Goal: Task Accomplishment & Management: Use online tool/utility

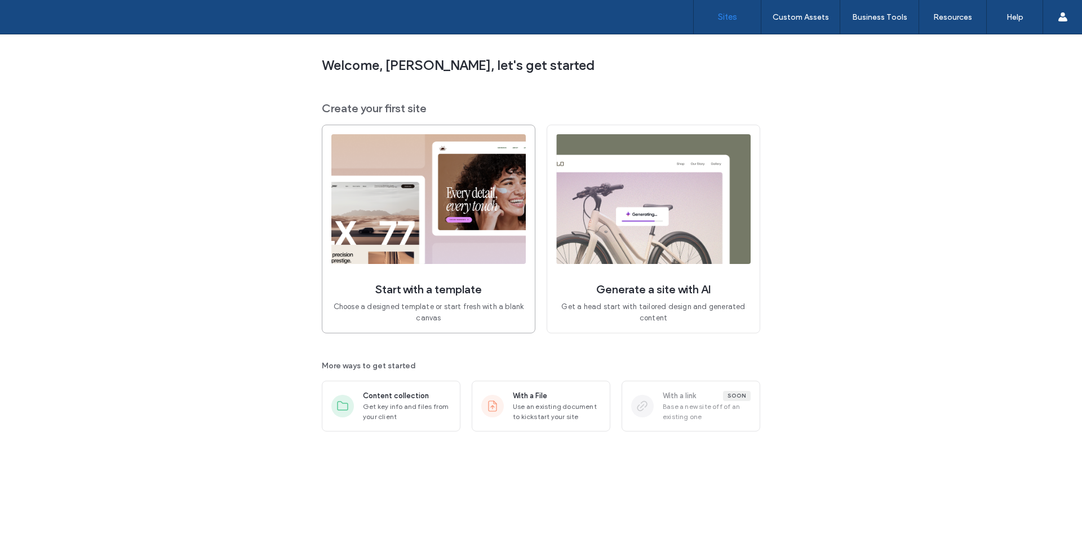
click at [456, 235] on img at bounding box center [428, 199] width 194 height 130
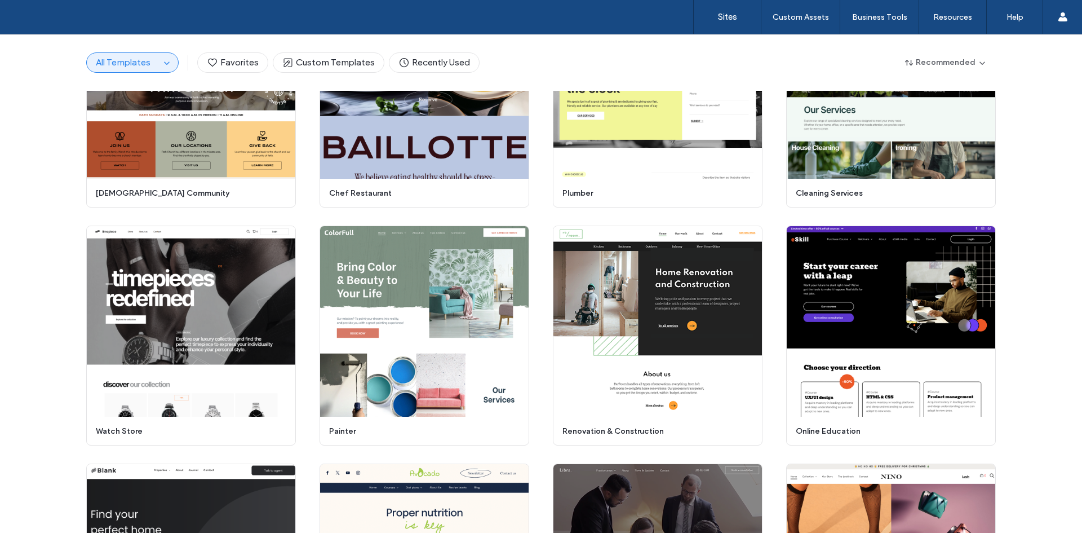
scroll to position [921, 0]
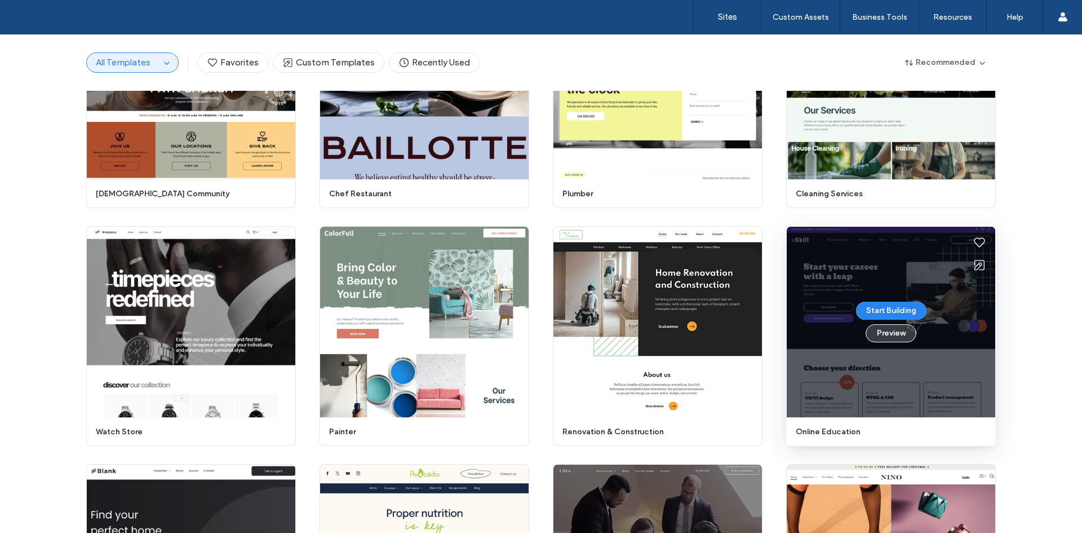
click at [883, 334] on button "Preview" at bounding box center [891, 333] width 51 height 18
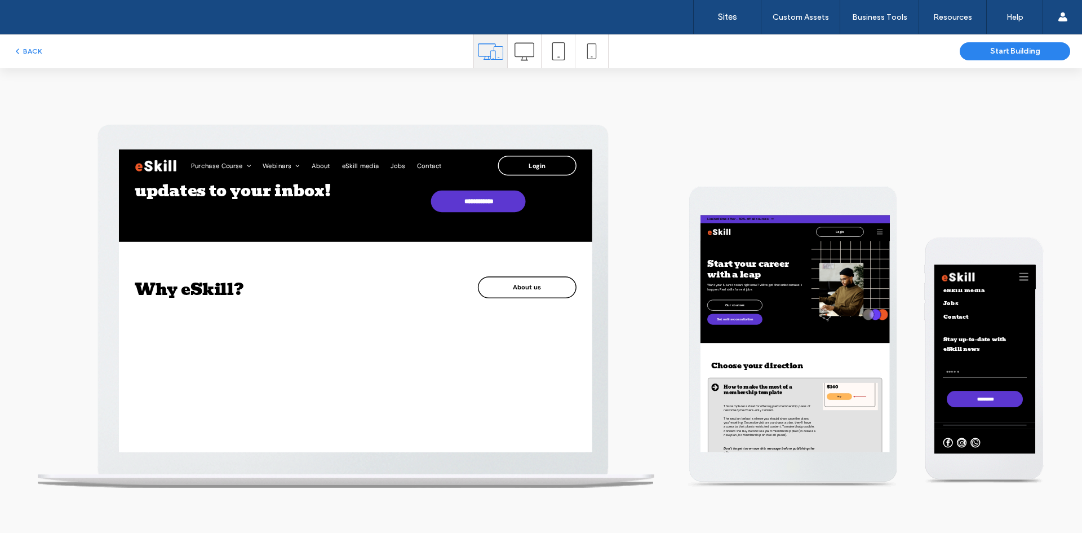
scroll to position [1465, 0]
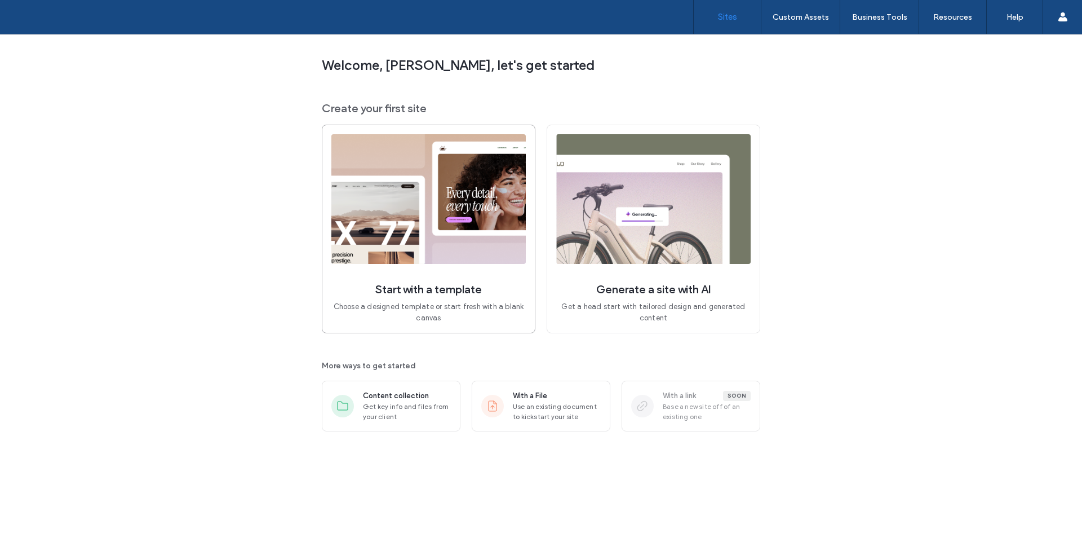
click at [442, 237] on img at bounding box center [428, 199] width 194 height 130
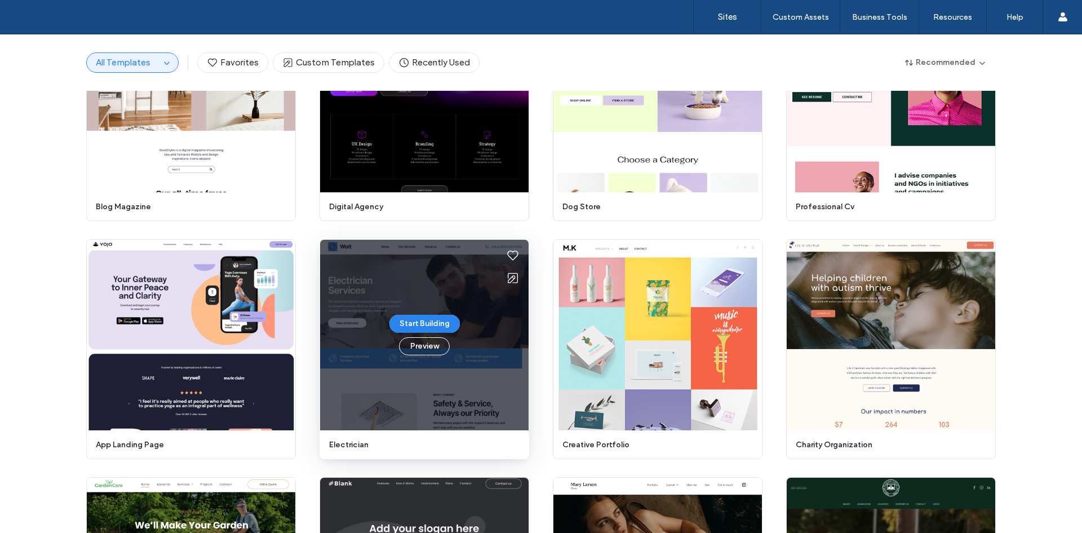
scroll to position [2679, 0]
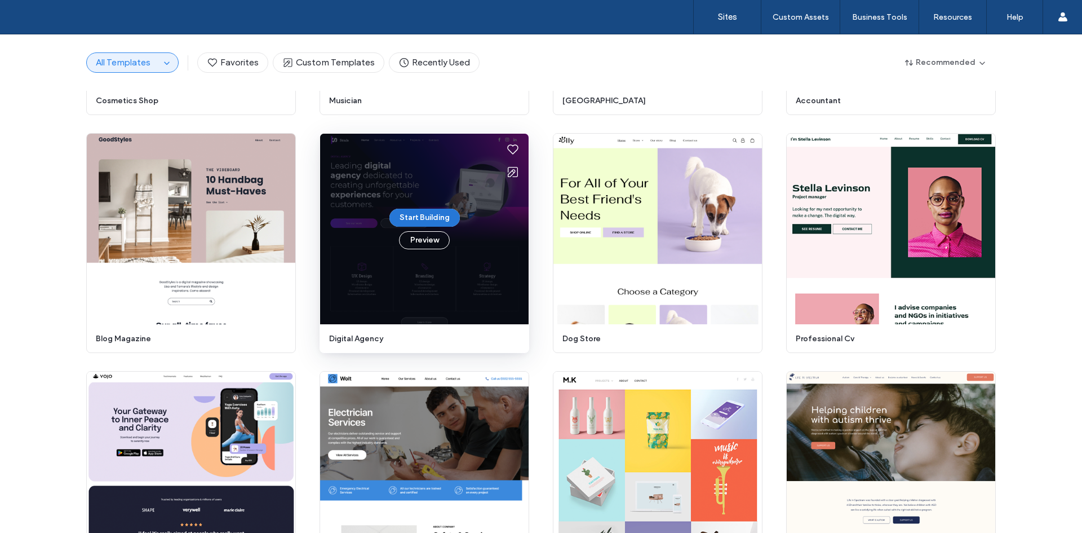
click at [436, 218] on button "Start Building" at bounding box center [424, 218] width 70 height 18
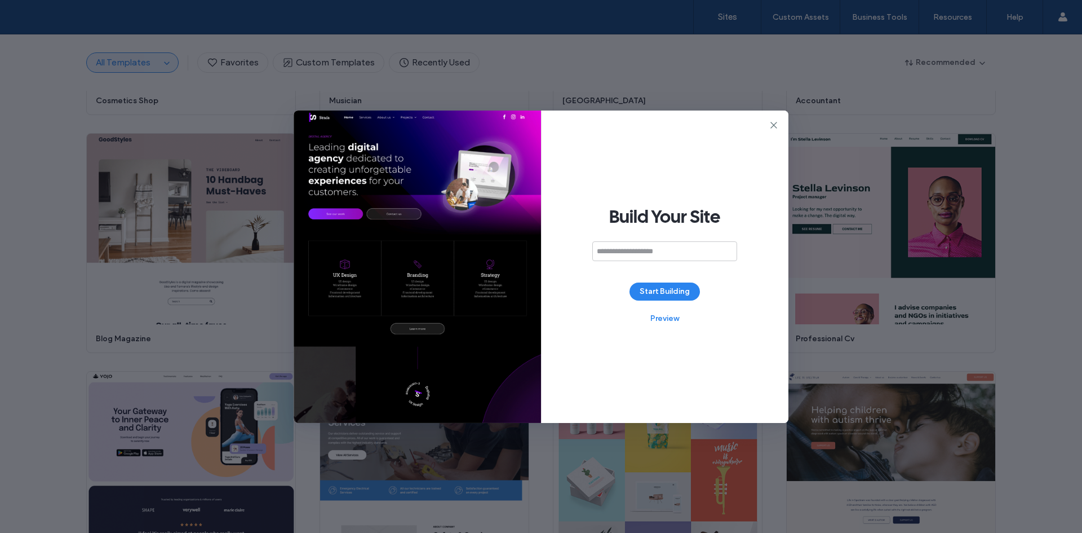
click at [656, 251] on input at bounding box center [664, 251] width 145 height 20
click at [679, 247] on input at bounding box center [664, 251] width 145 height 20
click at [777, 119] on div "Build Your Site Start Building Preview" at bounding box center [541, 266] width 495 height 312
click at [777, 122] on use at bounding box center [773, 125] width 6 height 6
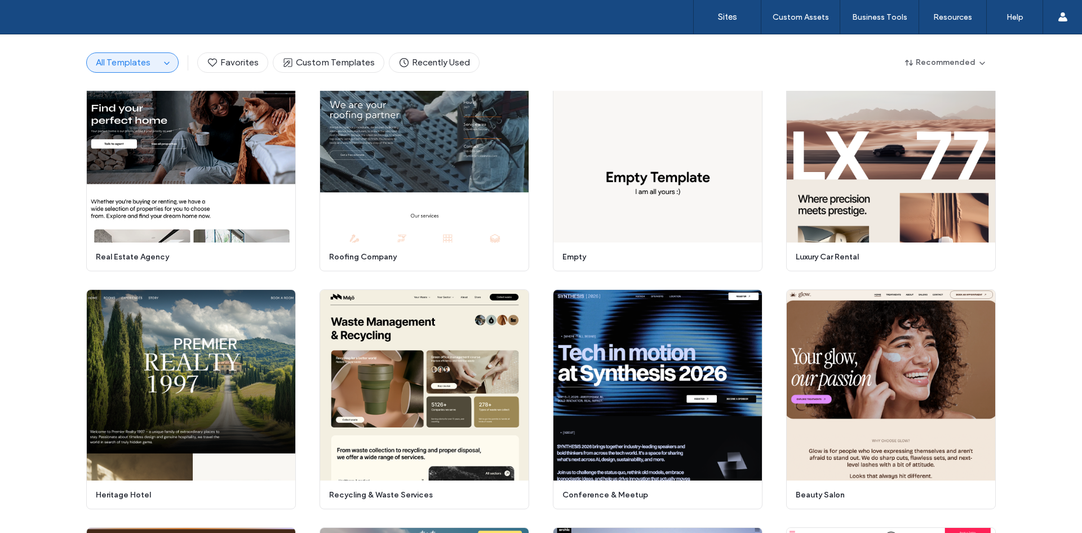
scroll to position [0, 0]
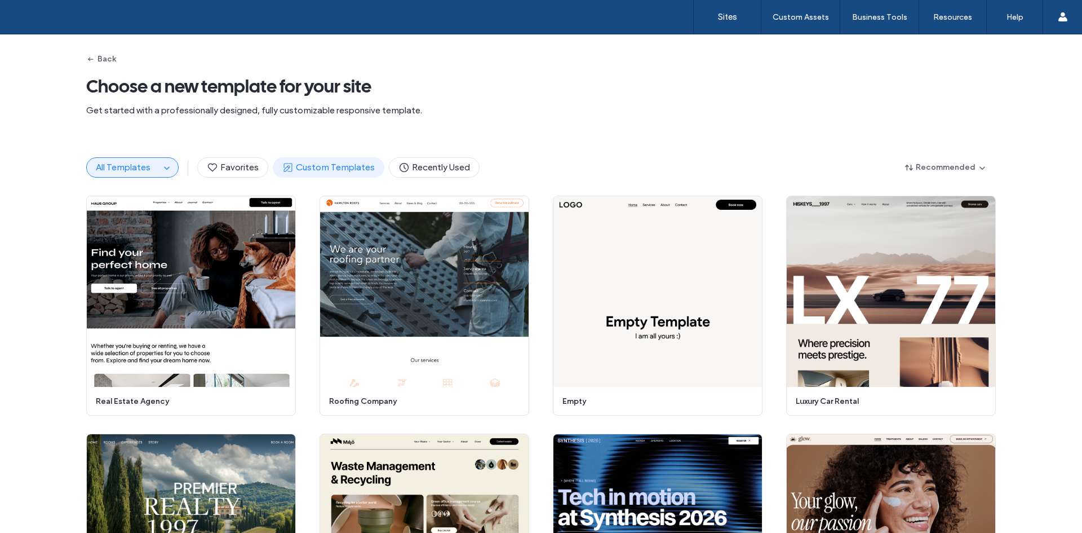
click at [328, 167] on span "Custom Templates" at bounding box center [328, 167] width 92 height 12
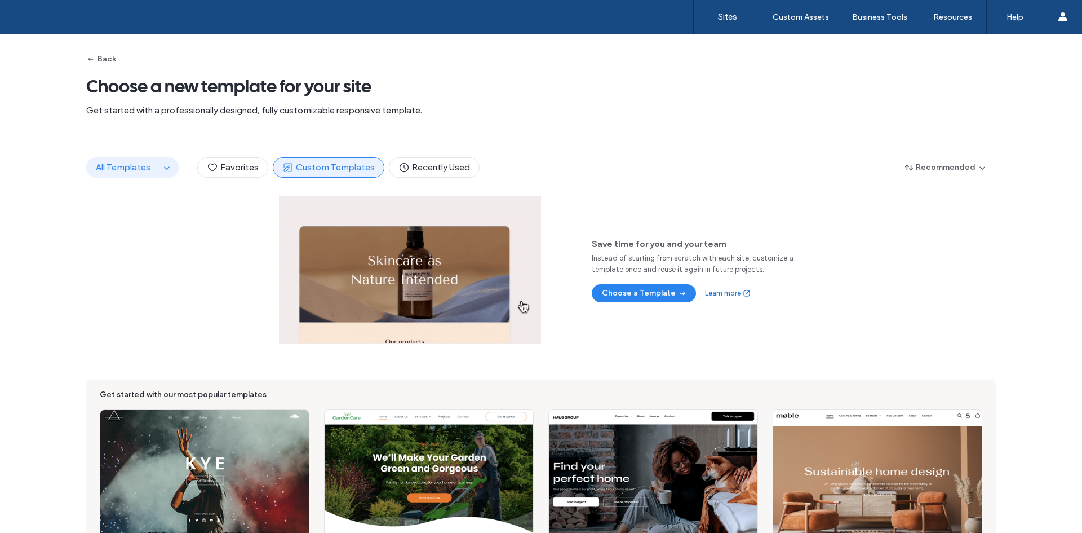
click at [144, 165] on span "All Templates" at bounding box center [123, 167] width 55 height 11
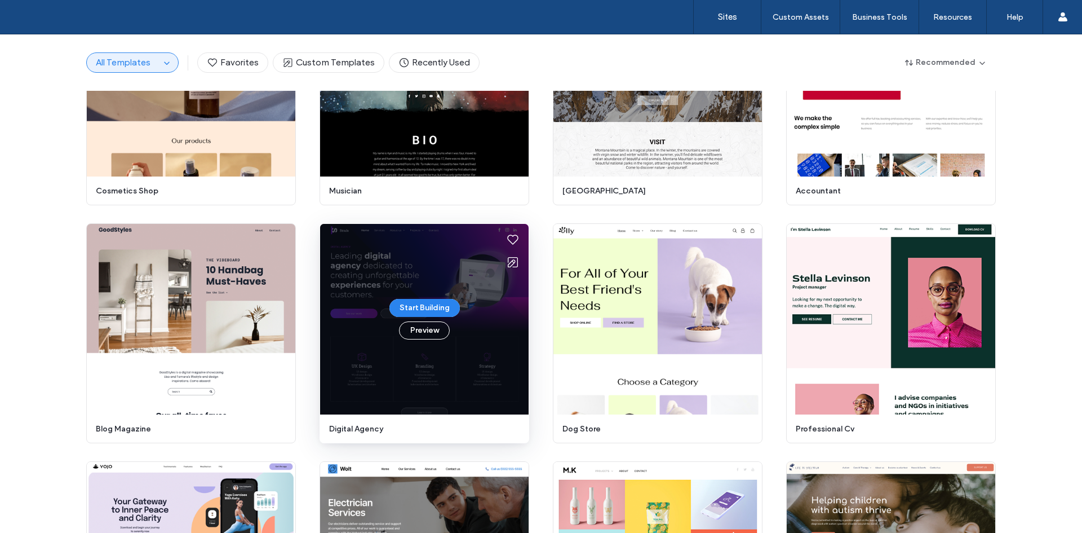
scroll to position [2588, 0]
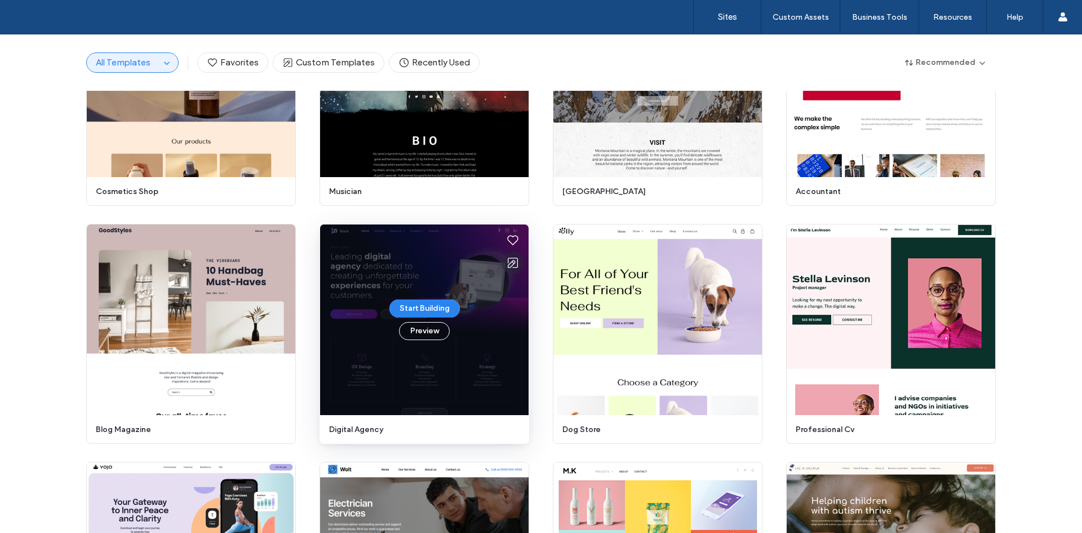
click at [506, 256] on icon at bounding box center [513, 263] width 14 height 14
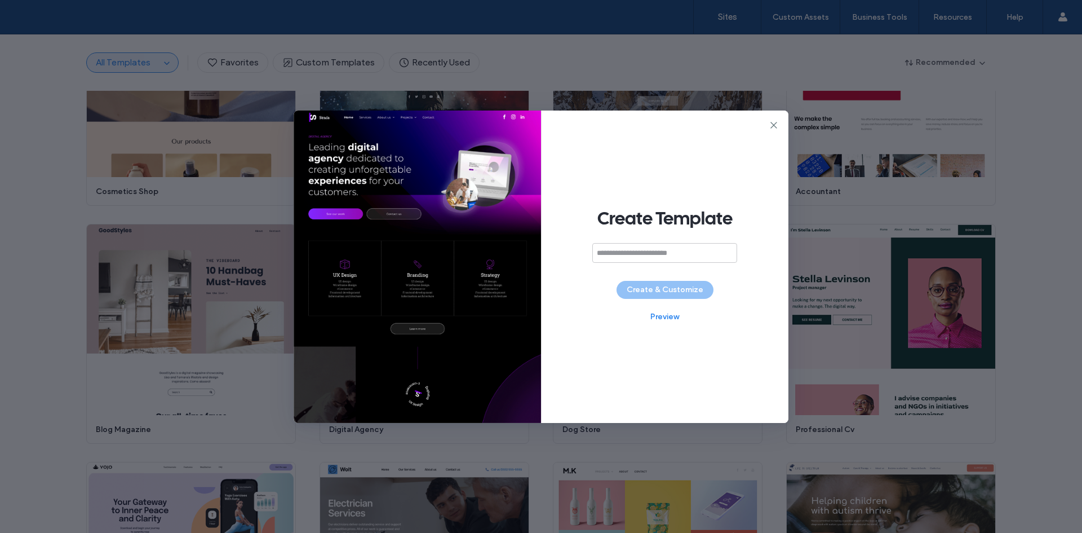
click at [670, 253] on input at bounding box center [664, 253] width 145 height 20
drag, startPoint x: 670, startPoint y: 253, endPoint x: 451, endPoint y: 267, distance: 218.5
click at [446, 262] on div "Create Template ******** Create & Customize Preview" at bounding box center [541, 266] width 495 height 312
click at [650, 259] on input "********" at bounding box center [664, 253] width 145 height 20
drag, startPoint x: 653, startPoint y: 260, endPoint x: 548, endPoint y: 272, distance: 105.0
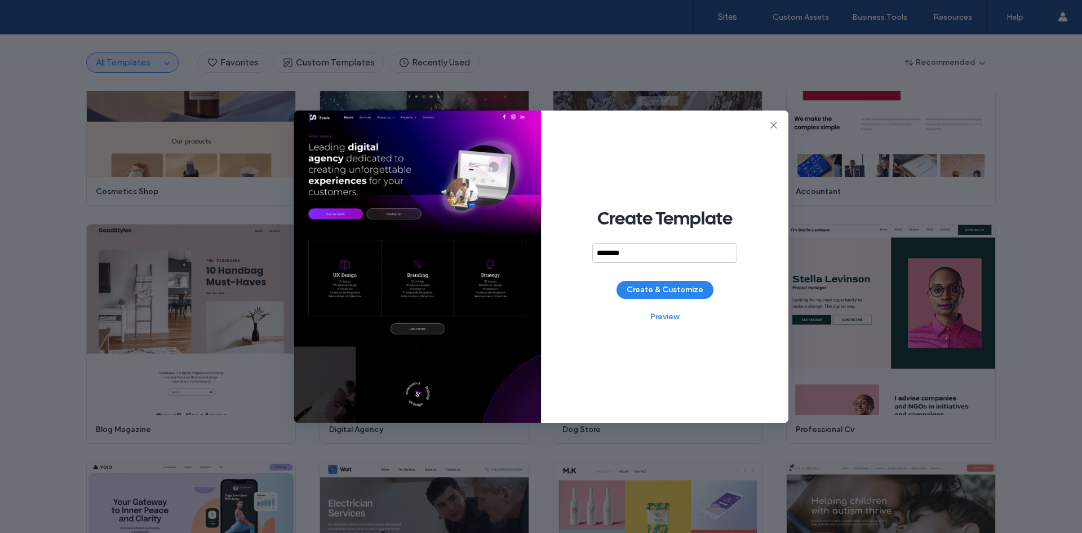
click at [536, 258] on div "Create Template ******** Create & Customize Preview" at bounding box center [541, 266] width 495 height 312
drag, startPoint x: 624, startPoint y: 251, endPoint x: 665, endPoint y: 248, distance: 41.2
click at [665, 248] on input "**********" at bounding box center [664, 253] width 145 height 20
click at [649, 252] on input "**********" at bounding box center [664, 253] width 145 height 20
click at [611, 254] on input "**********" at bounding box center [664, 253] width 145 height 20
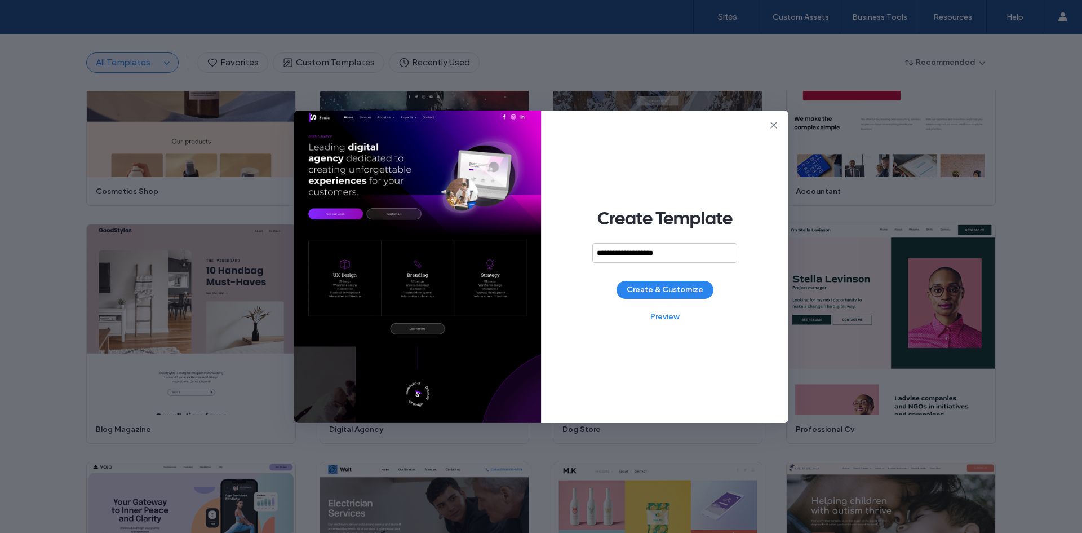
click at [601, 253] on input "**********" at bounding box center [664, 253] width 145 height 20
drag, startPoint x: 621, startPoint y: 257, endPoint x: 658, endPoint y: 280, distance: 43.0
click at [623, 258] on input "**********" at bounding box center [664, 253] width 145 height 20
click at [679, 260] on input "**********" at bounding box center [664, 253] width 145 height 20
drag, startPoint x: 673, startPoint y: 252, endPoint x: 612, endPoint y: 256, distance: 61.6
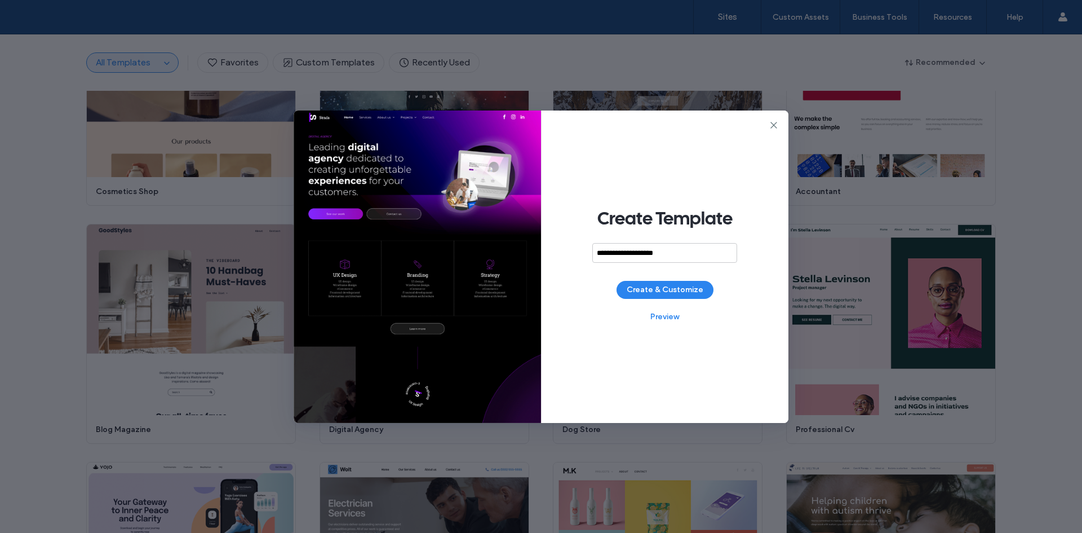
click at [617, 255] on input "**********" at bounding box center [664, 253] width 145 height 20
click at [604, 259] on input "**********" at bounding box center [664, 253] width 145 height 20
type input "**********"
click at [675, 256] on input "**********" at bounding box center [664, 253] width 145 height 20
drag, startPoint x: 688, startPoint y: 255, endPoint x: 569, endPoint y: 255, distance: 118.9
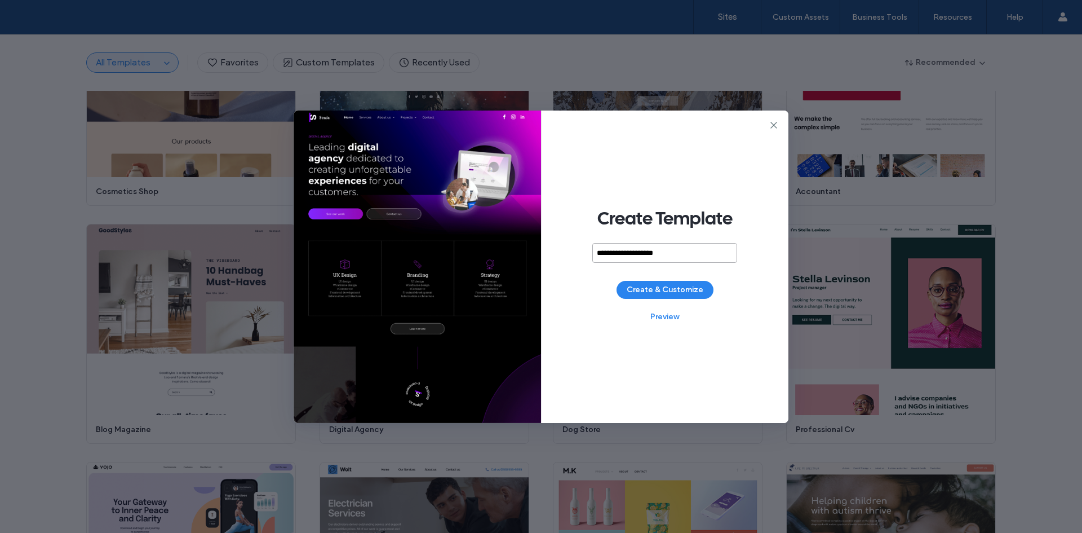
click at [569, 255] on div "**********" at bounding box center [665, 266] width 247 height 312
click at [663, 272] on div "**********" at bounding box center [665, 266] width 247 height 312
click at [700, 250] on input "**********" at bounding box center [664, 253] width 145 height 20
click at [707, 284] on button "Create & Customize" at bounding box center [665, 290] width 97 height 18
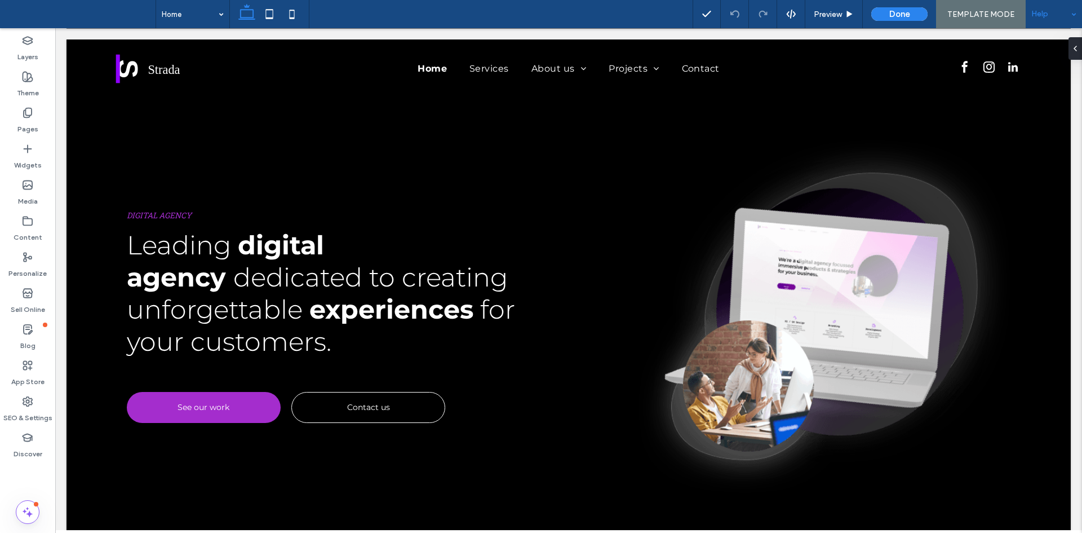
click at [1066, 16] on div "Help" at bounding box center [1054, 14] width 56 height 28
click at [28, 406] on use at bounding box center [27, 401] width 9 height 9
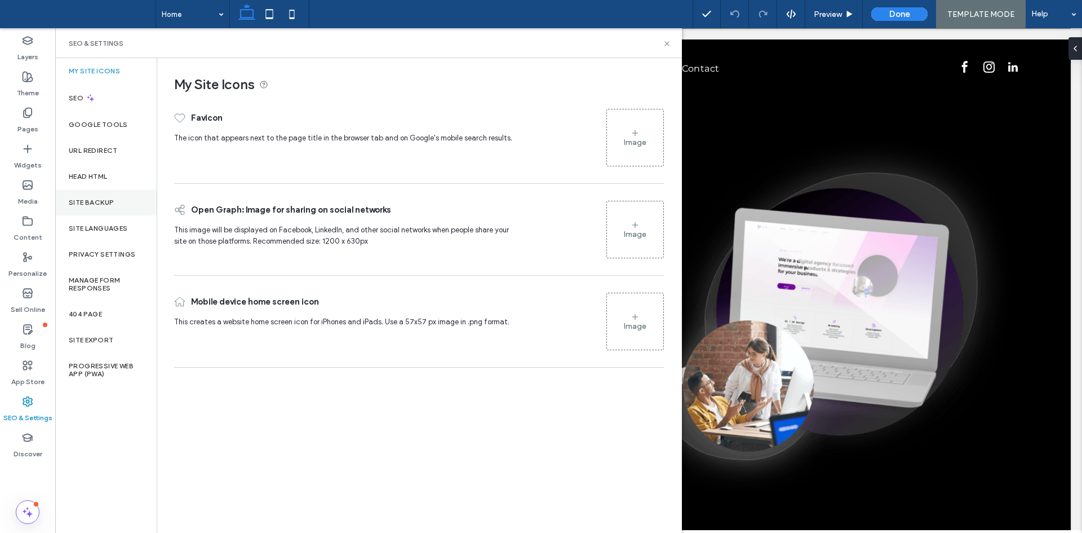
click at [112, 198] on label "Site Backup" at bounding box center [91, 202] width 45 height 8
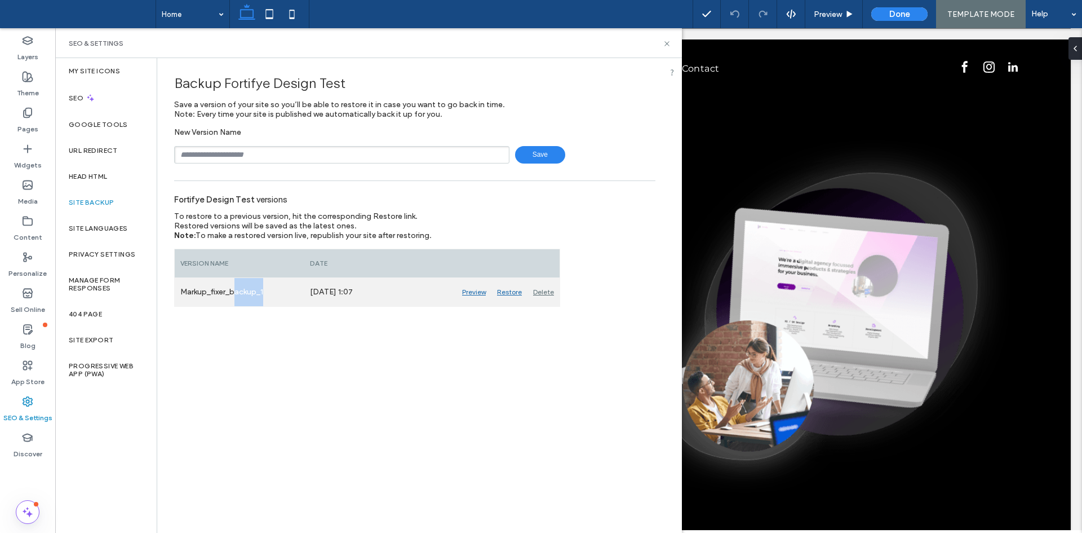
click at [309, 295] on div "Markup_fixer_backup_1 [DATE] 1:07 [GEOGRAPHIC_DATA] [GEOGRAPHIC_DATA] [GEOGRAPH…" at bounding box center [367, 292] width 385 height 29
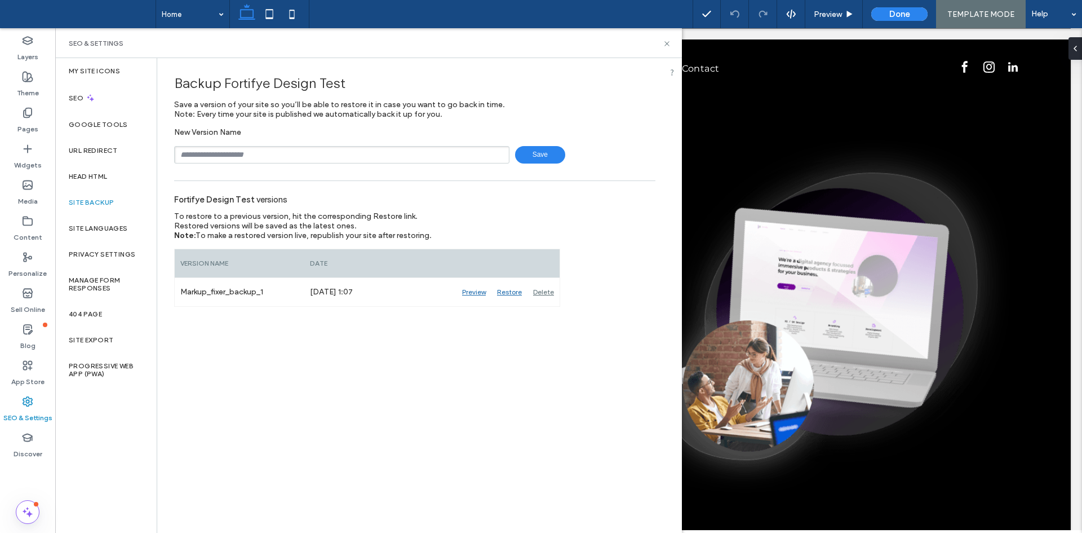
drag, startPoint x: 304, startPoint y: 374, endPoint x: 275, endPoint y: 372, distance: 29.4
click at [301, 376] on div "Backup Fortifye Design Test Save a version of your site so you’ll be able to re…" at bounding box center [414, 294] width 515 height 473
click at [108, 376] on label "Progressive Web App (PWA)" at bounding box center [106, 370] width 74 height 16
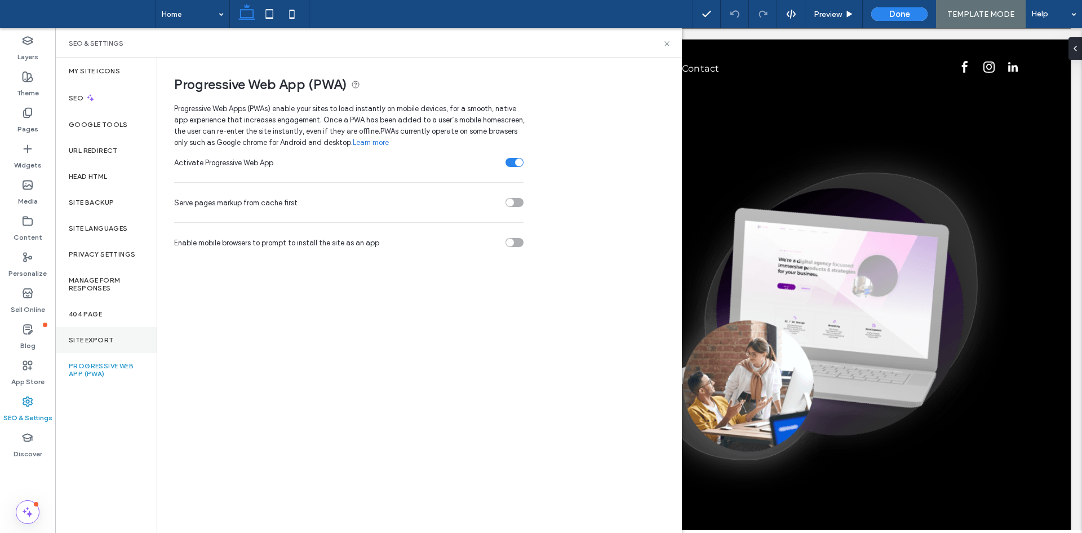
click at [97, 343] on label "Site Export" at bounding box center [91, 340] width 45 height 8
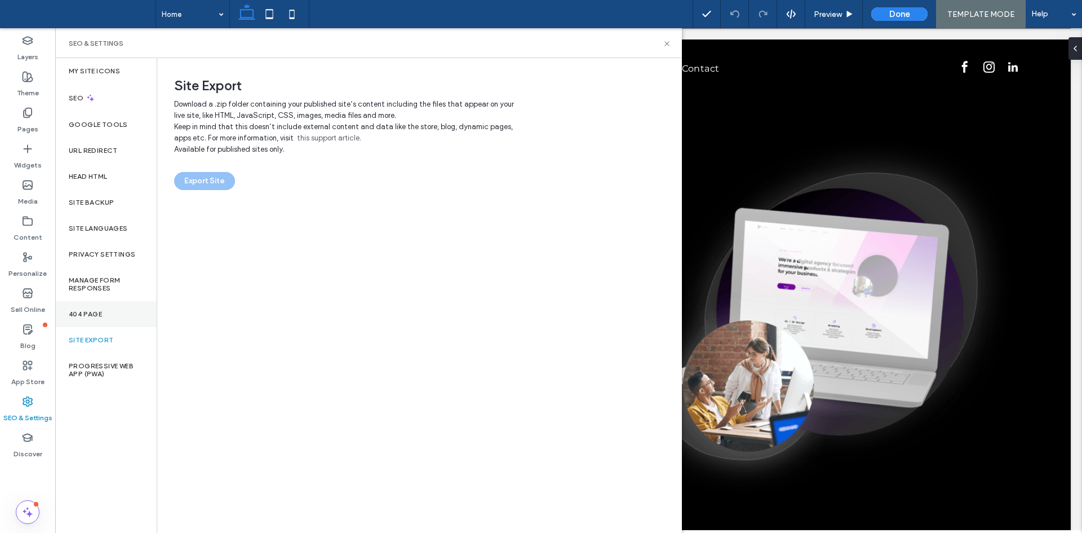
click at [113, 309] on div "404 Page" at bounding box center [105, 314] width 101 height 26
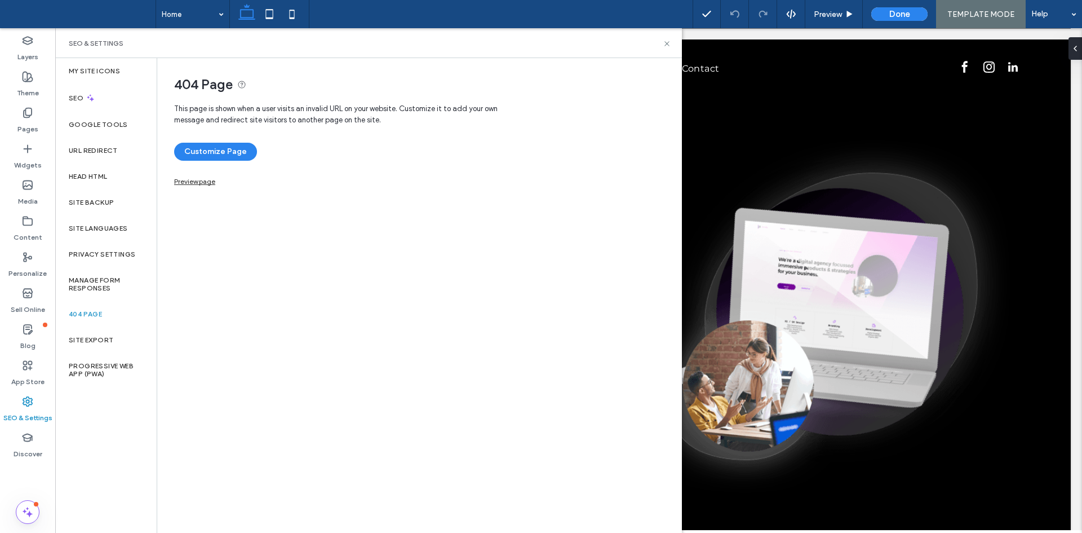
click at [85, 315] on label "404 Page" at bounding box center [85, 314] width 33 height 8
click at [101, 285] on label "Manage Form Responses" at bounding box center [106, 284] width 74 height 16
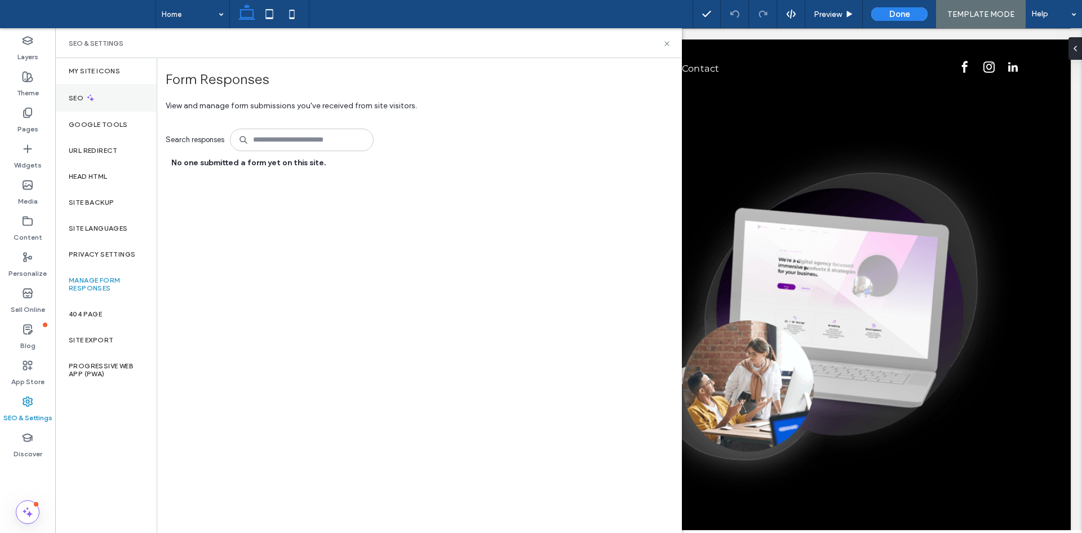
click at [72, 94] on label "SEO" at bounding box center [77, 98] width 17 height 8
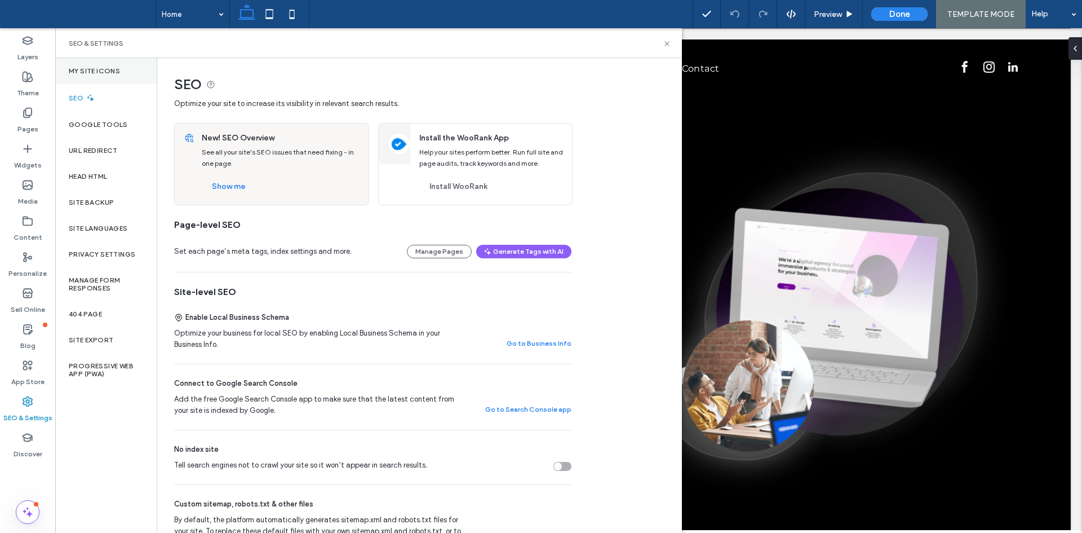
click at [99, 72] on label "My Site Icons" at bounding box center [94, 71] width 51 height 8
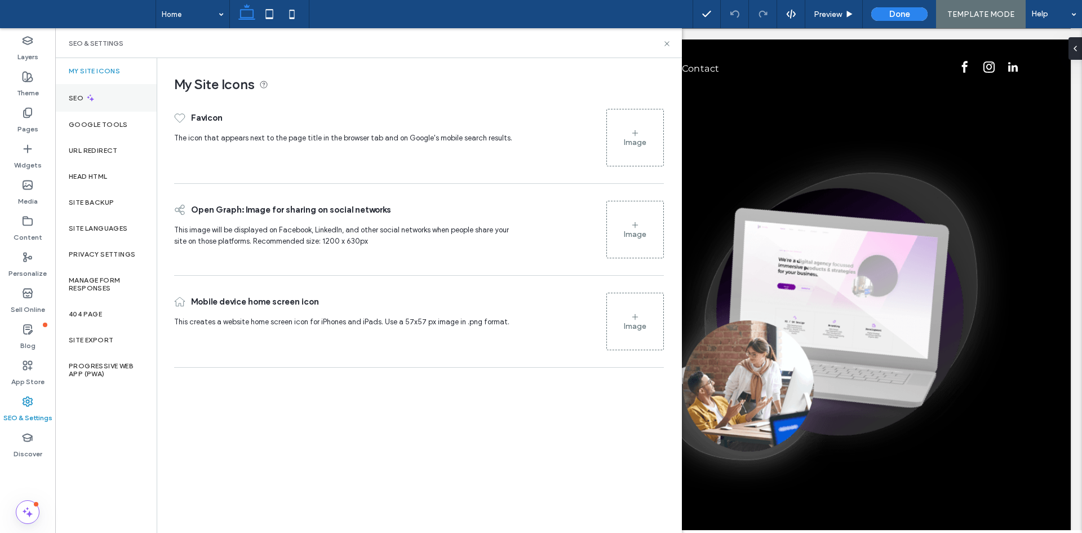
click at [96, 100] on div "SEO" at bounding box center [105, 98] width 101 height 28
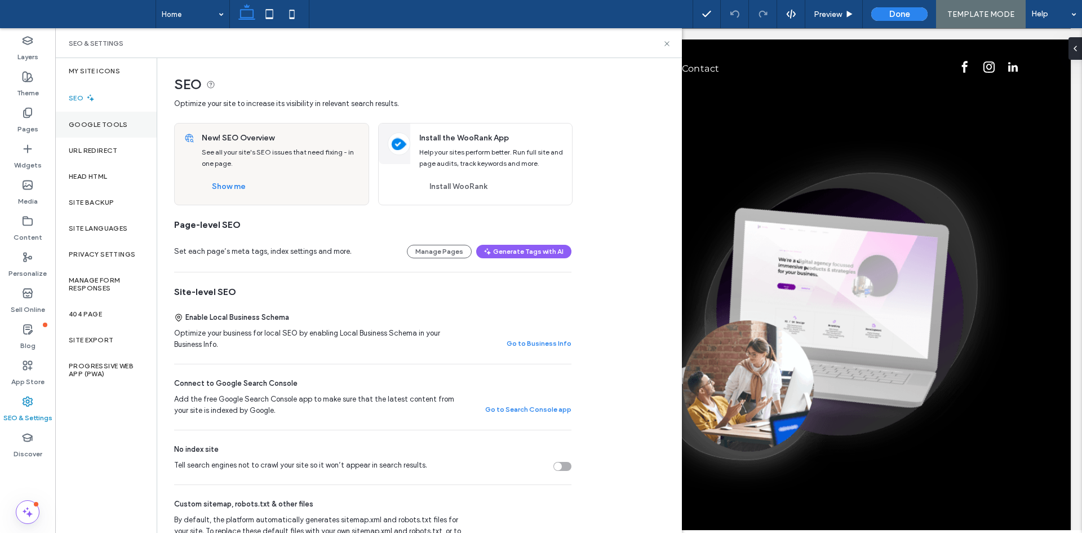
click at [99, 136] on div "Google Tools" at bounding box center [105, 125] width 101 height 26
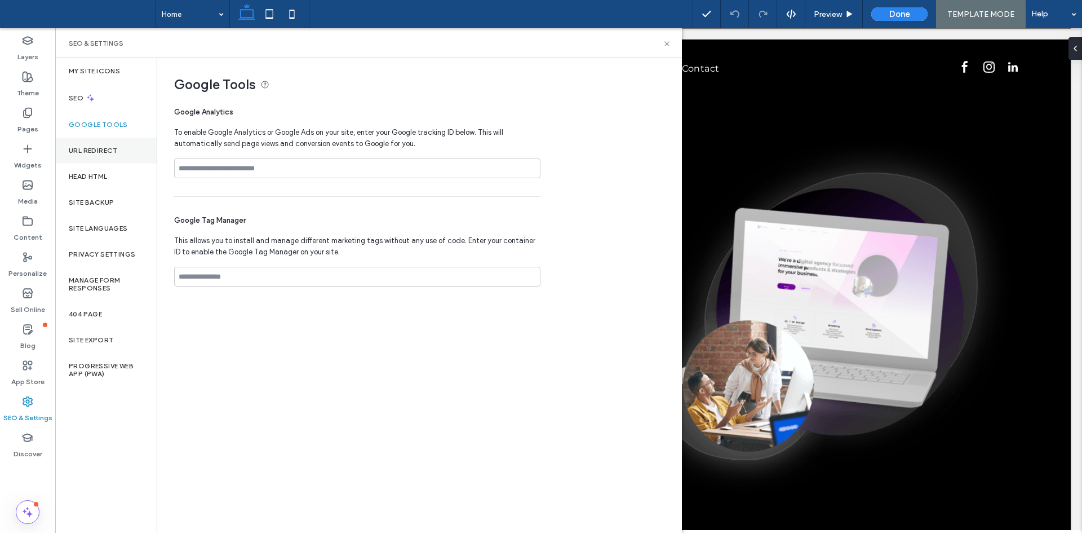
click at [108, 156] on div "URL Redirect" at bounding box center [105, 151] width 101 height 26
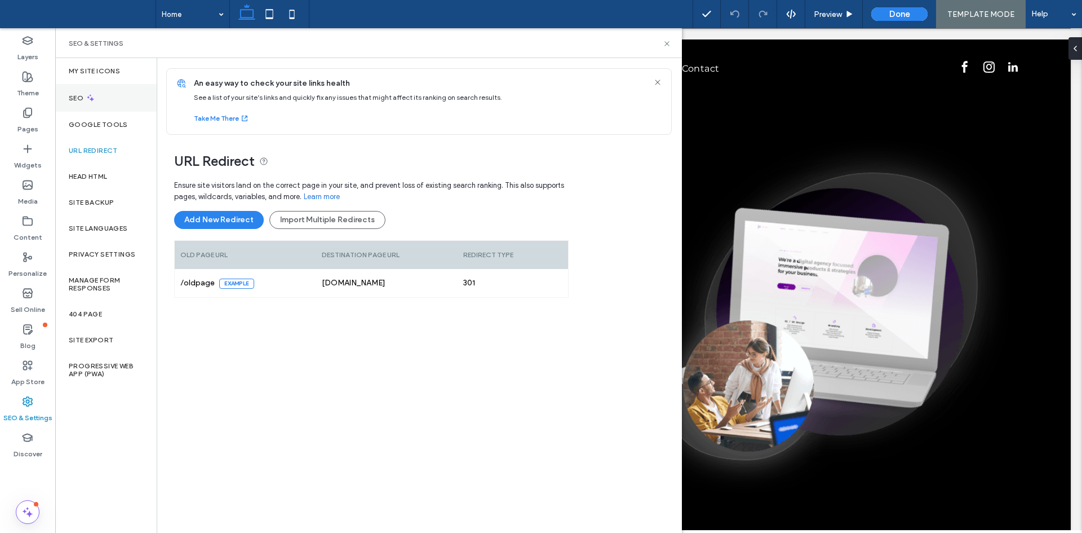
click at [94, 102] on icon at bounding box center [91, 98] width 10 height 10
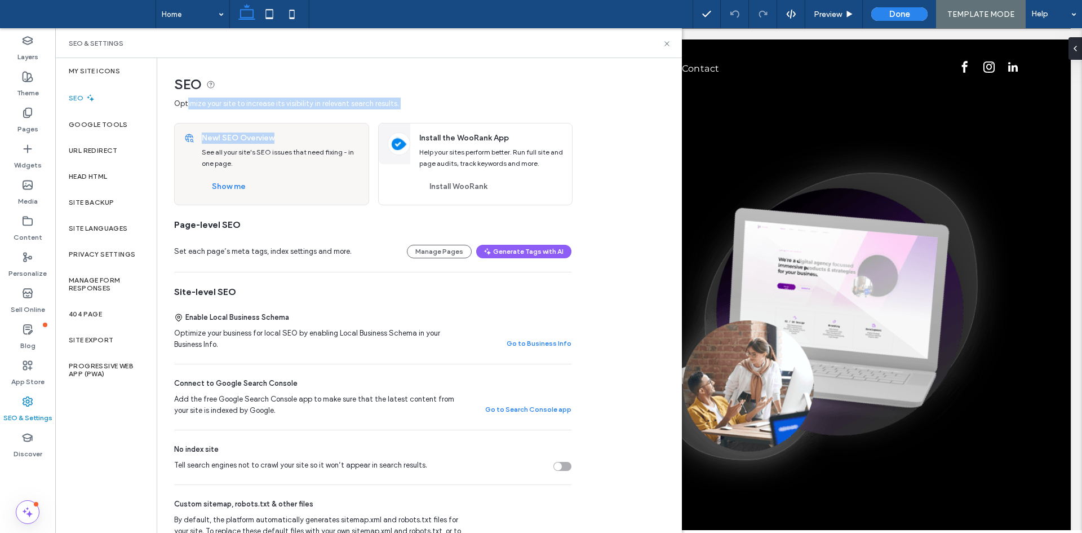
drag, startPoint x: 218, startPoint y: 103, endPoint x: 355, endPoint y: 114, distance: 137.9
click at [356, 114] on div "New! SEO Overview See all your site's SEO issues that need fixing - in one page…" at bounding box center [372, 157] width 397 height 96
drag, startPoint x: 445, startPoint y: 98, endPoint x: 462, endPoint y: 99, distance: 16.4
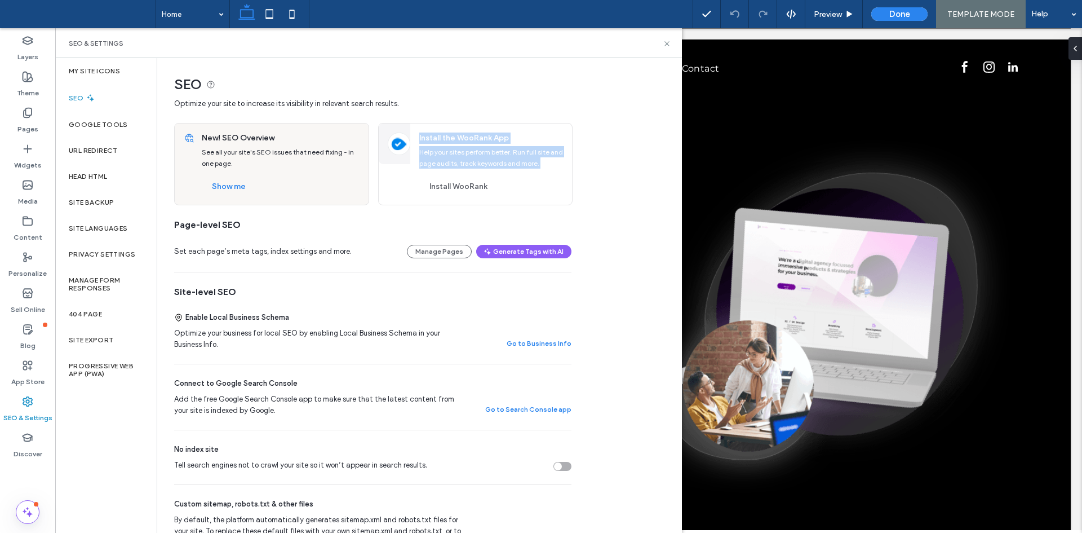
drag, startPoint x: 525, startPoint y: 172, endPoint x: 380, endPoint y: 181, distance: 145.1
click at [410, 125] on div "Install the WooRank App Help your sites perform better. Run full site and page …" at bounding box center [491, 163] width 162 height 81
drag, startPoint x: 374, startPoint y: 245, endPoint x: 381, endPoint y: 232, distance: 14.1
click at [375, 242] on div "Set each page’s meta tags, index settings and more. Manage Pages Generate Tags …" at bounding box center [372, 251] width 397 height 41
drag, startPoint x: 243, startPoint y: 163, endPoint x: 197, endPoint y: 152, distance: 46.9
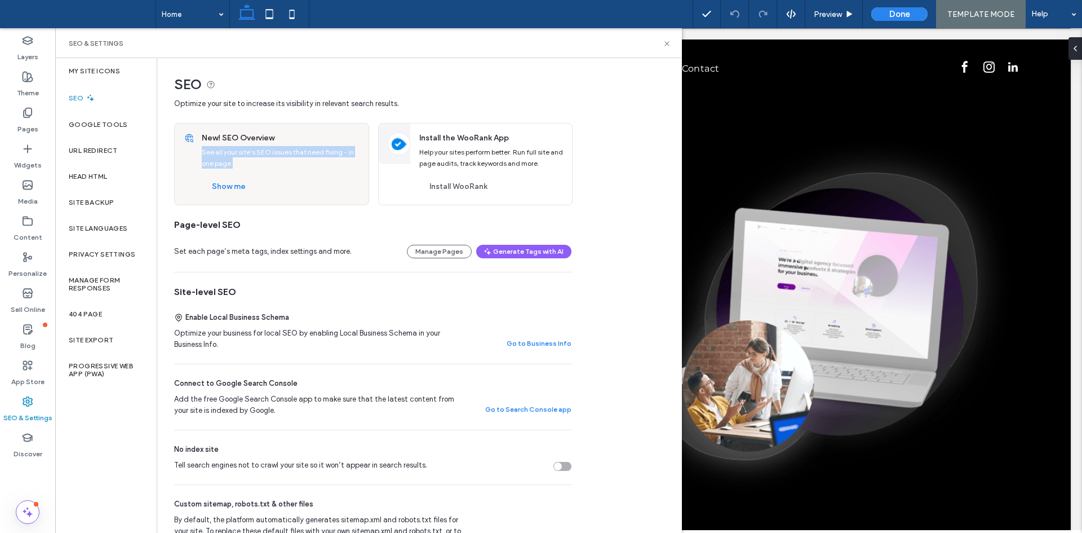
click at [197, 152] on div "New! SEO Overview See all your site's SEO issues that need fixing - in one page…" at bounding box center [282, 163] width 174 height 81
click at [340, 189] on div "Show me" at bounding box center [281, 187] width 158 height 18
drag, startPoint x: 180, startPoint y: 226, endPoint x: 338, endPoint y: 259, distance: 161.8
click at [324, 253] on div "Page-level SEO Set each page’s meta tags, index settings and more. Manage Pages…" at bounding box center [372, 245] width 397 height 53
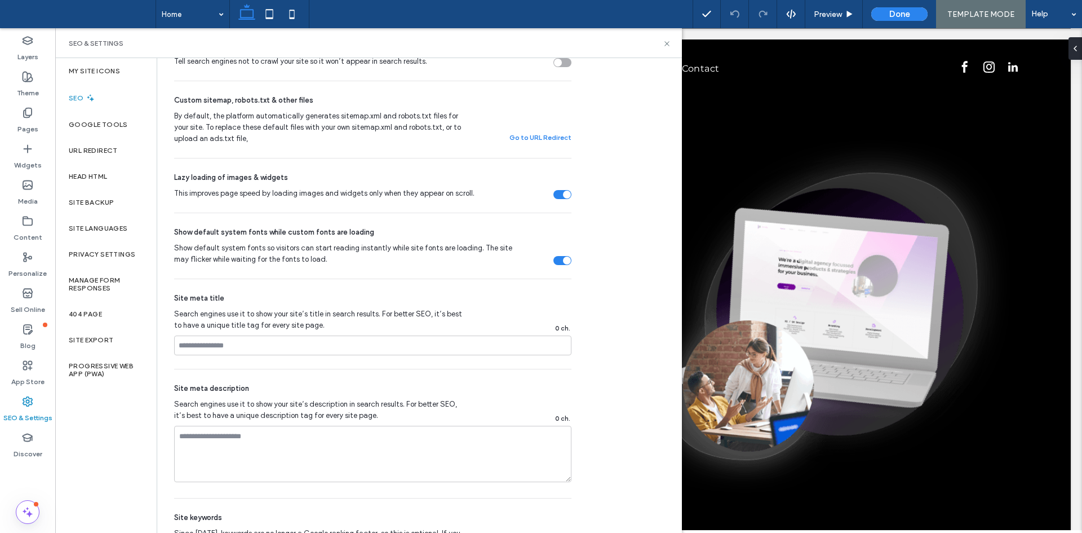
scroll to position [404, 0]
drag, startPoint x: 239, startPoint y: 313, endPoint x: 289, endPoint y: 322, distance: 51.0
click at [264, 319] on div "Site meta title Search engines use it to show your site’s title in search resul…" at bounding box center [372, 323] width 397 height 90
drag, startPoint x: 291, startPoint y: 322, endPoint x: 305, endPoint y: 326, distance: 13.9
click at [292, 323] on span "Search engines use it to show your site’s title in search results. For better S…" at bounding box center [319, 319] width 290 height 23
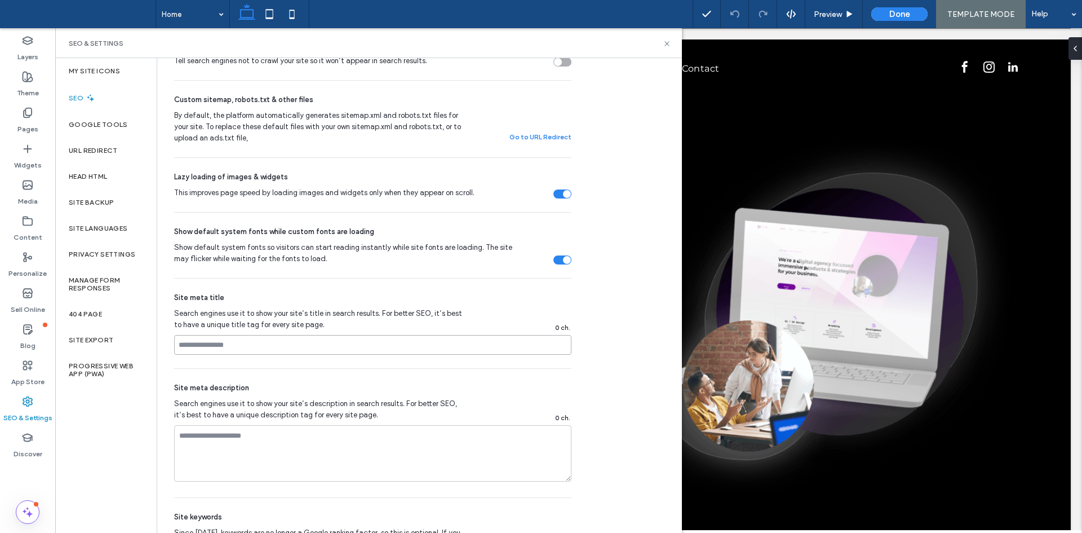
click at [433, 353] on input at bounding box center [372, 345] width 397 height 20
drag, startPoint x: 219, startPoint y: 316, endPoint x: 303, endPoint y: 325, distance: 84.5
click at [290, 321] on span "Search engines use it to show your site’s title in search results. For better S…" at bounding box center [319, 319] width 290 height 23
click at [307, 326] on span "Search engines use it to show your site’s title in search results. For better S…" at bounding box center [319, 319] width 290 height 23
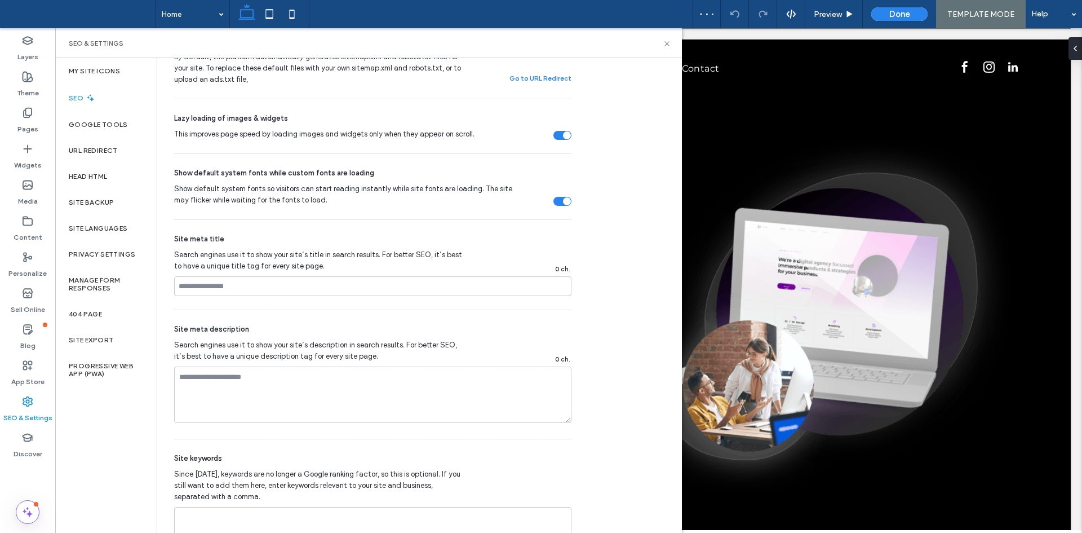
scroll to position [517, 0]
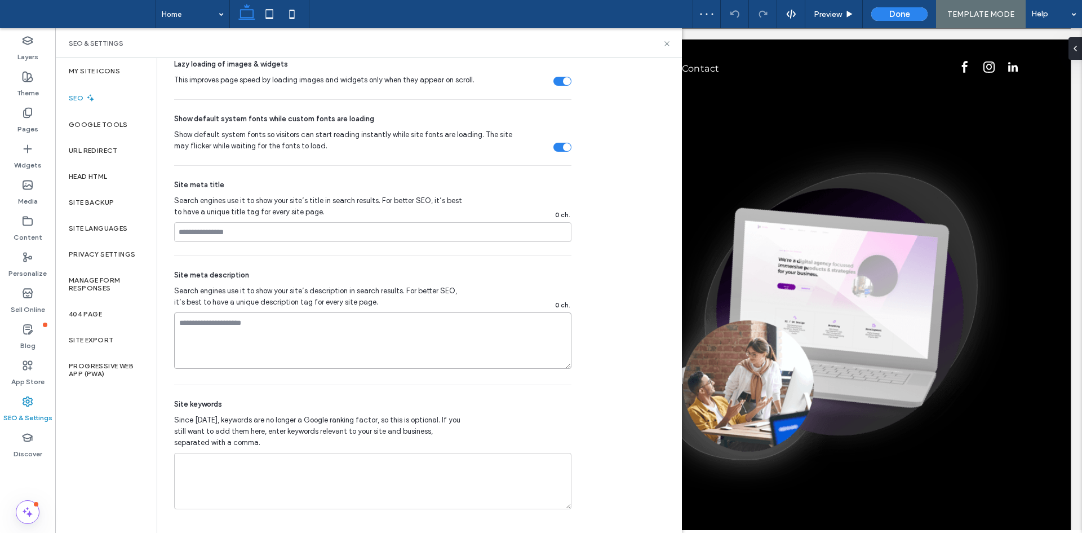
drag, startPoint x: 223, startPoint y: 330, endPoint x: 280, endPoint y: 339, distance: 57.1
click at [279, 339] on textarea at bounding box center [372, 340] width 397 height 56
click at [280, 339] on textarea at bounding box center [372, 340] width 397 height 56
type textarea "*"
click at [240, 215] on span "Search engines use it to show your site’s title in search results. For better S…" at bounding box center [319, 206] width 290 height 23
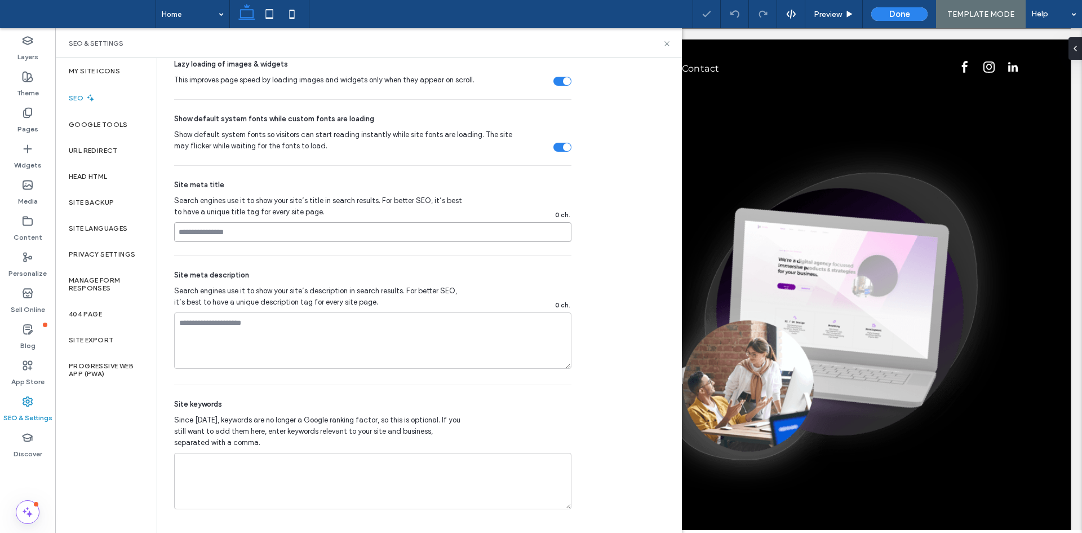
click at [247, 227] on input at bounding box center [372, 232] width 397 height 20
drag, startPoint x: 206, startPoint y: 204, endPoint x: 299, endPoint y: 211, distance: 93.8
click at [295, 210] on span "Search engines use it to show your site’s title in search results. For better S…" at bounding box center [319, 206] width 290 height 23
click at [299, 211] on span "Search engines use it to show your site’s title in search results. For better S…" at bounding box center [319, 206] width 290 height 23
click at [315, 237] on input at bounding box center [372, 232] width 397 height 20
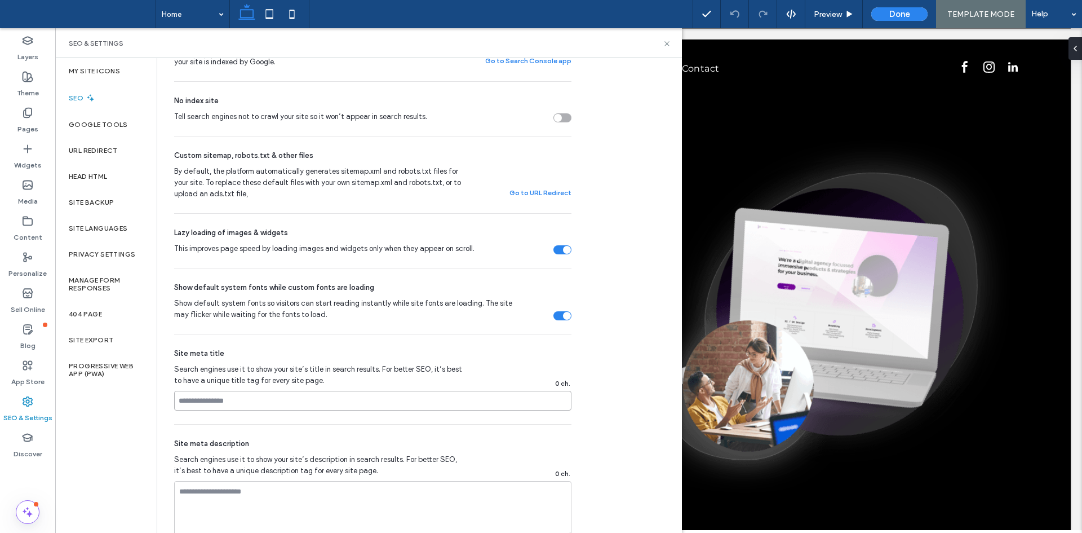
scroll to position [348, 0]
drag, startPoint x: 205, startPoint y: 389, endPoint x: 324, endPoint y: 394, distance: 119.6
click at [316, 387] on div "Site meta title Search engines use it to show your site’s title in search resul…" at bounding box center [372, 380] width 397 height 90
click at [326, 407] on input at bounding box center [372, 401] width 397 height 20
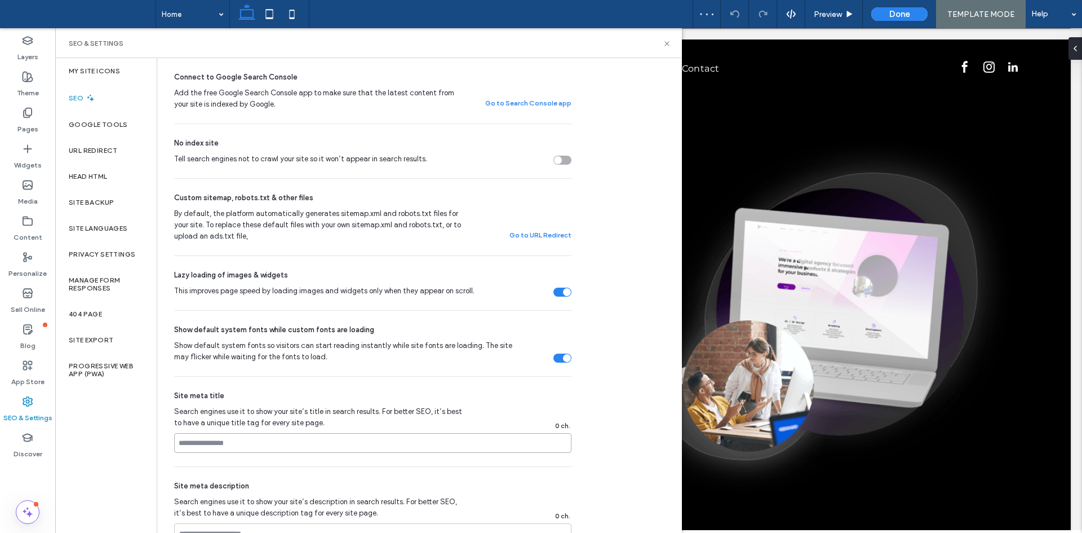
scroll to position [291, 0]
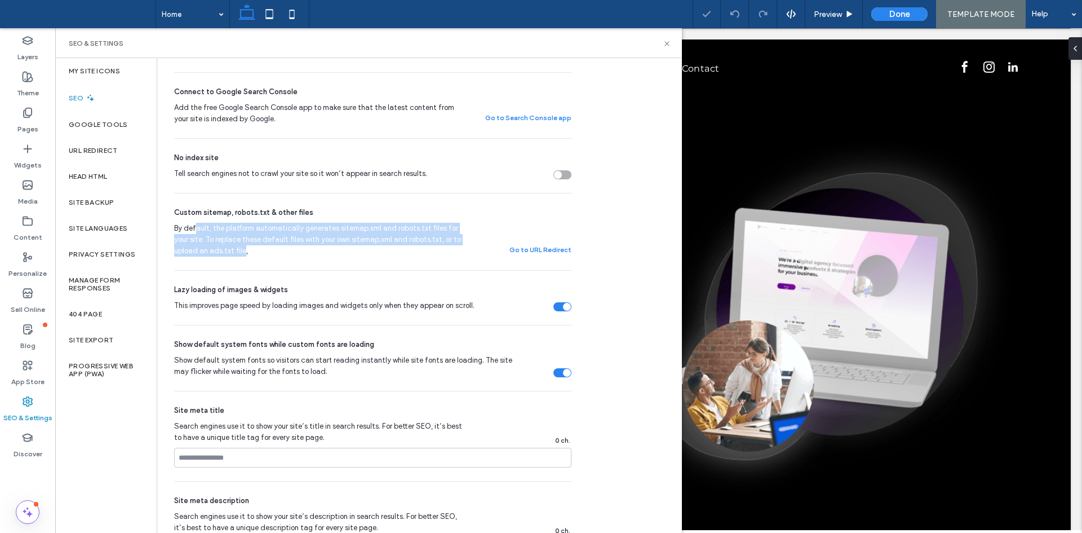
drag, startPoint x: 194, startPoint y: 232, endPoint x: 242, endPoint y: 250, distance: 51.0
click at [242, 250] on span "By default, the platform automatically generates sitemap.xml and robots.txt fil…" at bounding box center [319, 240] width 290 height 34
drag, startPoint x: 258, startPoint y: 249, endPoint x: 211, endPoint y: 243, distance: 46.6
click at [169, 219] on div "SEO Optimize your site to increase its visibility in relevant search results. N…" at bounding box center [368, 257] width 423 height 981
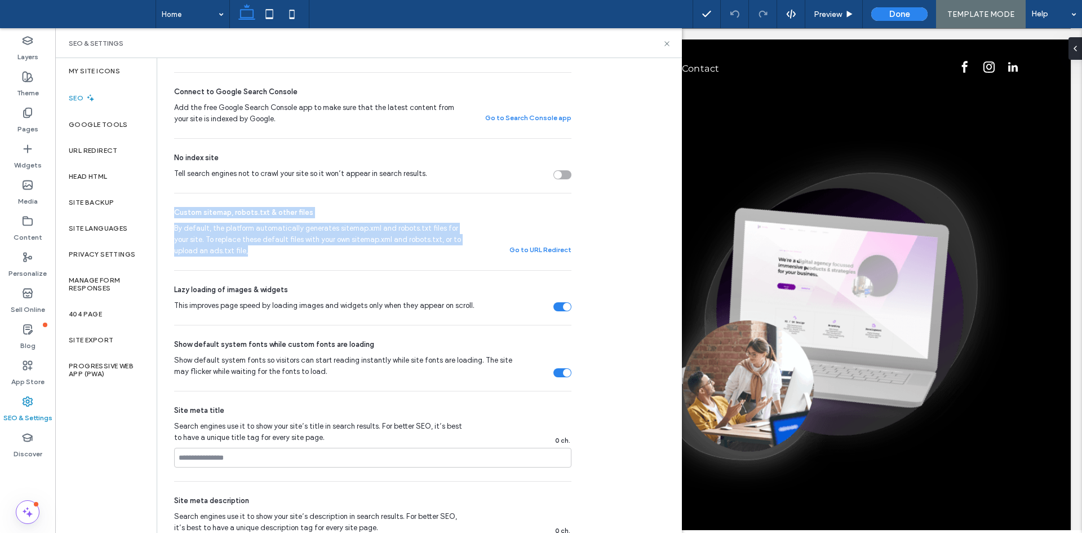
click at [230, 258] on div "Custom sitemap, robots.txt & other files By default, the platform automatically…" at bounding box center [372, 231] width 397 height 77
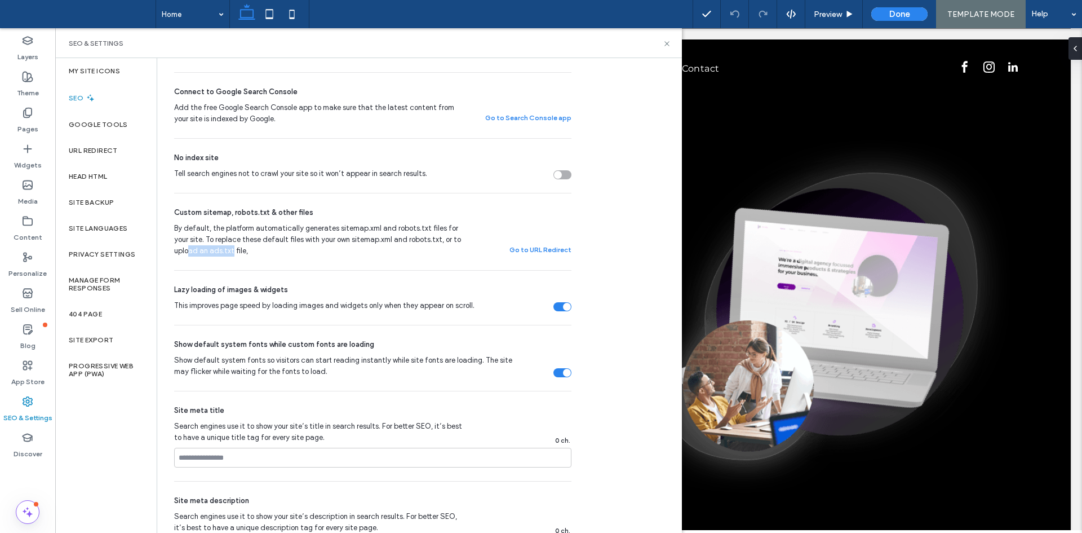
drag, startPoint x: 188, startPoint y: 248, endPoint x: 273, endPoint y: 249, distance: 84.5
click at [265, 249] on span "By default, the platform automatically generates sitemap.xml and robots.txt fil…" at bounding box center [319, 240] width 290 height 34
click at [276, 249] on span "By default, the platform automatically generates sitemap.xml and robots.txt fil…" at bounding box center [319, 240] width 290 height 34
click at [523, 245] on button "Go to URL Redirect" at bounding box center [540, 250] width 62 height 14
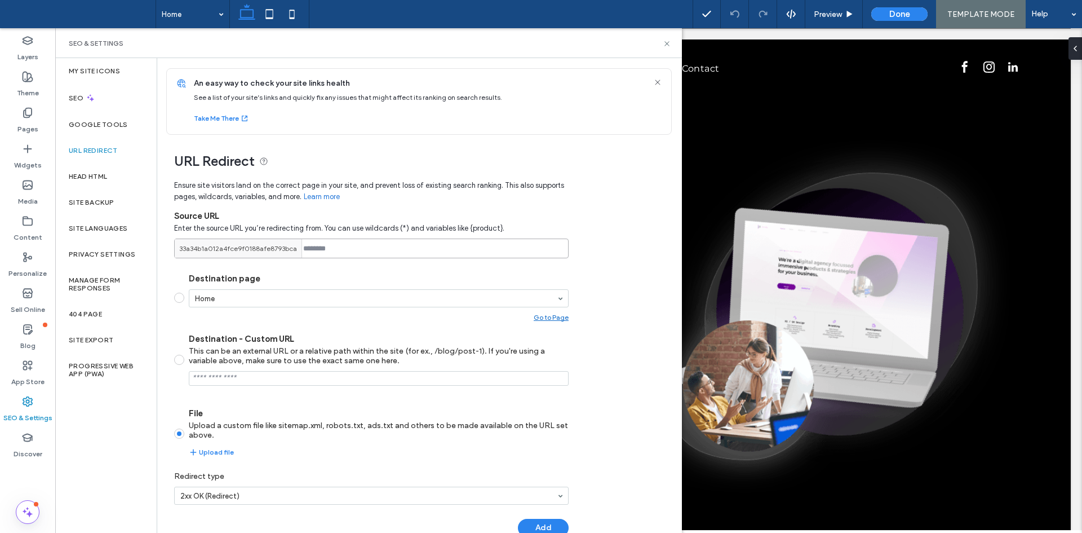
click at [378, 251] on input at bounding box center [371, 248] width 394 height 20
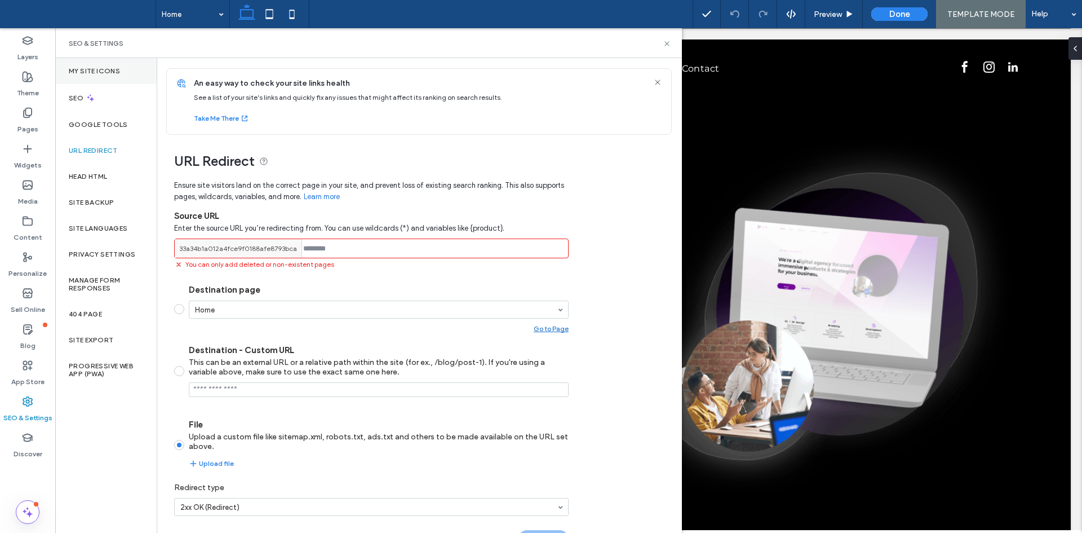
click at [91, 76] on div "My Site Icons" at bounding box center [105, 71] width 101 height 26
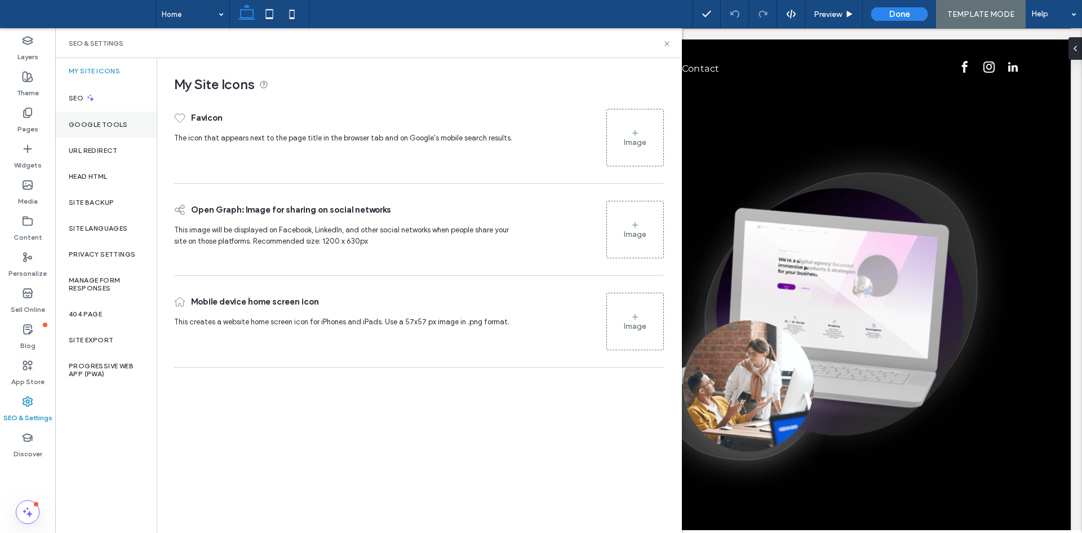
click at [88, 118] on div "Google Tools" at bounding box center [105, 125] width 101 height 26
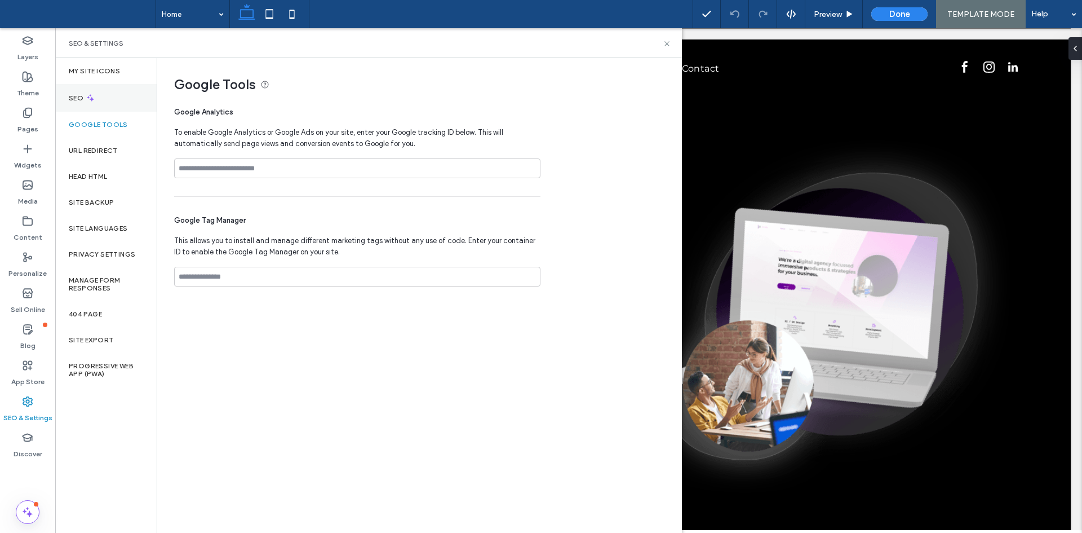
click at [88, 100] on icon at bounding box center [91, 98] width 10 height 10
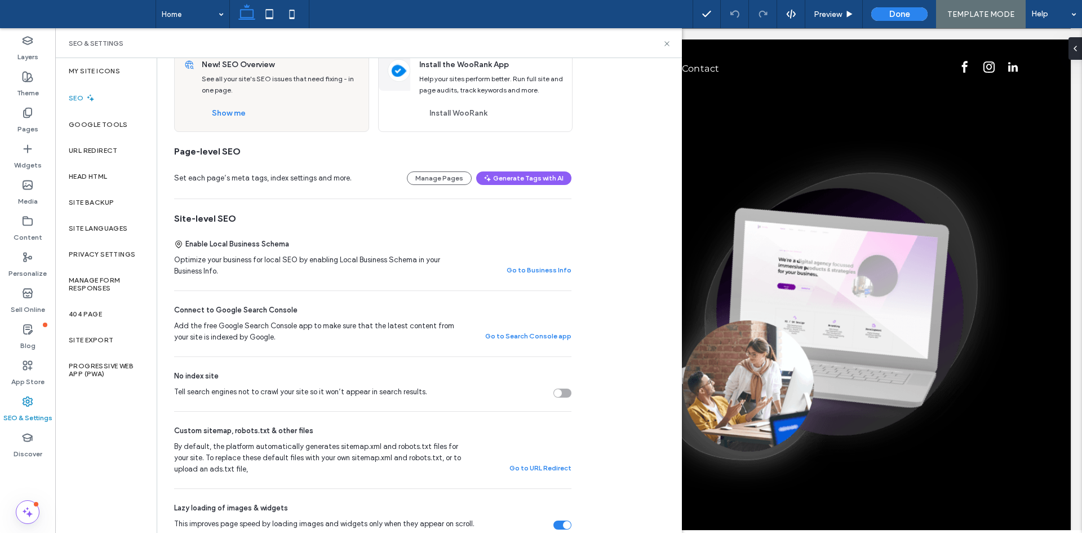
scroll to position [225, 0]
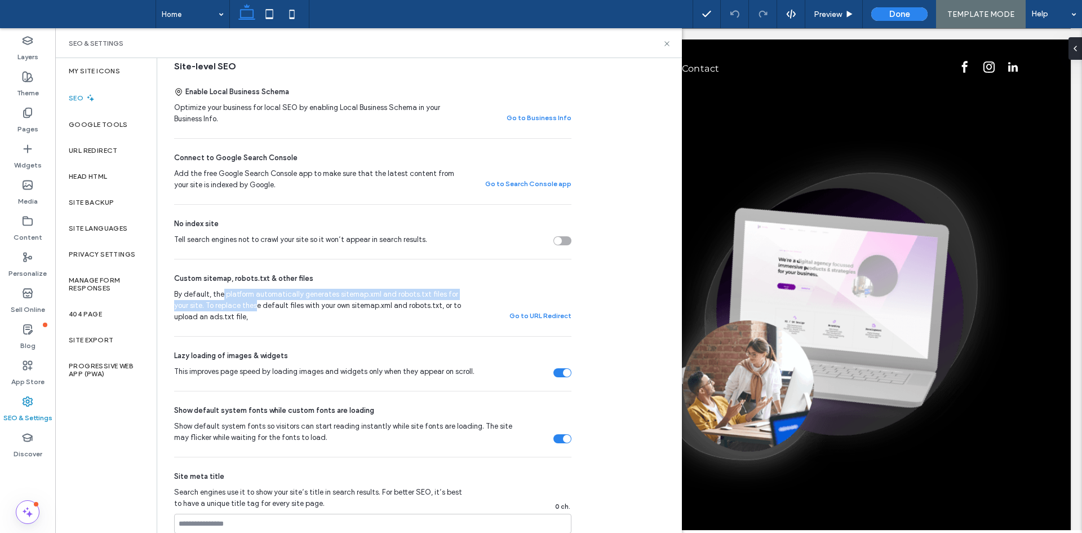
drag, startPoint x: 242, startPoint y: 296, endPoint x: 218, endPoint y: 285, distance: 26.7
click at [219, 285] on div "Custom sitemap, robots.txt & other files By default, the platform automatically…" at bounding box center [372, 297] width 397 height 77
click at [191, 273] on span "Custom sitemap, robots.txt & other files" at bounding box center [243, 278] width 139 height 11
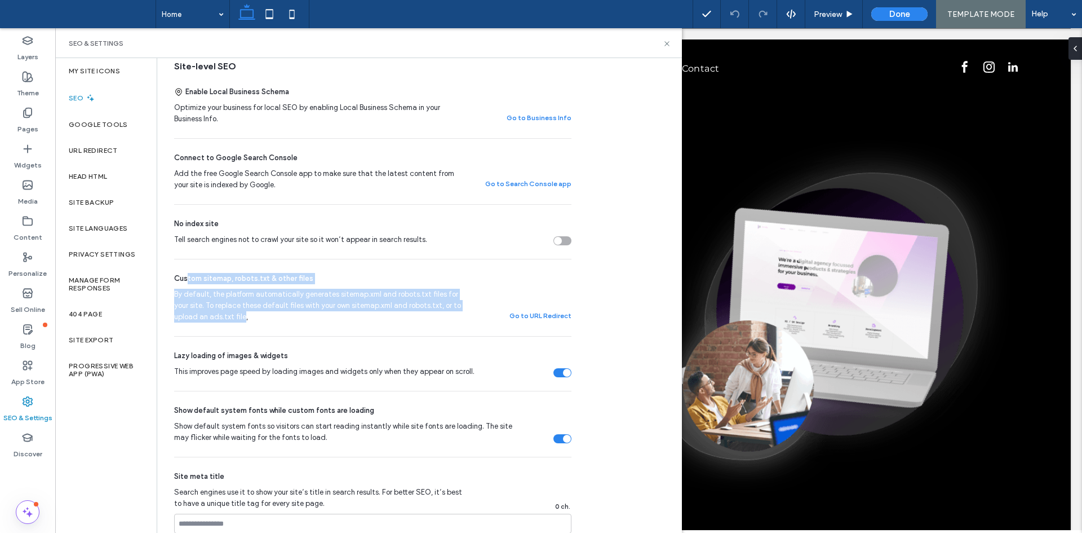
drag, startPoint x: 201, startPoint y: 292, endPoint x: 254, endPoint y: 317, distance: 59.2
click at [247, 316] on div "Custom sitemap, robots.txt & other files By default, the platform automatically…" at bounding box center [372, 297] width 397 height 77
click at [254, 317] on span "By default, the platform automatically generates sitemap.xml and robots.txt fil…" at bounding box center [319, 306] width 290 height 34
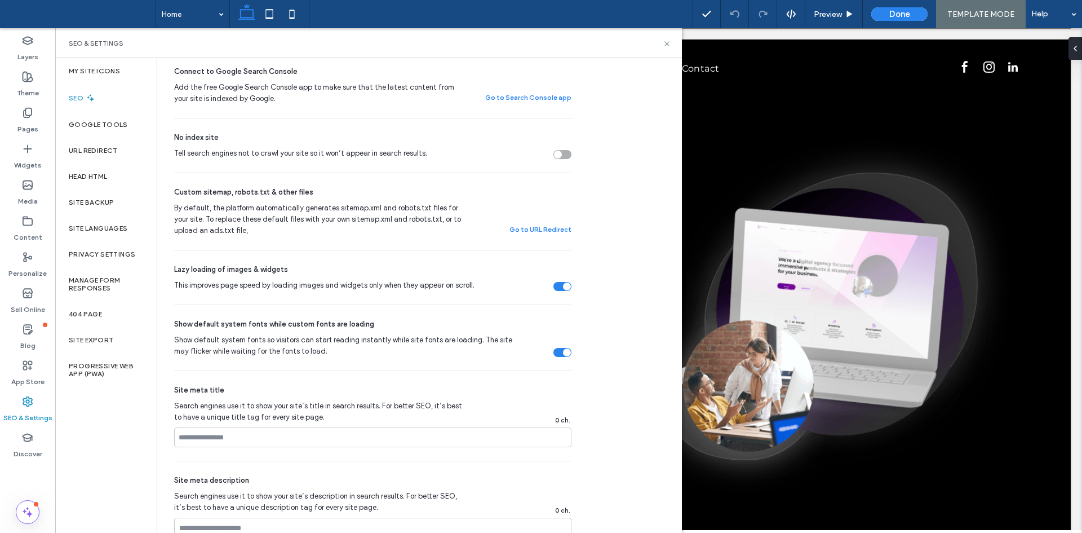
scroll to position [282, 0]
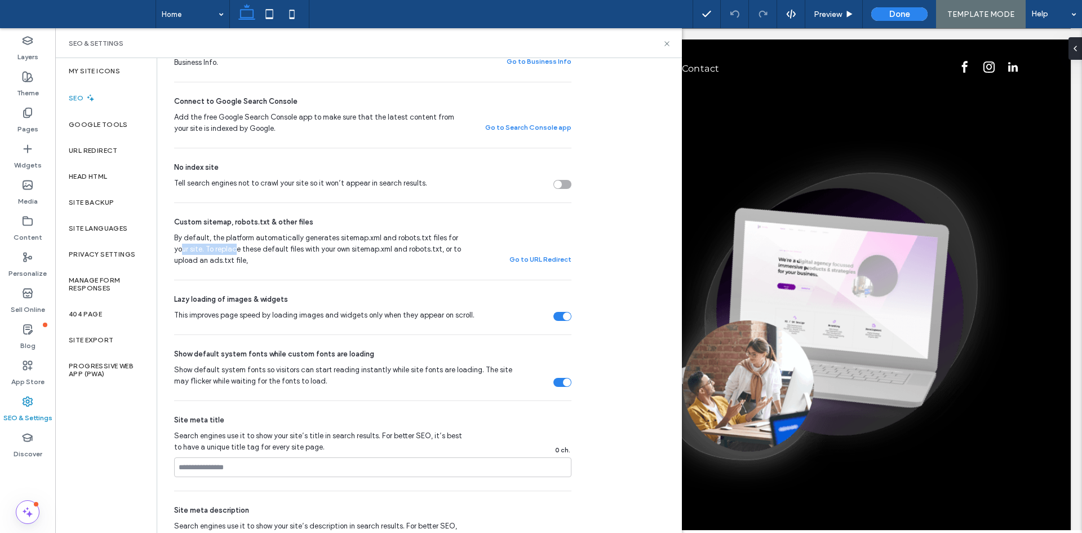
drag, startPoint x: 180, startPoint y: 251, endPoint x: 234, endPoint y: 250, distance: 53.5
click at [234, 250] on span "By default, the platform automatically generates sitemap.xml and robots.txt fil…" at bounding box center [319, 249] width 290 height 34
click at [241, 264] on span "By default, the platform automatically generates sitemap.xml and robots.txt fil…" at bounding box center [319, 249] width 290 height 34
click at [265, 266] on div "Custom sitemap, robots.txt & other files By default, the platform automatically…" at bounding box center [372, 241] width 397 height 77
drag, startPoint x: 251, startPoint y: 248, endPoint x: 316, endPoint y: 249, distance: 64.8
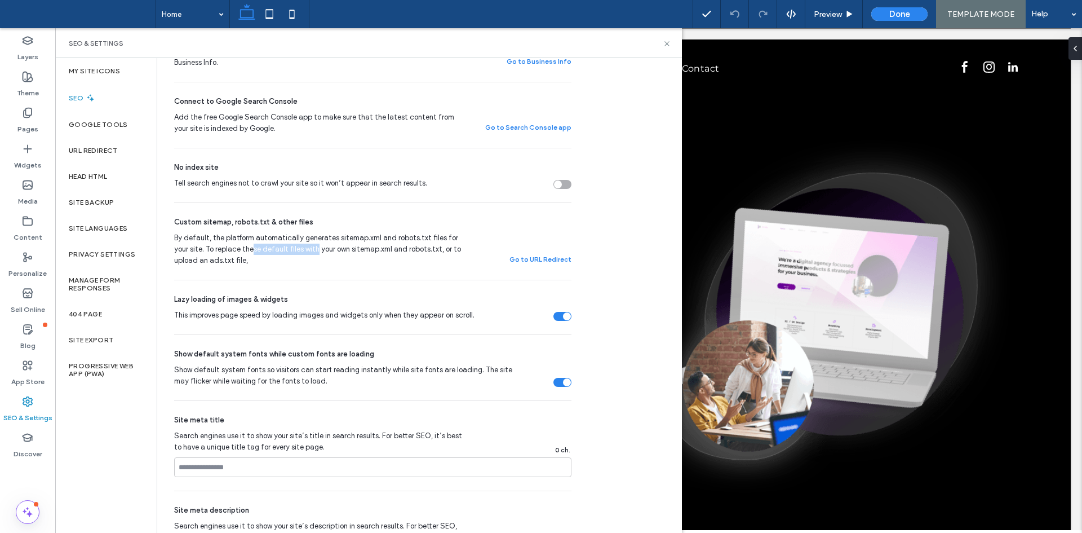
click at [316, 249] on span "By default, the platform automatically generates sitemap.xml and robots.txt fil…" at bounding box center [319, 249] width 290 height 34
click at [315, 249] on span "By default, the platform automatically generates sitemap.xml and robots.txt fil…" at bounding box center [319, 249] width 290 height 34
drag, startPoint x: 239, startPoint y: 252, endPoint x: 264, endPoint y: 260, distance: 26.6
click at [264, 259] on span "By default, the platform automatically generates sitemap.xml and robots.txt fil…" at bounding box center [319, 249] width 290 height 34
click at [264, 260] on span "By default, the platform automatically generates sitemap.xml and robots.txt fil…" at bounding box center [319, 249] width 290 height 34
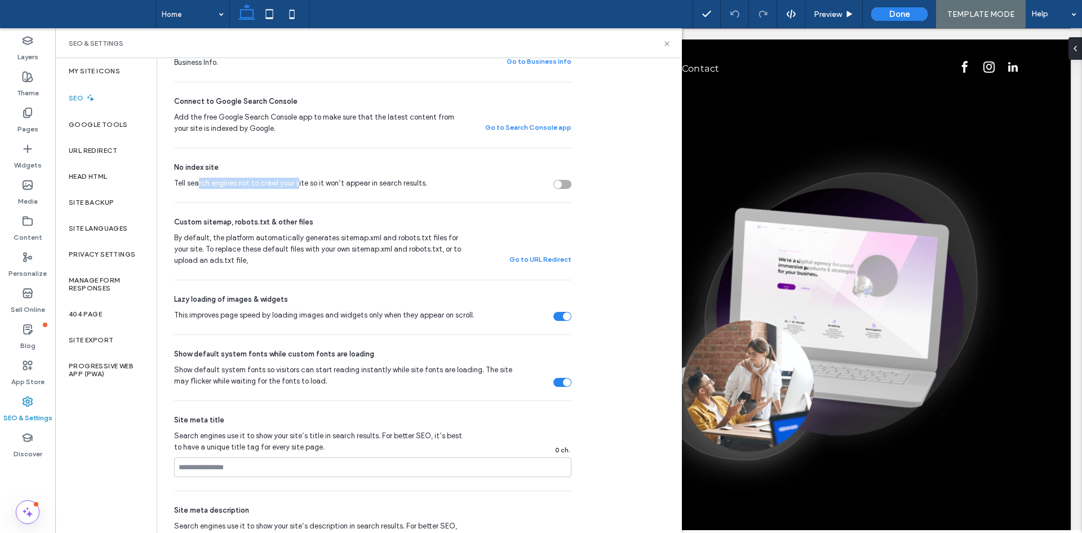
drag, startPoint x: 199, startPoint y: 187, endPoint x: 358, endPoint y: 240, distance: 167.3
click at [317, 207] on div "Site-level SEO Enable Local Business Schema Optimize your business for local SE…" at bounding box center [372, 380] width 397 height 753
click at [379, 258] on span "By default, the platform automatically generates sitemap.xml and robots.txt fil…" at bounding box center [319, 249] width 290 height 34
click at [552, 261] on button "Go to URL Redirect" at bounding box center [540, 259] width 62 height 14
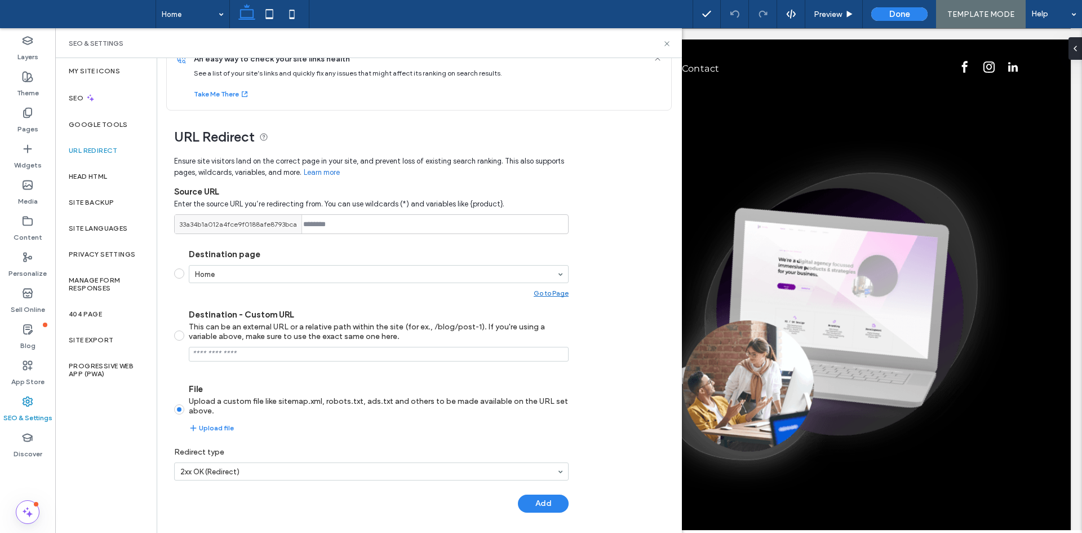
scroll to position [26, 0]
click at [273, 349] on input "Destination - Custom URL This can be an external URL or a relative path within …" at bounding box center [379, 352] width 380 height 15
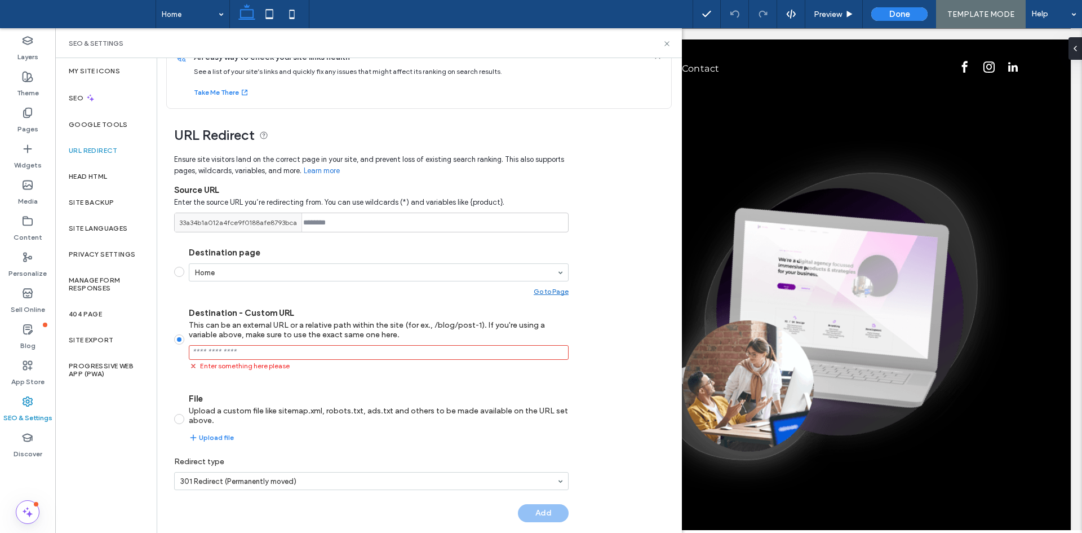
click at [206, 404] on label "File Upload a custom file like sitemap.xml, robots.txt, ads.txt and others to b…" at bounding box center [379, 409] width 380 height 32
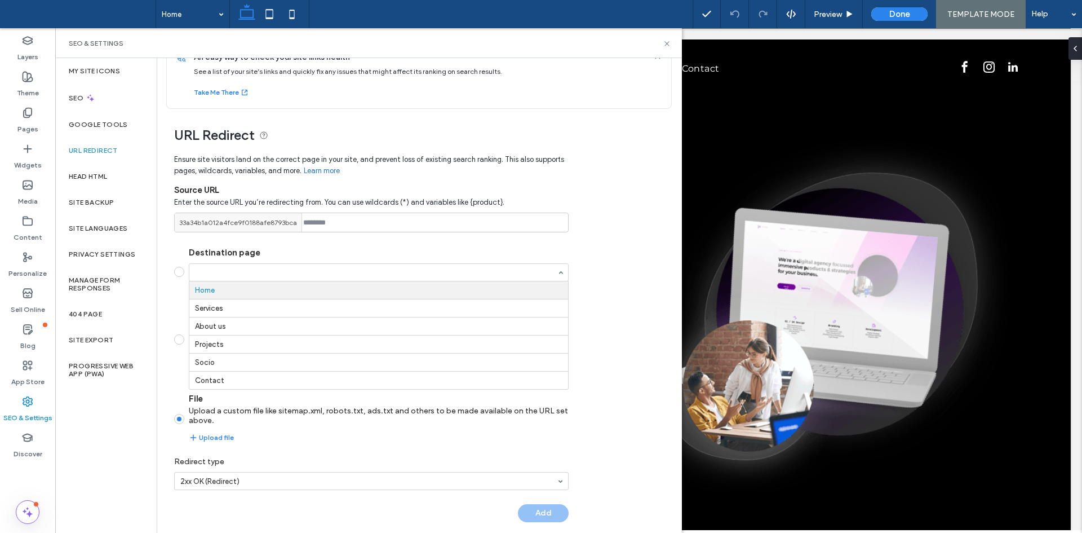
click at [238, 272] on input "Destination page Home Services About us Projects Socio Contact Go to Page" at bounding box center [376, 272] width 362 height 8
click at [358, 247] on label "Destination page" at bounding box center [379, 252] width 380 height 10
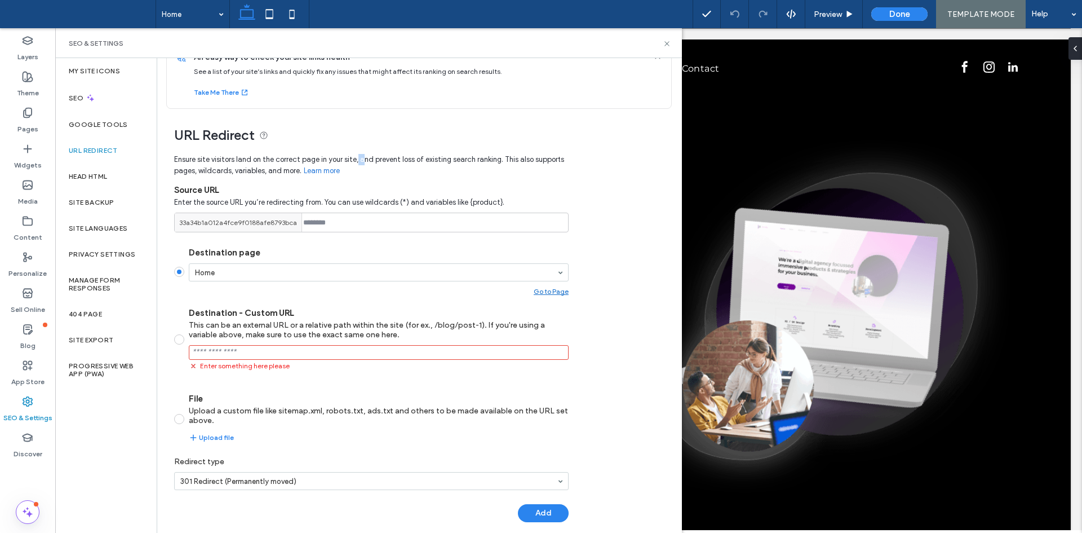
drag, startPoint x: 356, startPoint y: 156, endPoint x: 364, endPoint y: 158, distance: 8.9
click at [364, 158] on span "Ensure site visitors land on the correct page in your site, and prevent loss of…" at bounding box center [371, 165] width 394 height 23
click at [382, 176] on span "Ensure site visitors land on the correct page in your site, and prevent loss of…" at bounding box center [371, 165] width 394 height 23
click at [496, 167] on span "Ensure site visitors land on the correct page in your site, and prevent loss of…" at bounding box center [371, 165] width 394 height 23
click at [497, 171] on span "Ensure site visitors land on the correct page in your site, and prevent loss of…" at bounding box center [371, 165] width 394 height 23
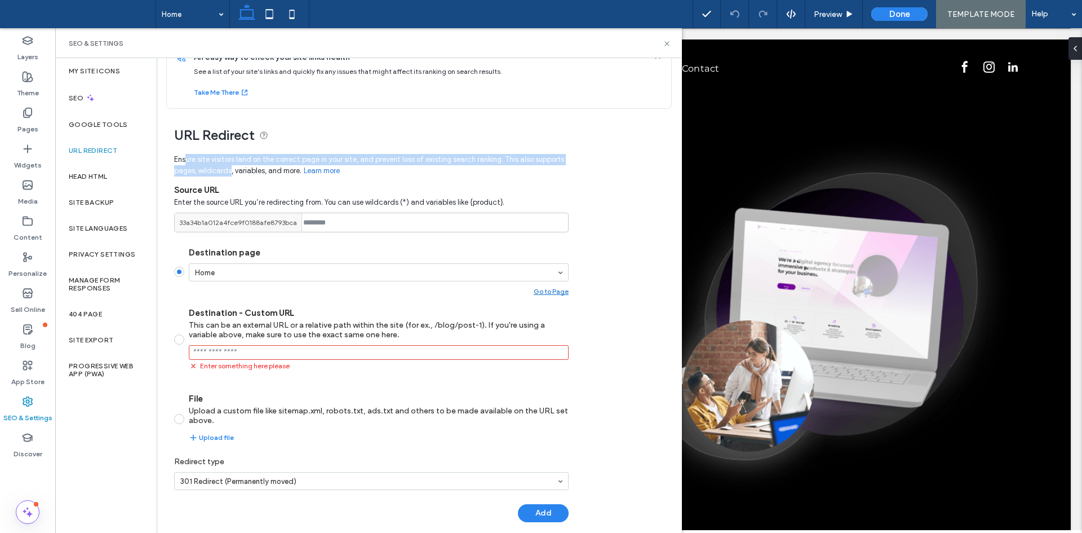
drag, startPoint x: 190, startPoint y: 165, endPoint x: 257, endPoint y: 174, distance: 67.1
click at [256, 174] on span "Ensure site visitors land on the correct page in your site, and prevent loss of…" at bounding box center [371, 165] width 394 height 23
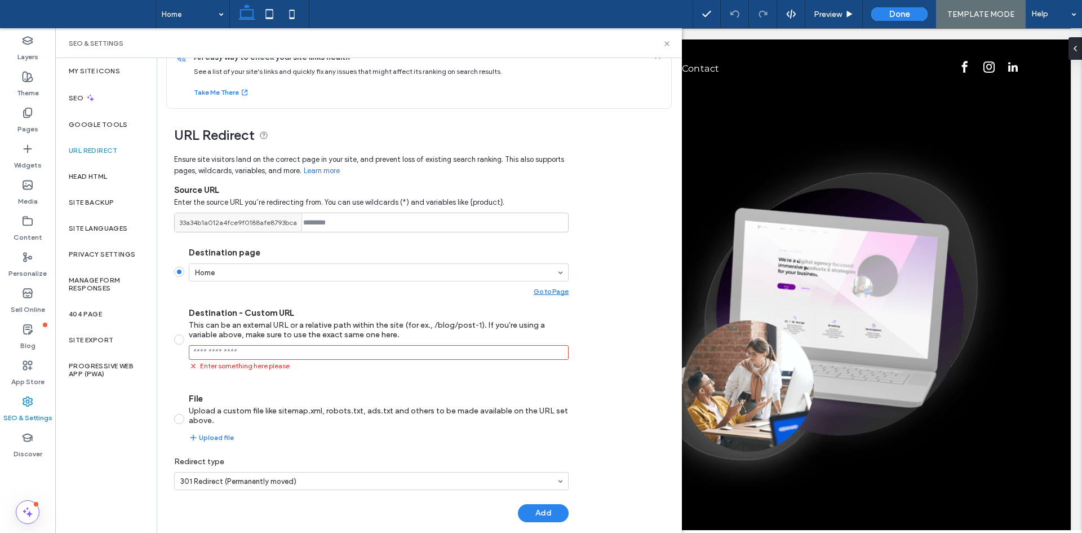
click at [259, 174] on span "Ensure site visitors land on the correct page in your site, and prevent loss of…" at bounding box center [371, 165] width 394 height 23
click at [249, 167] on span "Ensure site visitors land on the correct page in your site, and prevent loss of…" at bounding box center [371, 165] width 394 height 23
drag, startPoint x: 176, startPoint y: 204, endPoint x: 516, endPoint y: 202, distance: 339.3
click at [516, 202] on span "Enter the source URL you’re redirecting from. You can use wildcards (*) and var…" at bounding box center [371, 202] width 394 height 11
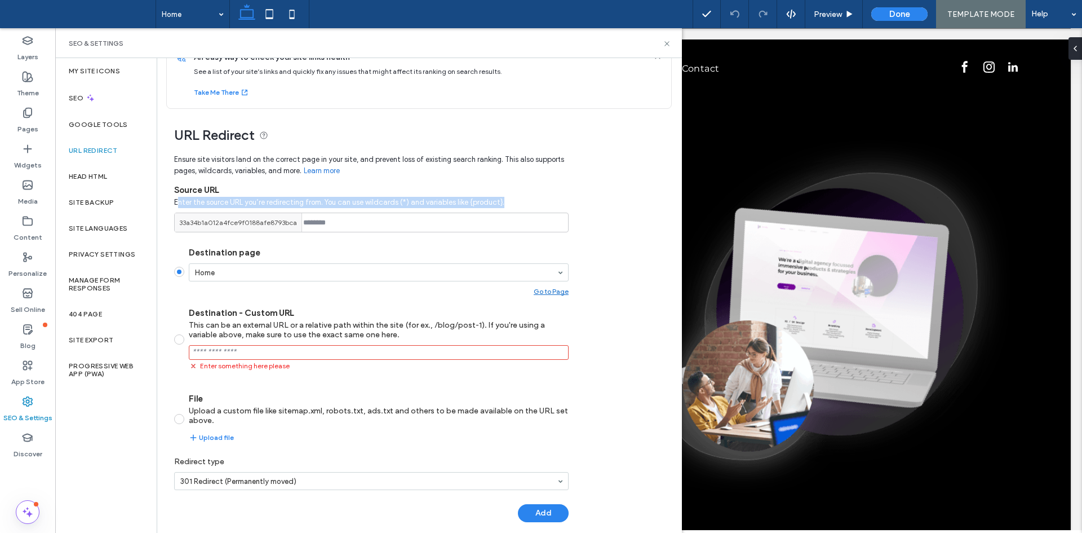
click at [516, 202] on span "Enter the source URL you’re redirecting from. You can use wildcards (*) and var…" at bounding box center [371, 202] width 394 height 11
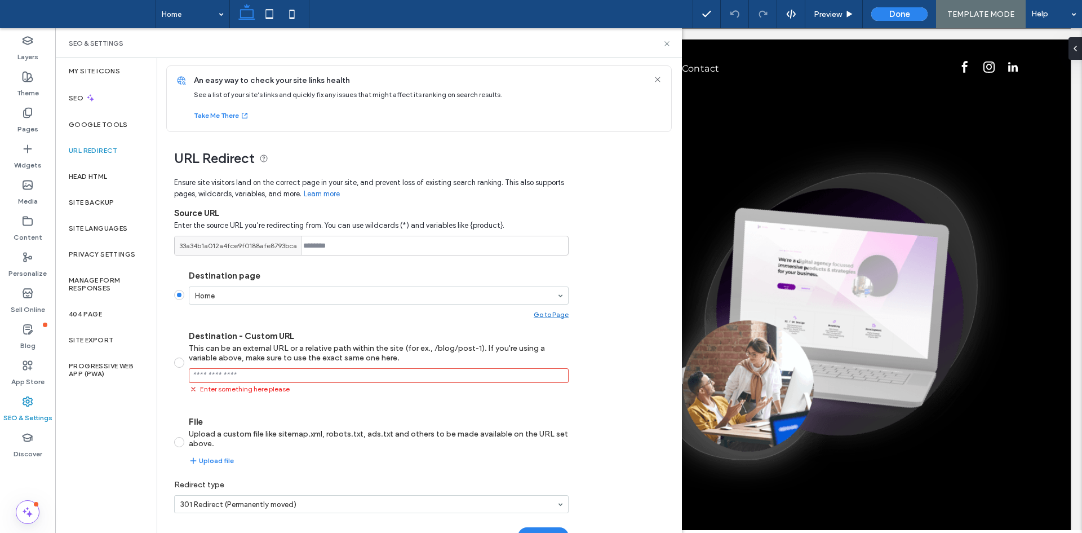
scroll to position [0, 0]
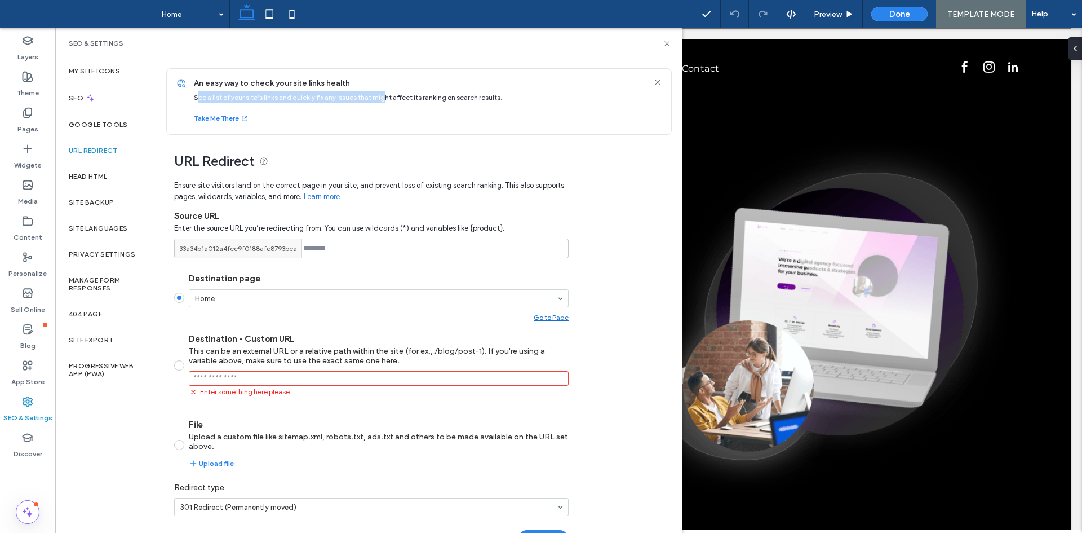
drag, startPoint x: 200, startPoint y: 94, endPoint x: 392, endPoint y: 127, distance: 195.1
click at [384, 107] on div "An easy way to check your site links health See a list of your site’s links and…" at bounding box center [429, 101] width 484 height 65
drag, startPoint x: 392, startPoint y: 127, endPoint x: 373, endPoint y: 120, distance: 21.0
click at [392, 128] on div "An easy way to check your site links health See a list of your site’s links and…" at bounding box center [429, 101] width 484 height 65
drag, startPoint x: 203, startPoint y: 80, endPoint x: 377, endPoint y: 81, distance: 174.1
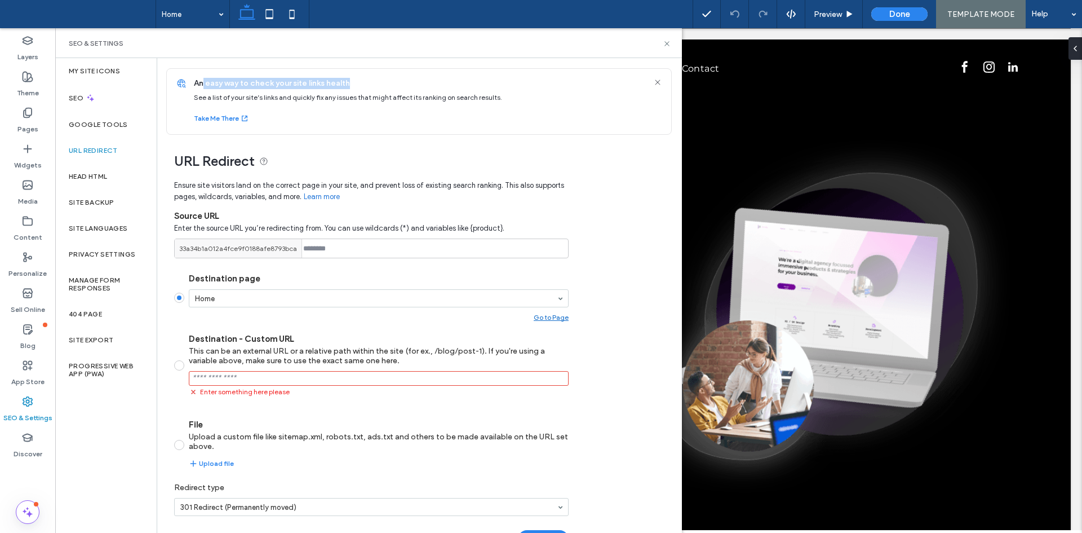
click at [377, 81] on span "An easy way to check your site links health" at bounding box center [348, 83] width 308 height 11
click at [380, 83] on span "An easy way to check your site links health" at bounding box center [348, 83] width 308 height 11
click at [406, 99] on span "See a list of your site’s links and quickly fix any issues that might affect it…" at bounding box center [348, 97] width 308 height 8
drag, startPoint x: 210, startPoint y: 97, endPoint x: 453, endPoint y: 104, distance: 243.5
click at [453, 104] on div "An easy way to check your site links health See a list of your site’s links and…" at bounding box center [429, 101] width 484 height 65
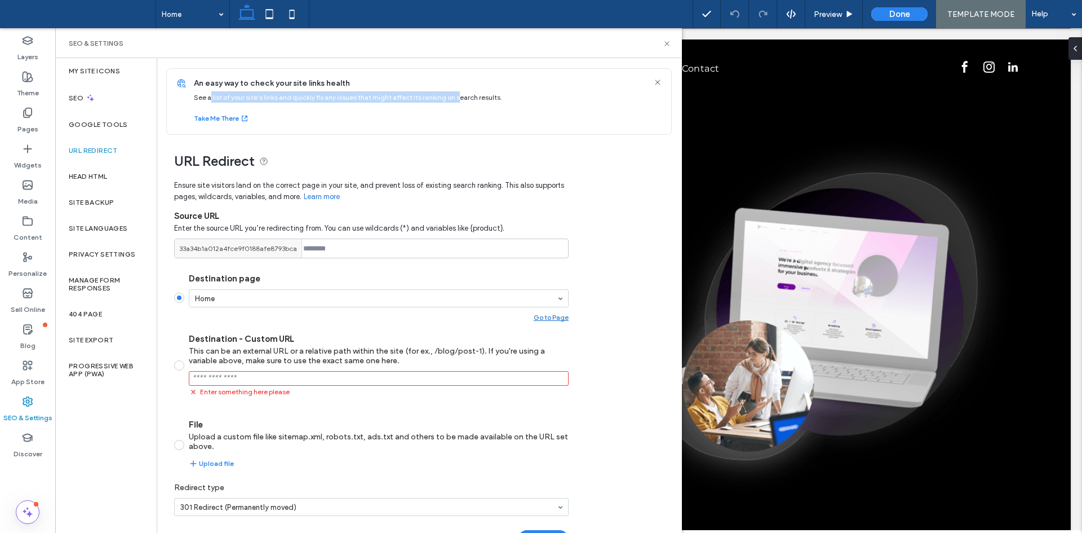
click at [471, 108] on div "An easy way to check your site links health See a list of your site’s links and…" at bounding box center [429, 101] width 484 height 65
click at [94, 152] on label "URL Redirect" at bounding box center [93, 151] width 49 height 8
click at [95, 133] on div "Google Tools" at bounding box center [105, 125] width 101 height 26
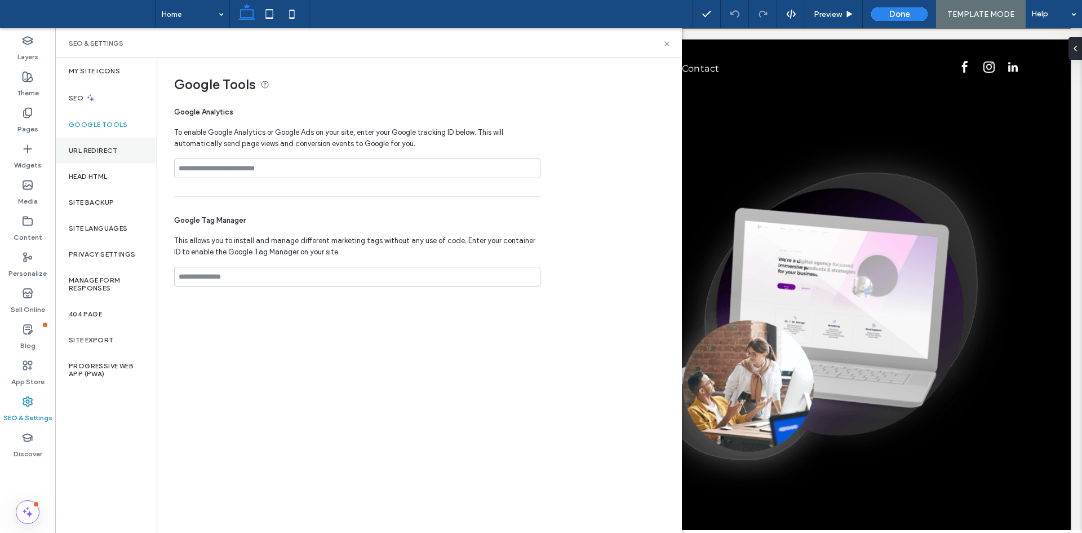
click at [101, 158] on div "URL Redirect" at bounding box center [105, 151] width 101 height 26
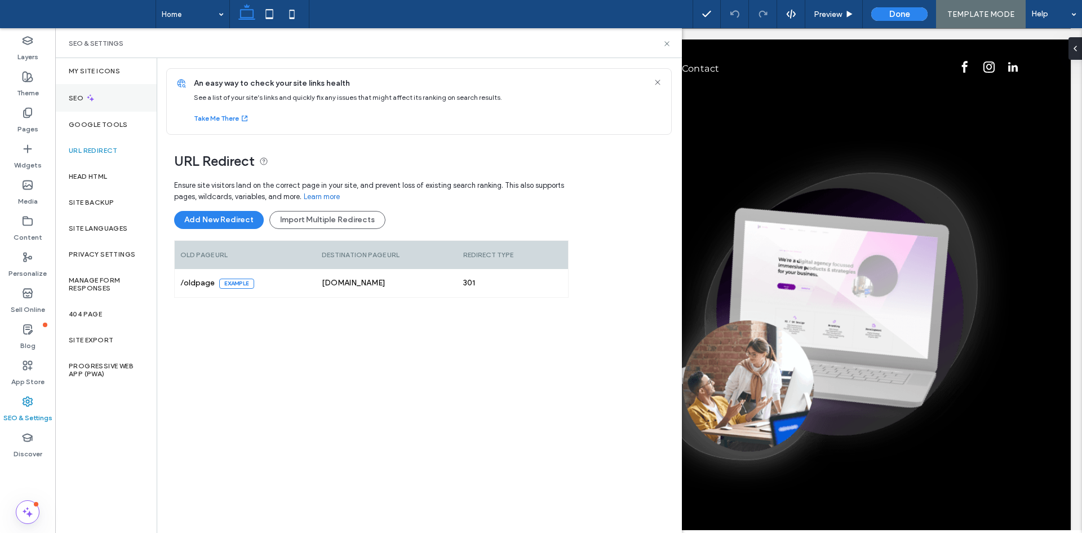
click at [77, 99] on label "SEO" at bounding box center [77, 98] width 17 height 8
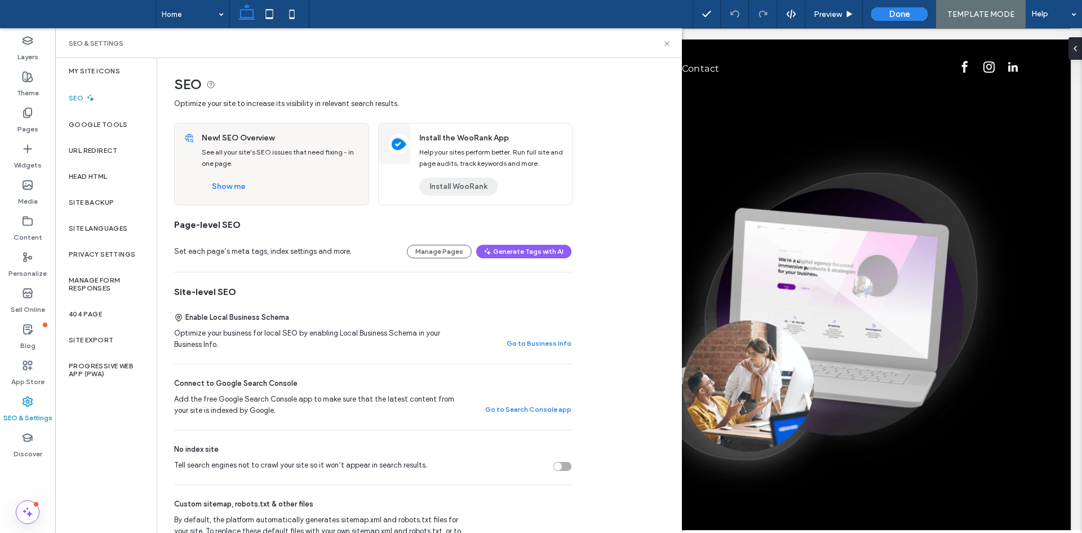
click at [463, 187] on button "Install WooRank" at bounding box center [458, 187] width 78 height 18
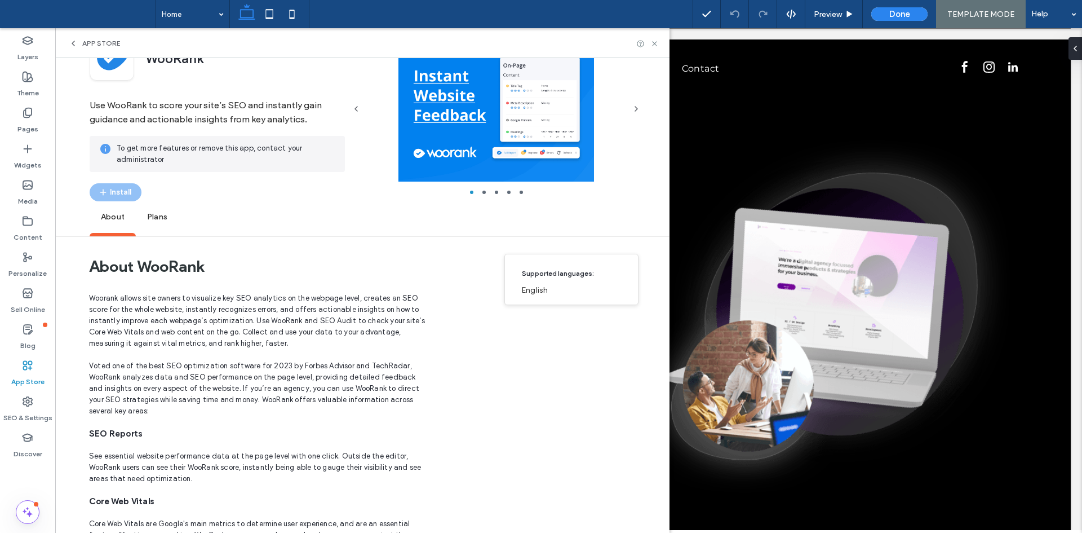
click at [162, 215] on span "Plans" at bounding box center [157, 217] width 43 height 31
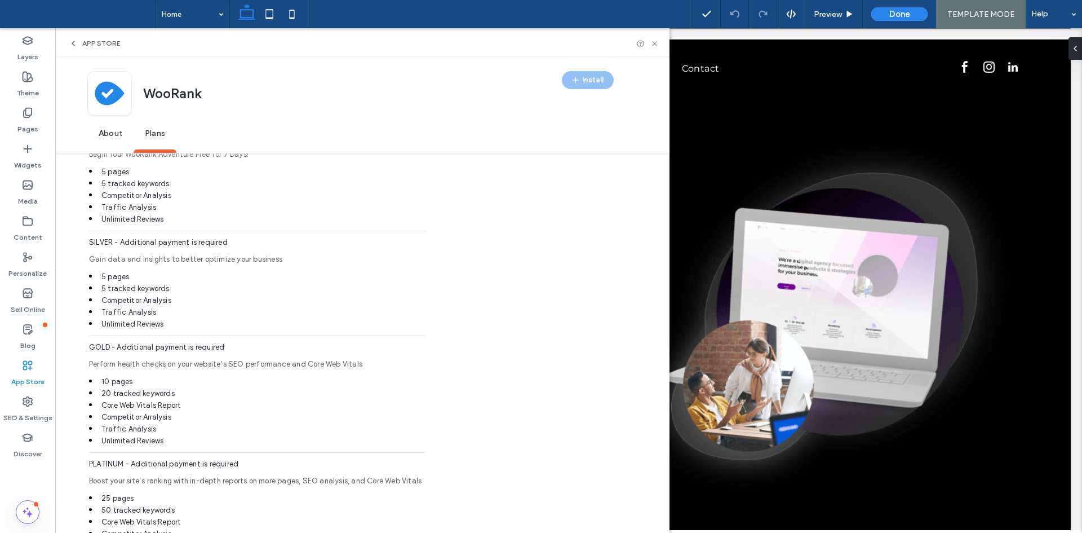
scroll to position [757, 0]
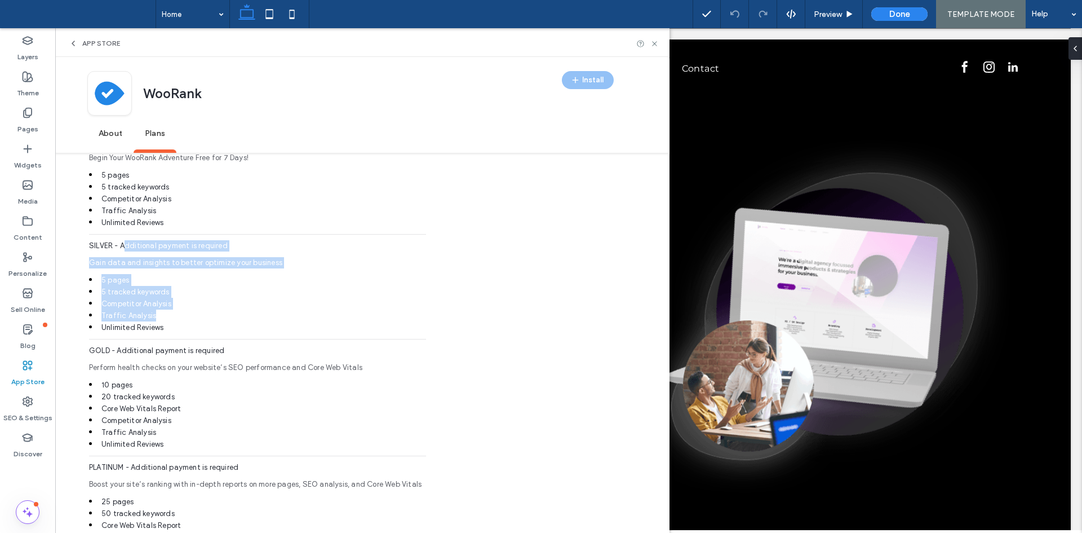
drag, startPoint x: 124, startPoint y: 237, endPoint x: 200, endPoint y: 305, distance: 102.2
click at [200, 305] on div "SILVER - Additional payment is required Gain data and insights to better optimi…" at bounding box center [257, 292] width 337 height 105
click at [200, 309] on li "Traffic Analysis" at bounding box center [257, 315] width 337 height 12
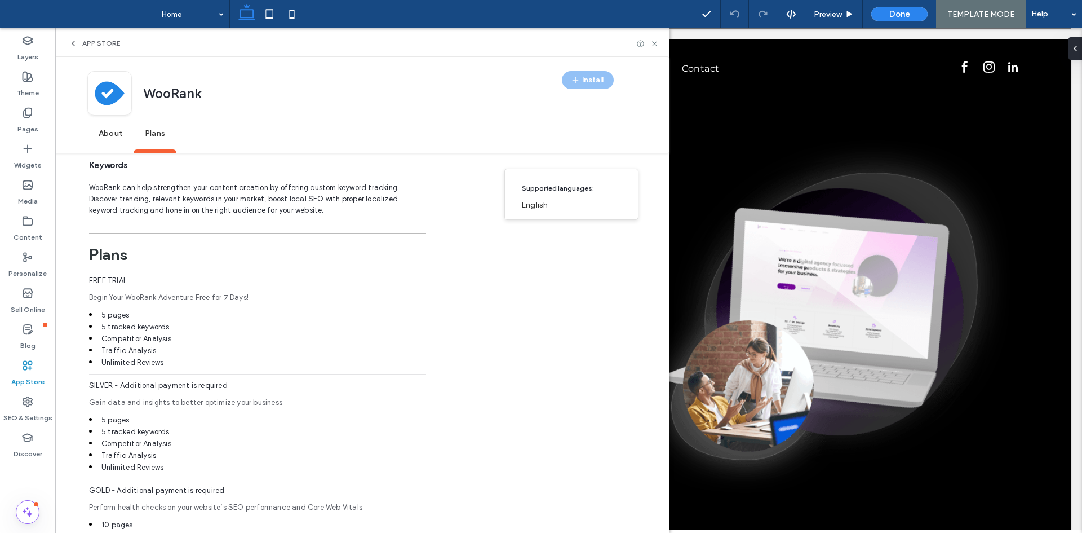
scroll to position [588, 0]
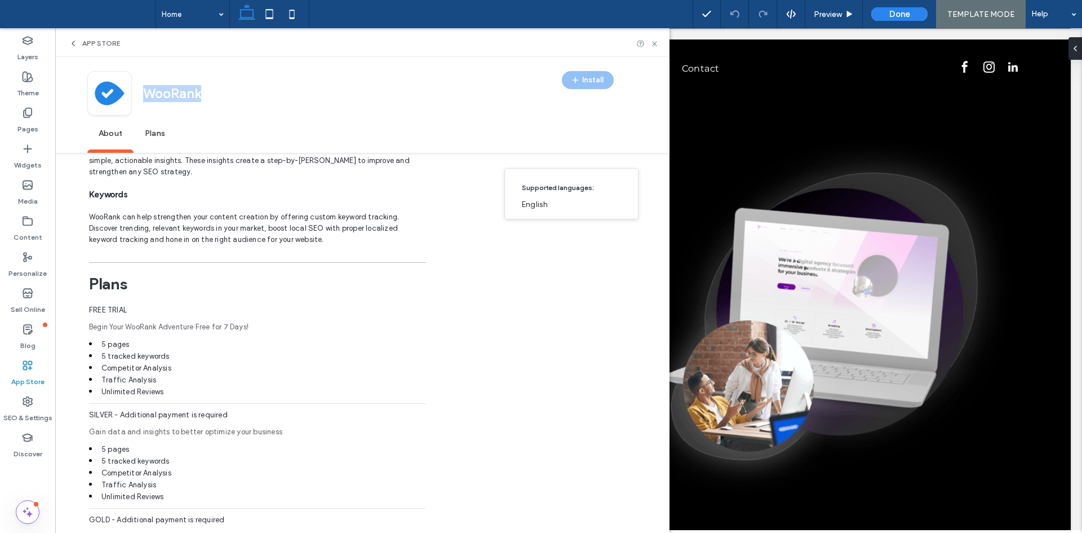
drag, startPoint x: 210, startPoint y: 95, endPoint x: 140, endPoint y: 86, distance: 69.9
click at [140, 86] on div "WooRank Install" at bounding box center [350, 94] width 526 height 47
click at [154, 135] on span "Plans" at bounding box center [155, 133] width 43 height 31
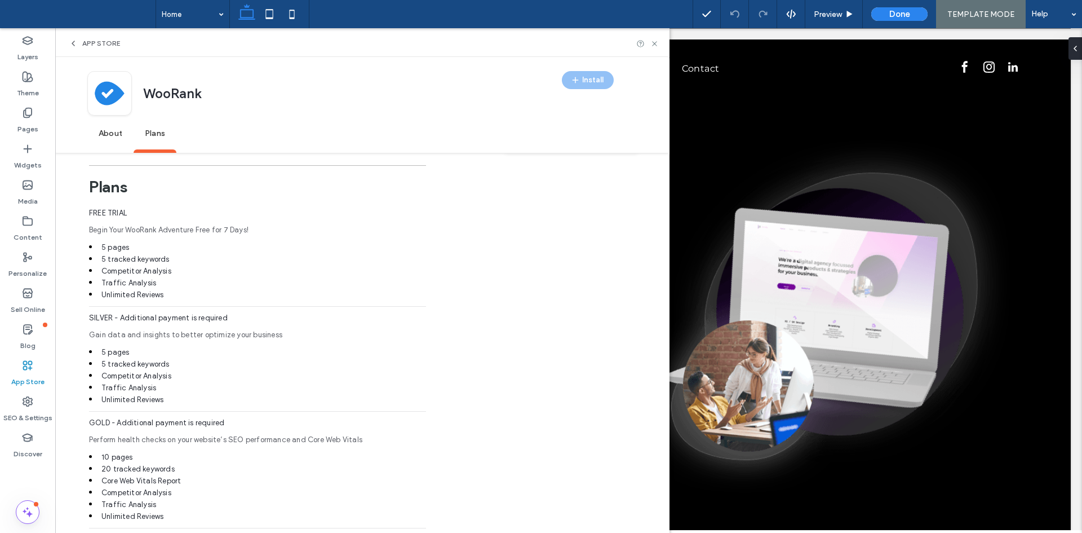
scroll to position [686, 0]
click at [172, 90] on span "WooRank" at bounding box center [172, 94] width 58 height 19
copy span "WooRank"
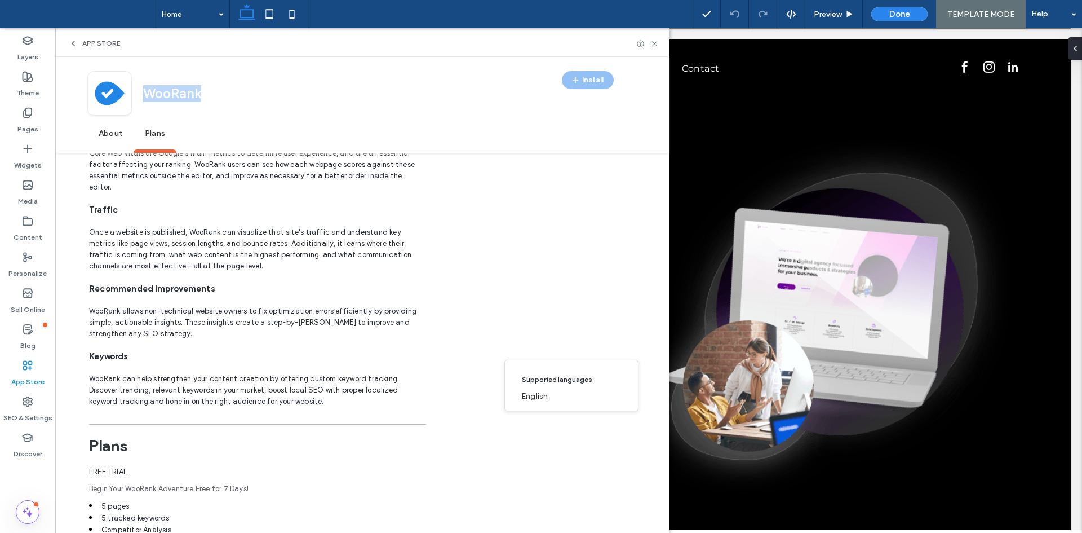
scroll to position [404, 0]
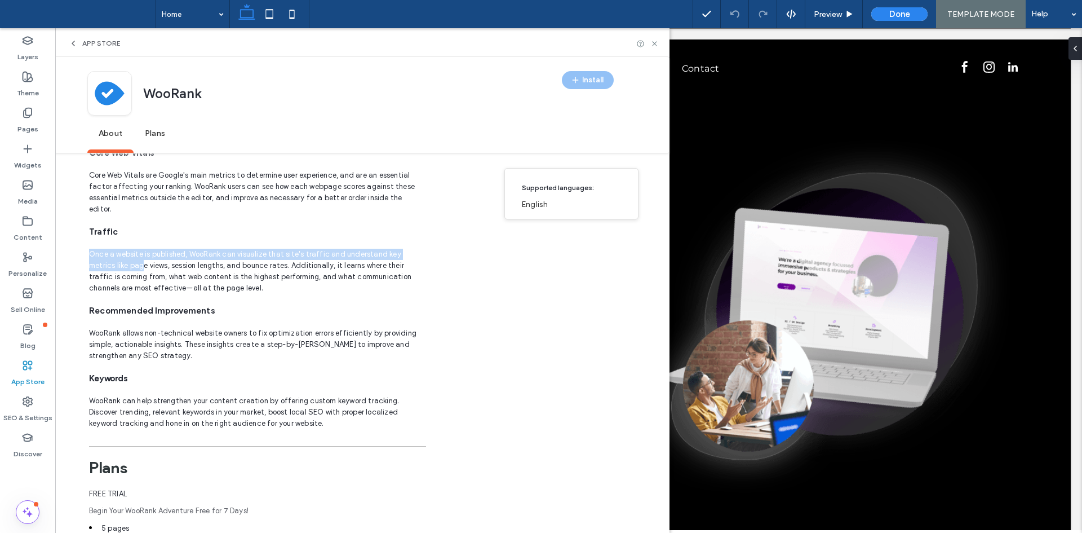
drag, startPoint x: 113, startPoint y: 251, endPoint x: 192, endPoint y: 286, distance: 86.3
click at [188, 285] on span "Woorank allows site owners to visualize key SEO analytics on the webpage level,…" at bounding box center [257, 187] width 337 height 496
click at [193, 286] on span "Woorank allows site owners to visualize key SEO analytics on the webpage level,…" at bounding box center [257, 187] width 337 height 496
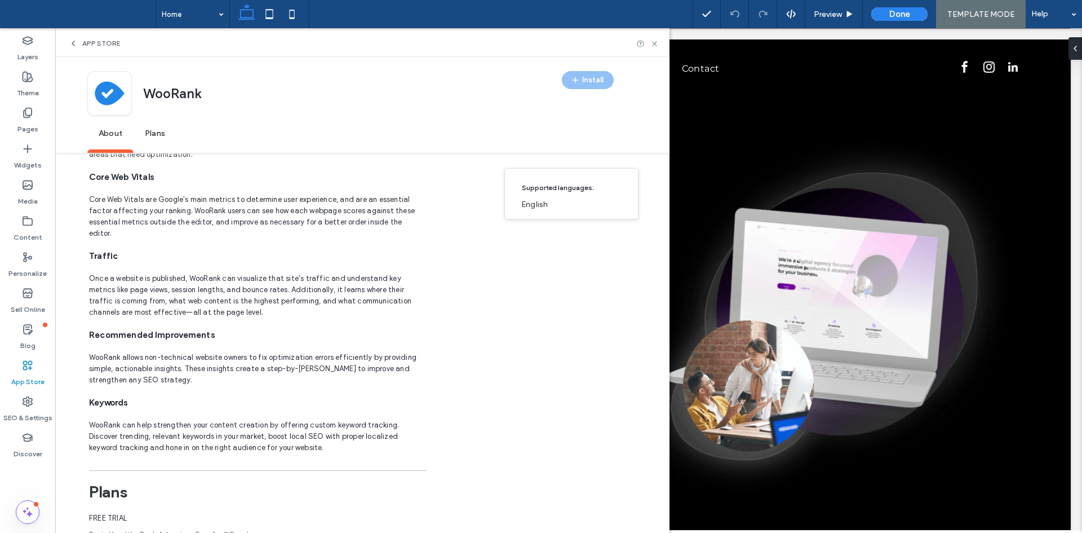
scroll to position [348, 0]
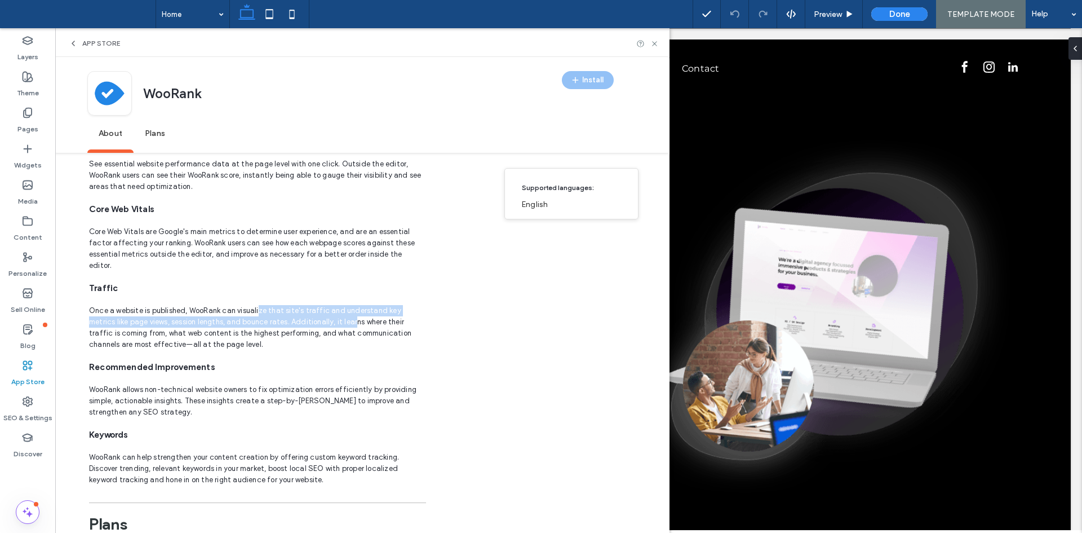
drag, startPoint x: 263, startPoint y: 301, endPoint x: 357, endPoint y: 347, distance: 105.1
click at [338, 319] on p "Once a website is published, WooRank can visualize that site's traffic and unde…" at bounding box center [257, 327] width 337 height 45
click at [357, 348] on span "Woorank allows site owners to visualize key SEO analytics on the webpage level,…" at bounding box center [257, 243] width 337 height 496
drag, startPoint x: 134, startPoint y: 309, endPoint x: 221, endPoint y: 329, distance: 89.7
click at [209, 324] on p "Once a website is published, WooRank can visualize that site's traffic and unde…" at bounding box center [257, 327] width 337 height 45
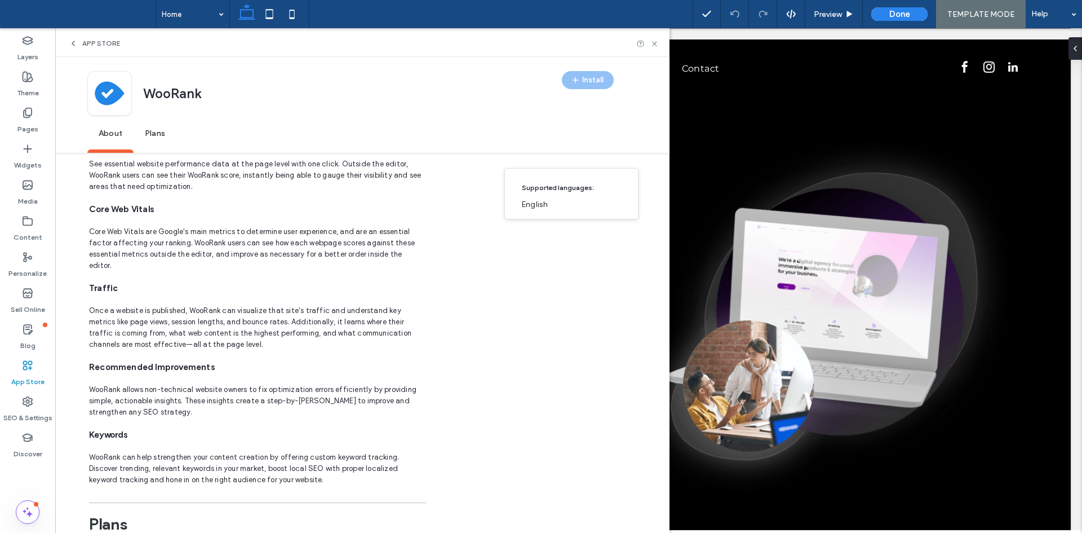
click at [224, 331] on p "Once a website is published, WooRank can visualize that site's traffic and unde…" at bounding box center [257, 327] width 337 height 45
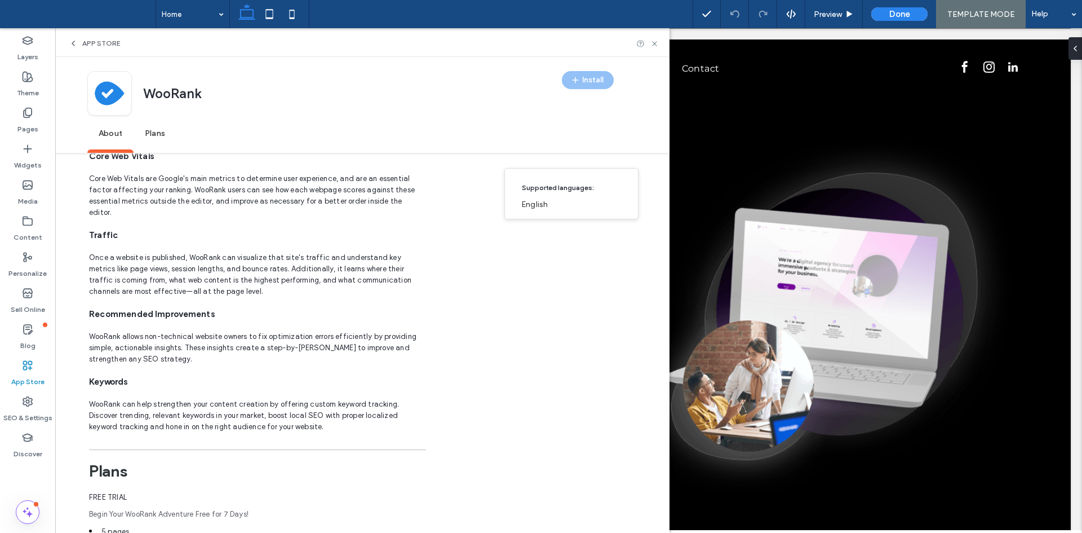
scroll to position [404, 0]
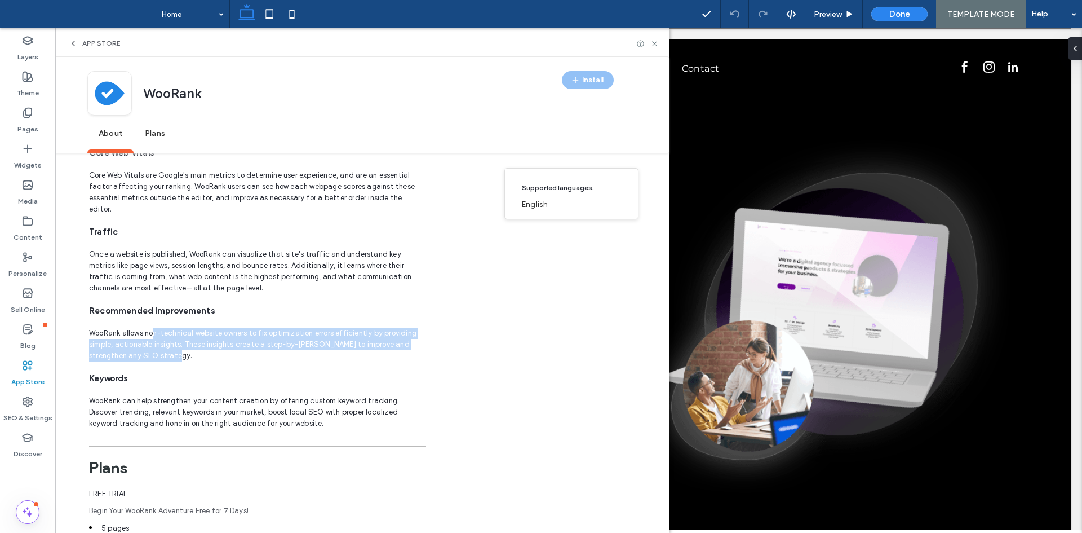
drag, startPoint x: 171, startPoint y: 335, endPoint x: 206, endPoint y: 353, distance: 39.6
click at [190, 347] on p "WooRank allows non-technical website owners to fix optimization errors efficien…" at bounding box center [257, 344] width 337 height 34
click at [206, 353] on span "Woorank allows site owners to visualize key SEO analytics on the webpage level,…" at bounding box center [257, 187] width 337 height 496
drag, startPoint x: 97, startPoint y: 331, endPoint x: 167, endPoint y: 331, distance: 69.9
click at [159, 331] on p "WooRank allows non-technical website owners to fix optimization errors efficien…" at bounding box center [257, 344] width 337 height 34
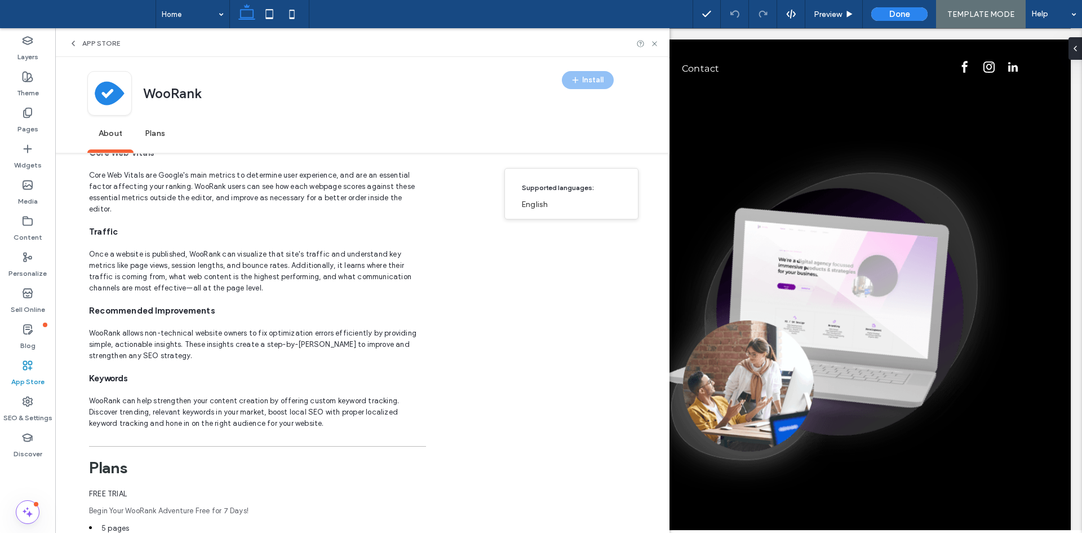
click at [169, 331] on p "WooRank allows non-technical website owners to fix optimization errors efficien…" at bounding box center [257, 344] width 337 height 34
drag, startPoint x: 156, startPoint y: 328, endPoint x: 245, endPoint y: 340, distance: 89.3
click at [226, 336] on p "WooRank allows non-technical website owners to fix optimization errors efficien…" at bounding box center [257, 344] width 337 height 34
click at [249, 343] on p "WooRank allows non-technical website owners to fix optimization errors efficien…" at bounding box center [257, 344] width 337 height 34
drag, startPoint x: 197, startPoint y: 327, endPoint x: 193, endPoint y: 341, distance: 14.1
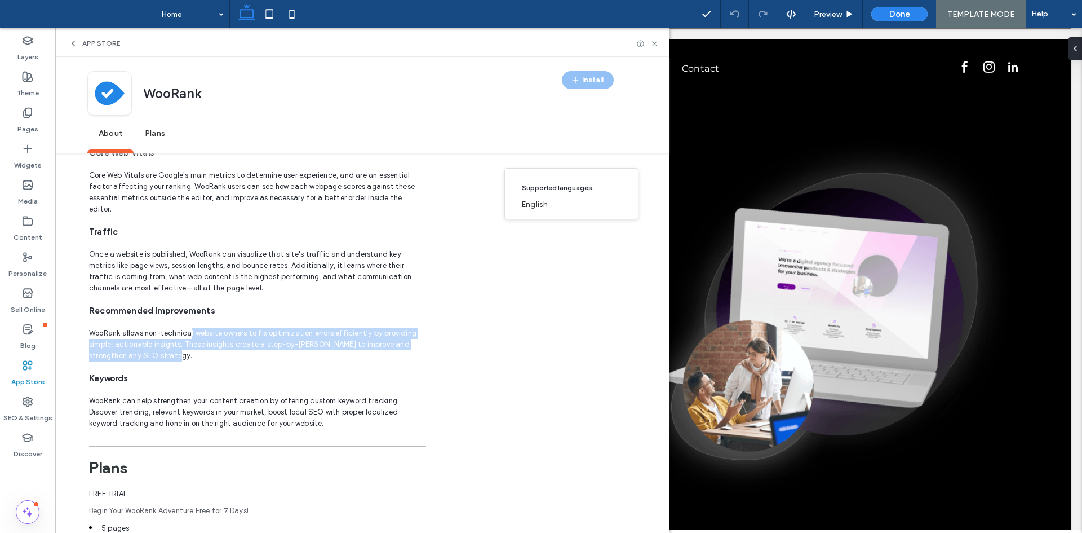
click at [191, 327] on p "WooRank allows non-technical website owners to fix optimization errors efficien…" at bounding box center [257, 344] width 337 height 34
click at [196, 345] on p "WooRank allows non-technical website owners to fix optimization errors efficien…" at bounding box center [257, 344] width 337 height 34
drag, startPoint x: 276, startPoint y: 329, endPoint x: 342, endPoint y: 350, distance: 68.6
click at [335, 341] on p "WooRank allows non-technical website owners to fix optimization errors efficien…" at bounding box center [257, 344] width 337 height 34
click at [339, 358] on span "Woorank allows site owners to visualize key SEO analytics on the webpage level,…" at bounding box center [257, 187] width 337 height 496
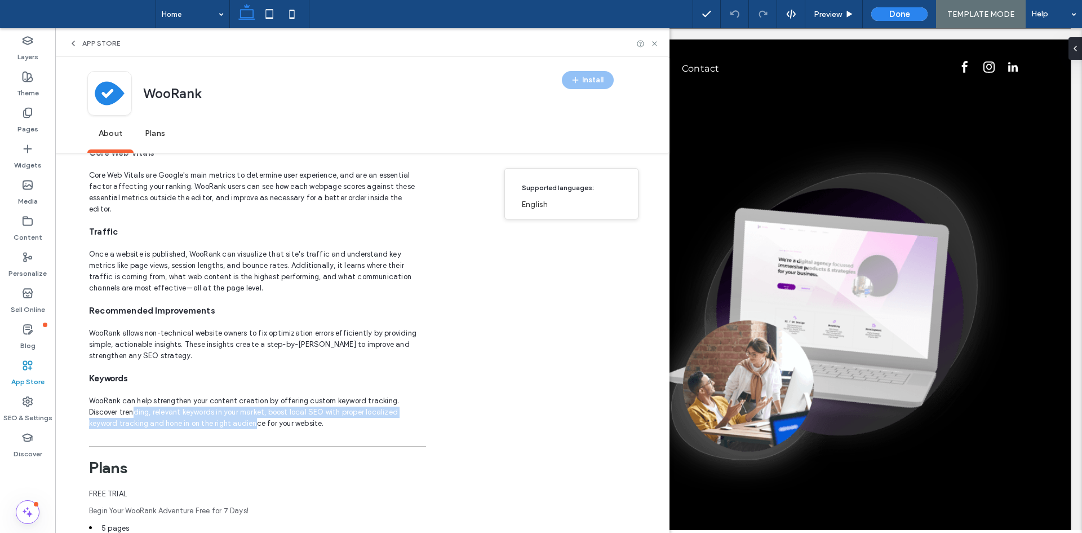
drag, startPoint x: 216, startPoint y: 412, endPoint x: 248, endPoint y: 412, distance: 32.1
click at [243, 412] on p "WooRank can help strengthen your content creation by offering custom keyword tr…" at bounding box center [257, 412] width 337 height 34
click at [248, 412] on p "WooRank can help strengthen your content creation by offering custom keyword tr…" at bounding box center [257, 412] width 337 height 34
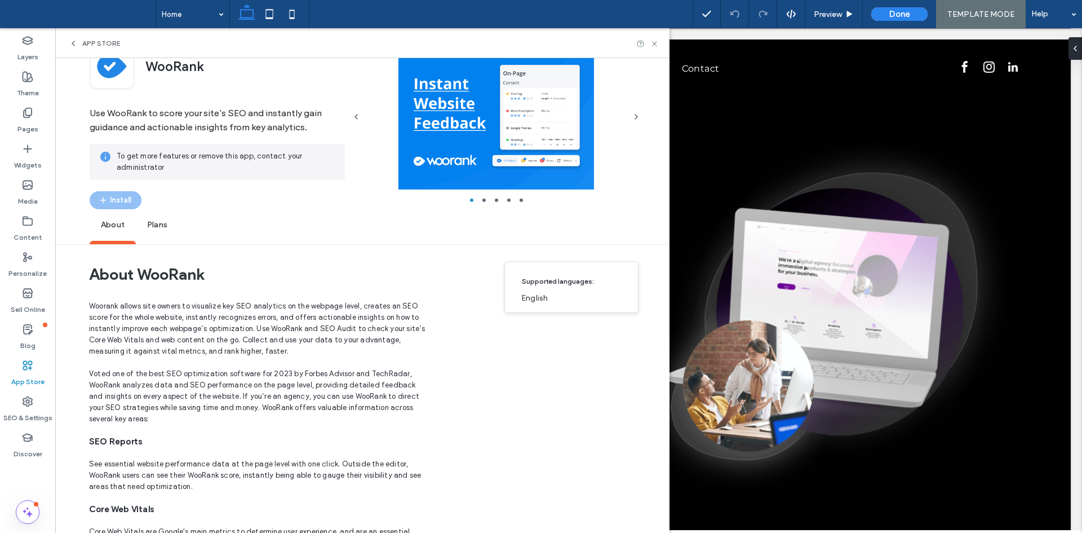
scroll to position [0, 0]
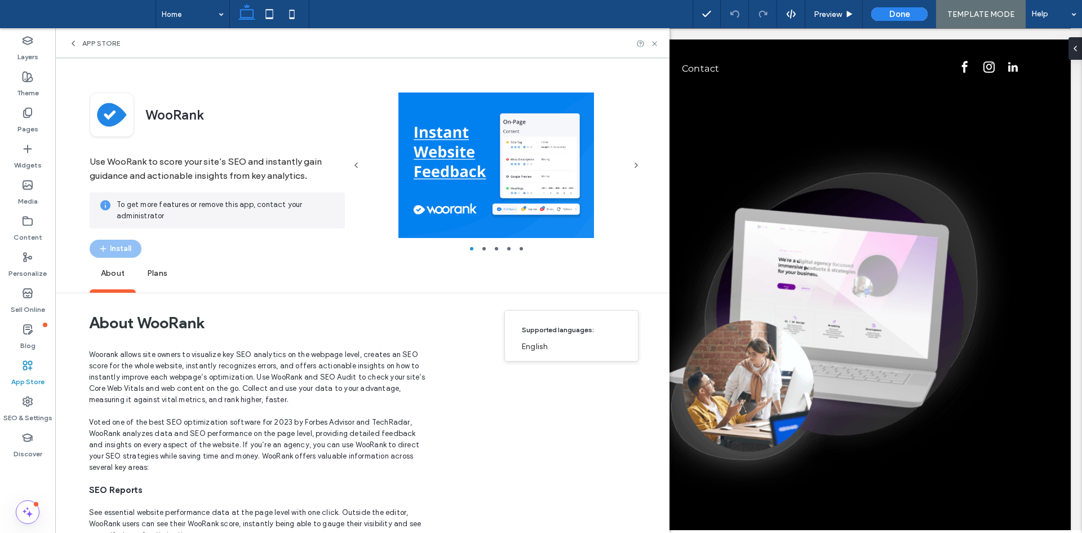
click at [77, 43] on icon at bounding box center [73, 43] width 9 height 9
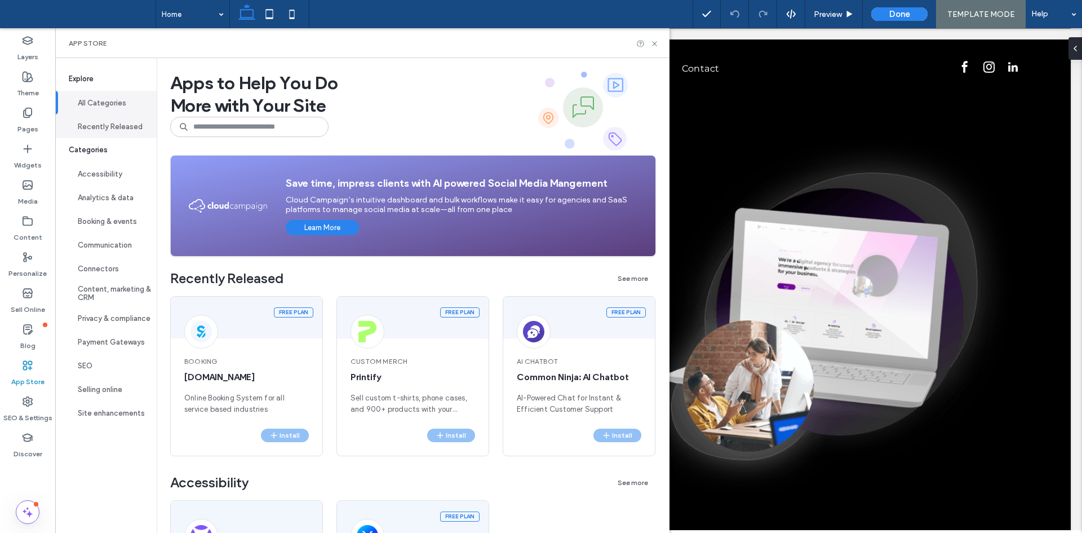
click at [106, 132] on button "Recently Released" at bounding box center [105, 126] width 101 height 24
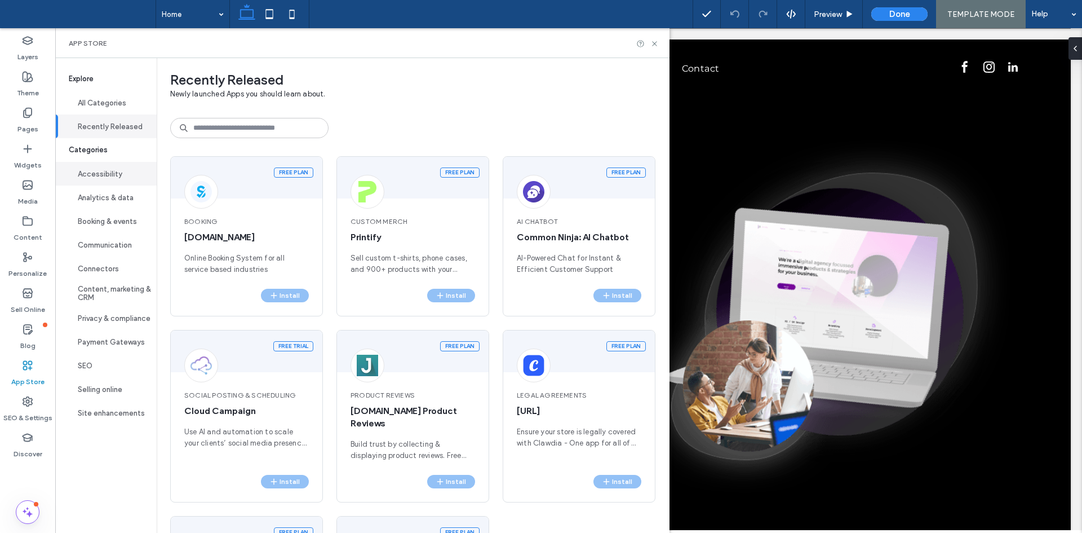
click at [114, 177] on button "Accessibility" at bounding box center [105, 174] width 101 height 24
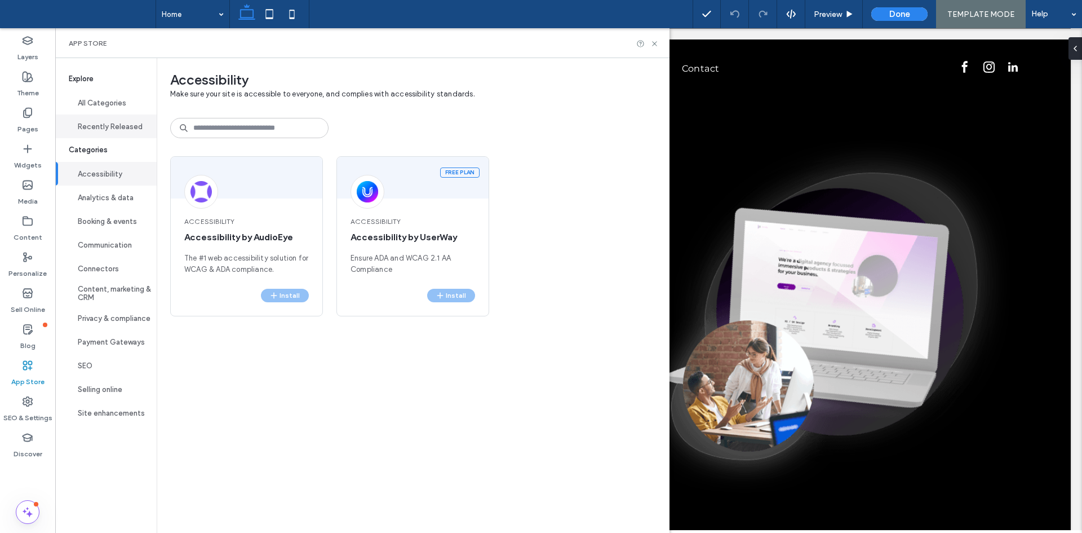
click at [116, 128] on button "Recently Released" at bounding box center [105, 126] width 101 height 24
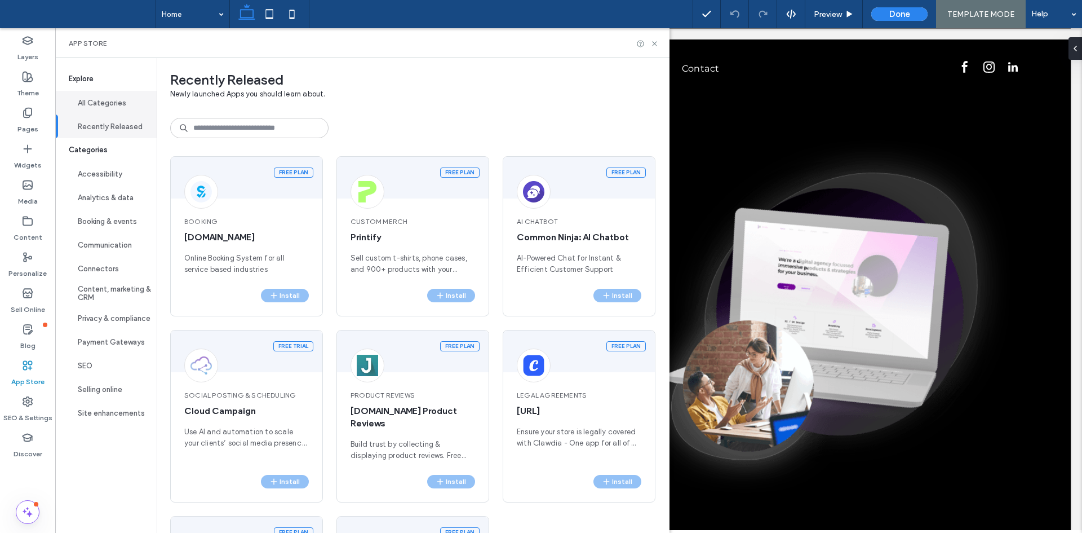
click at [108, 93] on button "All Categories" at bounding box center [105, 103] width 101 height 24
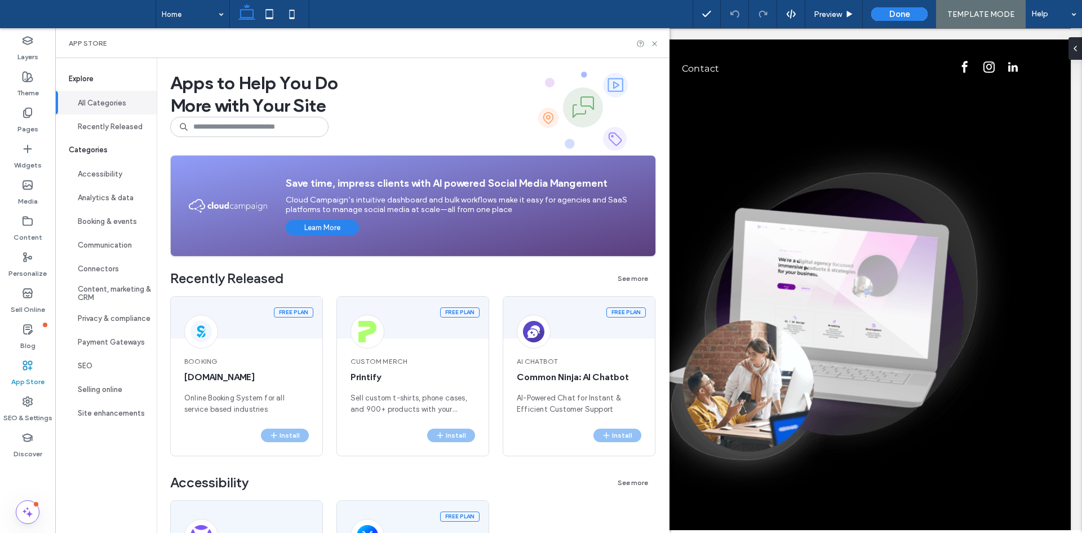
drag, startPoint x: 94, startPoint y: 74, endPoint x: 91, endPoint y: 39, distance: 34.5
click at [94, 73] on span "Explore" at bounding box center [105, 79] width 101 height 24
click at [91, 39] on span "App Store" at bounding box center [88, 43] width 38 height 9
click at [660, 36] on div "App Store" at bounding box center [362, 43] width 614 height 30
click at [659, 41] on icon at bounding box center [654, 43] width 8 height 8
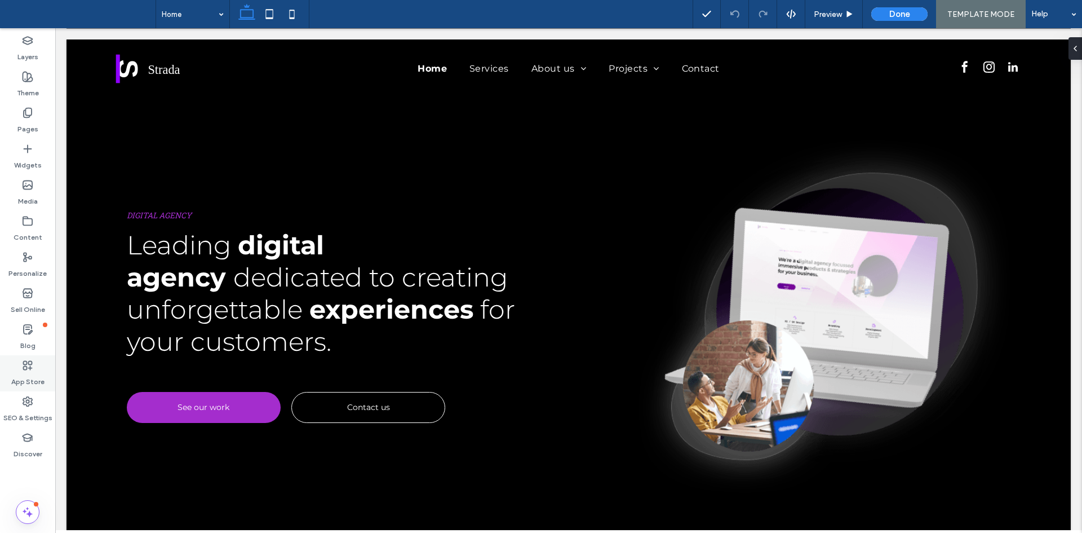
click at [30, 382] on label "App Store" at bounding box center [27, 379] width 33 height 16
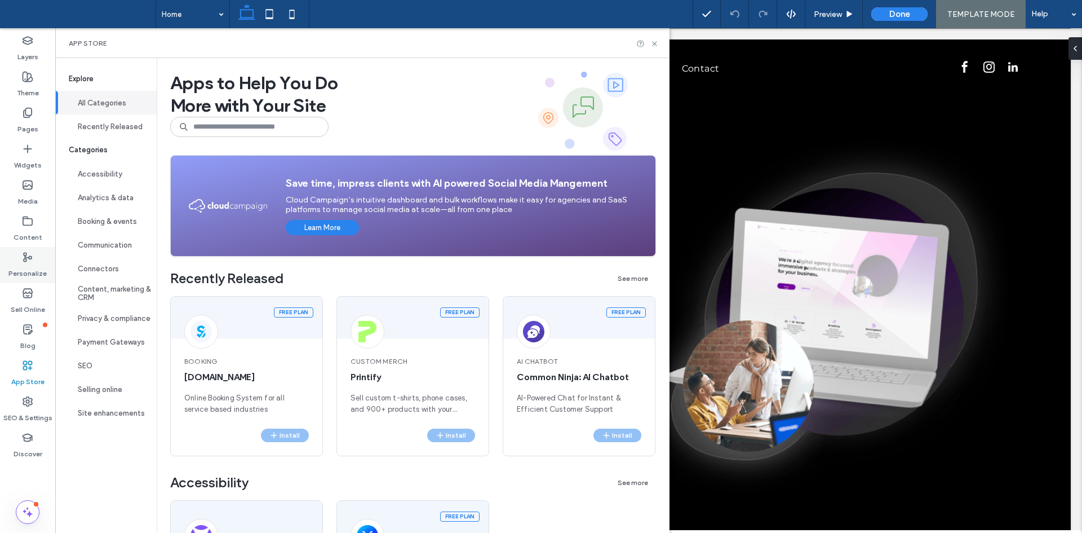
click at [29, 264] on label "Personalize" at bounding box center [27, 271] width 38 height 16
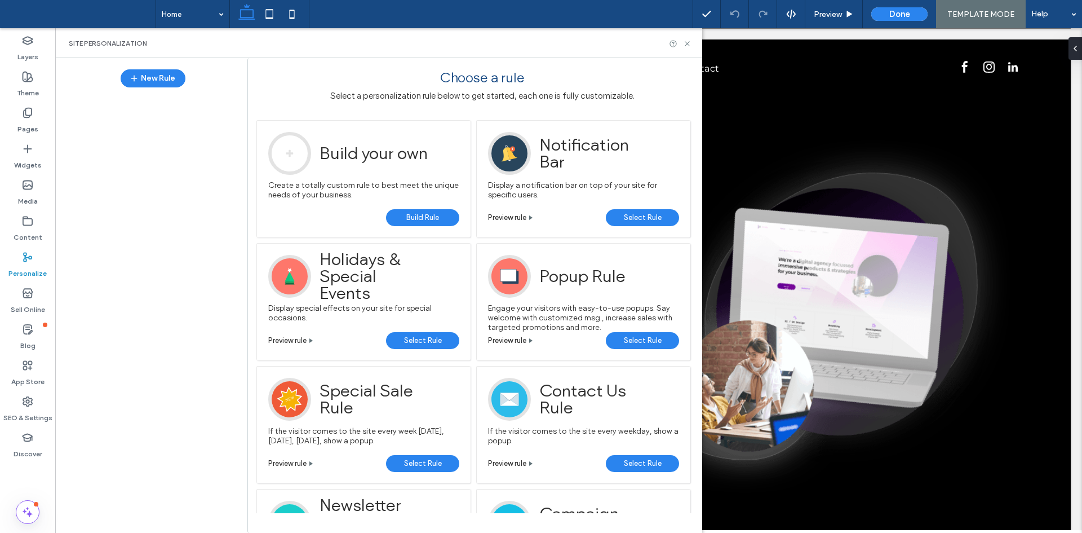
click at [345, 276] on span "Holidays & Special Events" at bounding box center [375, 276] width 110 height 43
click at [460, 269] on link at bounding box center [458, 269] width 8 height 11
click at [29, 335] on label "Blog" at bounding box center [27, 343] width 15 height 16
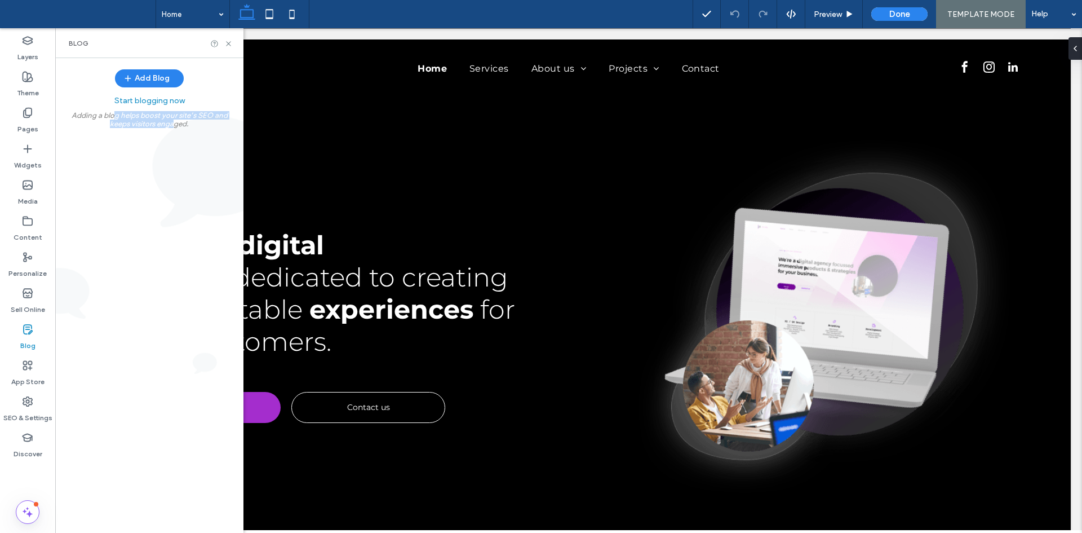
drag, startPoint x: 138, startPoint y: 122, endPoint x: 182, endPoint y: 134, distance: 45.5
click at [177, 127] on span "Adding a blog helps boost your site’s SEO and keeps visitors engaged." at bounding box center [150, 119] width 156 height 17
click at [184, 135] on div "Add Blog Start blogging now Adding a blog helps boost your site’s SEO and keeps…" at bounding box center [149, 295] width 188 height 475
click at [147, 81] on button "Add Blog" at bounding box center [149, 78] width 69 height 18
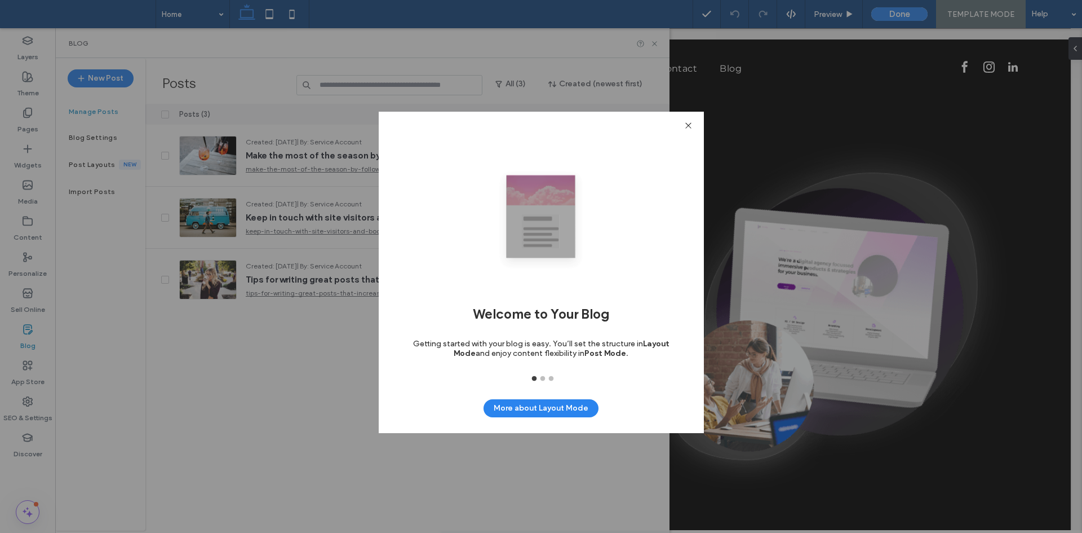
drag, startPoint x: 508, startPoint y: 342, endPoint x: 519, endPoint y: 347, distance: 12.1
click at [512, 345] on span "Getting started with your blog is easy. You’ll set the structure in Layout Mode…" at bounding box center [541, 348] width 256 height 19
click at [511, 340] on span "Getting started with your blog is easy. You’ll set the structure in Layout Mode…" at bounding box center [541, 348] width 256 height 19
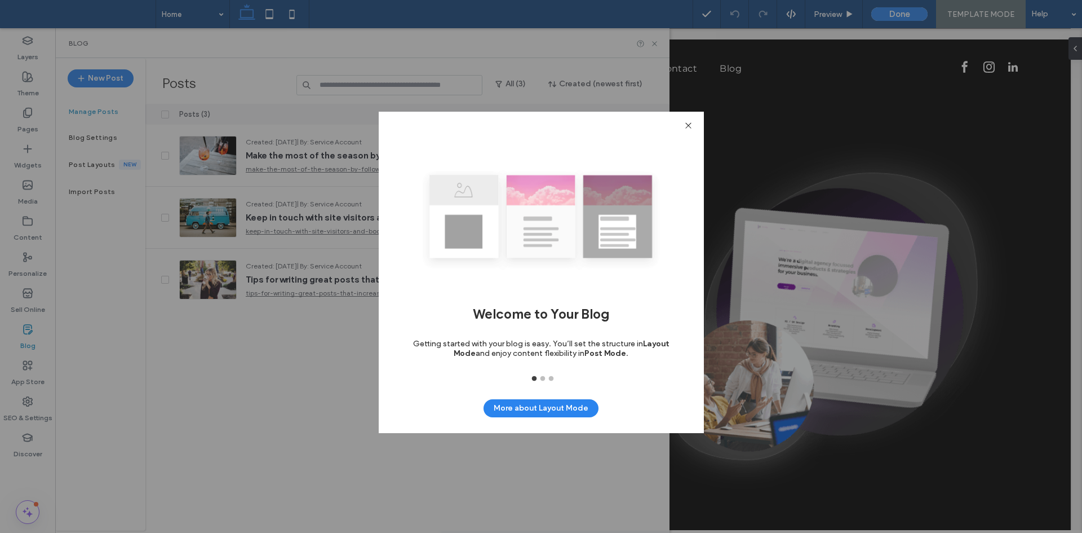
click at [522, 340] on span "Getting started with your blog is easy. You’ll set the structure in Layout Mode…" at bounding box center [541, 348] width 256 height 19
drag, startPoint x: 600, startPoint y: 320, endPoint x: 605, endPoint y: 313, distance: 8.0
click at [618, 318] on div "Welcome to Your Blog Getting started with your blog is easy. You’ll set the str…" at bounding box center [541, 261] width 274 height 228
click at [690, 124] on icon at bounding box center [688, 125] width 8 height 8
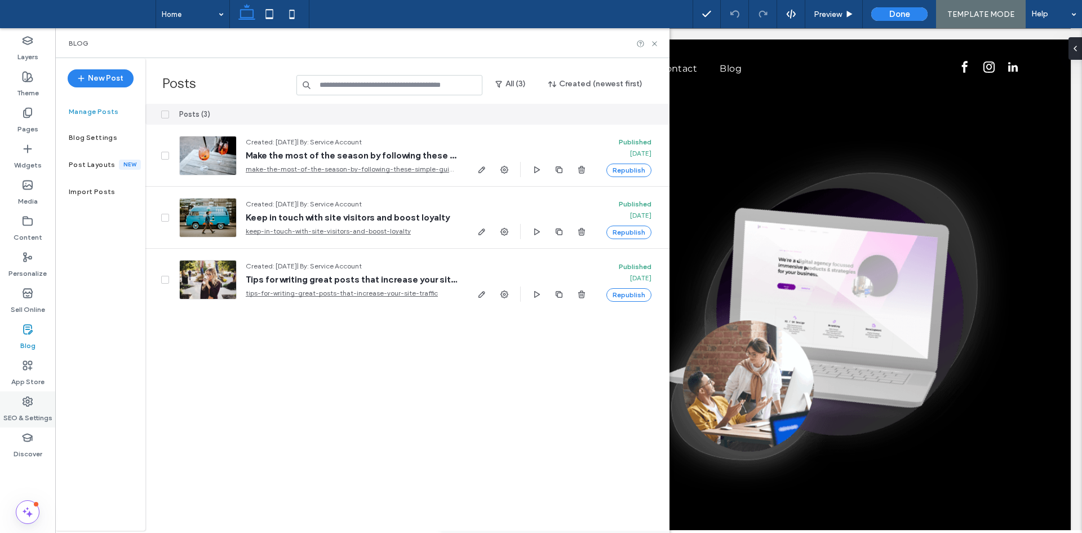
click at [24, 402] on use at bounding box center [27, 401] width 9 height 9
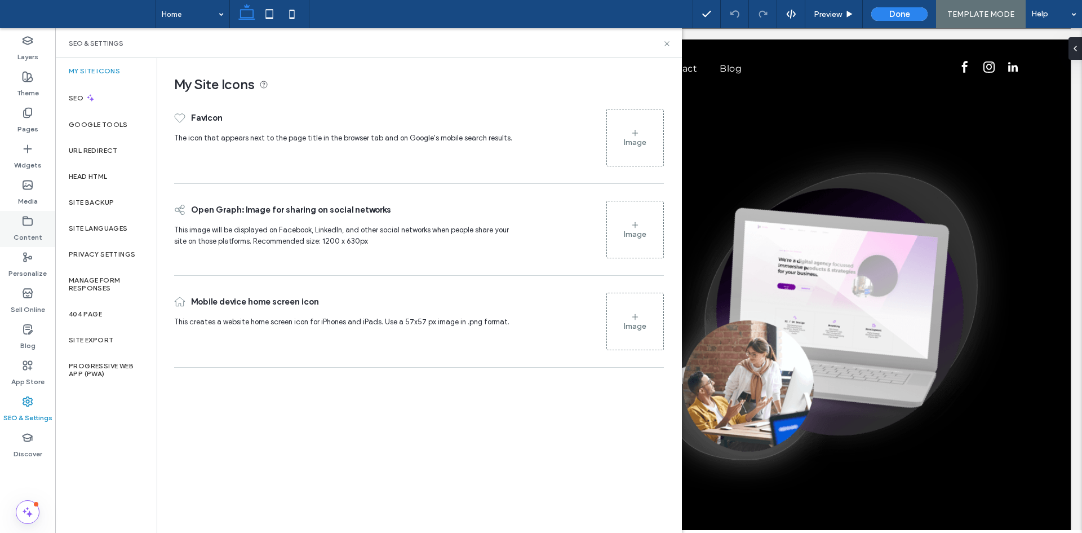
click at [26, 214] on div "Content" at bounding box center [27, 229] width 55 height 36
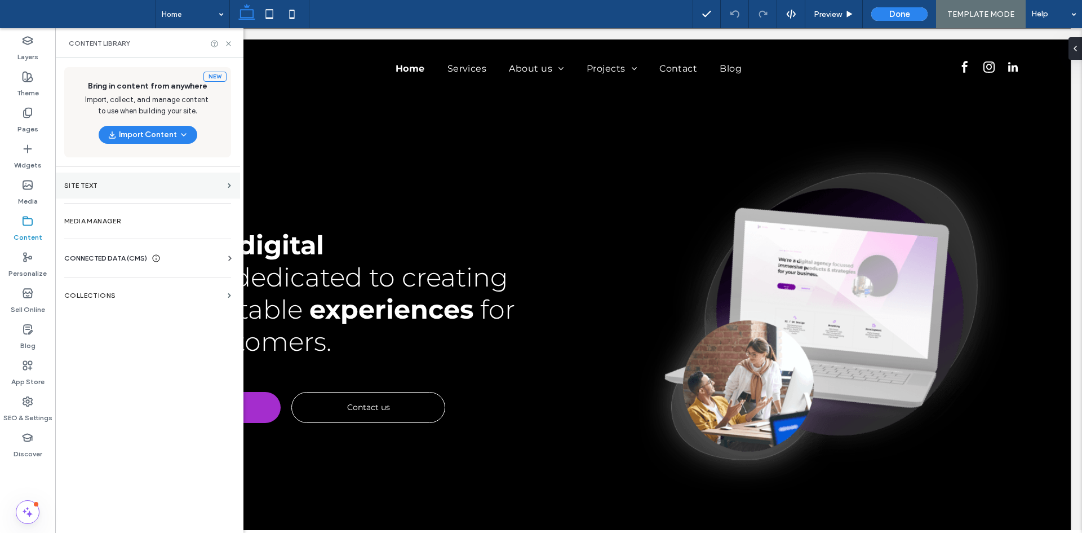
click at [121, 190] on section "Site Text" at bounding box center [147, 185] width 185 height 26
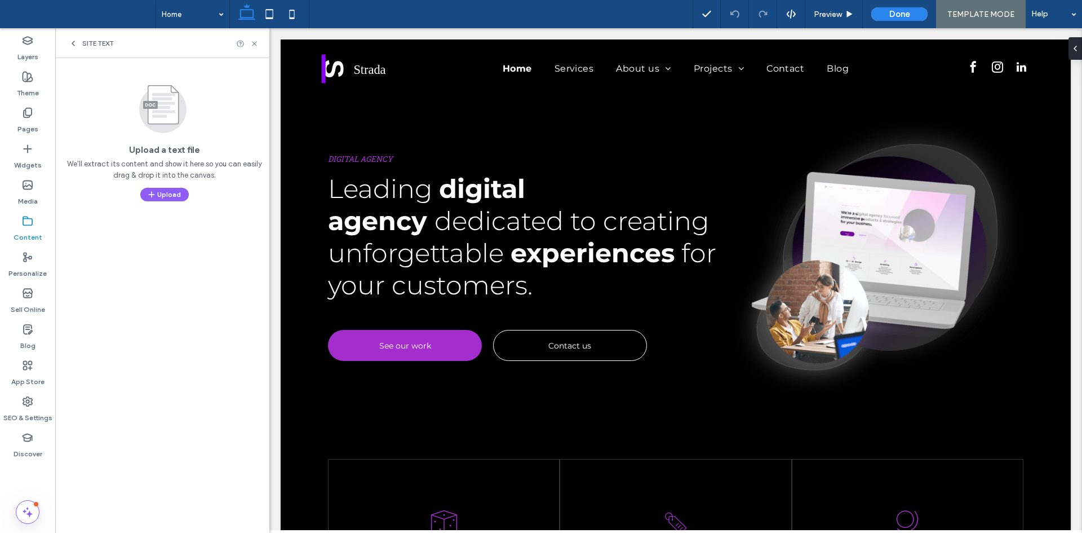
click at [29, 232] on label "Content" at bounding box center [28, 235] width 29 height 16
click at [33, 192] on label "Media" at bounding box center [28, 198] width 20 height 16
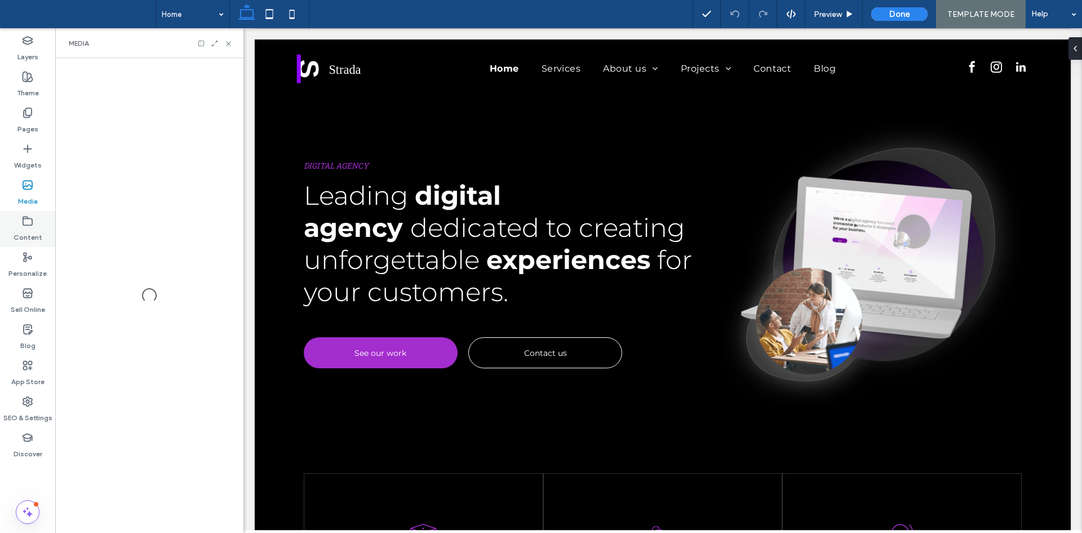
click at [30, 232] on label "Content" at bounding box center [28, 235] width 29 height 16
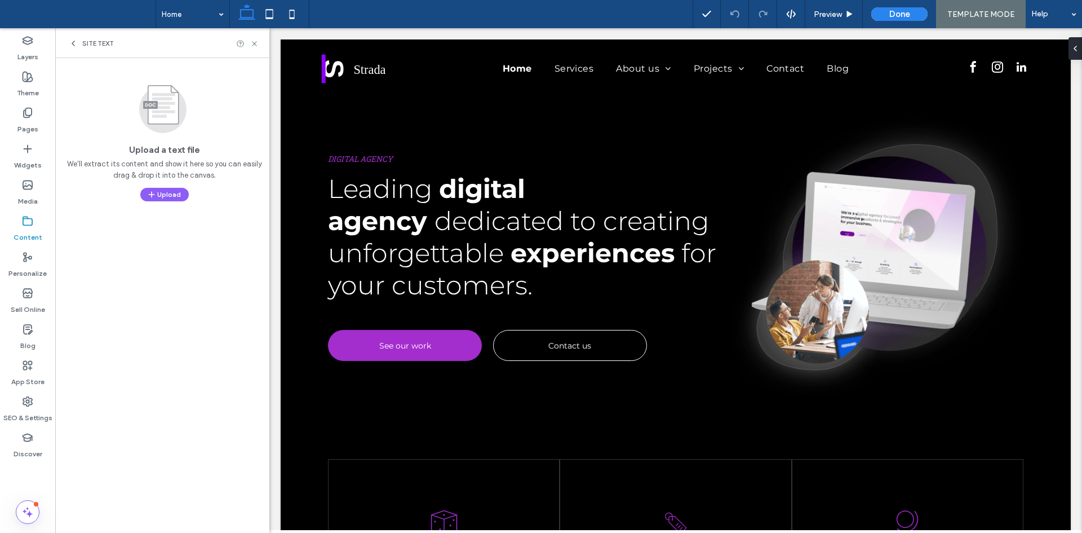
click at [72, 43] on icon at bounding box center [73, 43] width 9 height 9
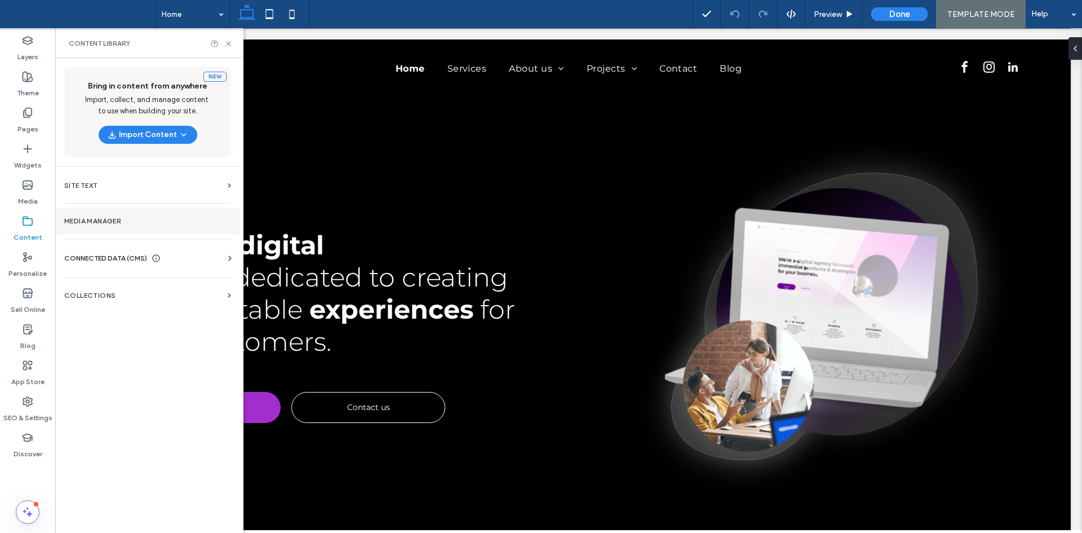
click at [126, 221] on label "Media Manager" at bounding box center [147, 221] width 167 height 8
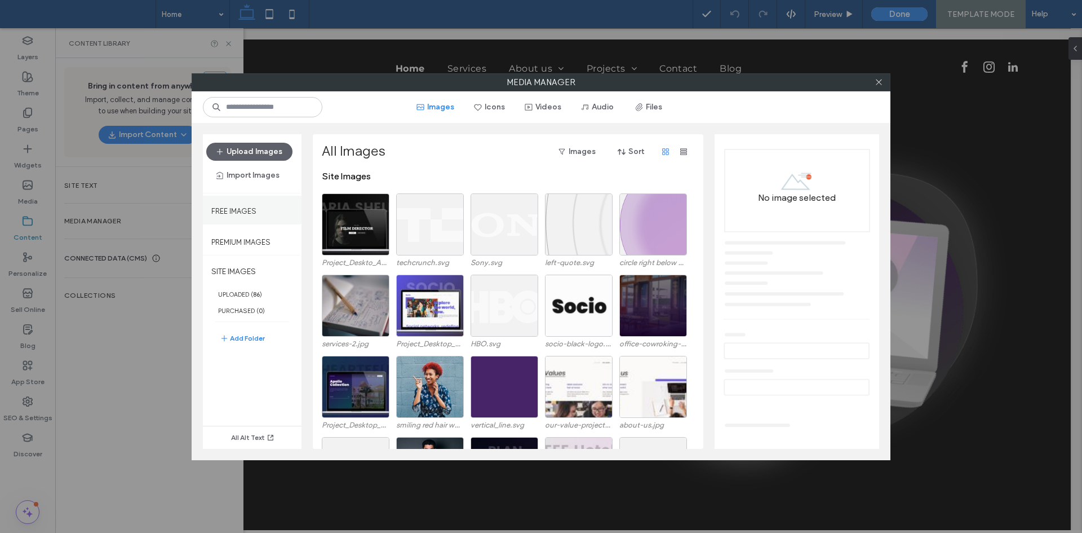
click at [260, 215] on div "Free Images" at bounding box center [252, 210] width 99 height 28
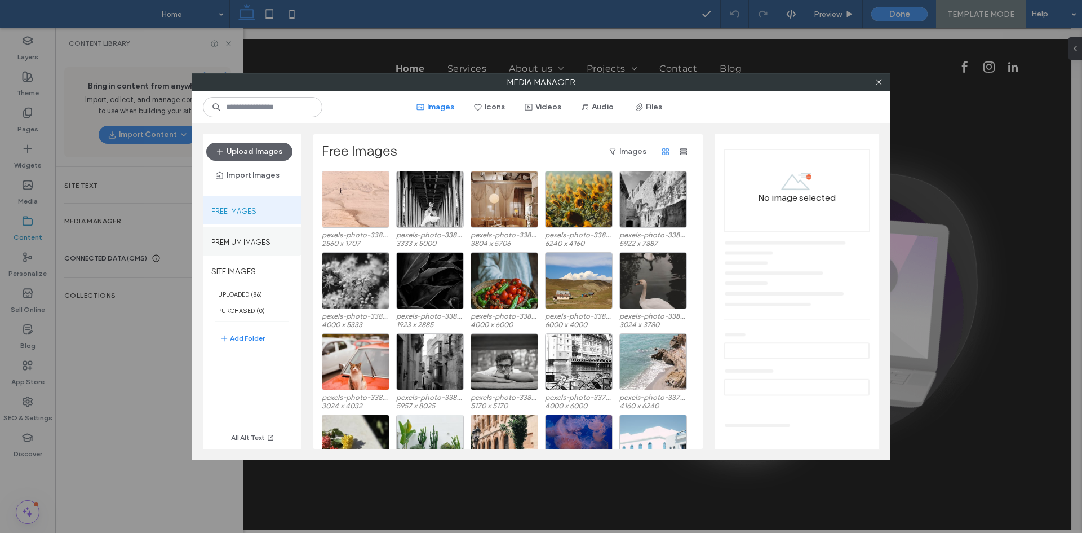
click at [261, 244] on label "Premium Images" at bounding box center [240, 239] width 59 height 14
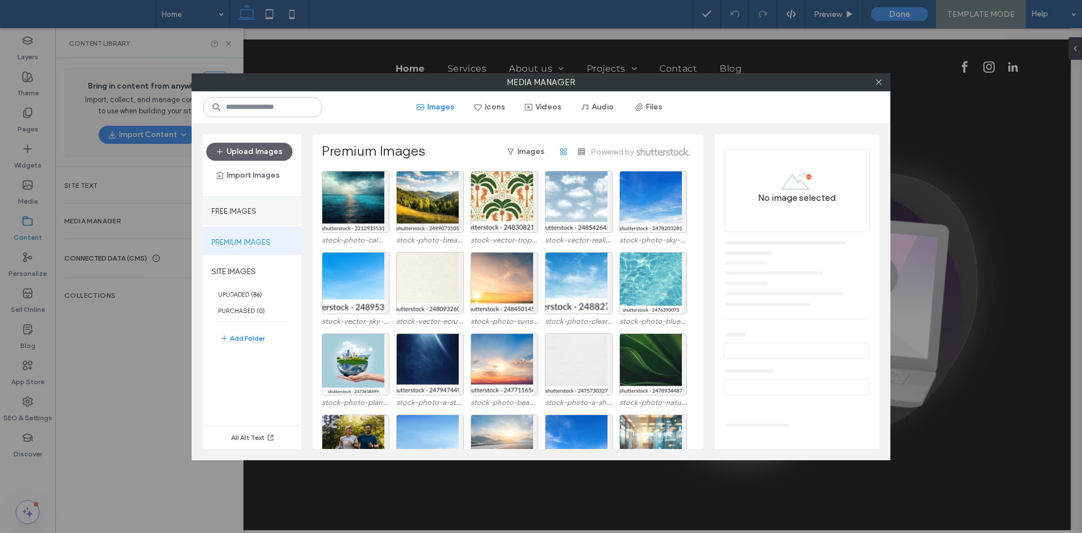
click at [258, 210] on div "Free Images" at bounding box center [252, 210] width 99 height 28
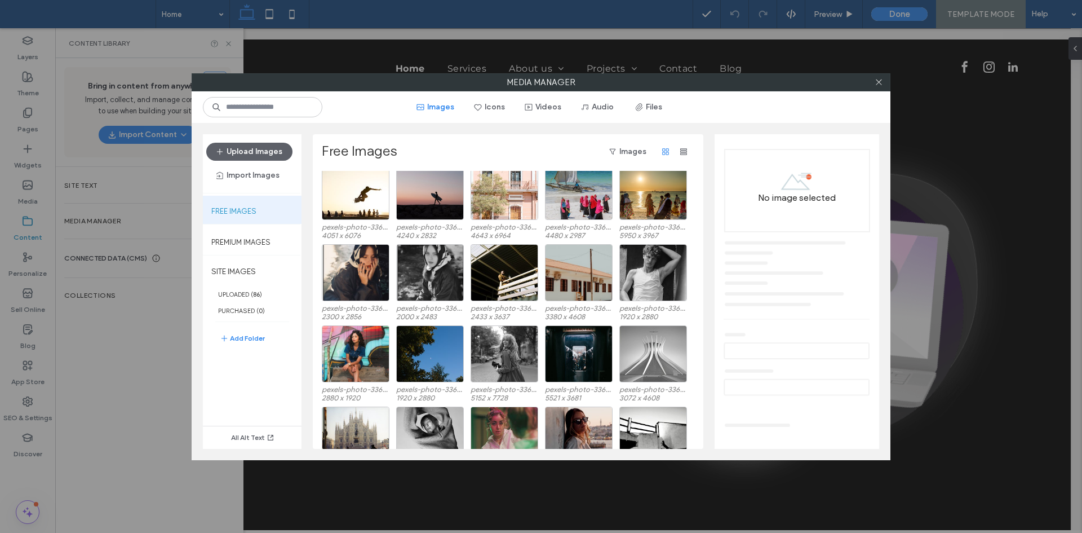
scroll to position [1557, 0]
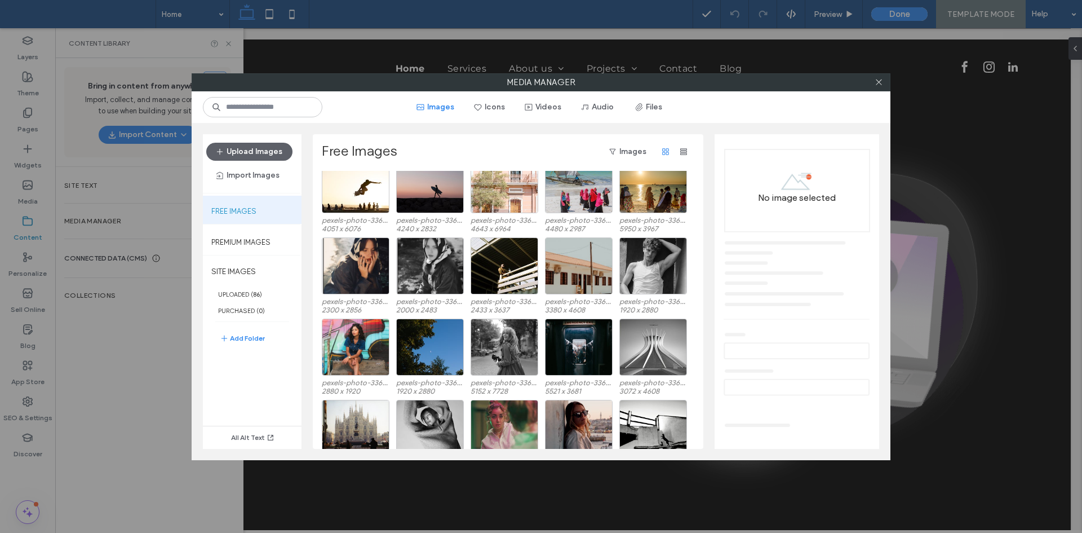
drag, startPoint x: 397, startPoint y: 150, endPoint x: 482, endPoint y: 155, distance: 85.2
click at [404, 153] on div "Free Images Images" at bounding box center [507, 152] width 371 height 18
drag, startPoint x: 499, startPoint y: 157, endPoint x: 611, endPoint y: 157, distance: 112.7
click at [533, 157] on div "Free Images Images" at bounding box center [507, 152] width 371 height 18
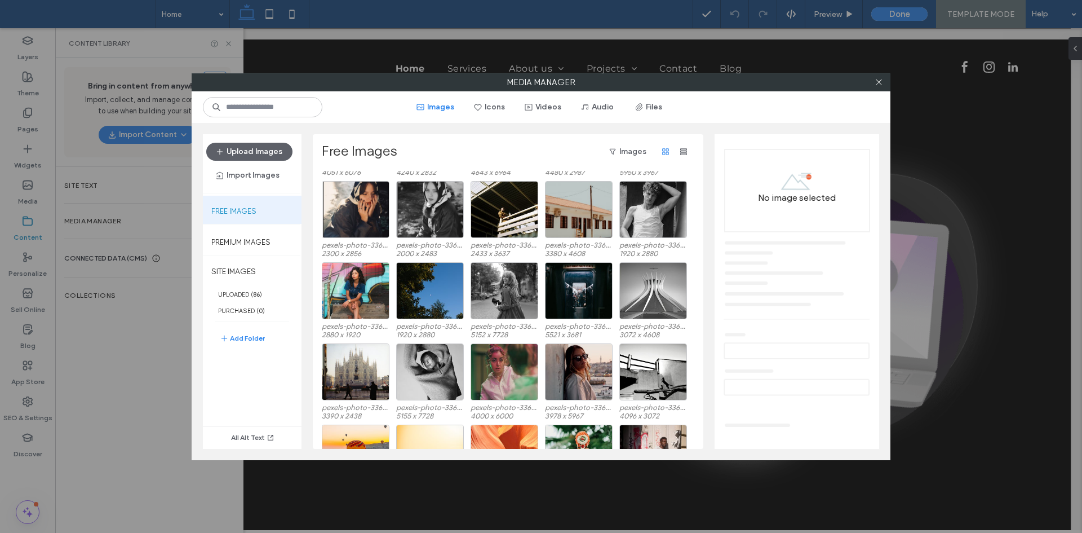
scroll to position [1613, 0]
click at [642, 152] on button "Images" at bounding box center [627, 152] width 57 height 18
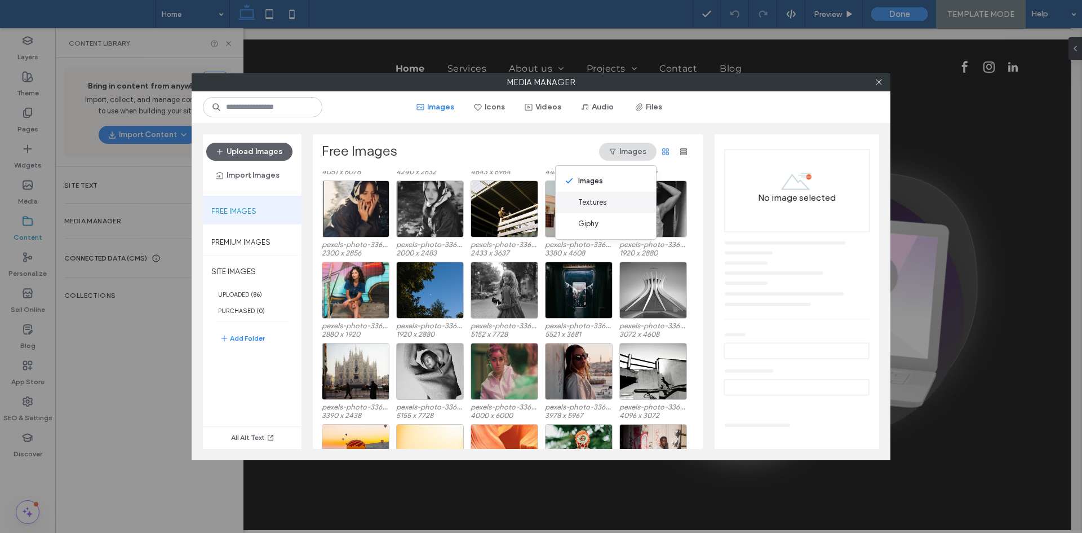
click at [589, 196] on div "Textures" at bounding box center [606, 202] width 100 height 21
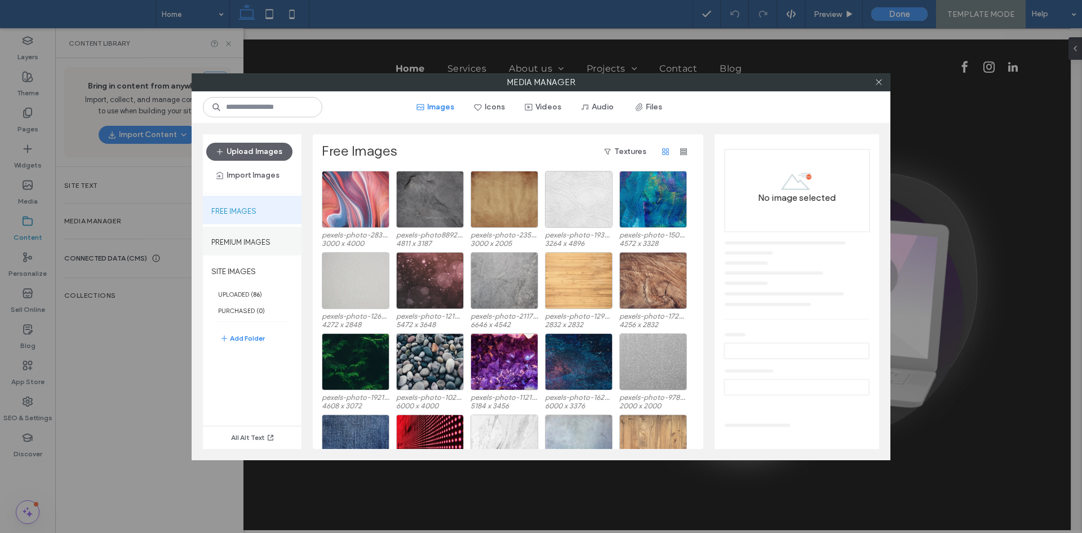
click at [261, 244] on label "Premium Images" at bounding box center [240, 239] width 59 height 14
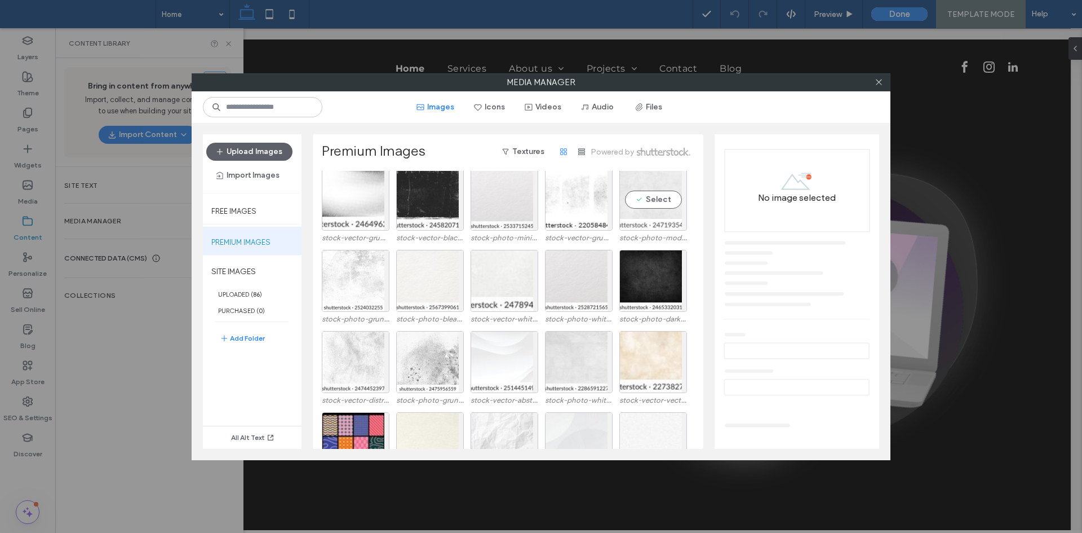
scroll to position [0, 0]
click at [573, 150] on span "button" at bounding box center [582, 152] width 18 height 18
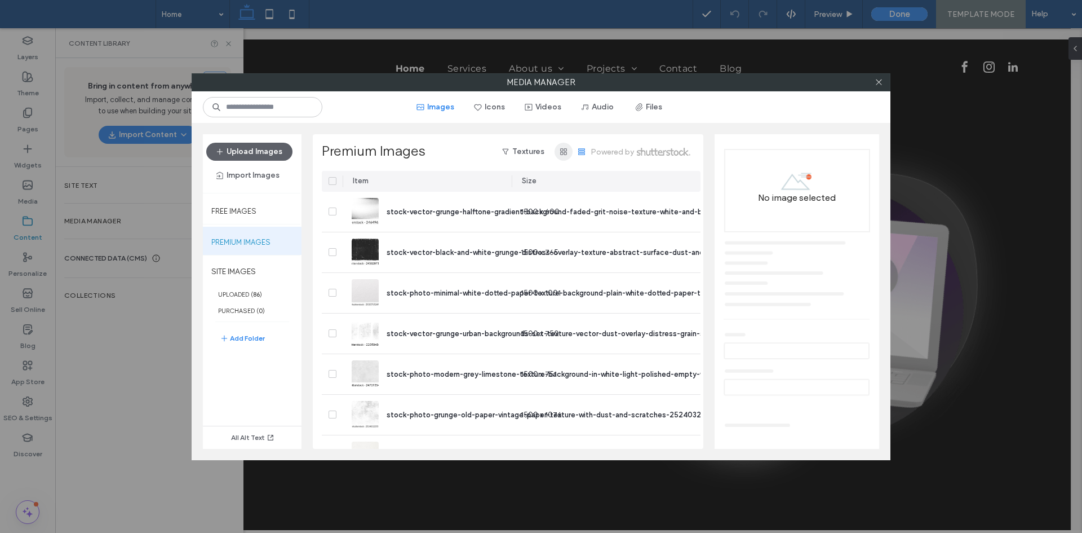
click at [568, 153] on icon "button" at bounding box center [563, 151] width 9 height 9
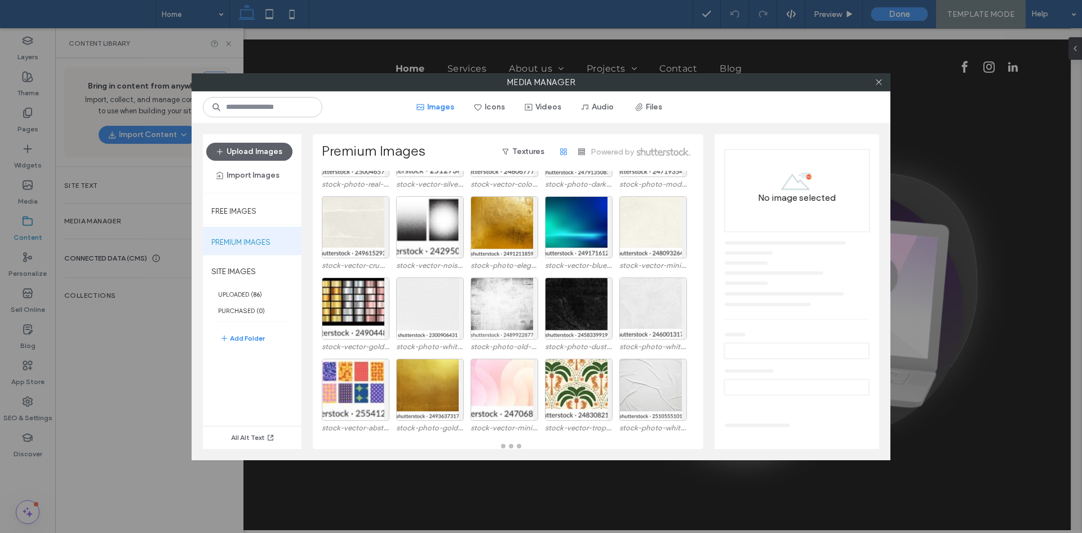
scroll to position [463, 0]
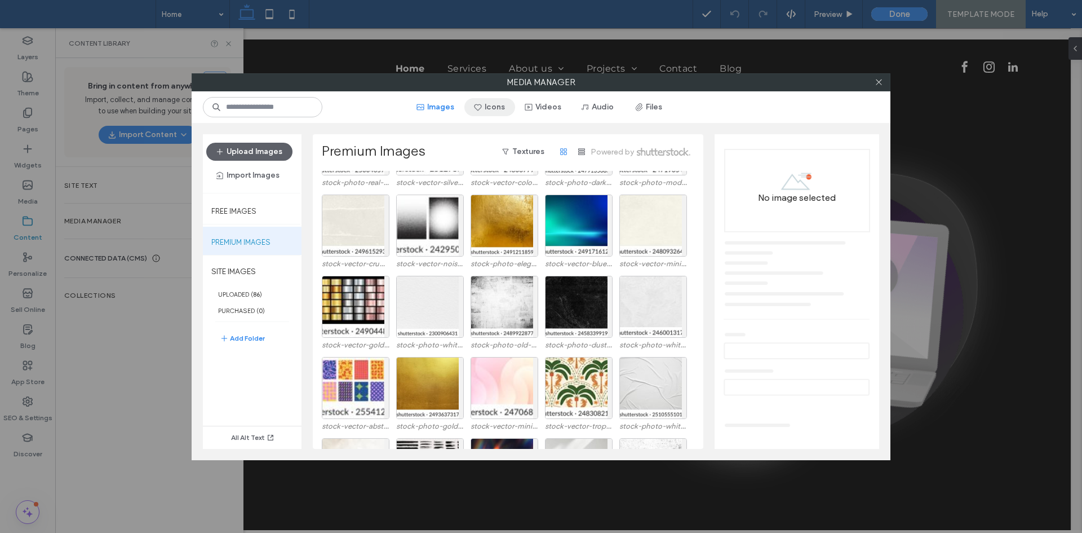
click at [499, 114] on button "Icons" at bounding box center [489, 107] width 51 height 18
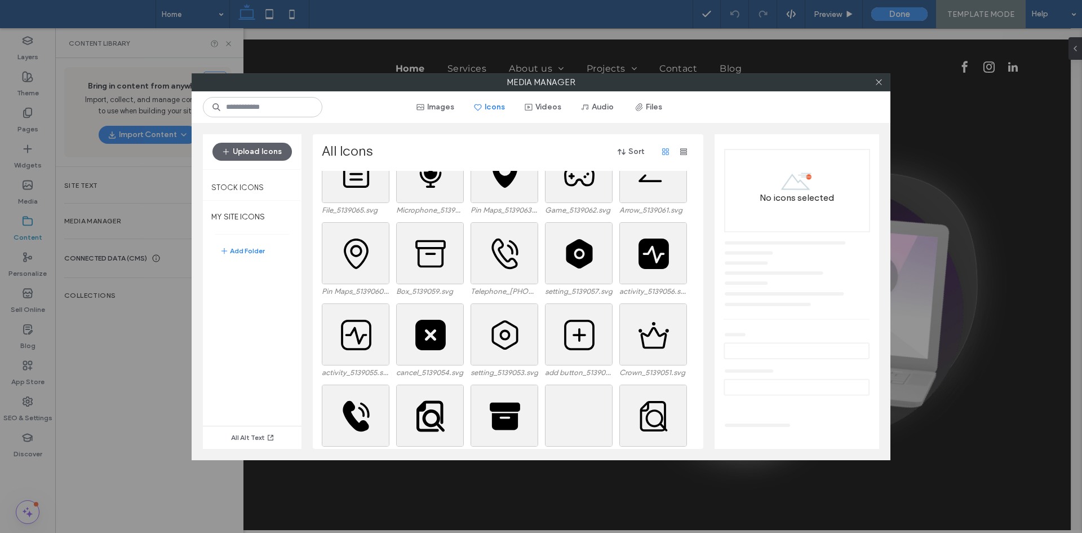
scroll to position [507, 0]
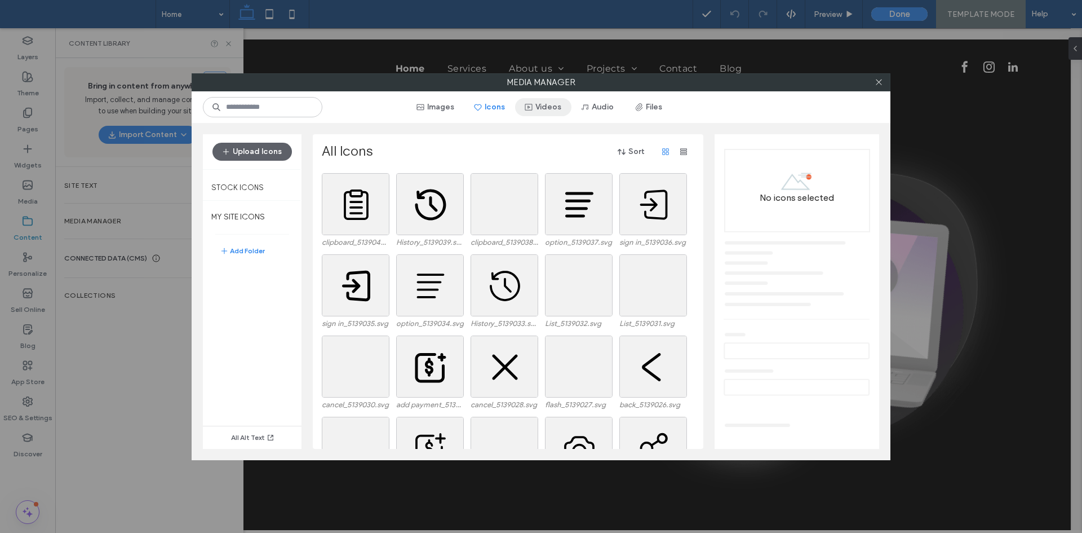
click at [531, 111] on icon "button" at bounding box center [528, 107] width 9 height 9
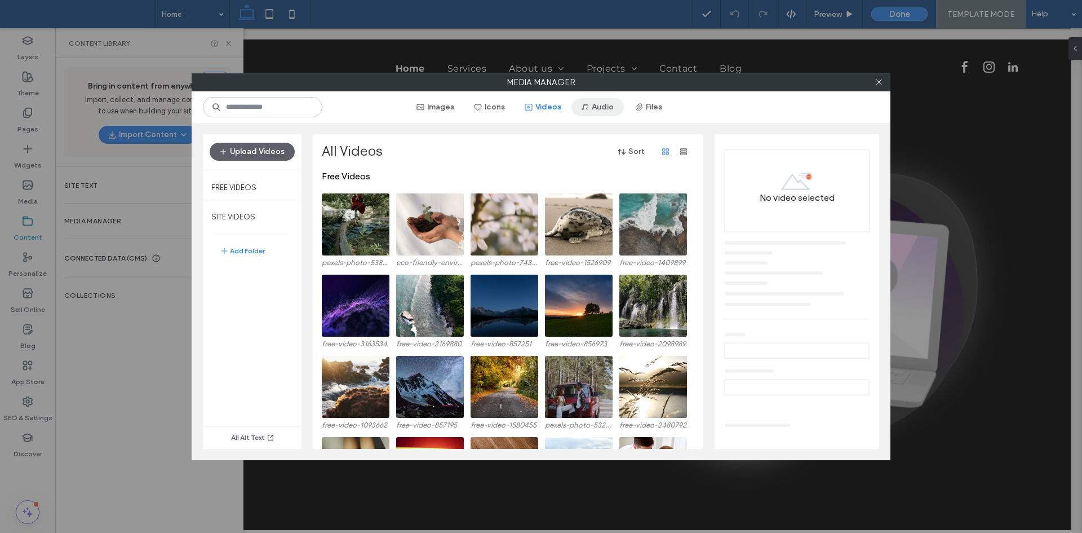
click at [606, 108] on button "Audio" at bounding box center [597, 107] width 52 height 18
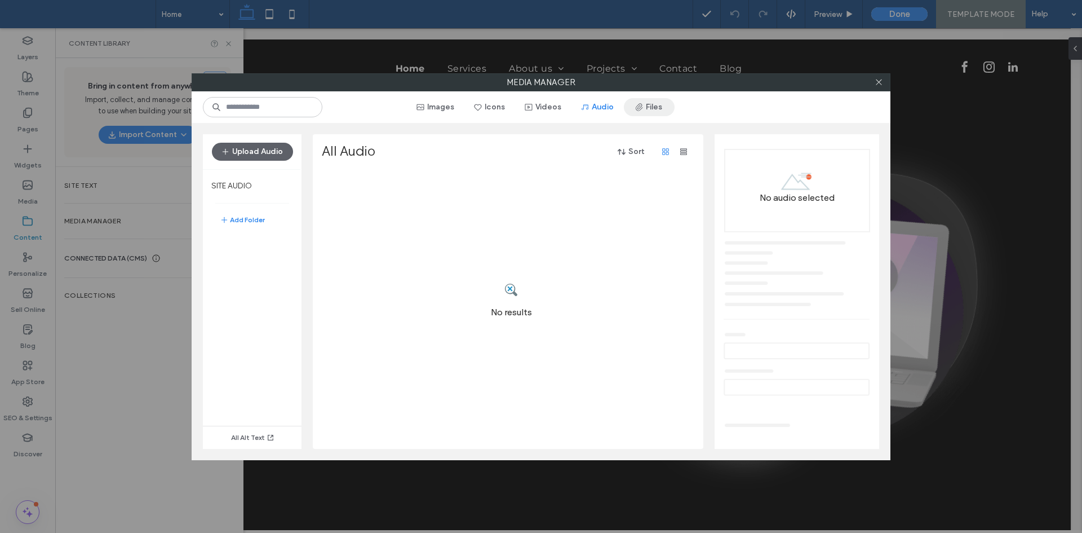
click at [654, 105] on button "Files" at bounding box center [649, 107] width 51 height 18
click at [424, 103] on icon "button" at bounding box center [420, 107] width 9 height 9
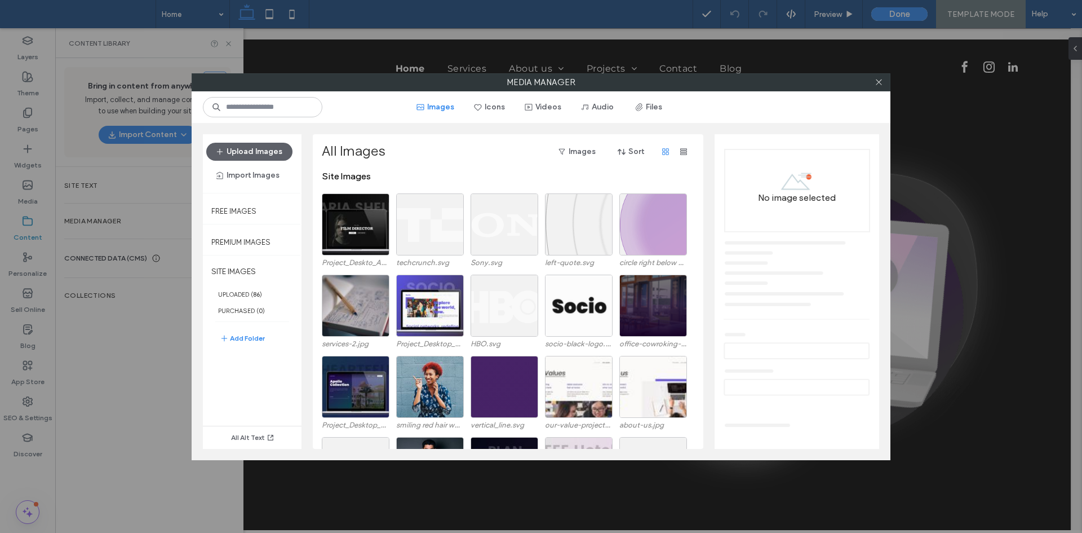
click at [822, 176] on div "No image selected" at bounding box center [797, 287] width 147 height 283
click at [878, 83] on use at bounding box center [879, 82] width 6 height 6
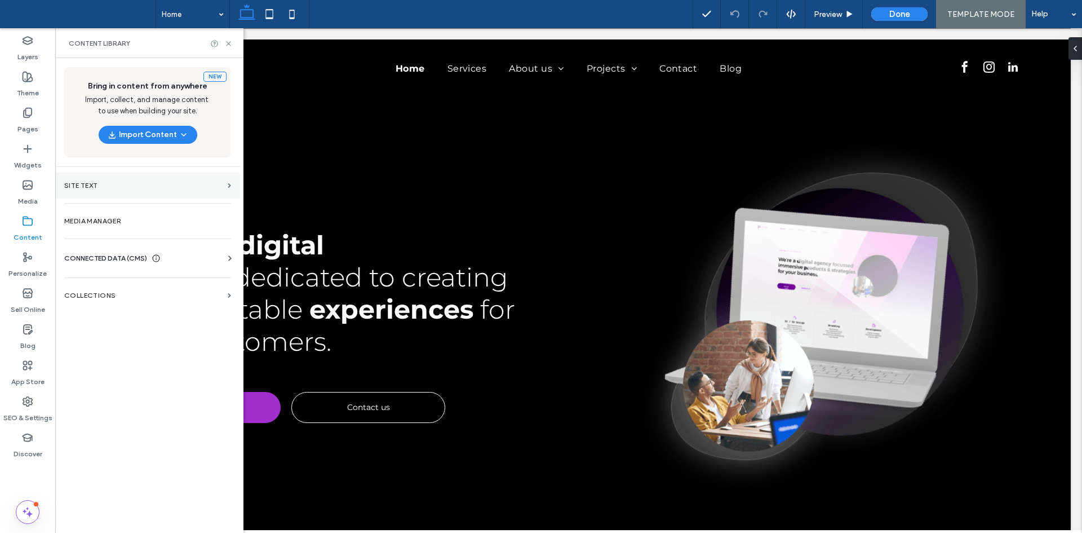
click at [126, 189] on section "Site Text" at bounding box center [147, 185] width 185 height 26
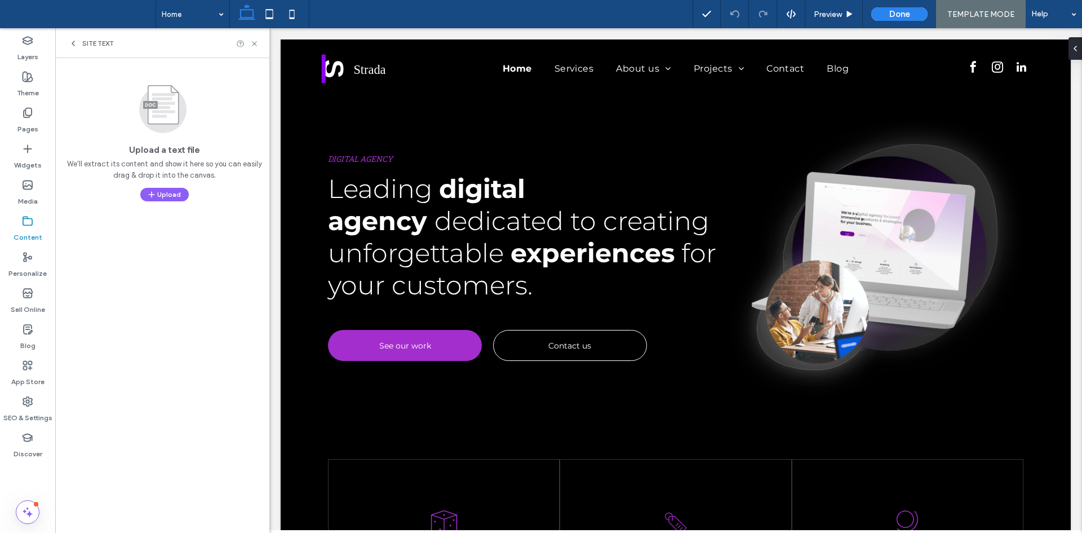
click at [75, 40] on icon at bounding box center [73, 43] width 9 height 9
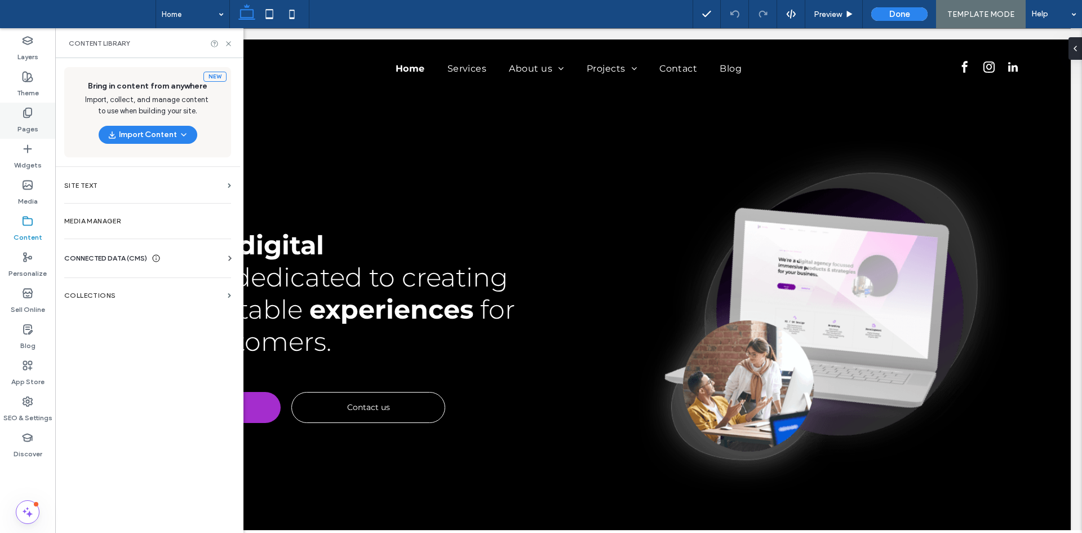
click at [30, 118] on label "Pages" at bounding box center [27, 126] width 21 height 16
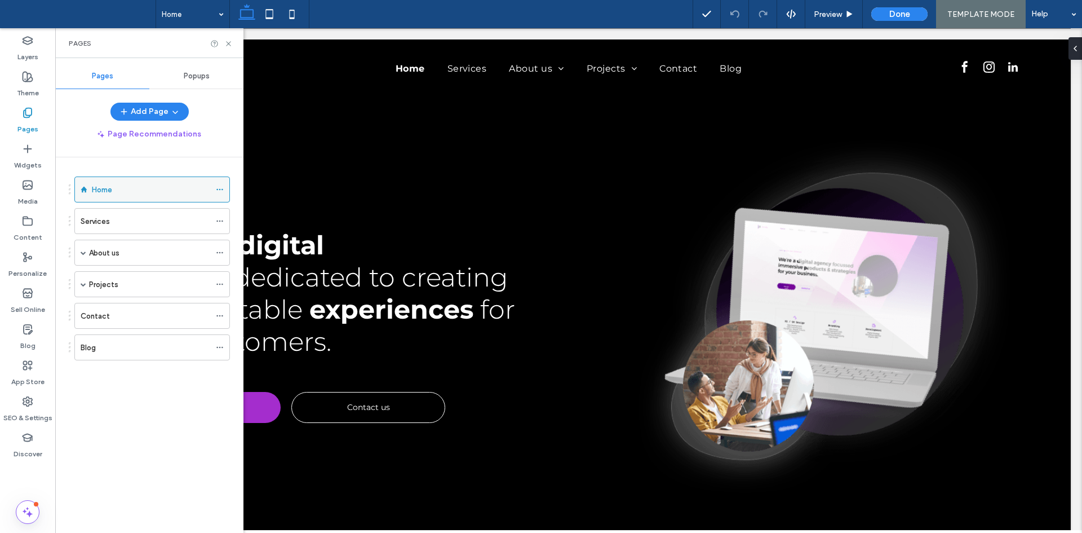
click at [222, 189] on use at bounding box center [219, 190] width 6 height 2
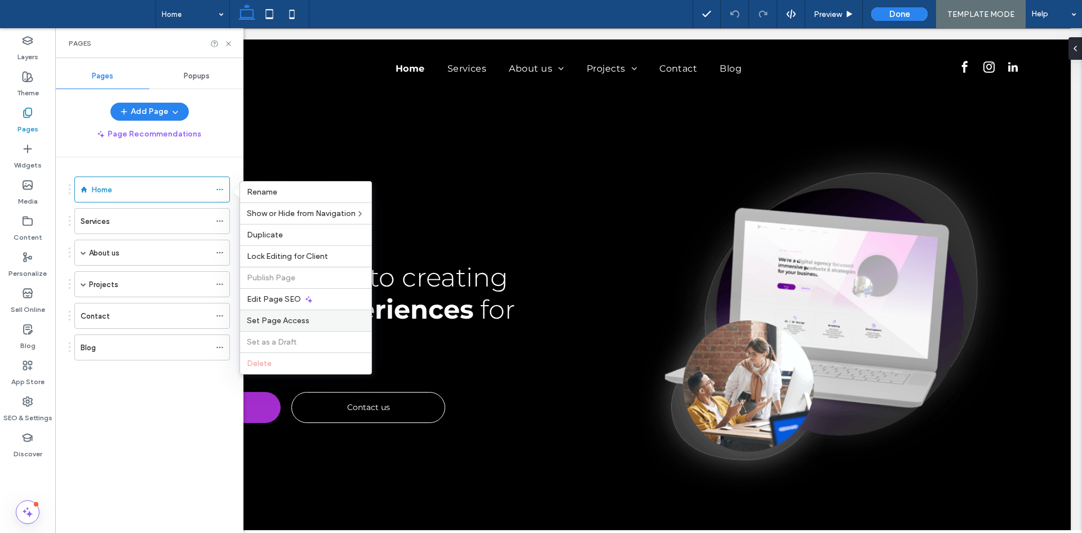
click at [313, 323] on label "Set Page Access" at bounding box center [306, 321] width 118 height 10
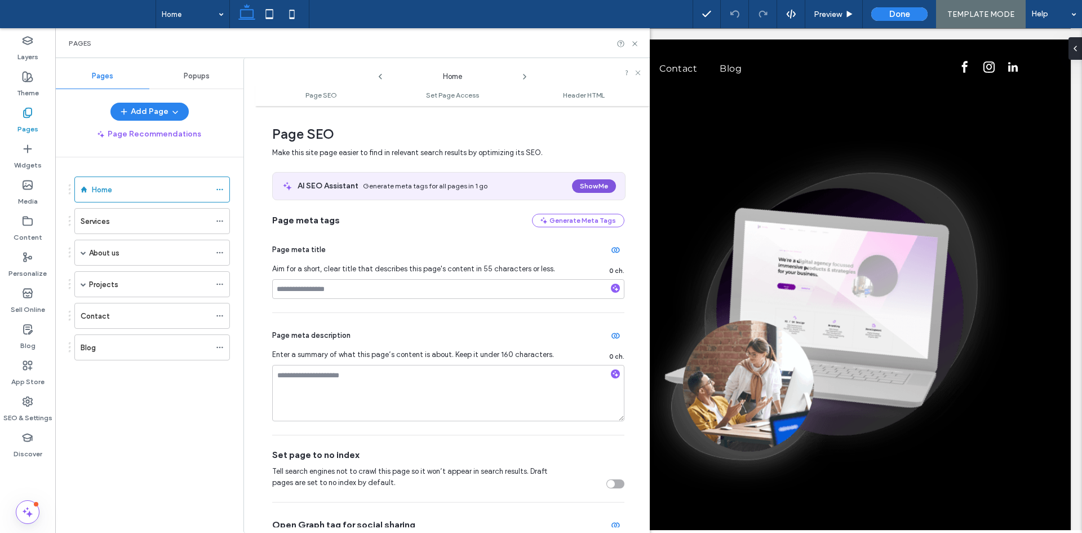
click at [578, 182] on button "Show Me" at bounding box center [594, 186] width 44 height 14
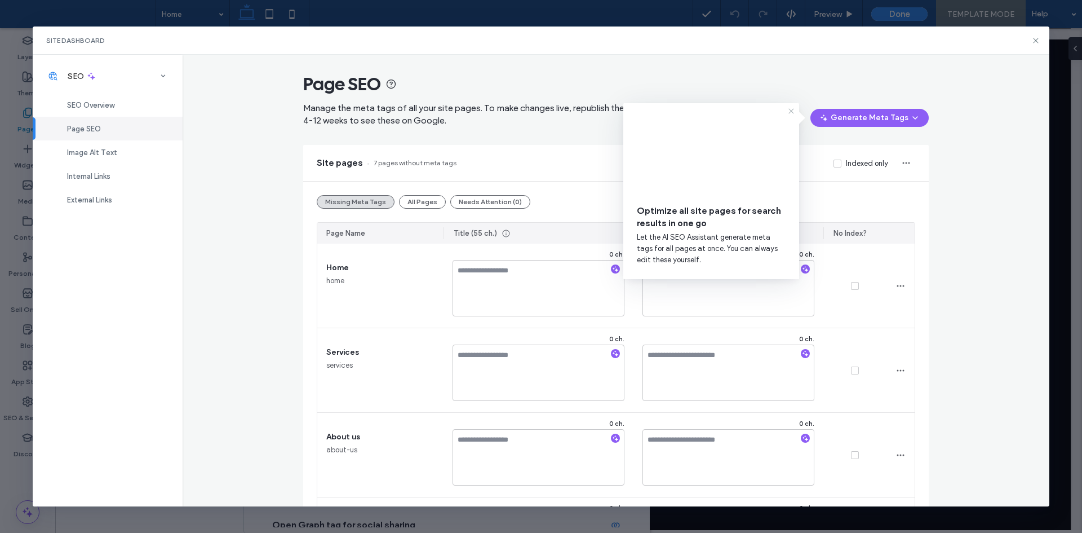
click at [790, 110] on icon at bounding box center [791, 111] width 9 height 9
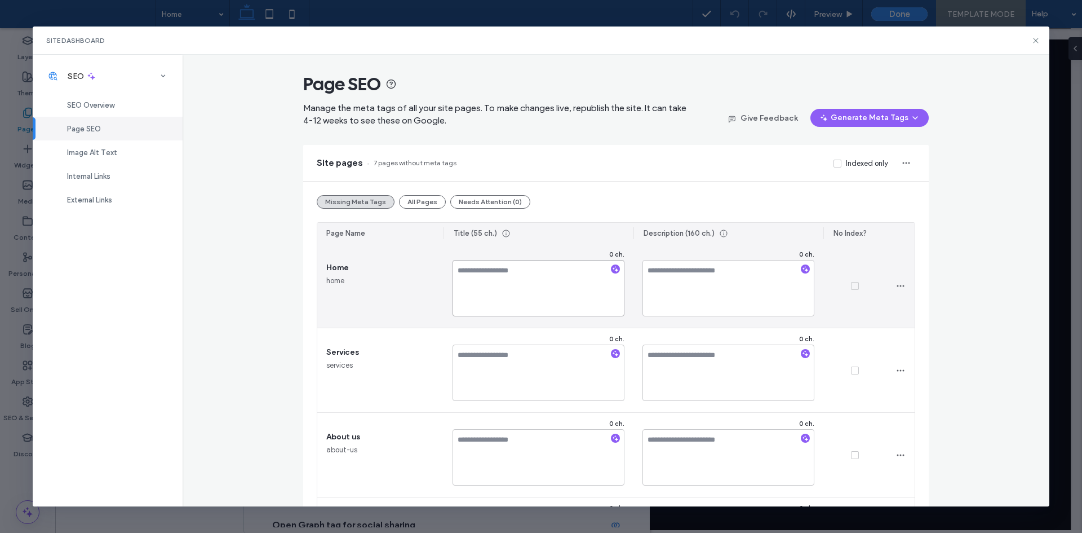
click at [535, 283] on textarea at bounding box center [539, 288] width 172 height 56
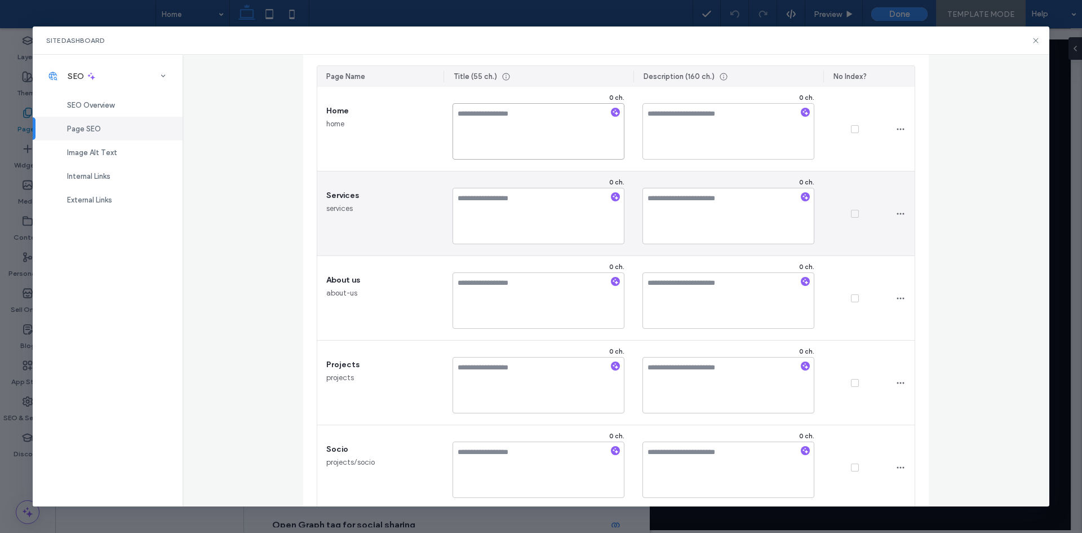
scroll to position [169, 0]
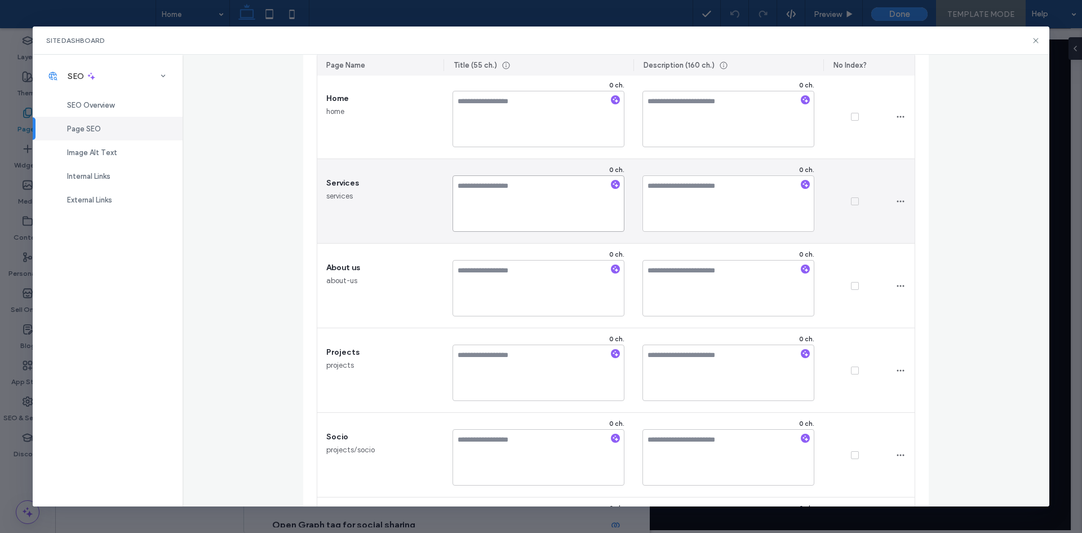
click at [519, 219] on textarea at bounding box center [539, 203] width 172 height 56
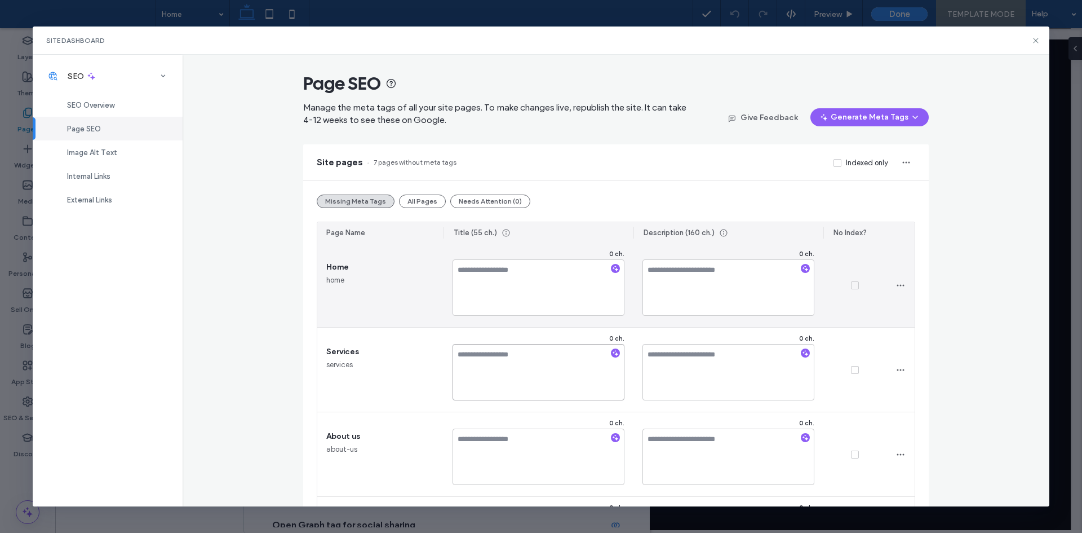
scroll to position [0, 0]
click at [749, 249] on div "0 ch." at bounding box center [728, 285] width 190 height 84
drag, startPoint x: 741, startPoint y: 278, endPoint x: 624, endPoint y: 274, distance: 116.1
click at [624, 274] on section "Home home 0 ch. 0 ch. Services services 0 ch. 0 ch. About us about-us 0 ch. 0 c…" at bounding box center [615, 539] width 597 height 592
click at [697, 271] on textarea at bounding box center [728, 288] width 172 height 56
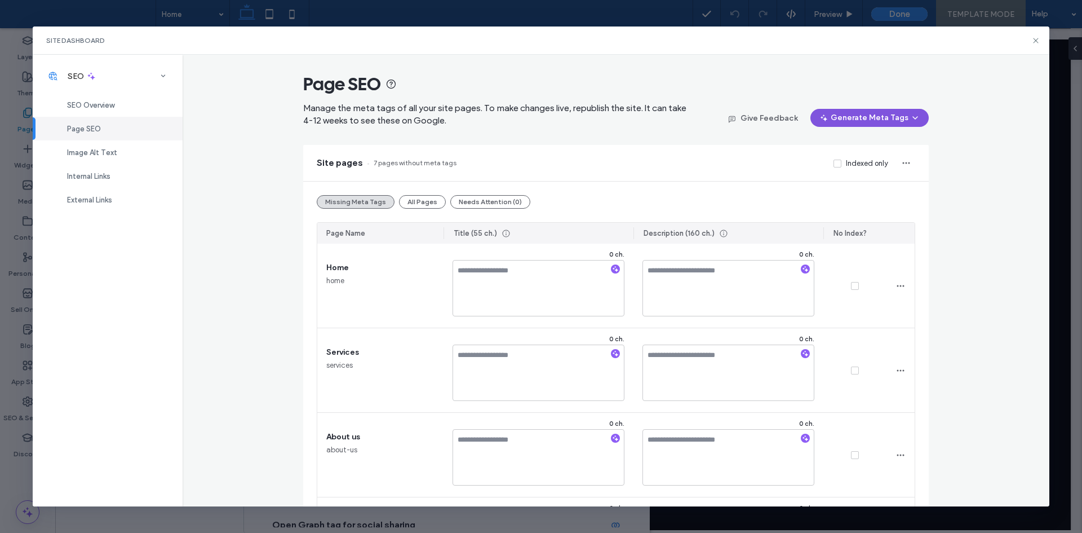
click at [852, 118] on button "Generate Meta Tags" at bounding box center [869, 118] width 118 height 18
click at [854, 171] on span "Generate Tags for All Pages" at bounding box center [868, 168] width 94 height 11
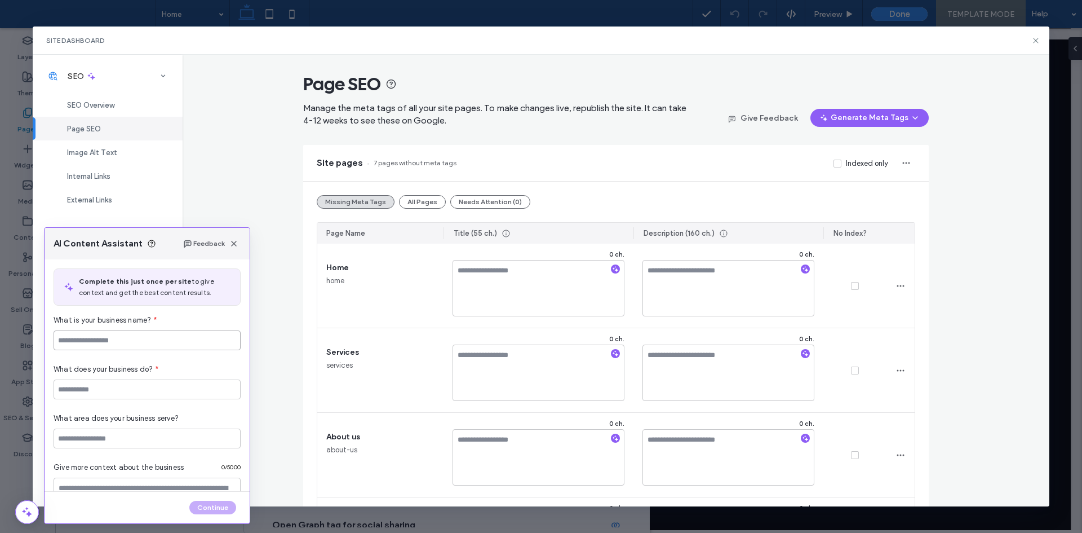
click at [131, 343] on input at bounding box center [147, 340] width 187 height 20
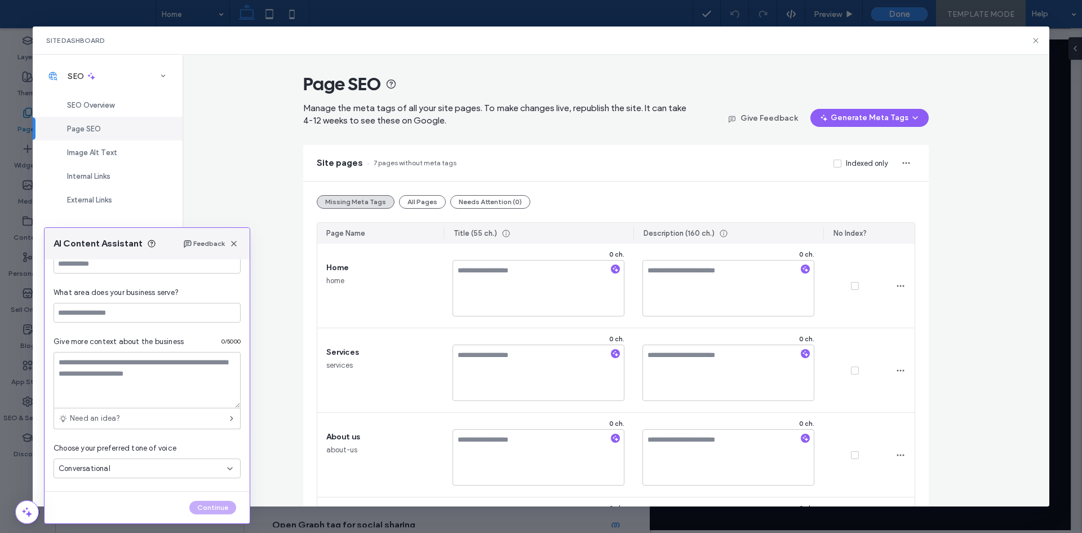
scroll to position [126, 0]
click at [240, 246] on span "button" at bounding box center [234, 244] width 14 height 14
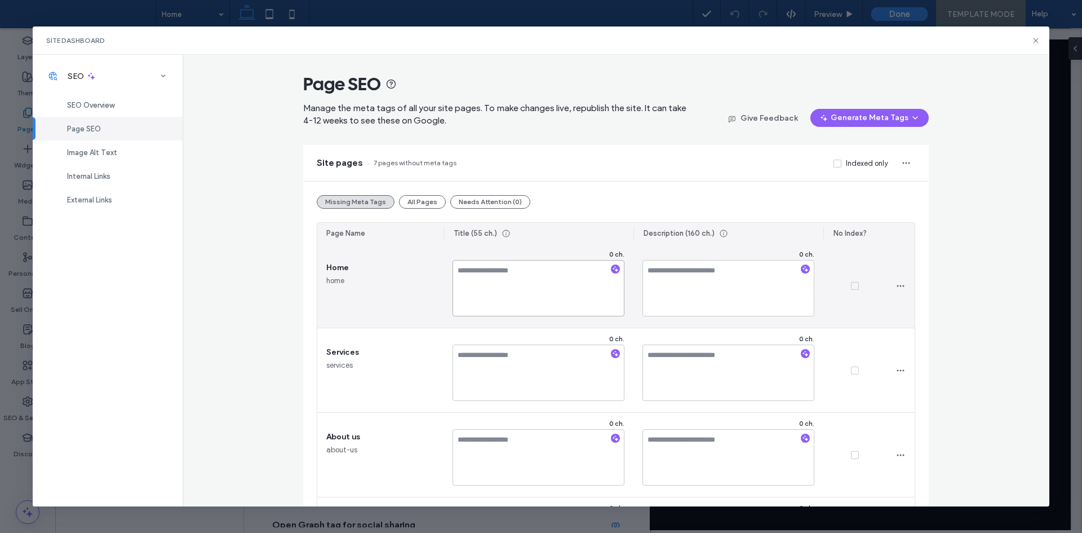
click at [567, 294] on textarea at bounding box center [539, 288] width 172 height 56
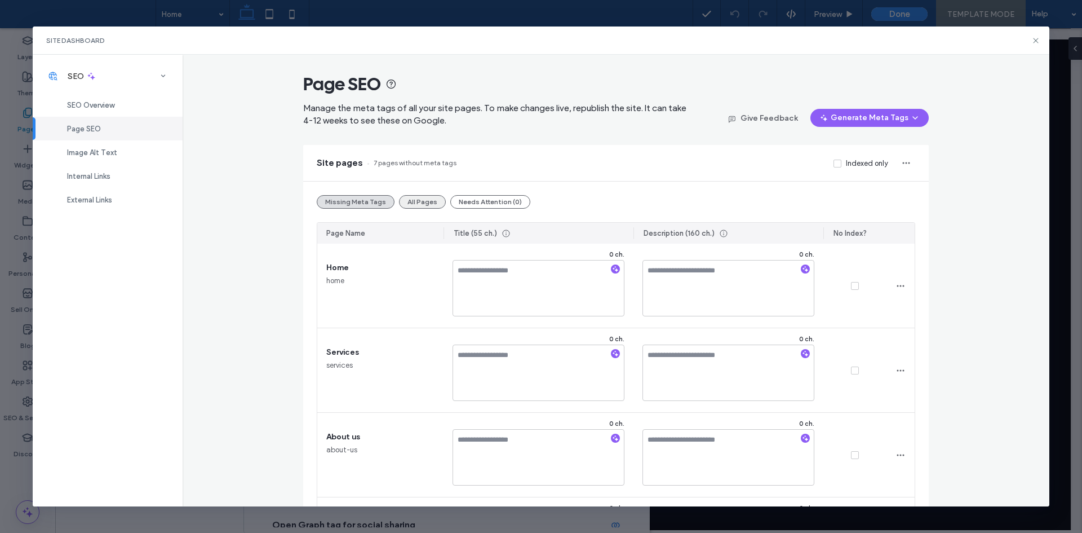
click at [428, 207] on button "All Pages" at bounding box center [422, 202] width 47 height 14
click at [459, 206] on button "Needs Attention (0)" at bounding box center [490, 202] width 80 height 14
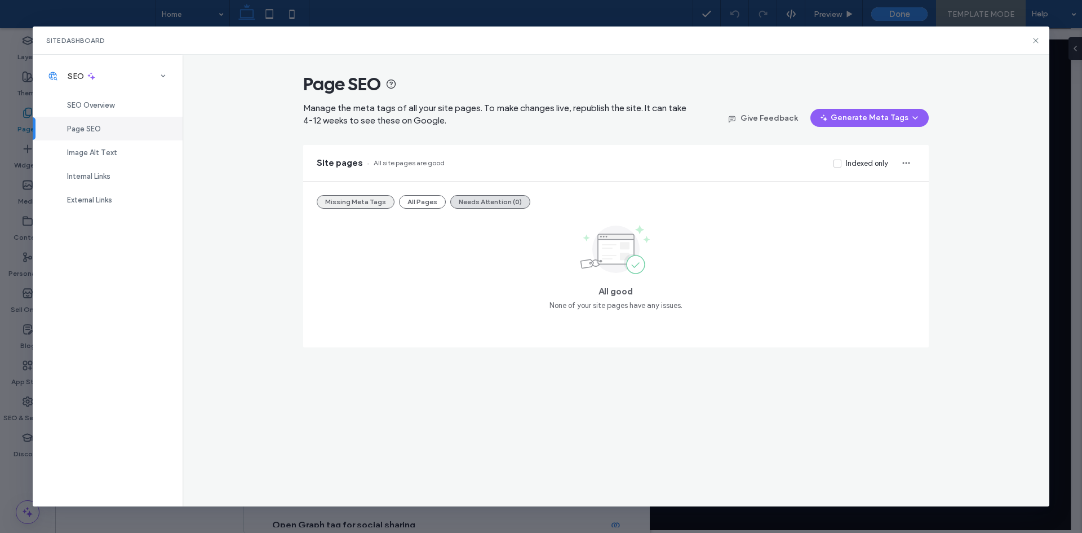
click at [349, 206] on button "Missing Meta Tags" at bounding box center [356, 202] width 78 height 14
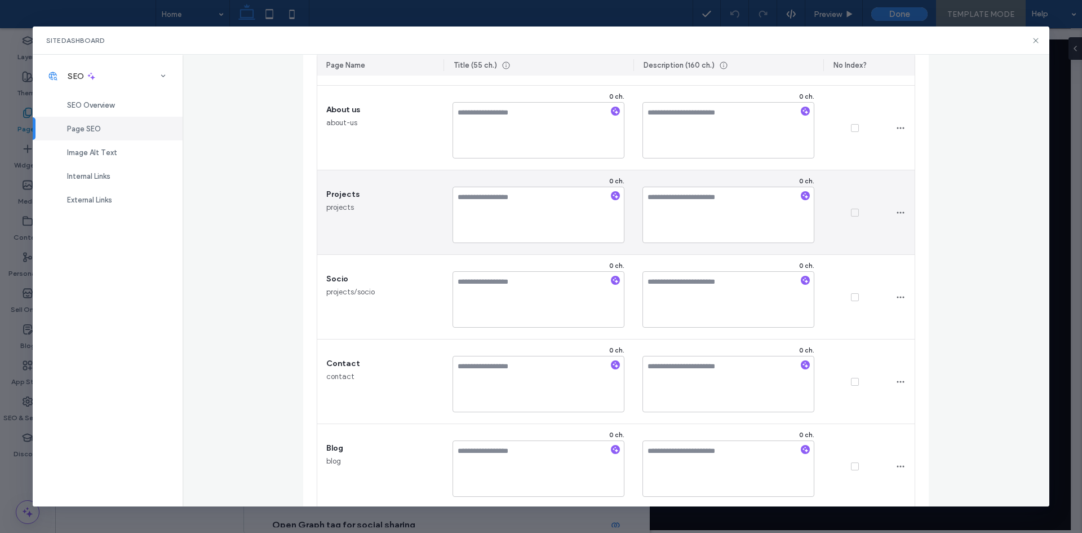
scroll to position [343, 0]
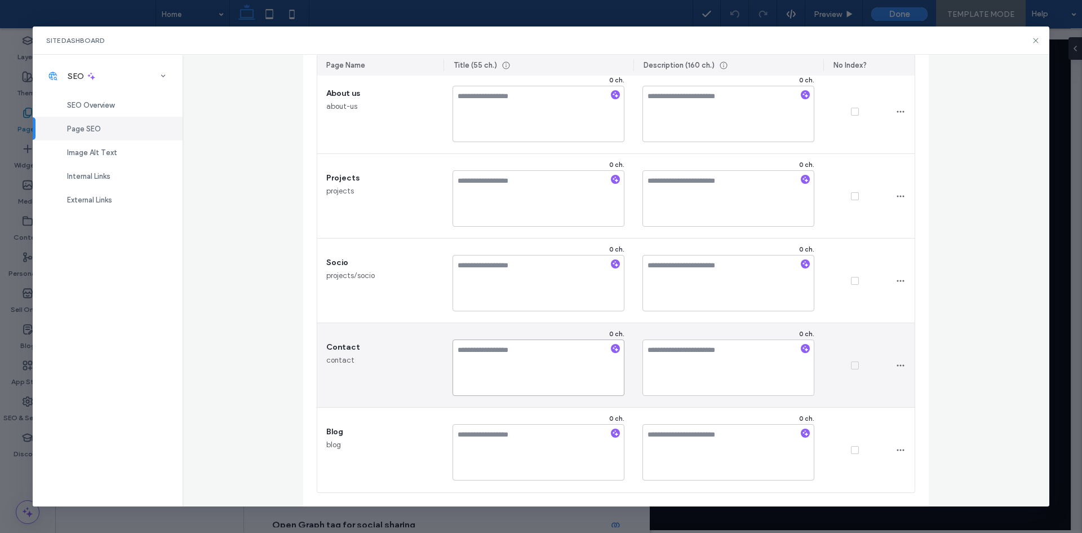
click at [507, 380] on textarea at bounding box center [539, 367] width 172 height 56
click at [712, 370] on textarea at bounding box center [728, 367] width 172 height 56
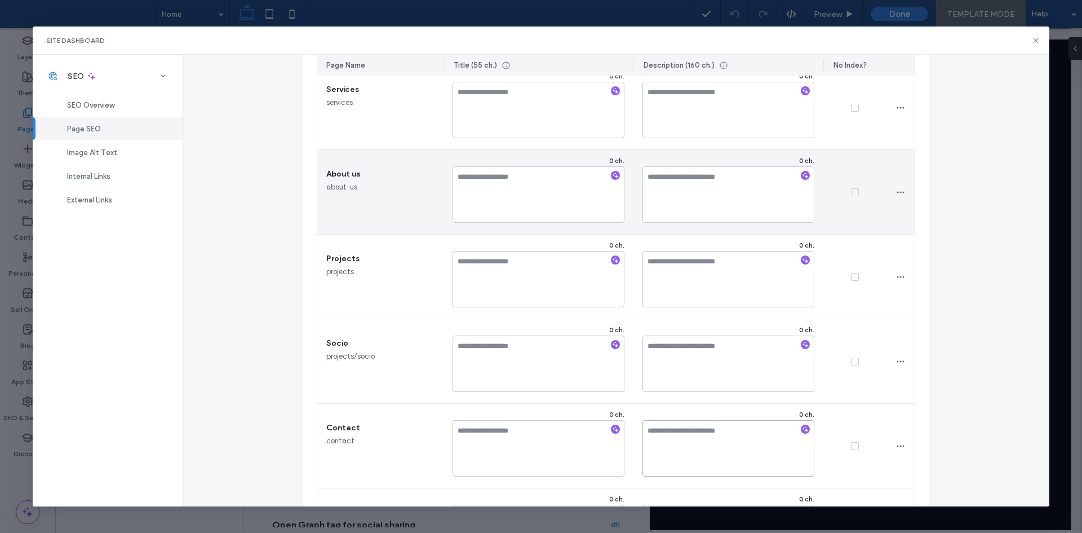
scroll to position [5, 0]
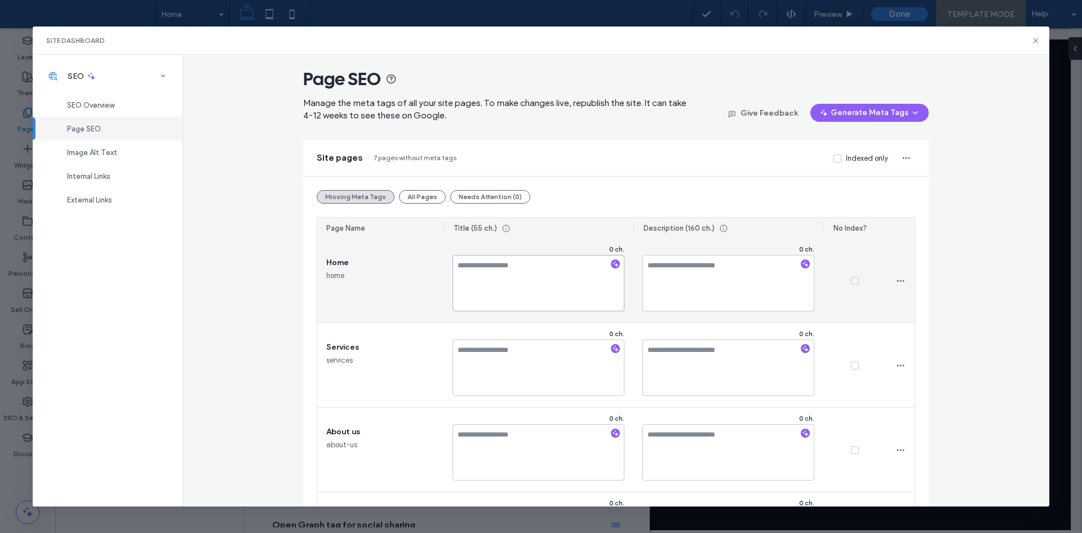
click at [538, 290] on textarea at bounding box center [539, 283] width 172 height 56
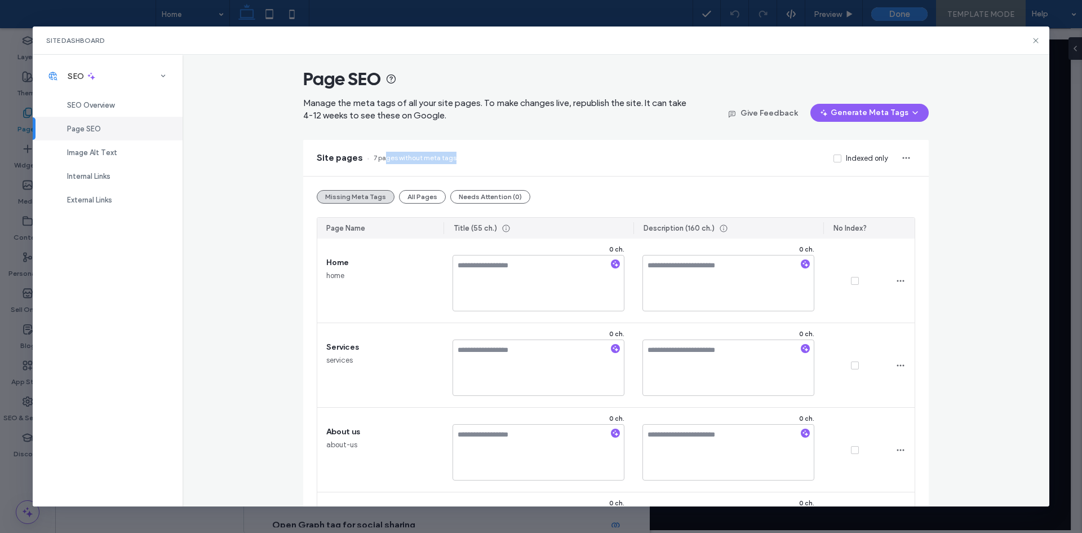
drag, startPoint x: 445, startPoint y: 161, endPoint x: 480, endPoint y: 161, distance: 34.9
click at [480, 161] on div "Site pages 7 pages without meta tags Indexed only" at bounding box center [616, 158] width 626 height 36
drag, startPoint x: 340, startPoint y: 103, endPoint x: 440, endPoint y: 108, distance: 99.9
click at [418, 105] on span "Manage the meta tags of all your site pages. To make changes live, republish th…" at bounding box center [494, 108] width 383 height 23
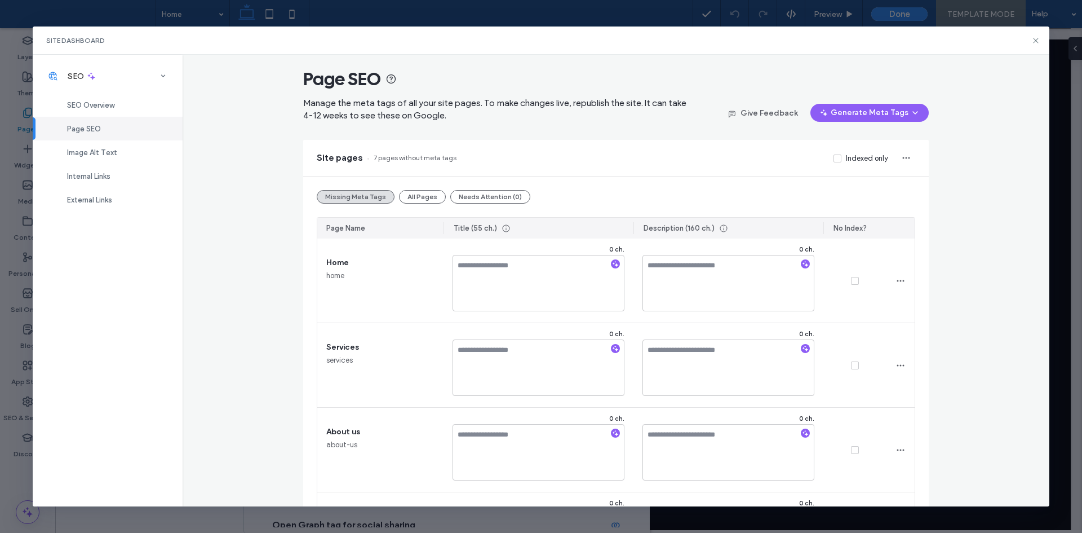
click at [440, 108] on span "Manage the meta tags of all your site pages. To make changes live, republish th…" at bounding box center [494, 108] width 383 height 23
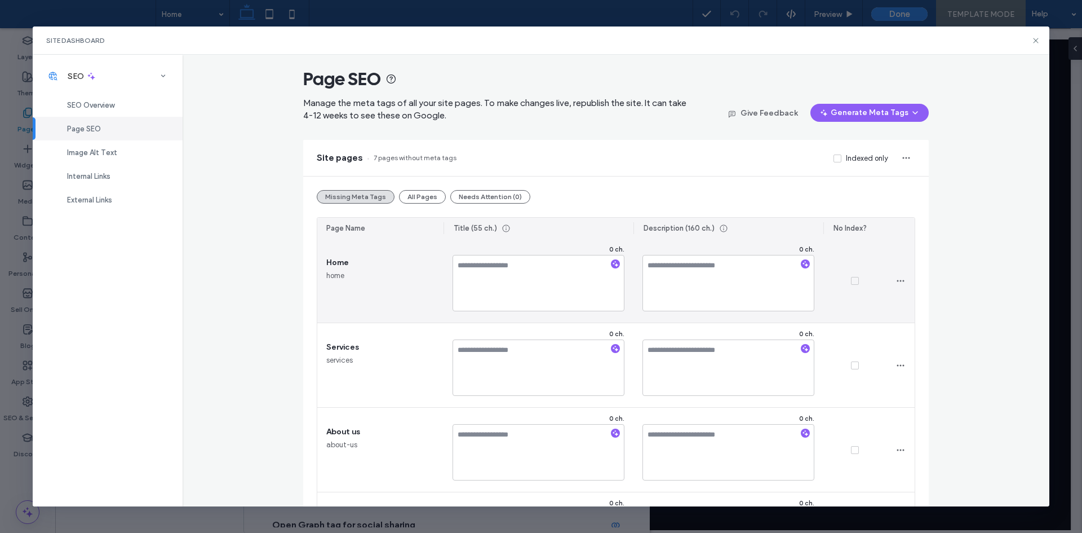
click at [851, 285] on span at bounding box center [855, 281] width 8 height 8
click at [852, 283] on span at bounding box center [855, 281] width 8 height 8
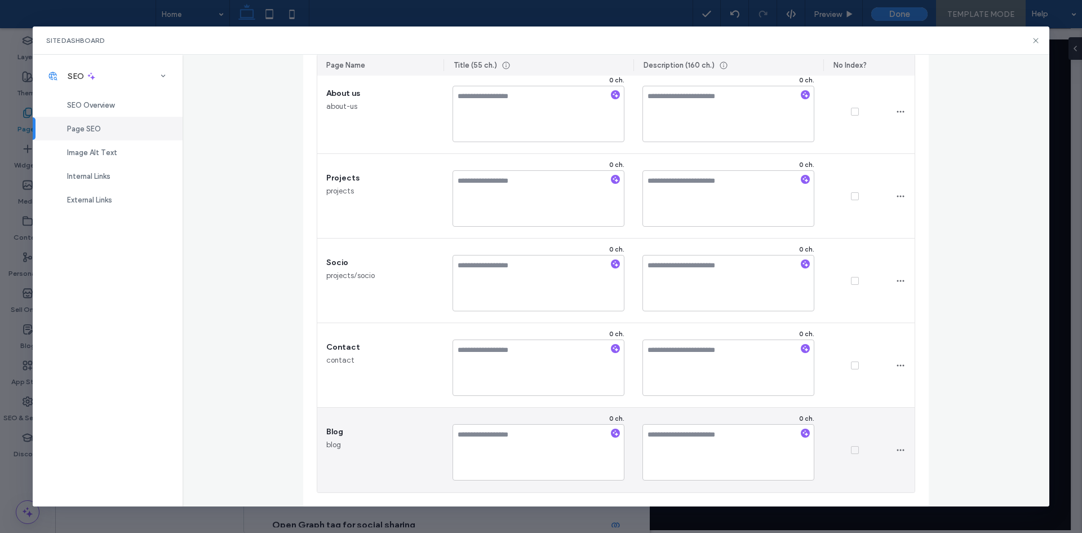
click at [852, 445] on div at bounding box center [854, 449] width 63 height 85
click at [853, 452] on span at bounding box center [855, 450] width 8 height 8
click at [892, 453] on span "button" at bounding box center [901, 450] width 18 height 18
click at [853, 450] on icon at bounding box center [855, 450] width 4 height 3
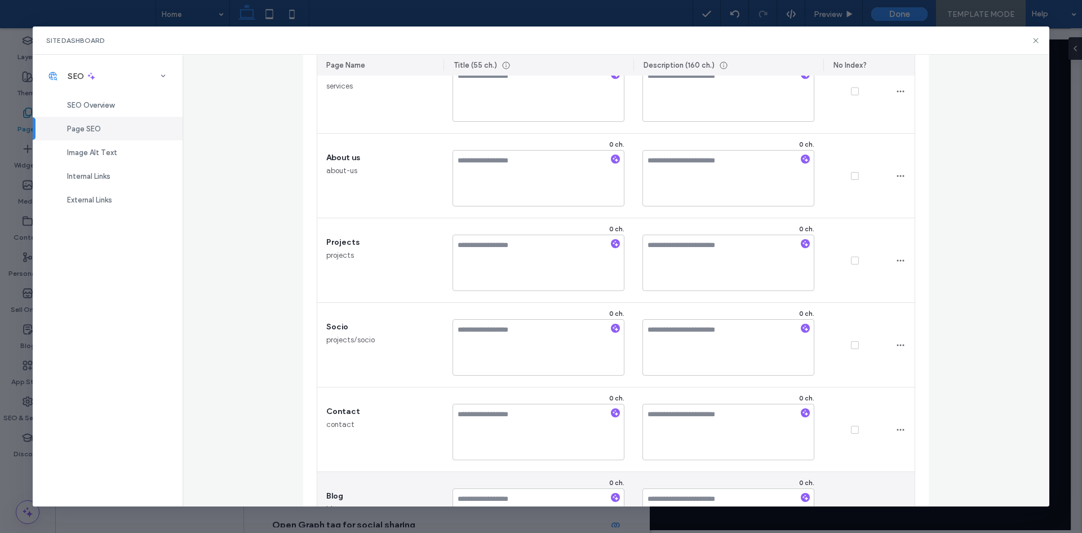
scroll to position [0, 0]
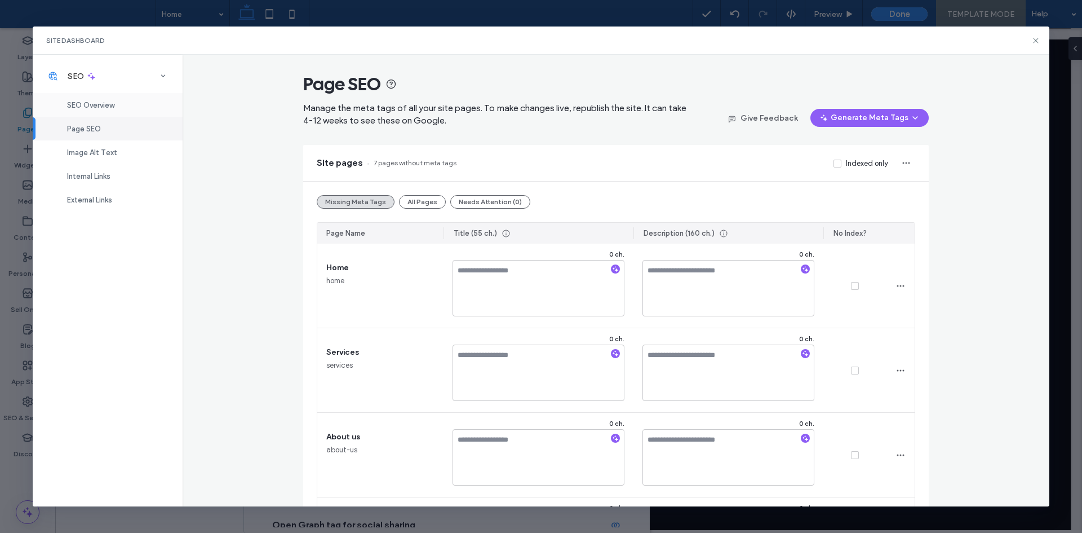
click at [122, 99] on div "SEO Overview" at bounding box center [108, 105] width 150 height 24
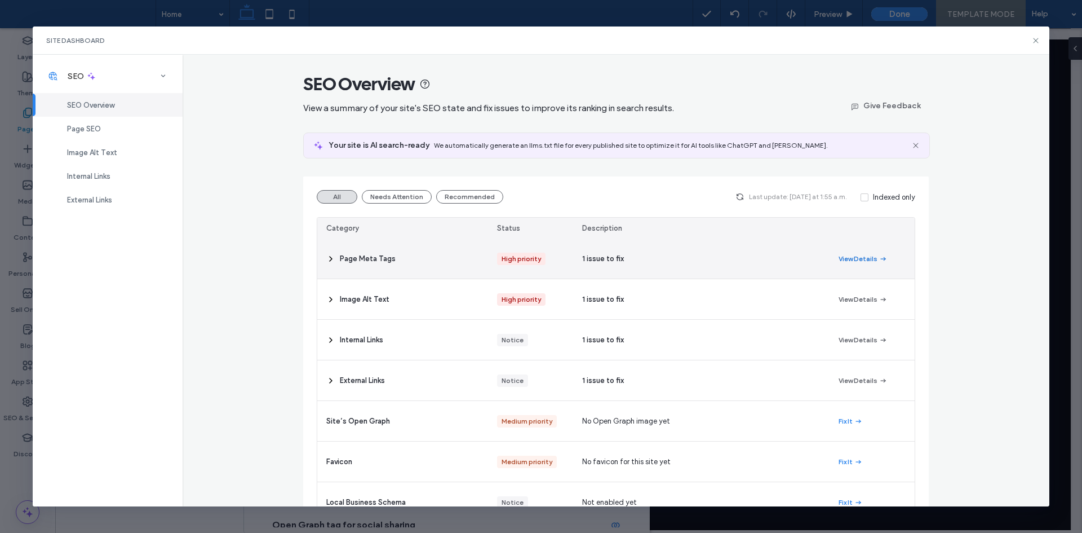
click at [849, 259] on button "View Details" at bounding box center [863, 259] width 49 height 14
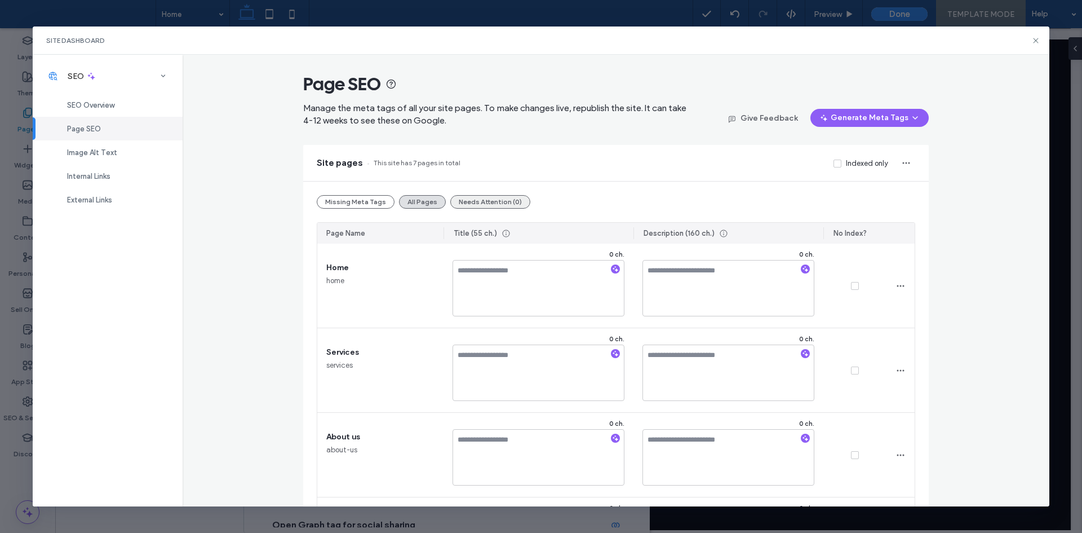
click at [475, 207] on button "Needs Attention (0)" at bounding box center [490, 202] width 80 height 14
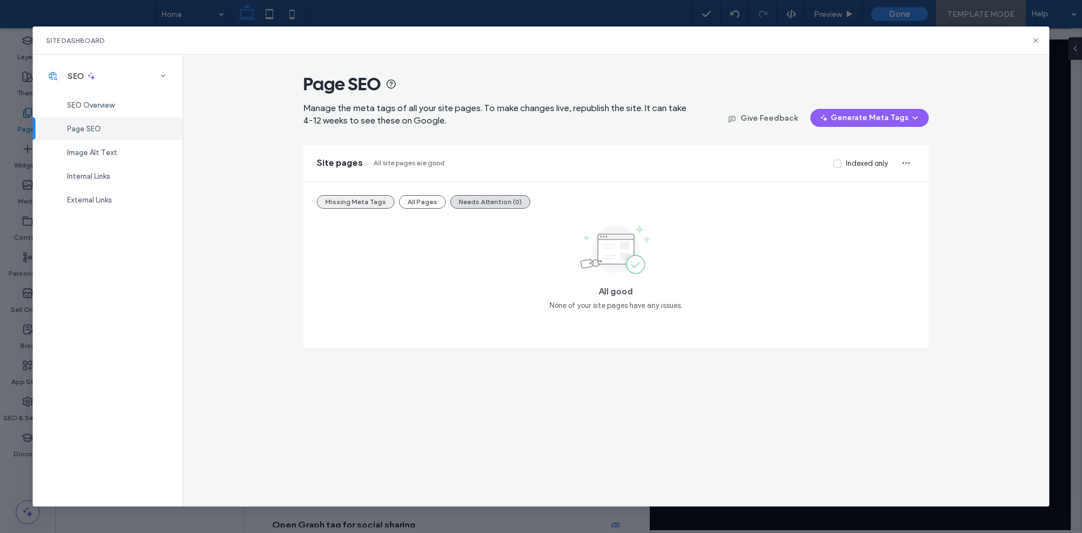
click at [382, 206] on button "Missing Meta Tags" at bounding box center [356, 202] width 78 height 14
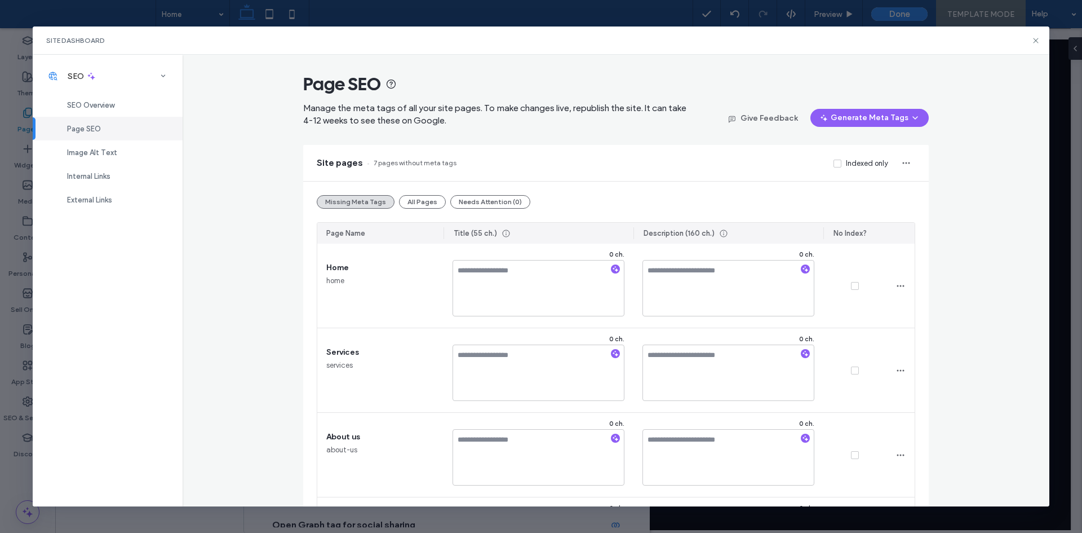
click at [839, 164] on label "Indexed only" at bounding box center [860, 163] width 55 height 11
click at [836, 163] on icon at bounding box center [837, 163] width 5 height 3
click at [77, 101] on span "SEO Overview" at bounding box center [90, 105] width 47 height 8
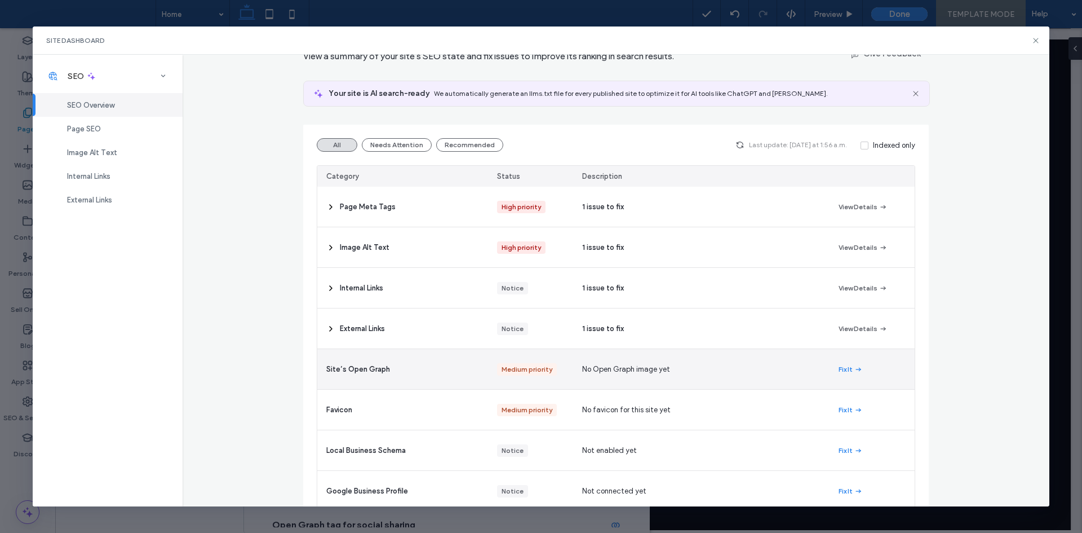
scroll to position [56, 0]
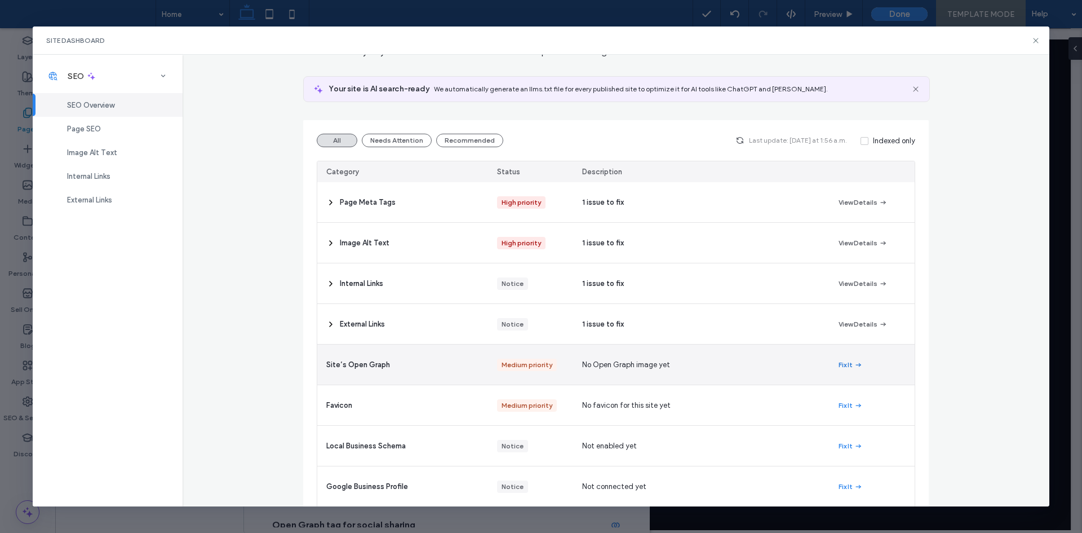
click at [841, 365] on button "Fix It" at bounding box center [851, 365] width 24 height 14
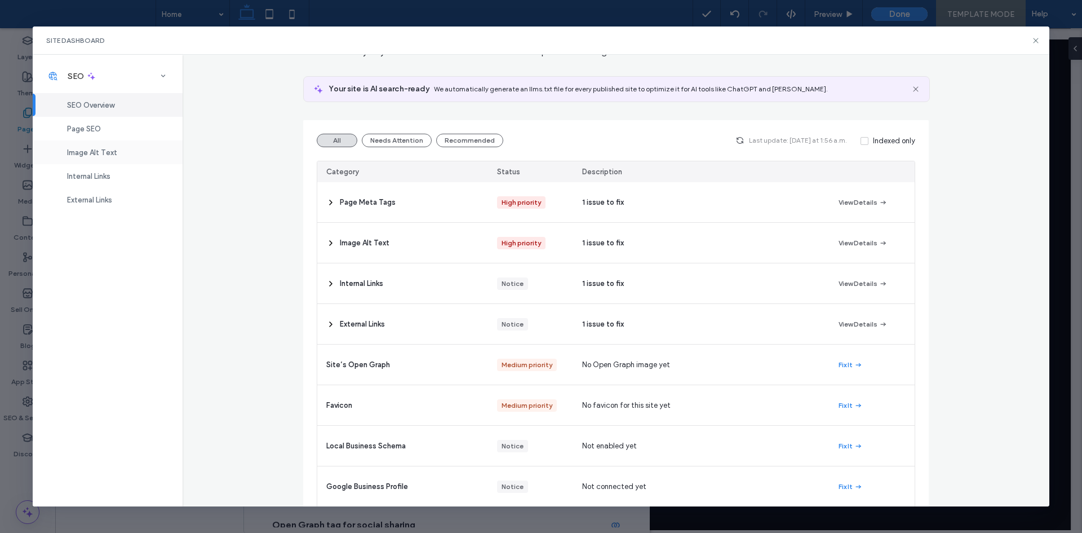
click at [101, 159] on div "Image Alt Text" at bounding box center [108, 152] width 150 height 24
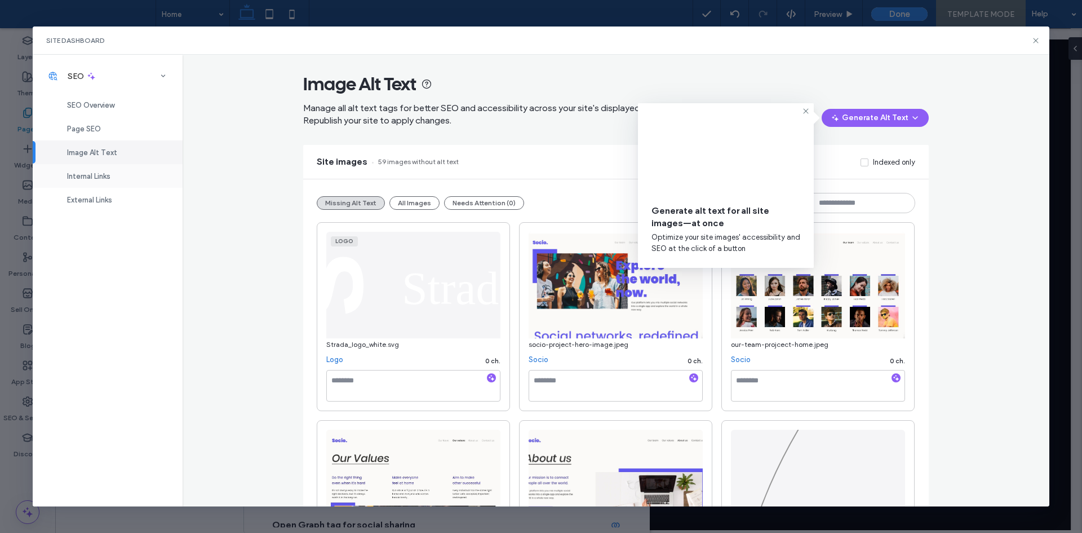
click at [100, 181] on div "Internal Links" at bounding box center [108, 176] width 150 height 24
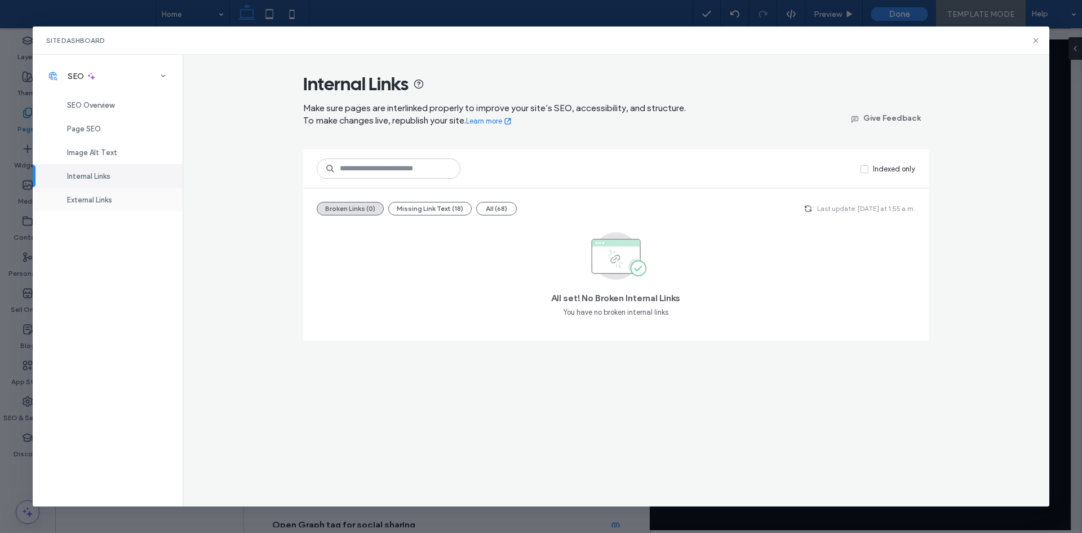
click at [104, 196] on span "External Links" at bounding box center [89, 200] width 45 height 8
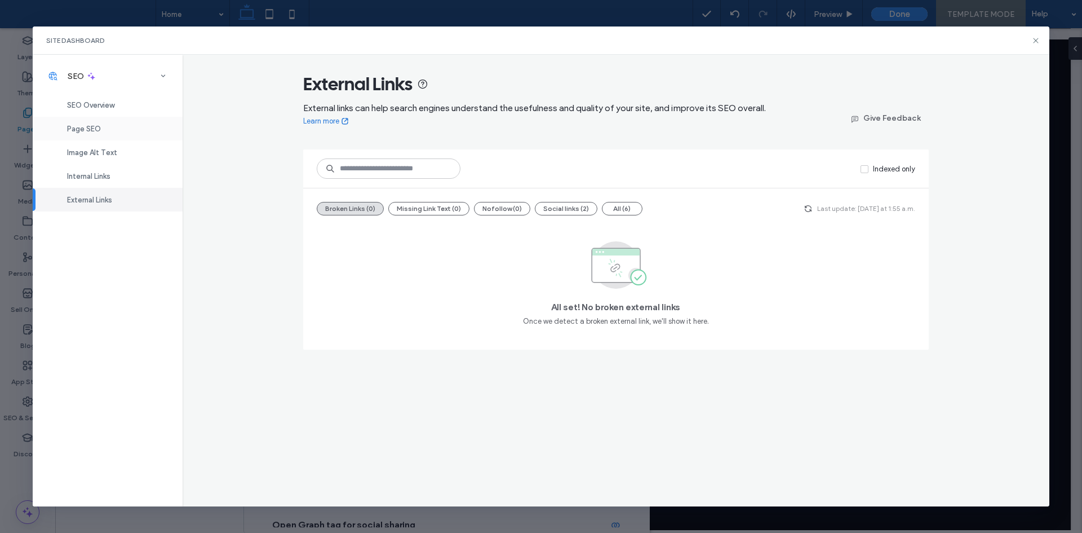
click at [86, 127] on span "Page SEO" at bounding box center [84, 129] width 34 height 8
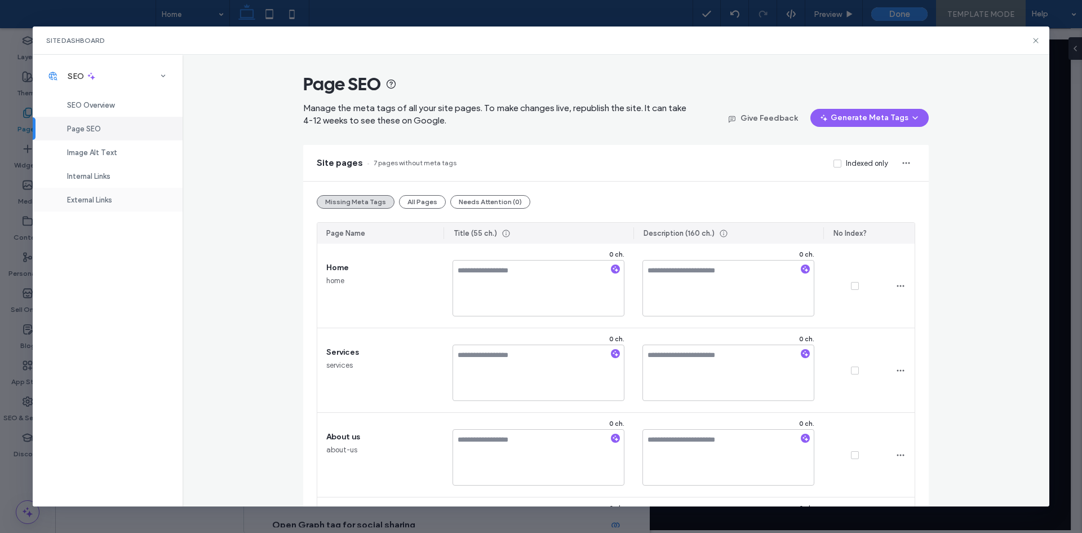
click at [91, 188] on div "External Links" at bounding box center [108, 200] width 150 height 24
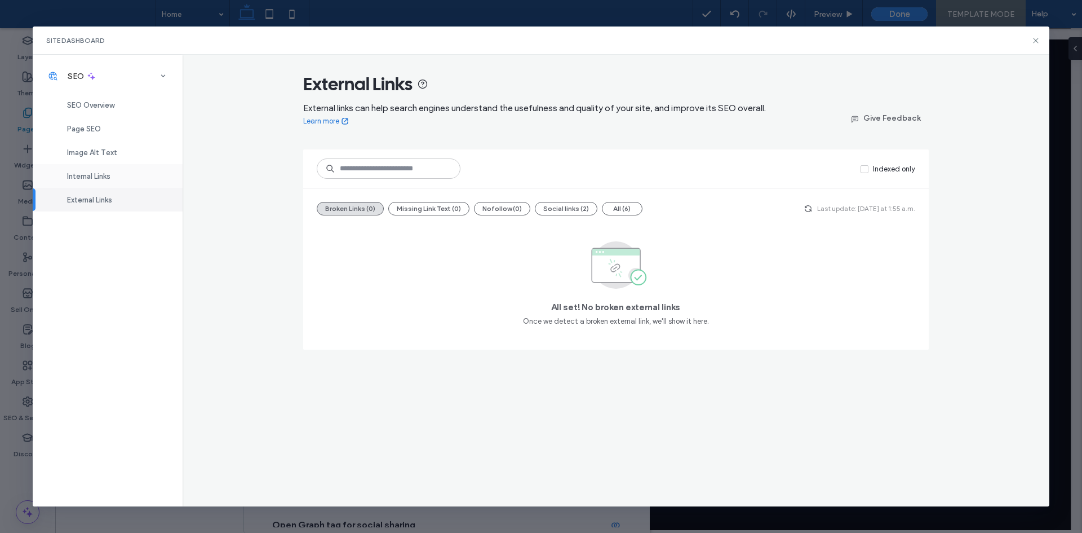
click at [99, 174] on span "Internal Links" at bounding box center [88, 176] width 43 height 8
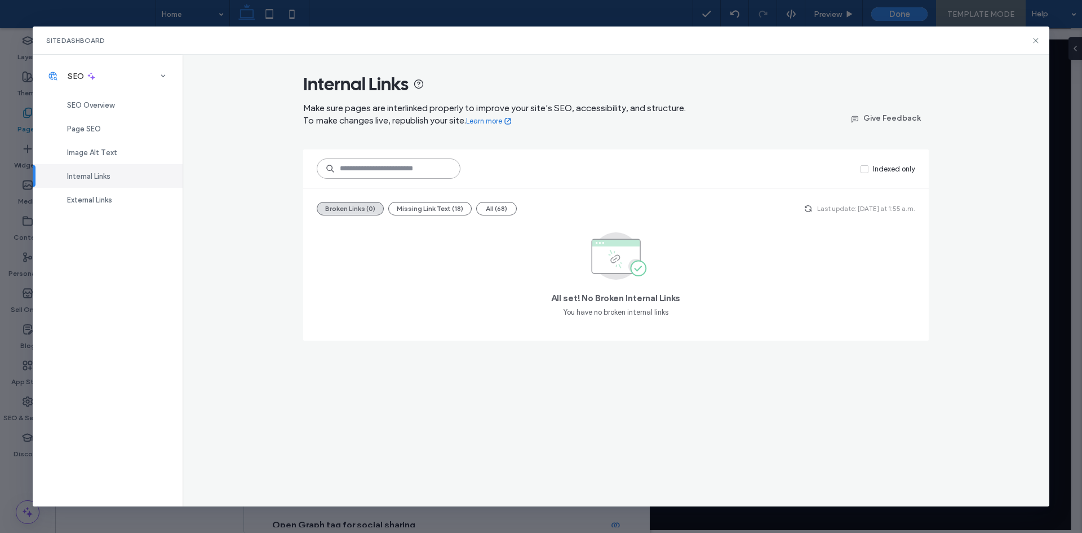
click at [391, 173] on input at bounding box center [389, 168] width 144 height 20
click at [109, 148] on span "Image Alt Text" at bounding box center [92, 152] width 50 height 8
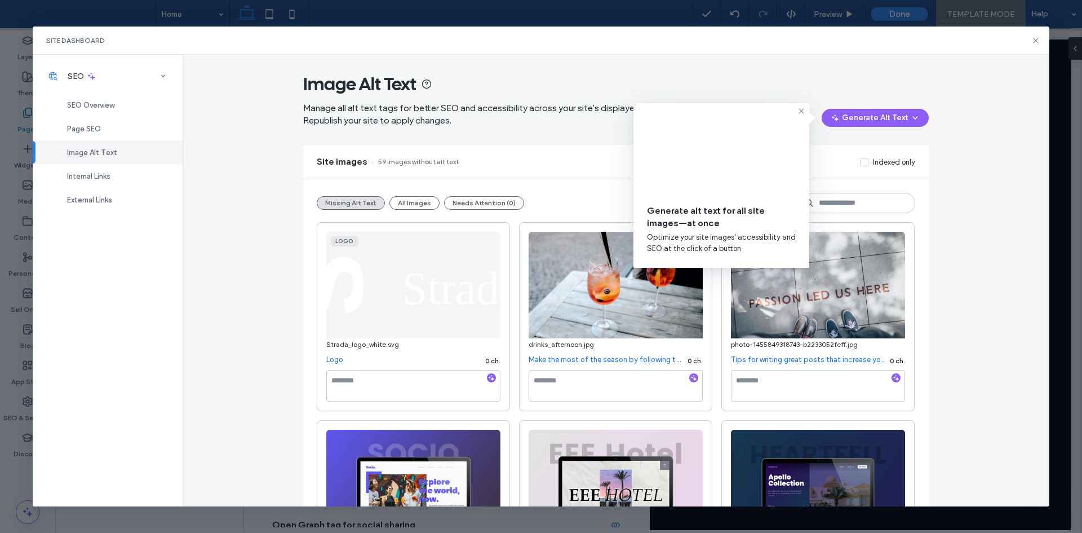
click at [969, 137] on div "Image Alt Text Manage all alt text tags for better SEO and accessibility across…" at bounding box center [616, 280] width 867 height 451
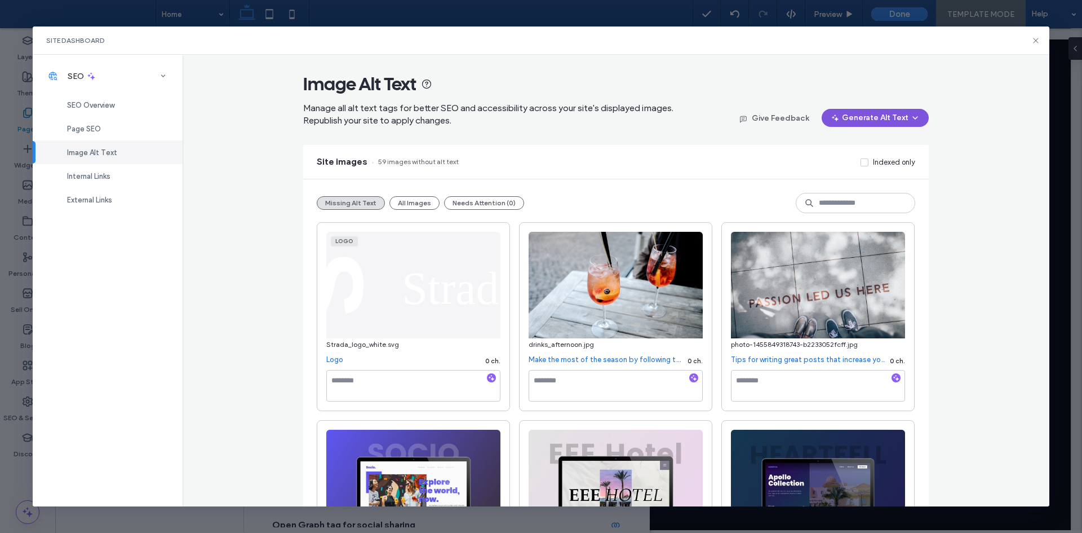
click at [902, 116] on button "Generate Alt Text" at bounding box center [875, 118] width 107 height 18
click at [897, 163] on span "Generate Alt Text for All Images" at bounding box center [861, 168] width 107 height 11
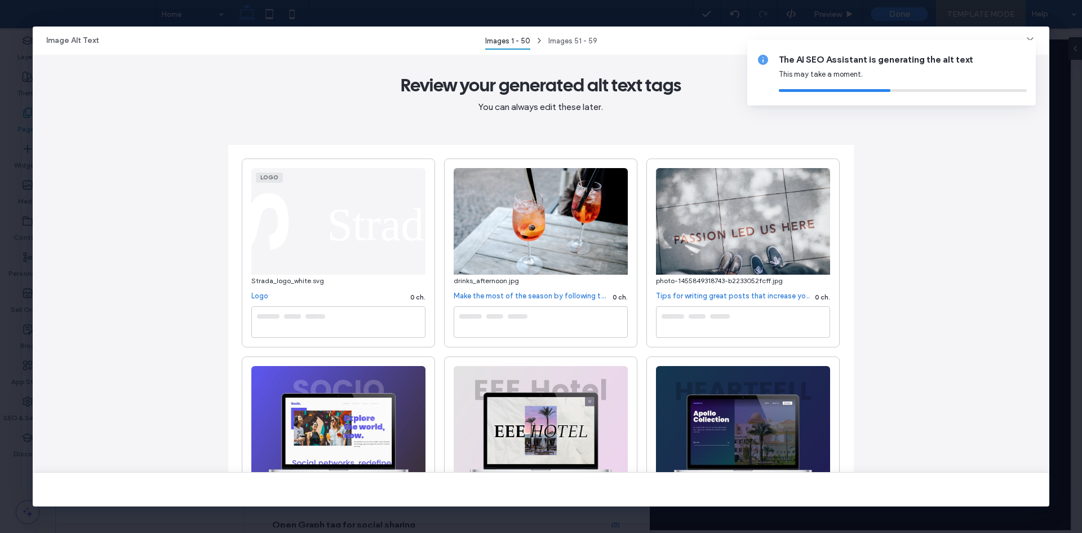
type textarea "**********"
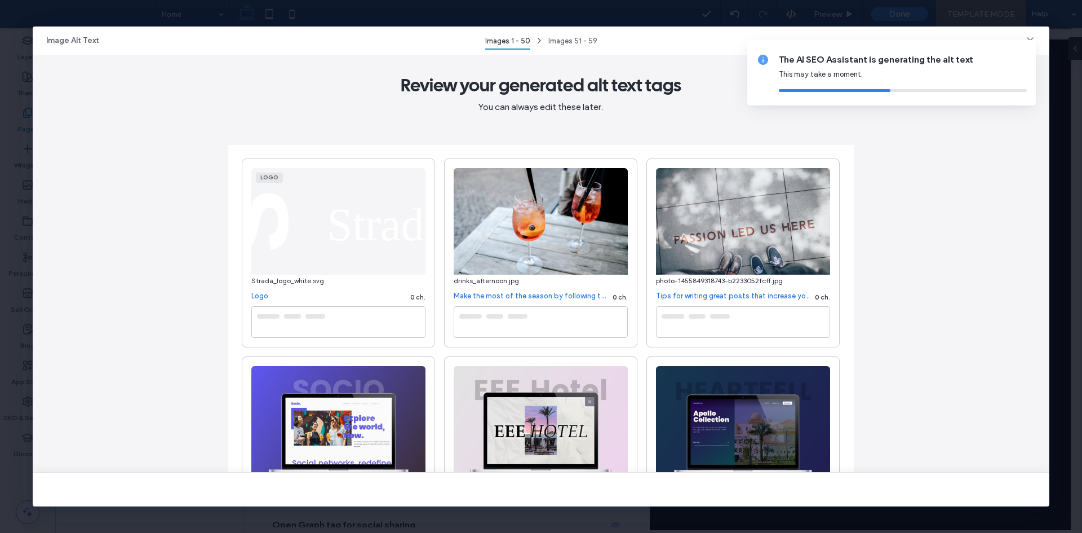
type textarea "**********"
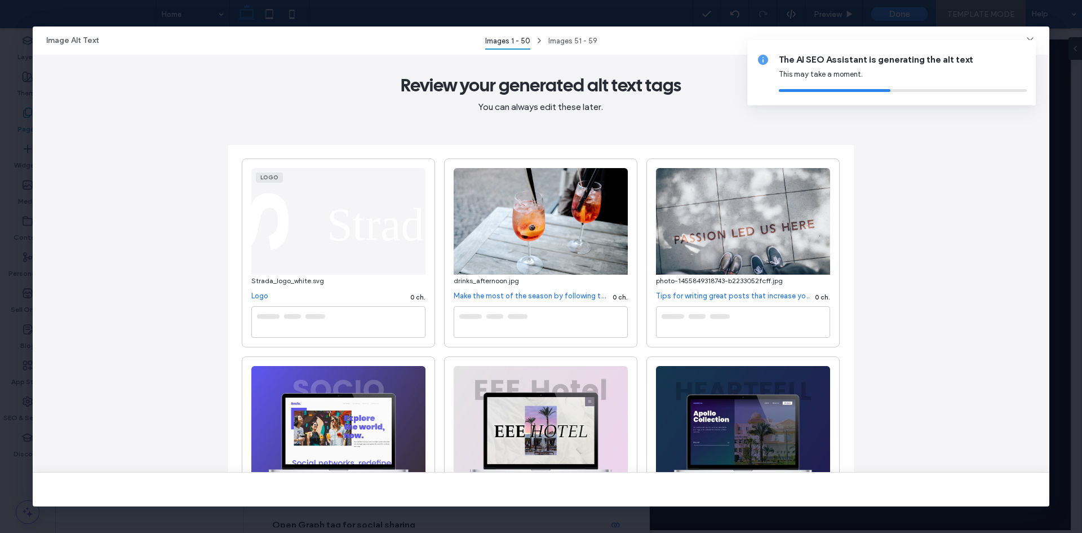
type textarea "**********"
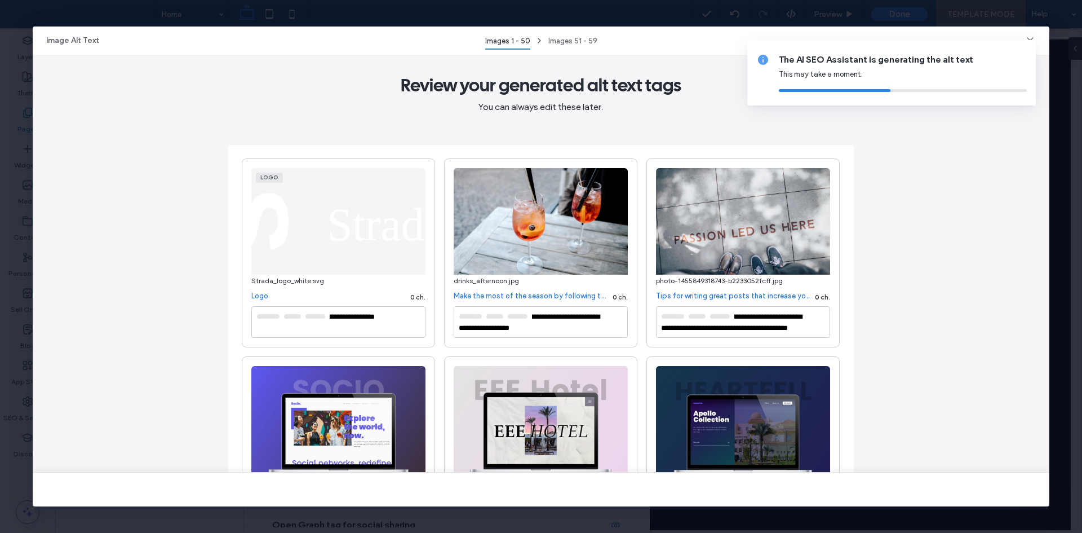
type textarea "**********"
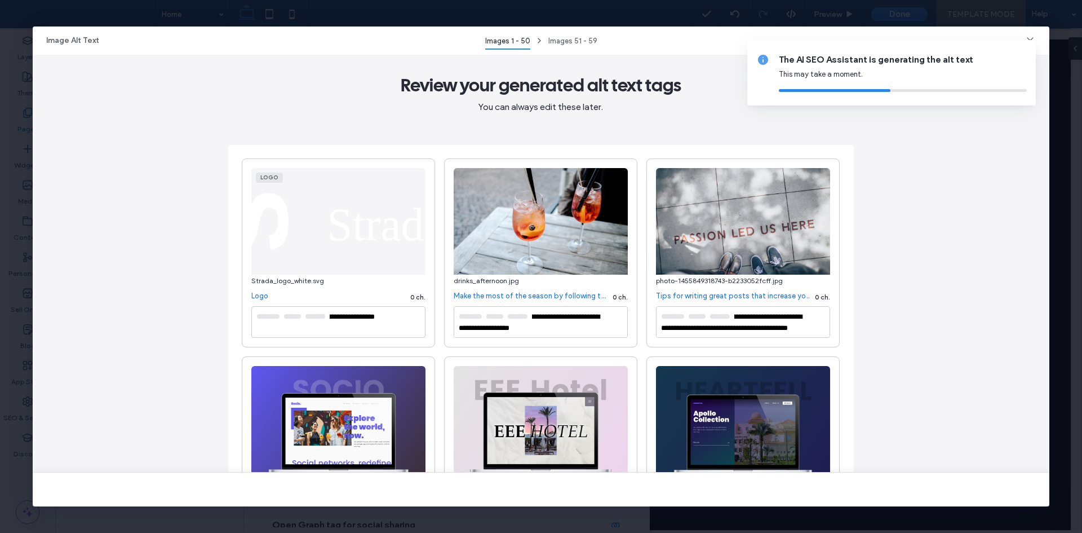
type textarea "**********"
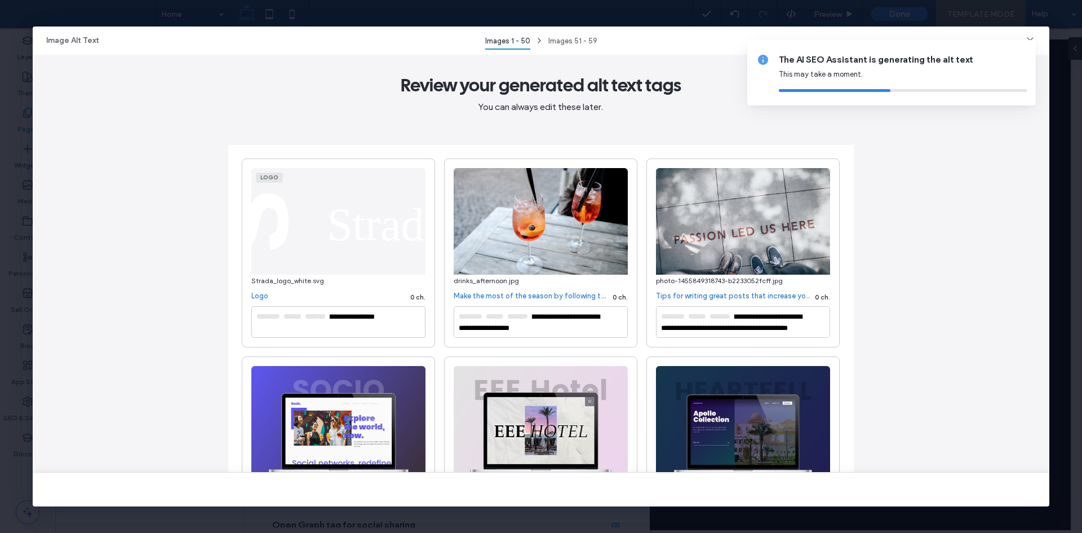
type textarea "**********"
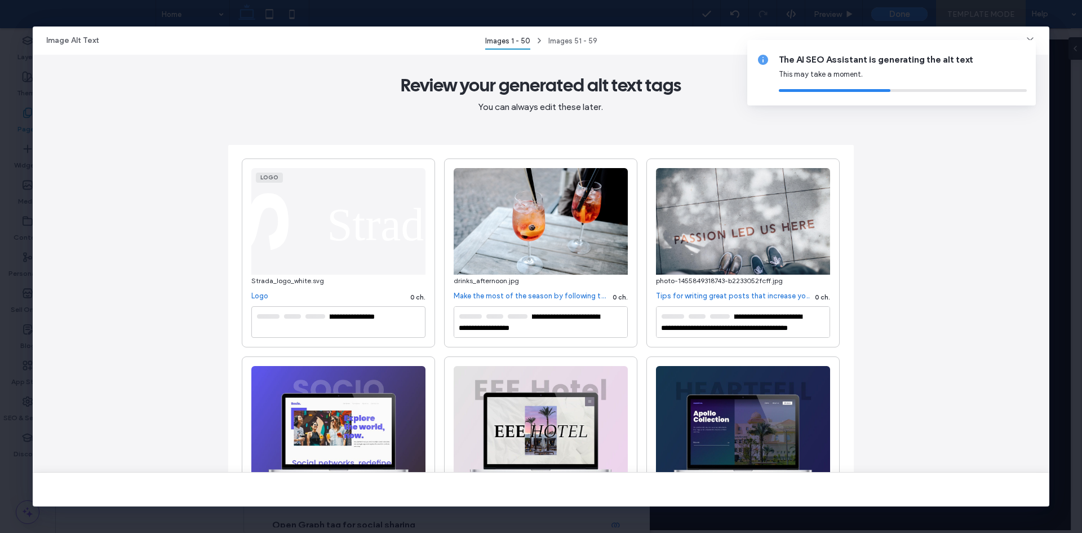
type textarea "**********"
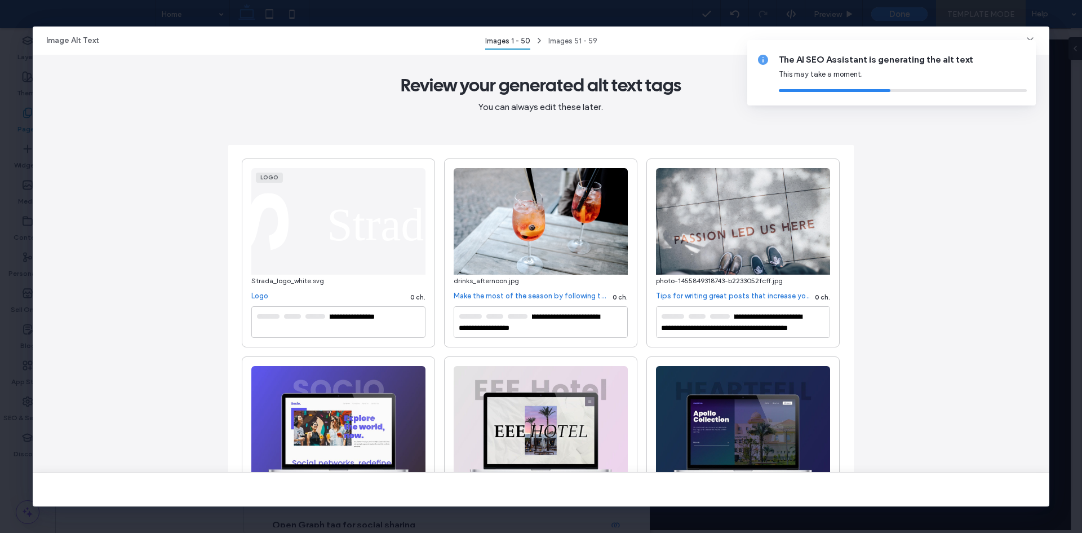
type textarea "**********"
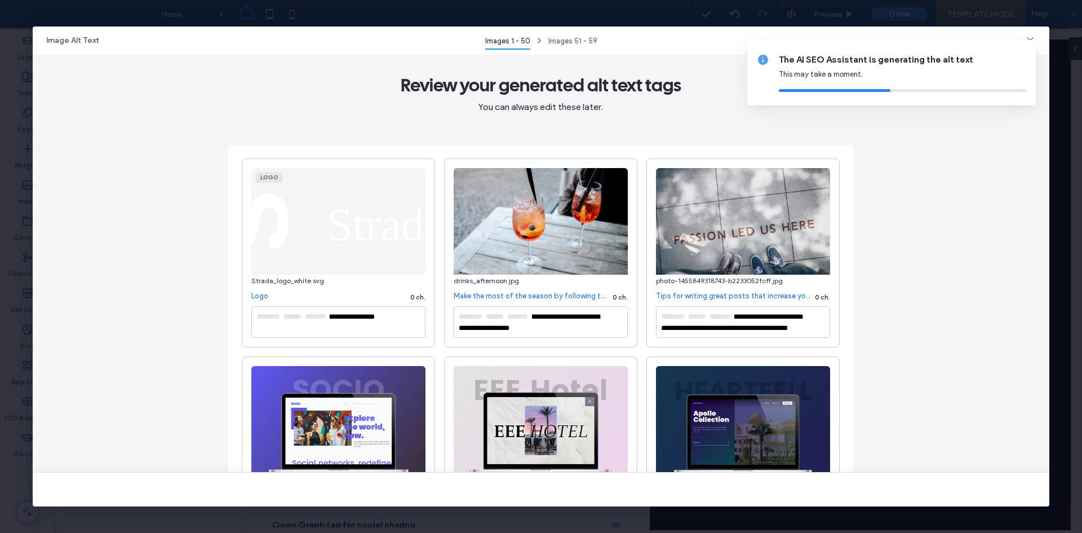
type textarea "**********"
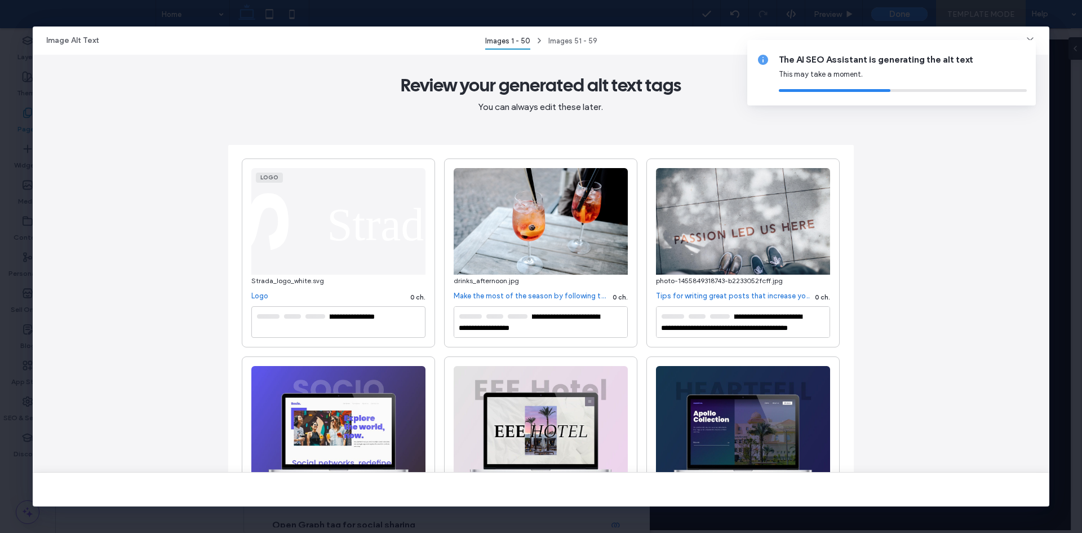
type textarea "**********"
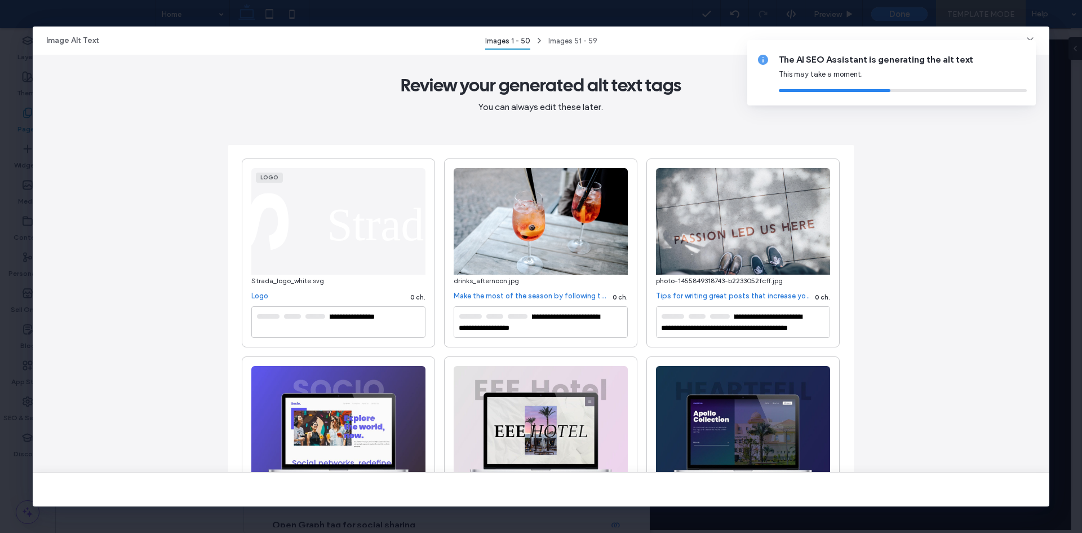
type textarea "**********"
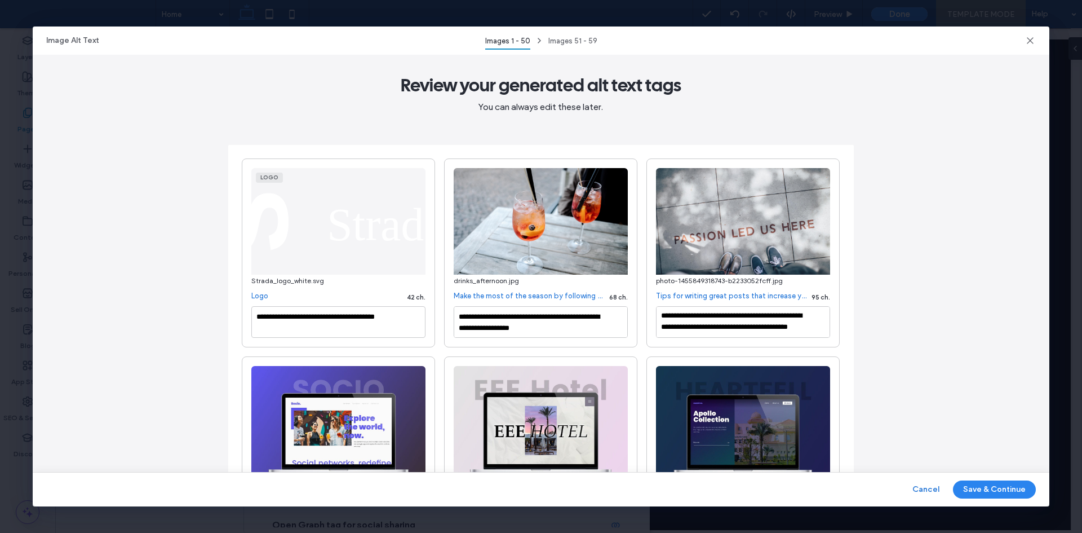
drag, startPoint x: 913, startPoint y: 477, endPoint x: 920, endPoint y: 489, distance: 13.9
click at [913, 477] on div "Cancel Save & Continue" at bounding box center [541, 489] width 1017 height 34
click at [920, 489] on button "Cancel" at bounding box center [925, 489] width 27 height 18
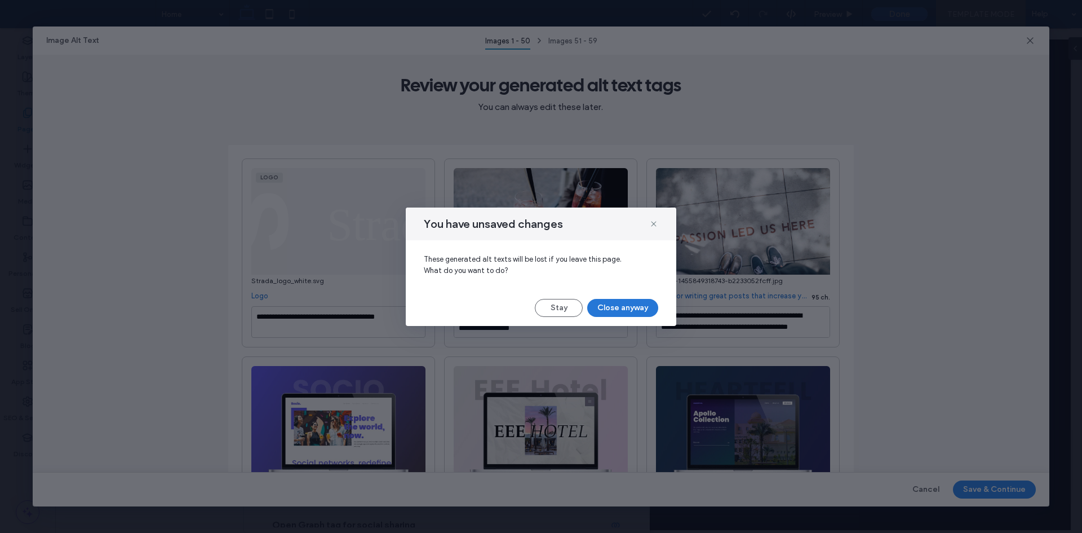
click at [645, 304] on button "Close anyway" at bounding box center [622, 308] width 71 height 18
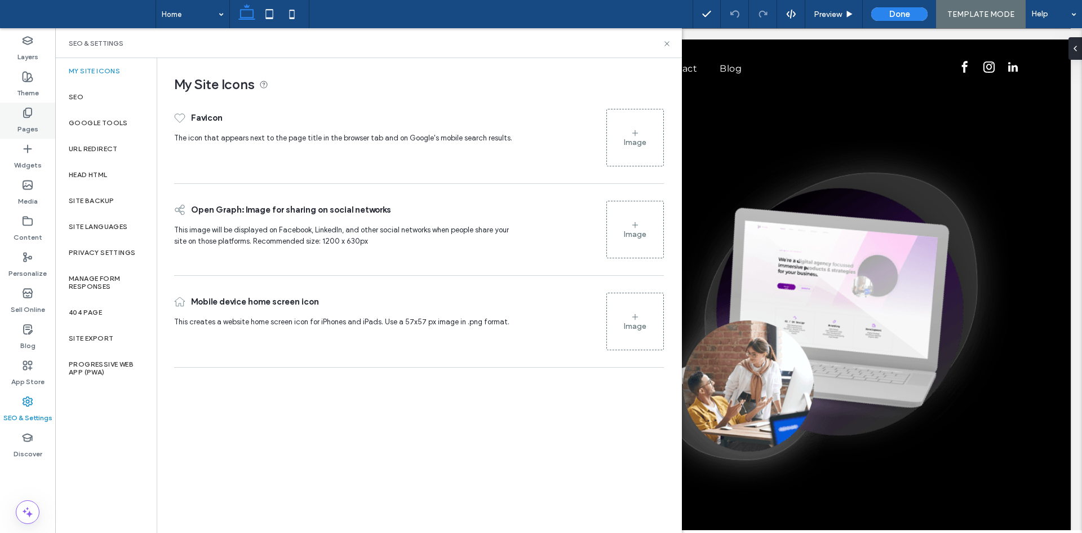
click at [30, 127] on label "Pages" at bounding box center [27, 126] width 21 height 16
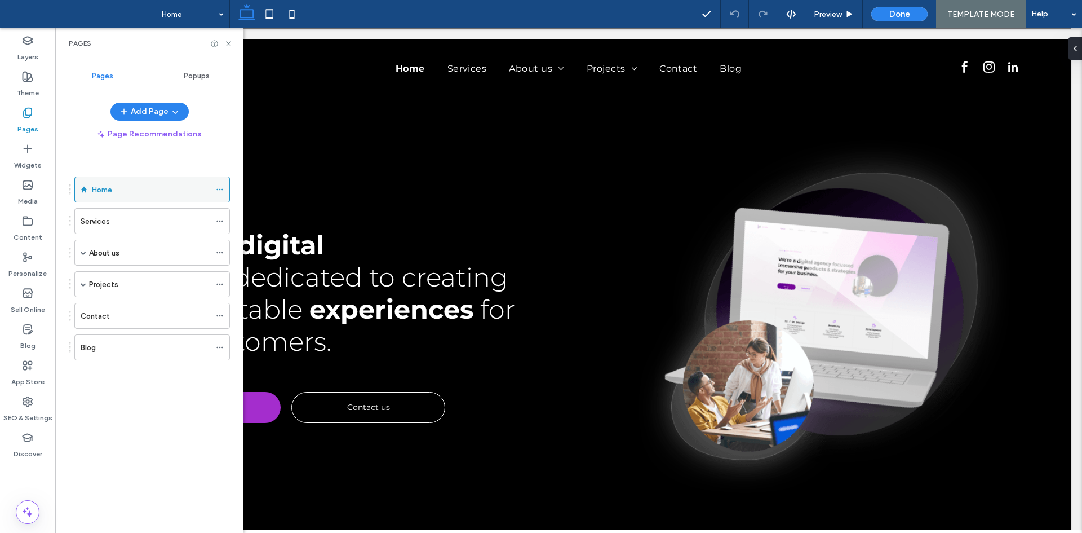
click at [218, 190] on icon at bounding box center [220, 189] width 8 height 8
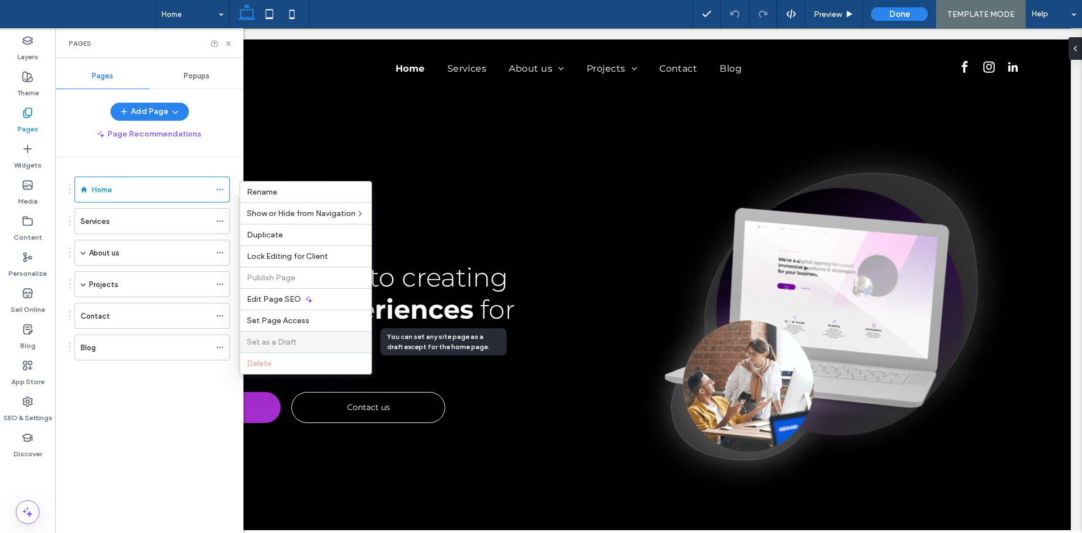
click at [299, 344] on label "Set as a Draft" at bounding box center [306, 342] width 118 height 10
click at [172, 221] on div "Services" at bounding box center [146, 221] width 130 height 12
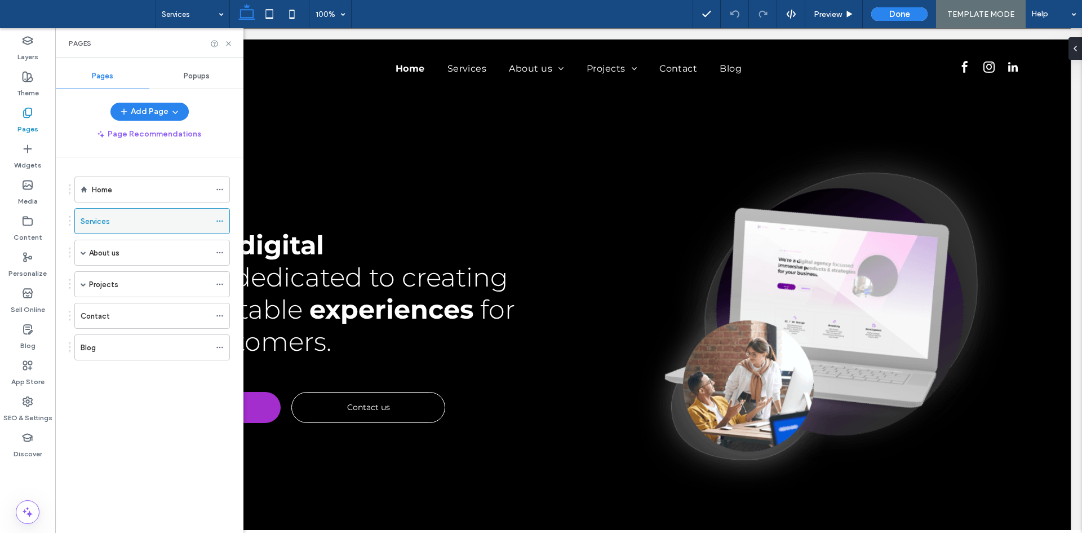
click at [218, 222] on icon at bounding box center [220, 221] width 8 height 8
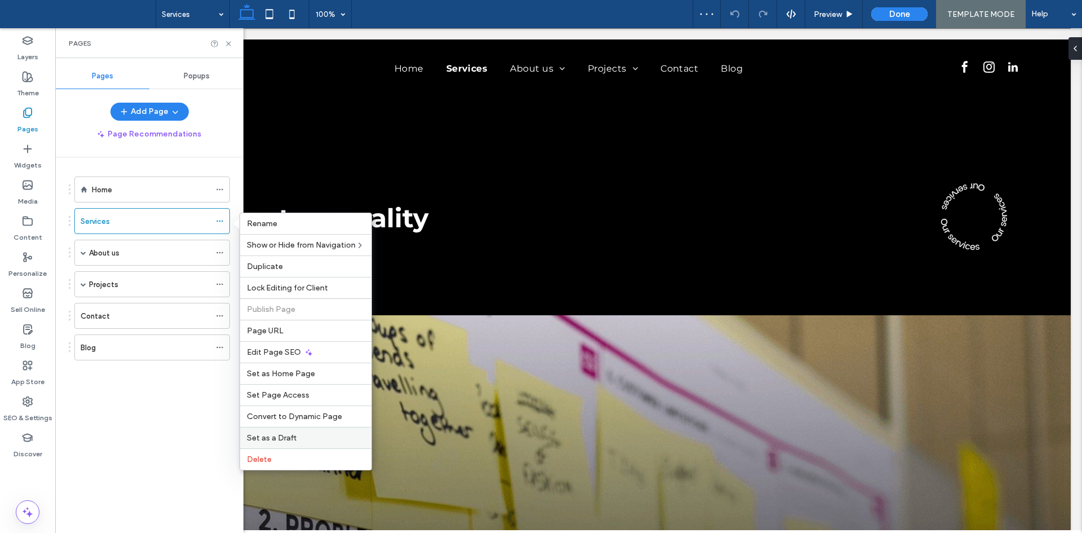
click at [294, 436] on span "Set as a Draft" at bounding box center [272, 438] width 50 height 10
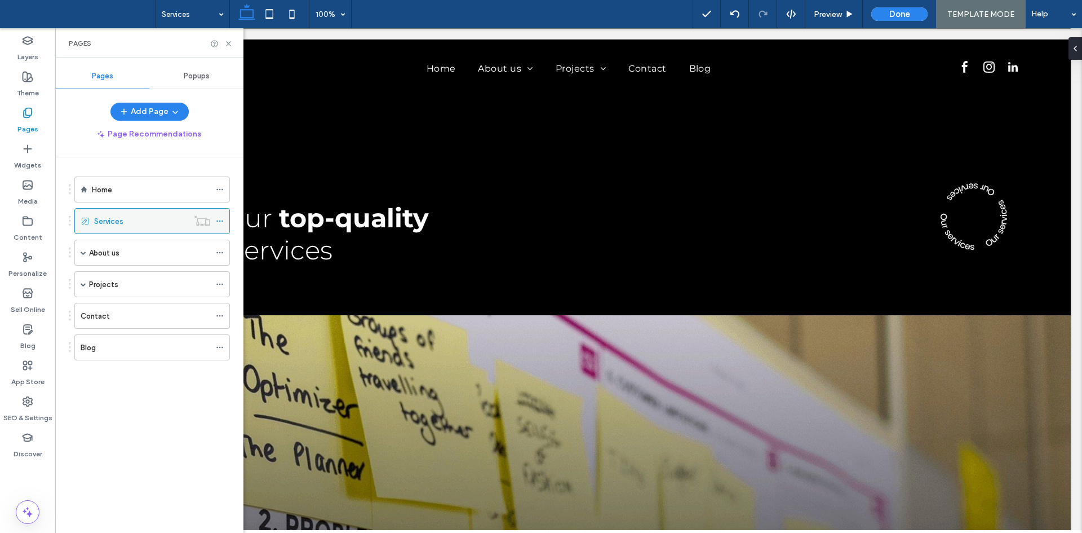
click at [222, 219] on icon at bounding box center [220, 221] width 8 height 8
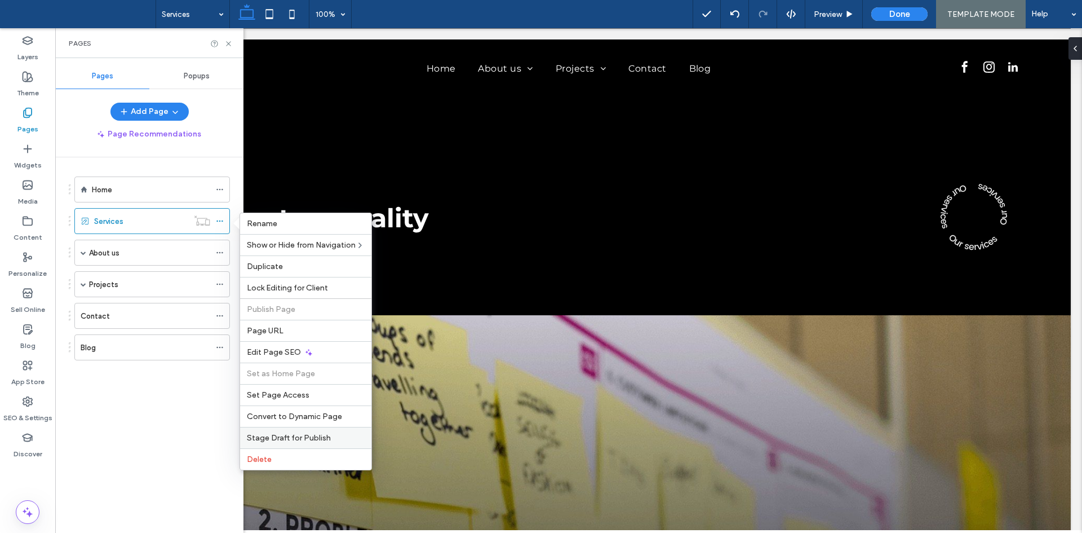
click at [326, 438] on span "Stage Draft for Publish" at bounding box center [289, 438] width 84 height 10
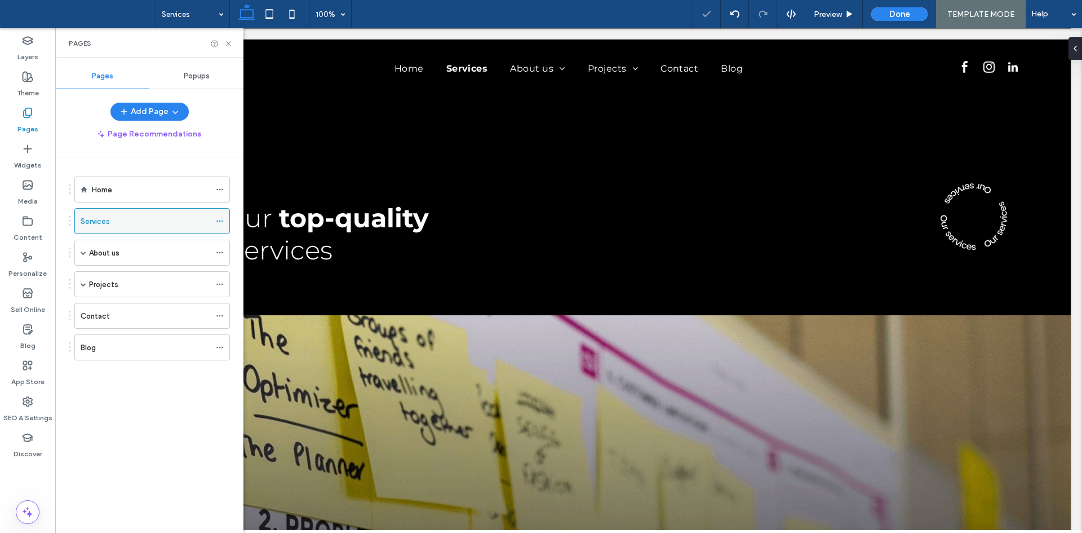
click at [221, 221] on icon at bounding box center [220, 221] width 8 height 8
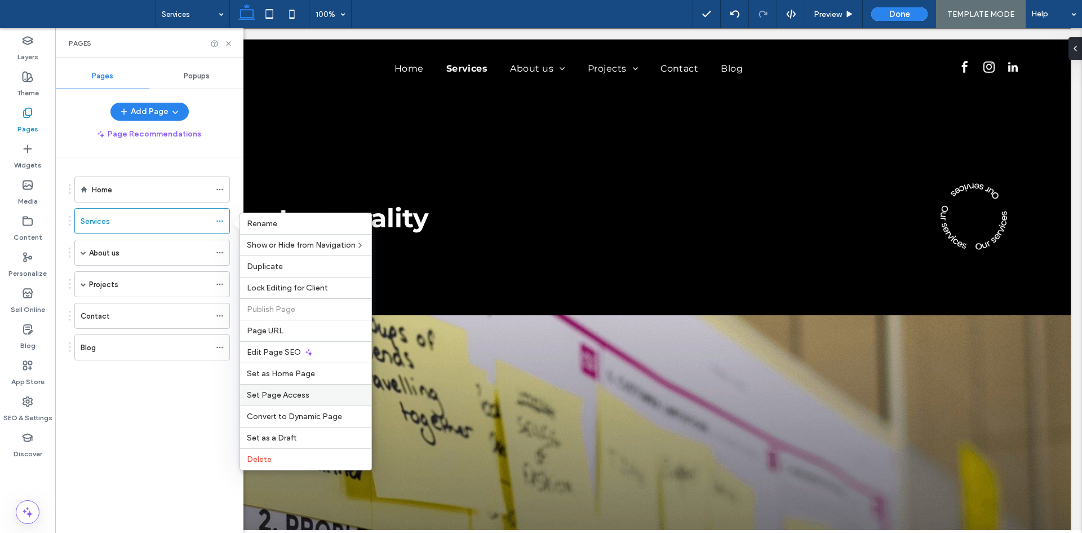
click at [313, 401] on div "Set Page Access" at bounding box center [305, 394] width 131 height 21
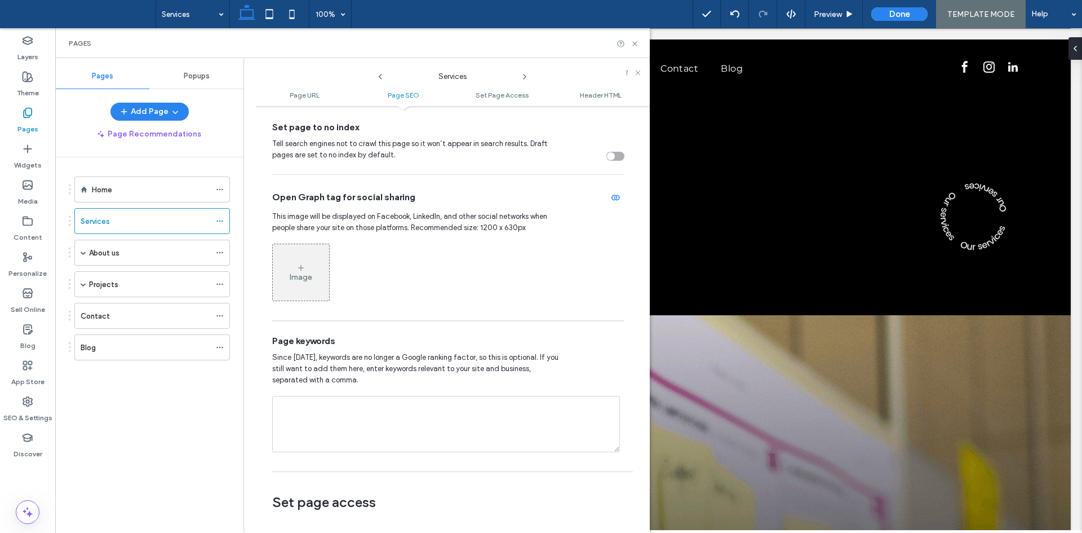
scroll to position [507, 0]
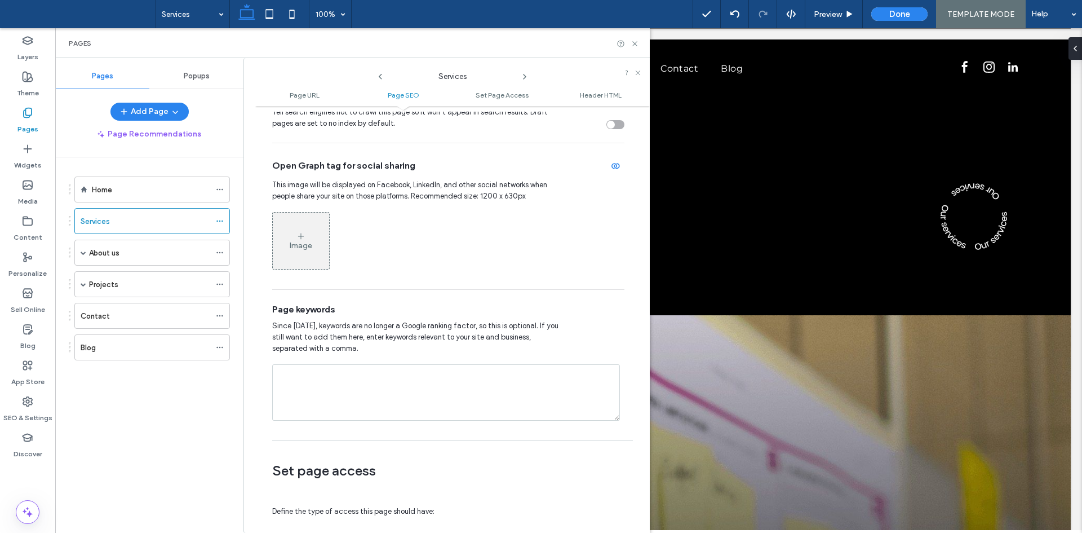
click at [294, 232] on div "Image" at bounding box center [301, 241] width 56 height 54
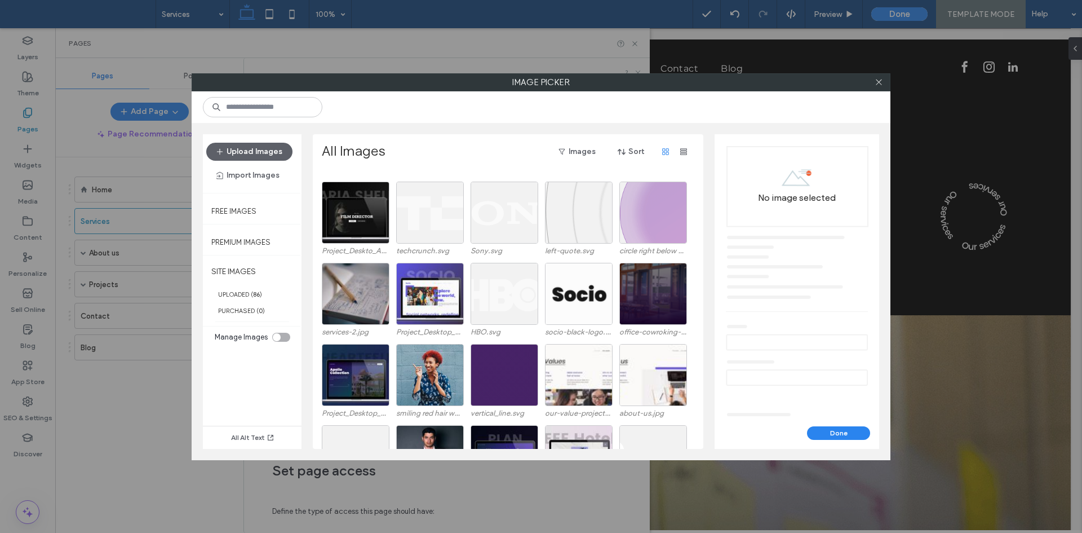
scroll to position [0, 0]
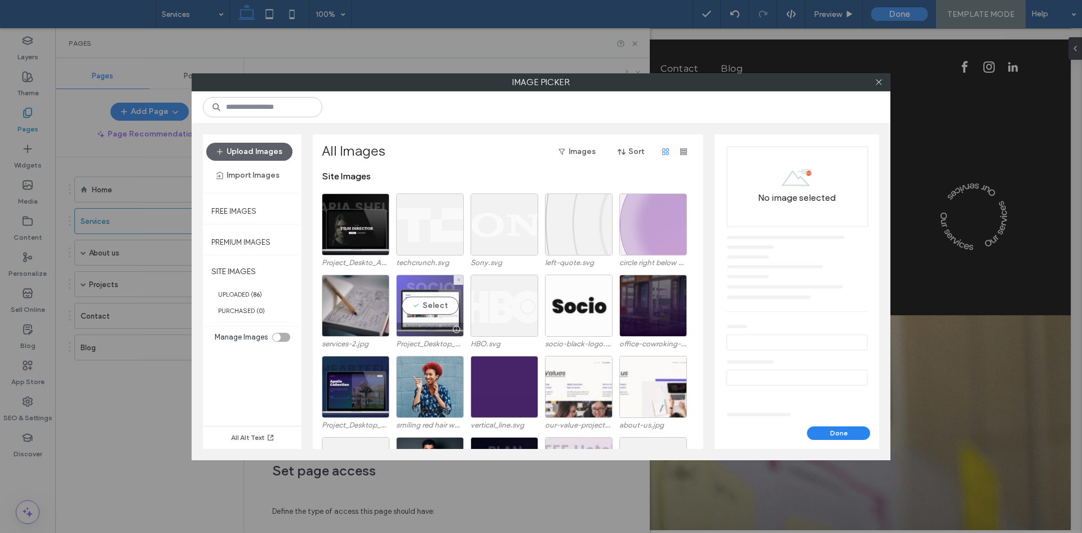
click at [425, 305] on div "Select" at bounding box center [430, 305] width 68 height 62
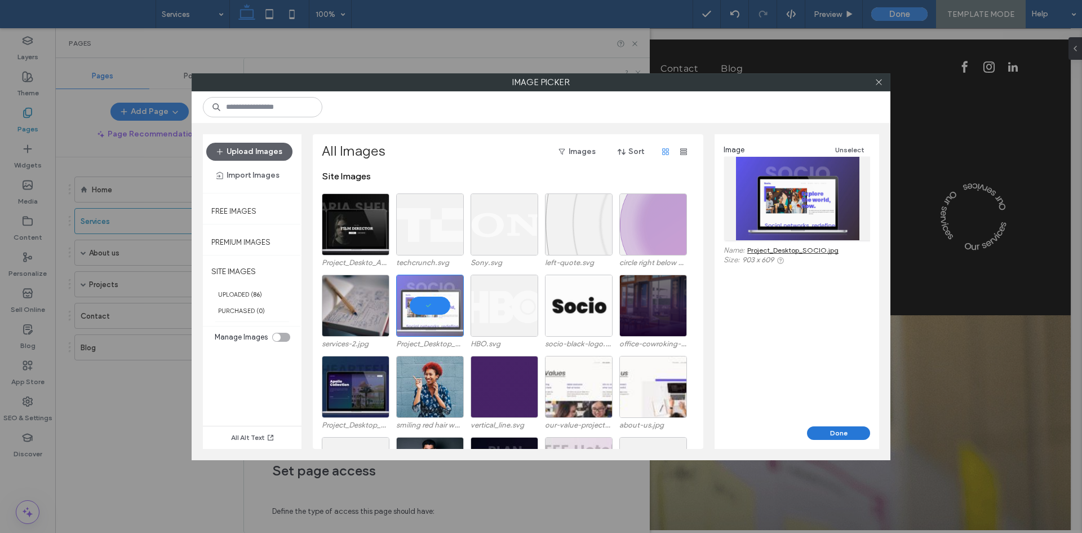
click at [851, 438] on button "Done" at bounding box center [838, 433] width 63 height 14
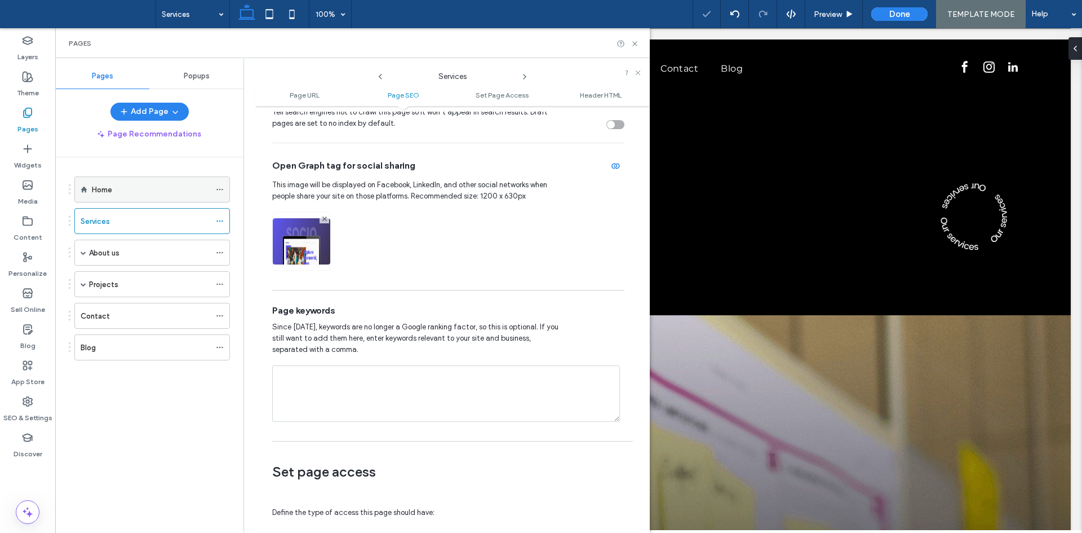
click at [214, 189] on div "Home" at bounding box center [152, 189] width 156 height 26
click at [220, 192] on icon at bounding box center [220, 189] width 8 height 8
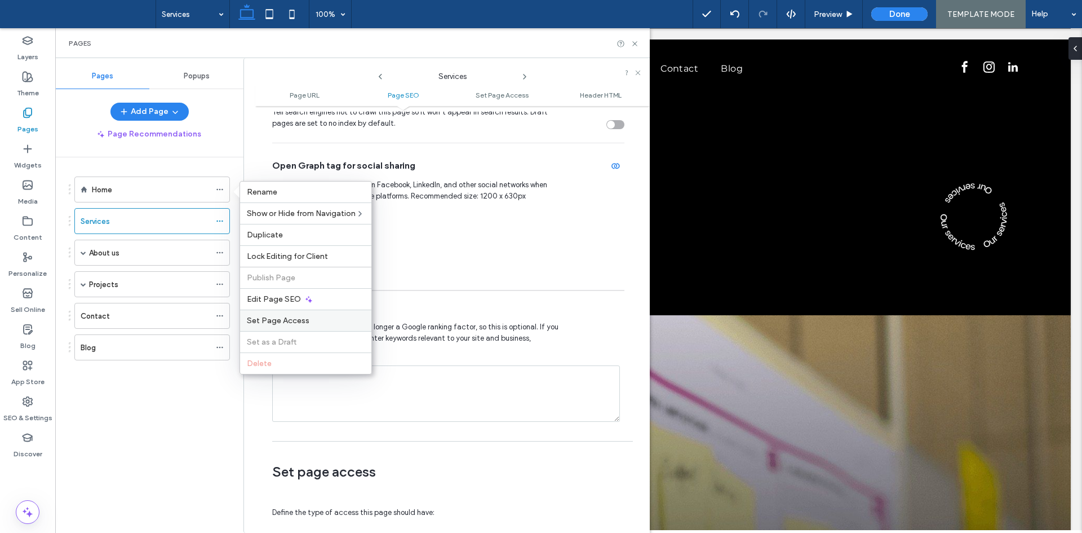
click at [309, 322] on label "Set Page Access" at bounding box center [306, 321] width 118 height 10
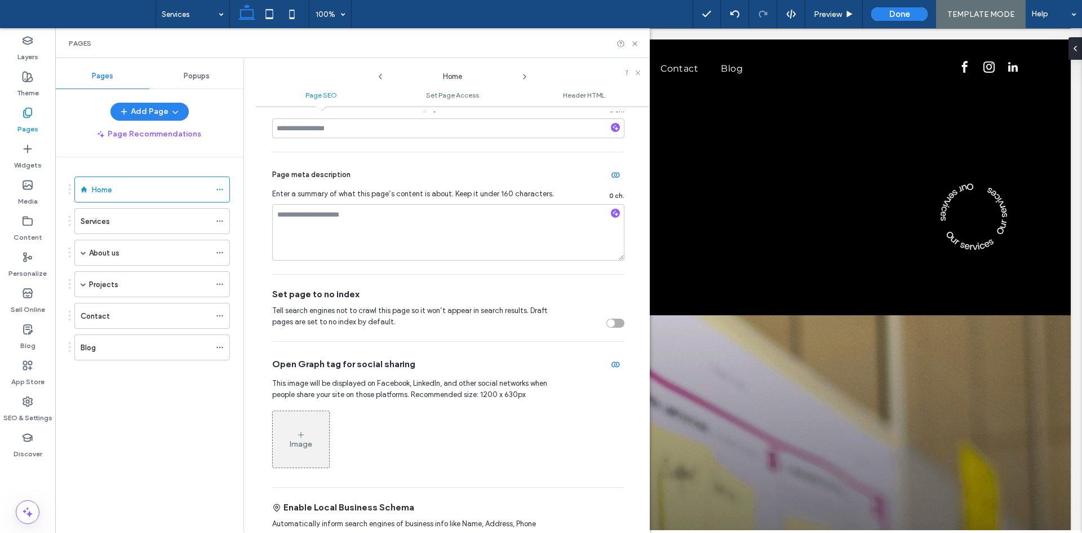
scroll to position [338, 0]
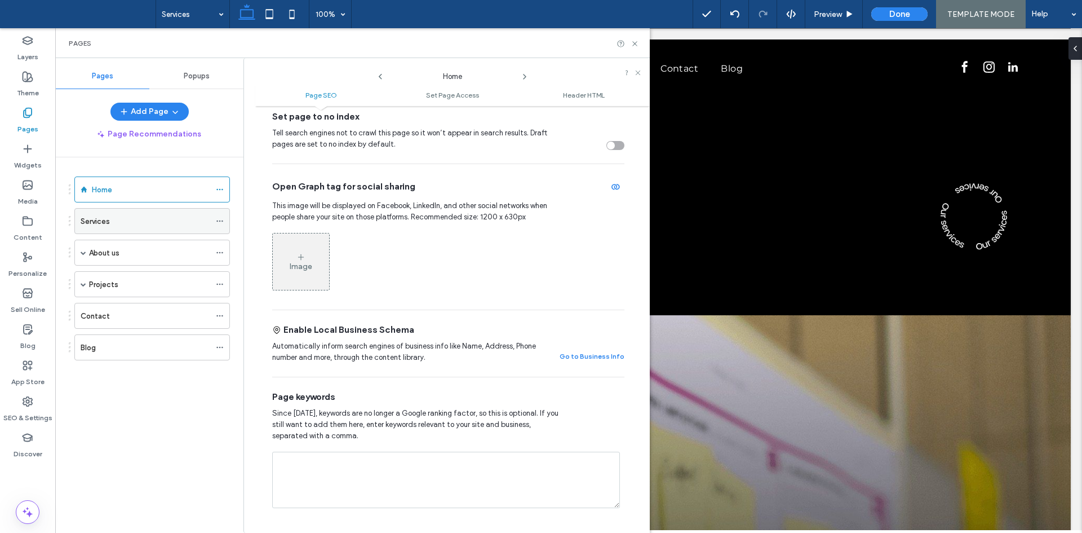
click at [180, 225] on div "Services" at bounding box center [146, 221] width 130 height 12
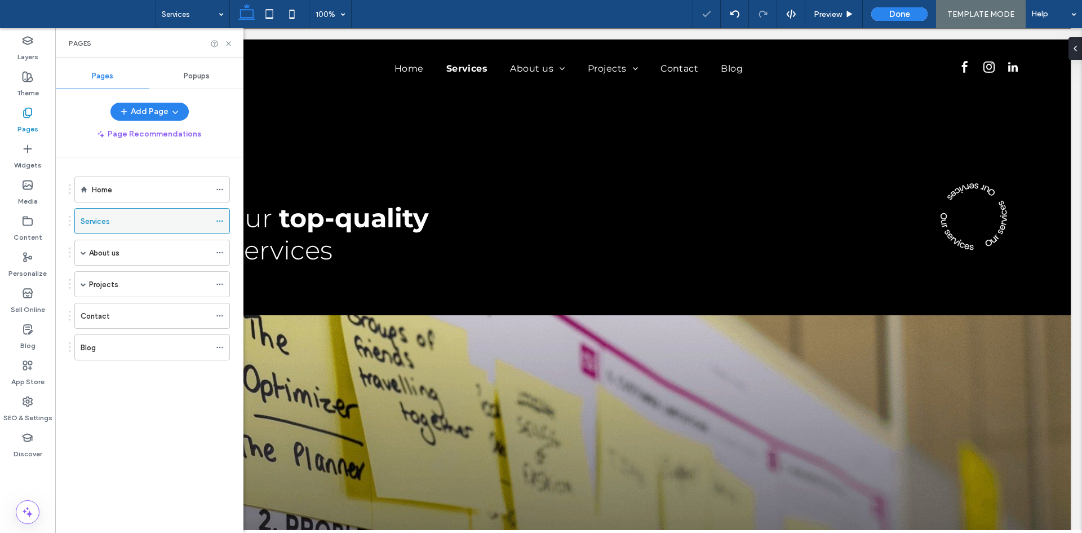
click at [222, 218] on icon at bounding box center [220, 221] width 8 height 8
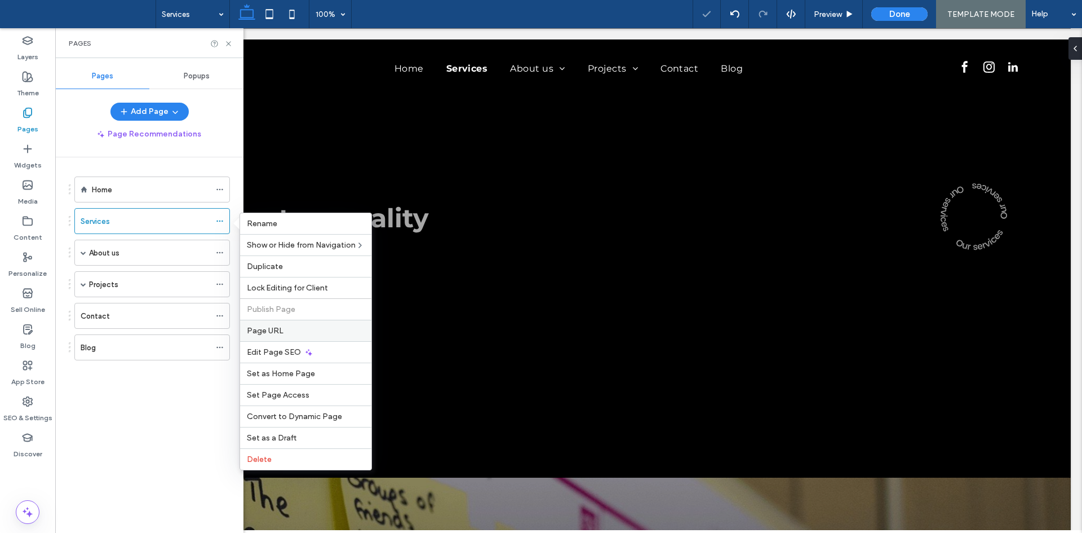
scroll to position [0, 0]
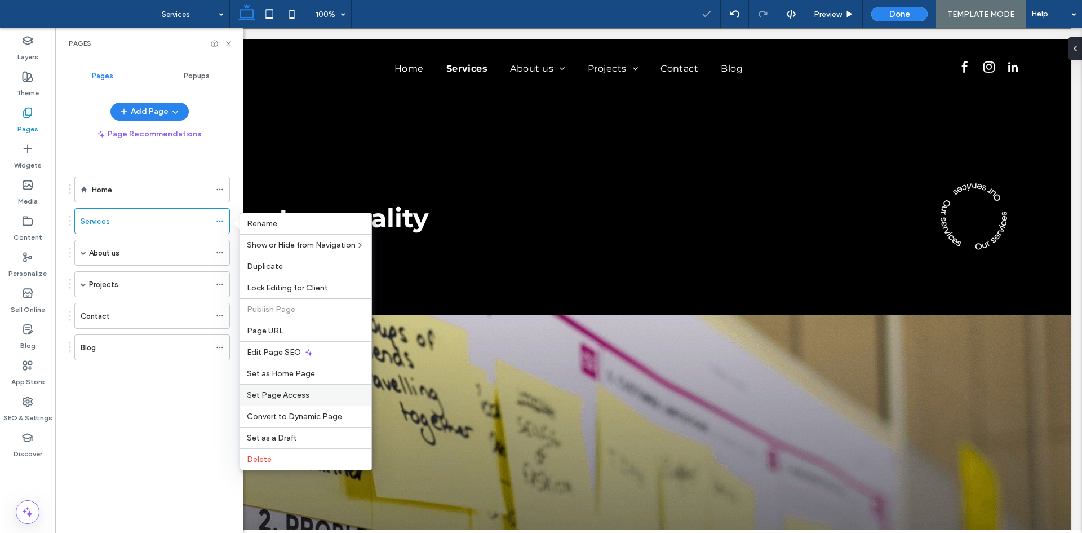
click at [302, 396] on span "Set Page Access" at bounding box center [278, 395] width 63 height 10
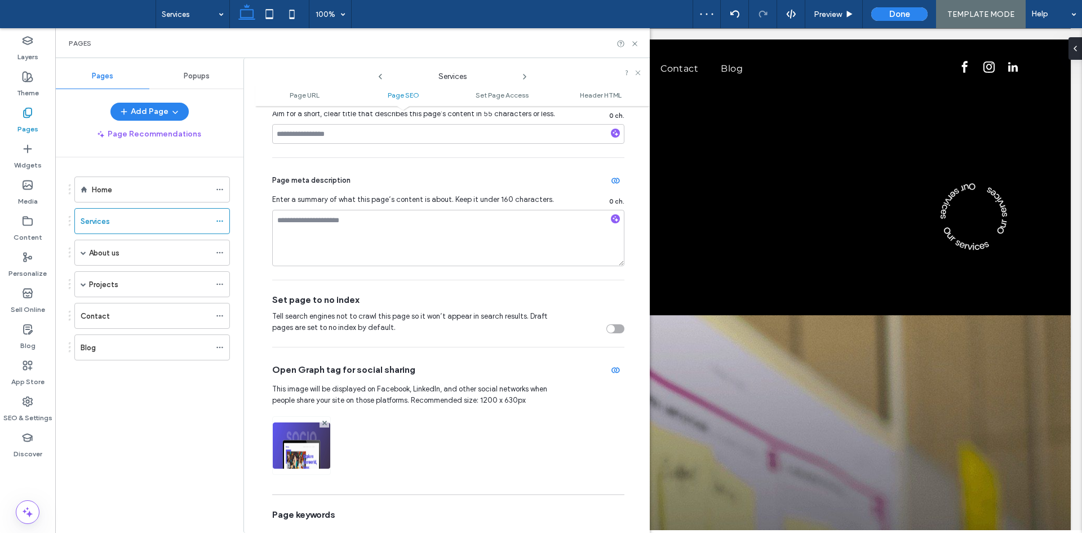
scroll to position [338, 0]
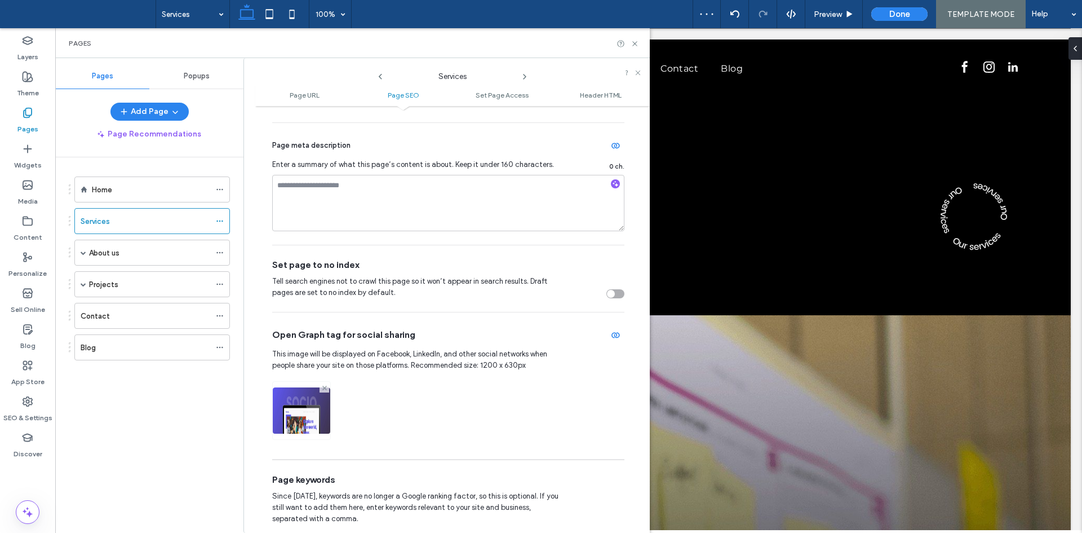
click at [326, 389] on icon at bounding box center [324, 387] width 5 height 5
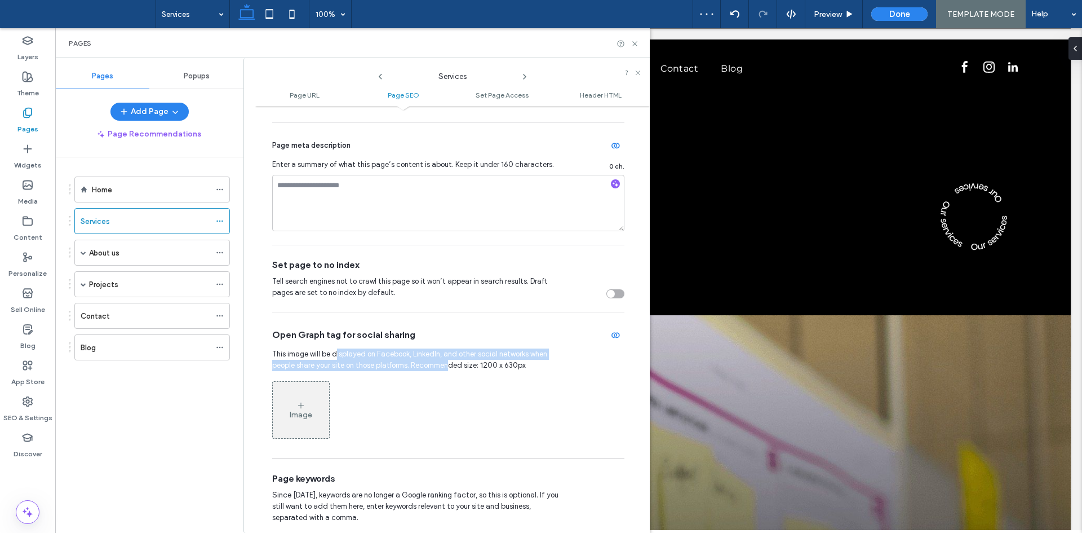
drag, startPoint x: 335, startPoint y: 360, endPoint x: 459, endPoint y: 372, distance: 125.2
click at [458, 372] on div "Open Graph tag for social sharing This image will be displayed on Facebook, Lin…" at bounding box center [448, 384] width 352 height 145
click at [461, 372] on div "Open Graph tag for social sharing This image will be displayed on Facebook, Lin…" at bounding box center [448, 384] width 352 height 145
click at [475, 382] on div "Image" at bounding box center [448, 409] width 352 height 69
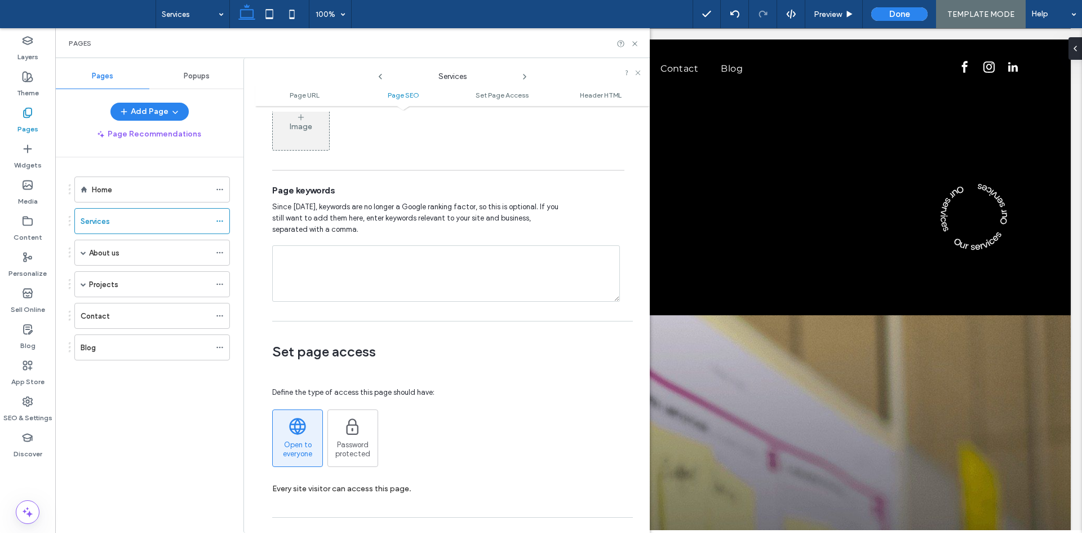
scroll to position [620, 0]
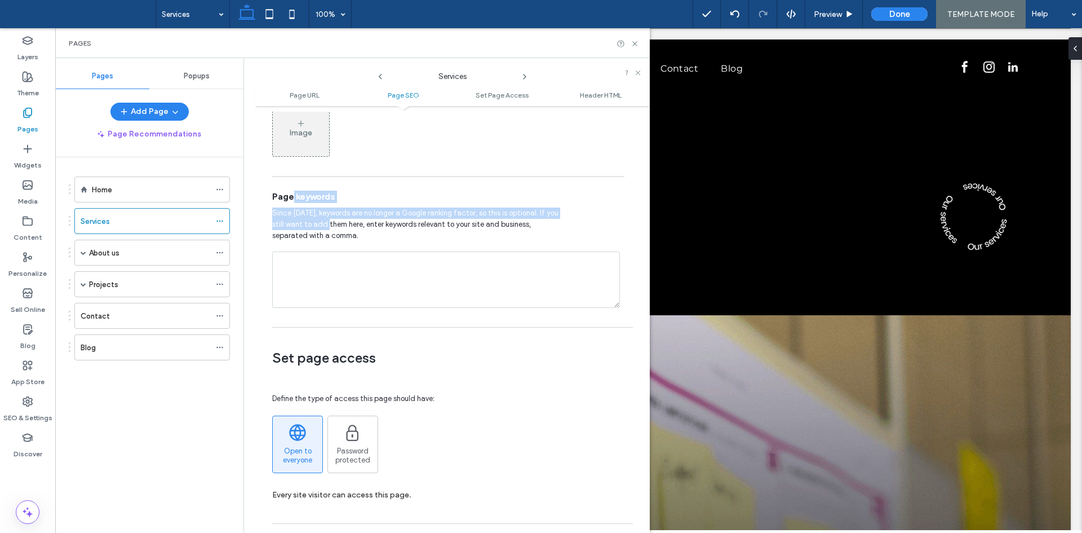
drag, startPoint x: 334, startPoint y: 224, endPoint x: 293, endPoint y: 202, distance: 46.1
click at [293, 202] on div "Page keywords Since 2009, keywords are no longer a Google ranking factor, so th…" at bounding box center [448, 249] width 352 height 144
click at [296, 217] on span "Since [DATE], keywords are no longer a Google ranking factor, so this is option…" at bounding box center [417, 224] width 290 height 34
drag, startPoint x: 293, startPoint y: 214, endPoint x: 335, endPoint y: 231, distance: 45.2
click at [335, 231] on span "Since [DATE], keywords are no longer a Google ranking factor, so this is option…" at bounding box center [417, 224] width 290 height 34
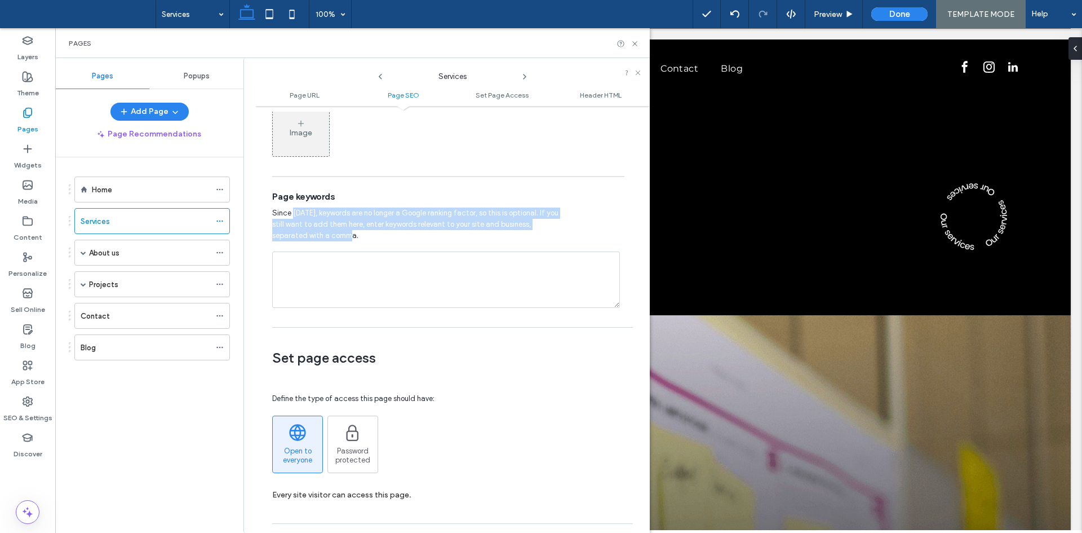
click at [335, 231] on span "Since [DATE], keywords are no longer a Google ranking factor, so this is option…" at bounding box center [417, 224] width 290 height 34
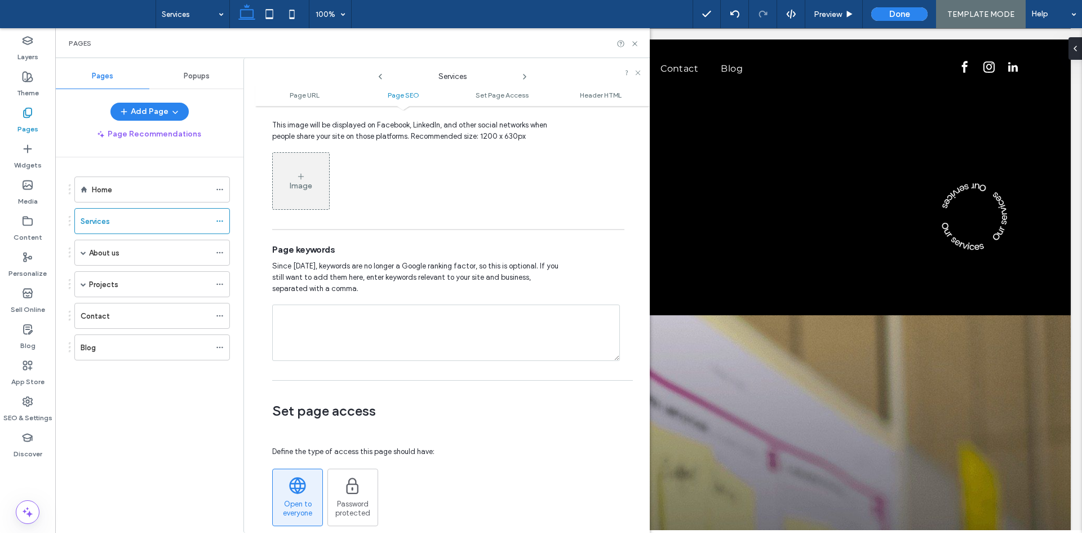
scroll to position [564, 0]
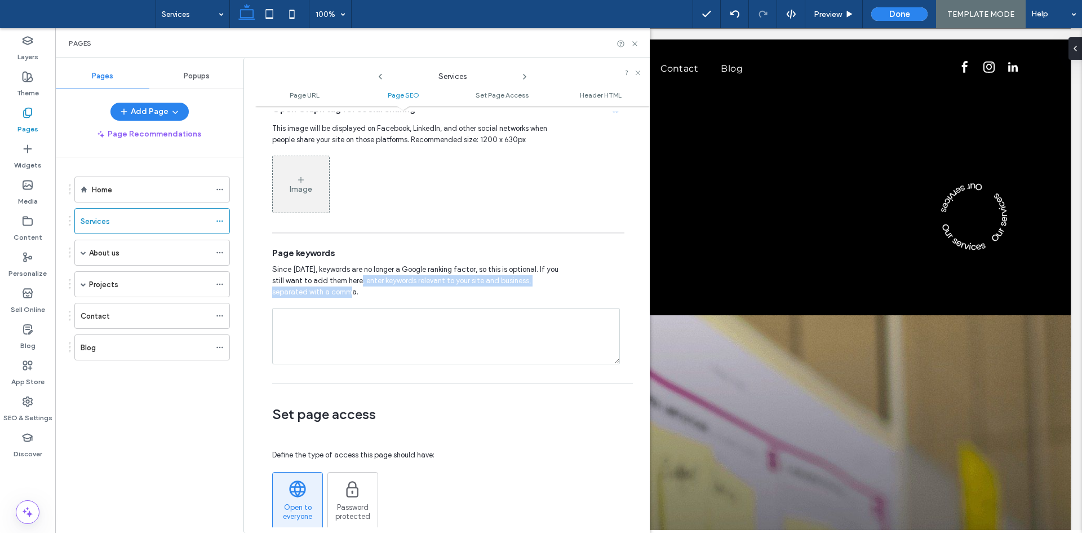
drag, startPoint x: 338, startPoint y: 295, endPoint x: 363, endPoint y: 281, distance: 28.7
click at [363, 281] on span "Since [DATE], keywords are no longer a Google ranking factor, so this is option…" at bounding box center [417, 281] width 290 height 34
click at [369, 293] on span "Since [DATE], keywords are no longer a Google ranking factor, so this is option…" at bounding box center [417, 281] width 290 height 34
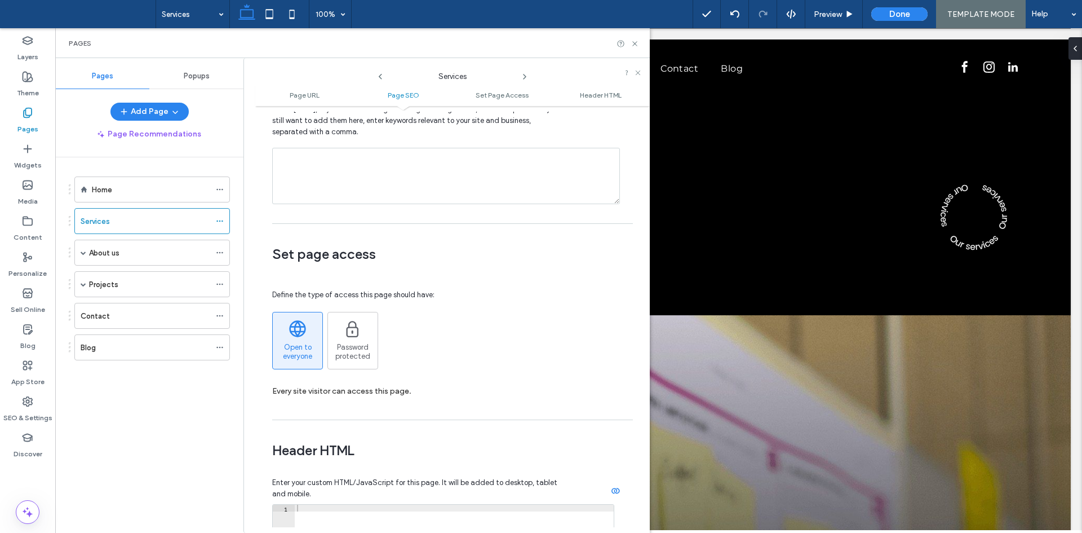
scroll to position [733, 0]
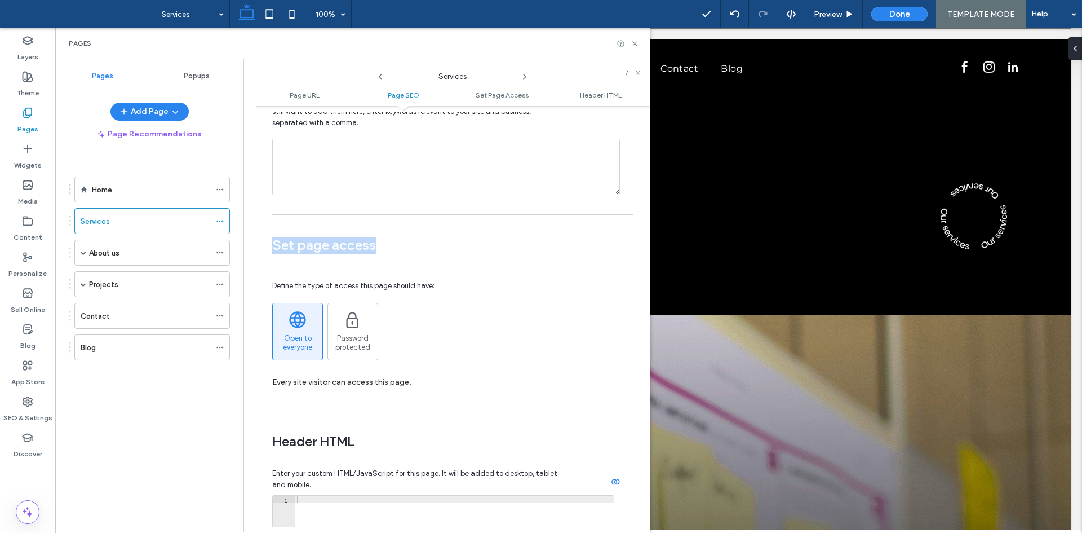
drag, startPoint x: 347, startPoint y: 252, endPoint x: 375, endPoint y: 254, distance: 28.2
click at [375, 254] on div "Page URL Customize the URL of this page on the live site as it appears in the b…" at bounding box center [452, 319] width 394 height 415
click at [367, 271] on span at bounding box center [448, 270] width 352 height 18
drag, startPoint x: 297, startPoint y: 289, endPoint x: 415, endPoint y: 287, distance: 117.8
click at [413, 287] on span "Define the type of access this page should have:" at bounding box center [353, 285] width 162 height 26
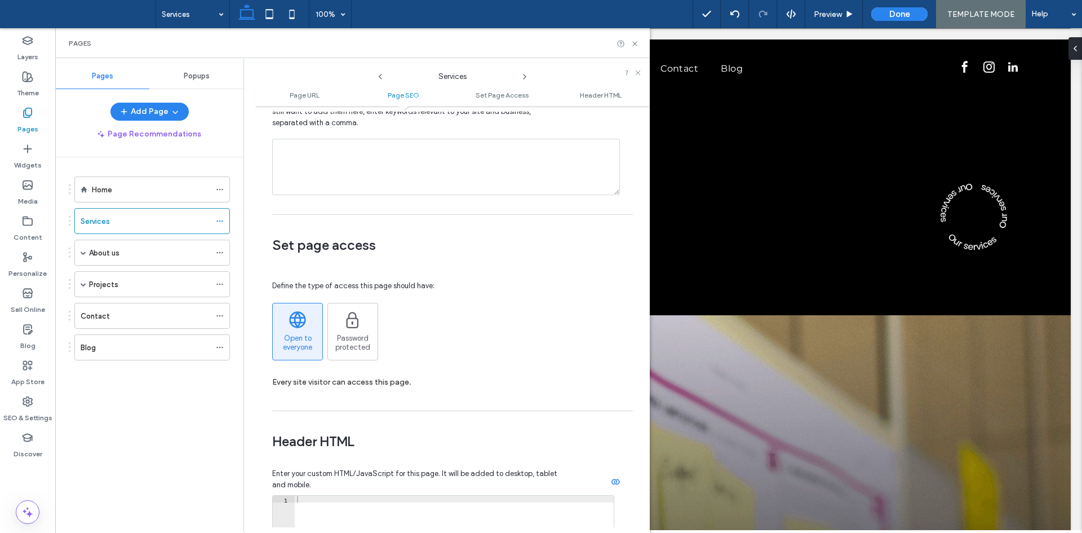
click at [415, 287] on span "Define the type of access this page should have:" at bounding box center [353, 285] width 162 height 26
click at [425, 305] on div "Open to everyone Password protected" at bounding box center [448, 331] width 352 height 57
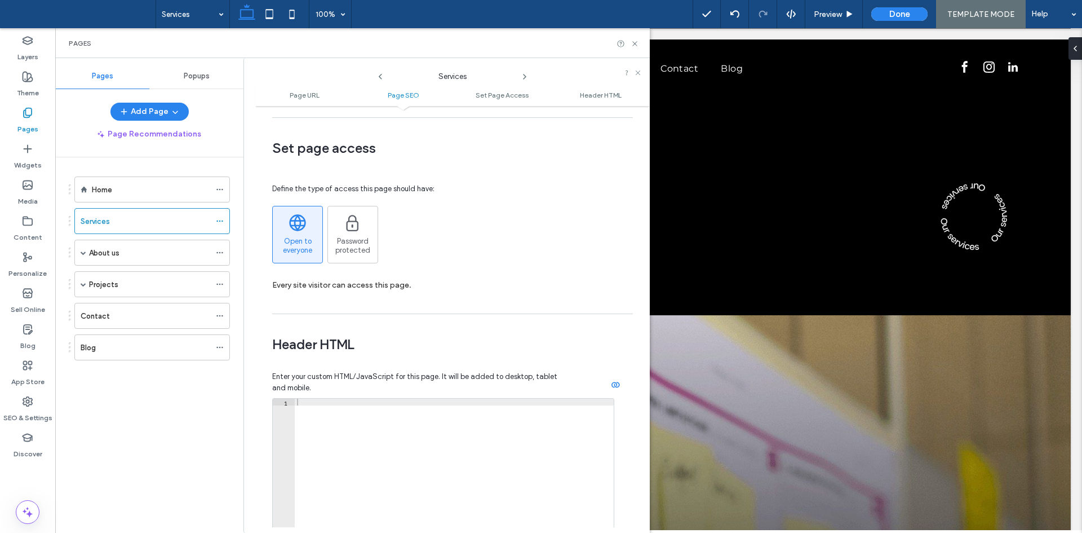
scroll to position [845, 0]
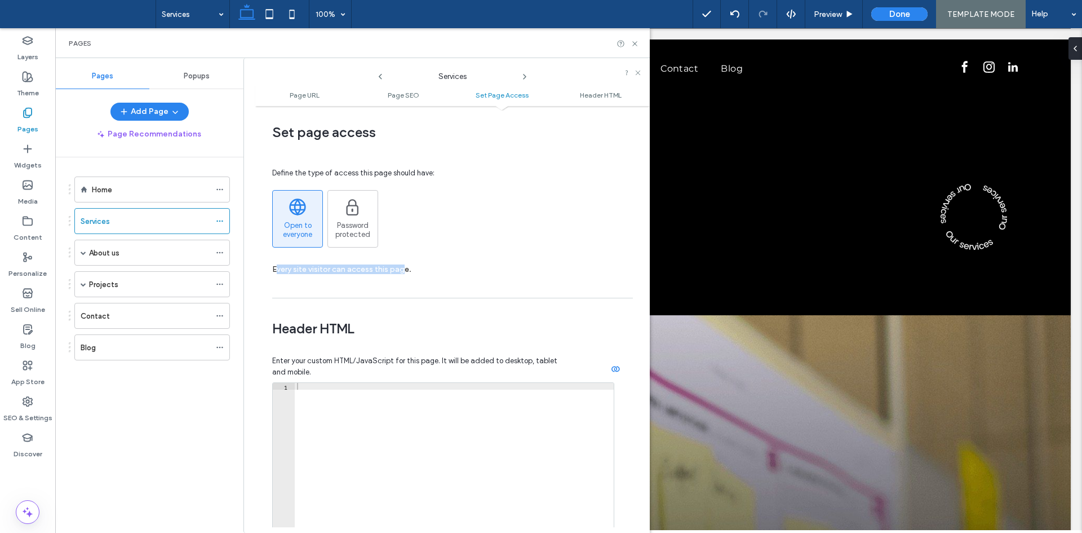
drag, startPoint x: 276, startPoint y: 268, endPoint x: 403, endPoint y: 271, distance: 126.8
click at [403, 271] on label "Every site visitor can access this page." at bounding box center [448, 269] width 352 height 21
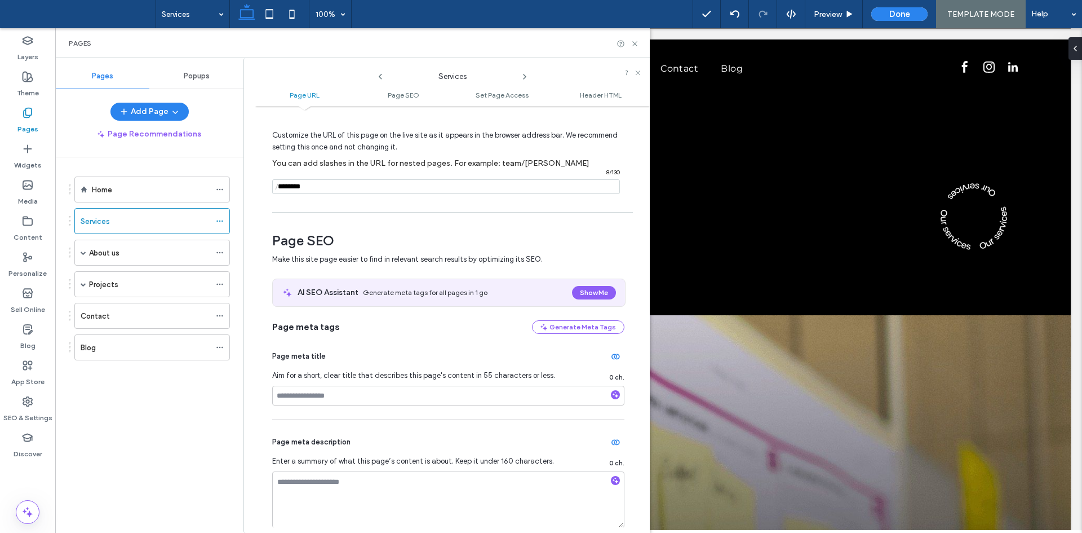
scroll to position [0, 0]
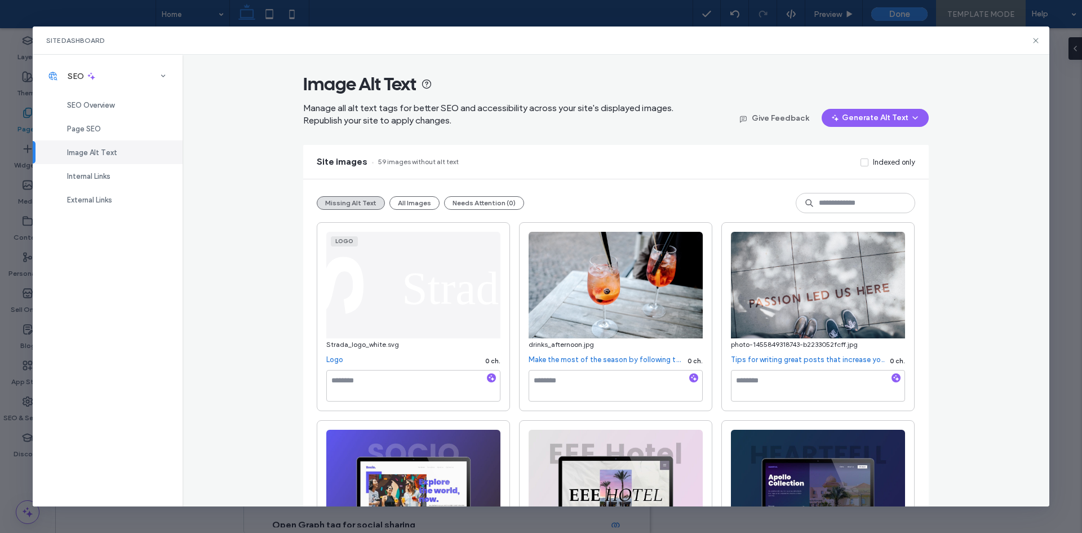
click at [90, 181] on div "Internal Links" at bounding box center [108, 176] width 150 height 24
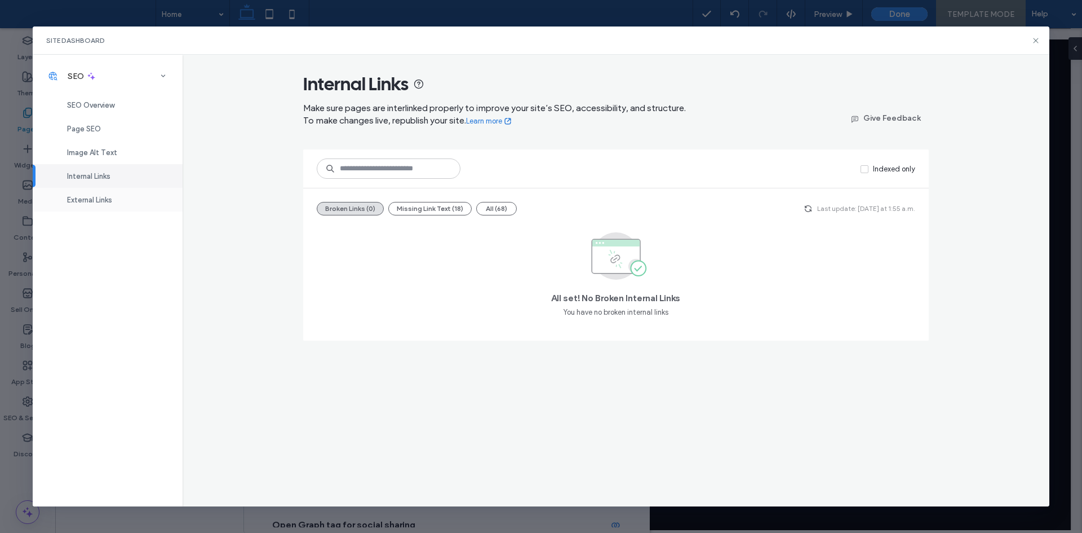
click at [84, 198] on span "External Links" at bounding box center [89, 200] width 45 height 8
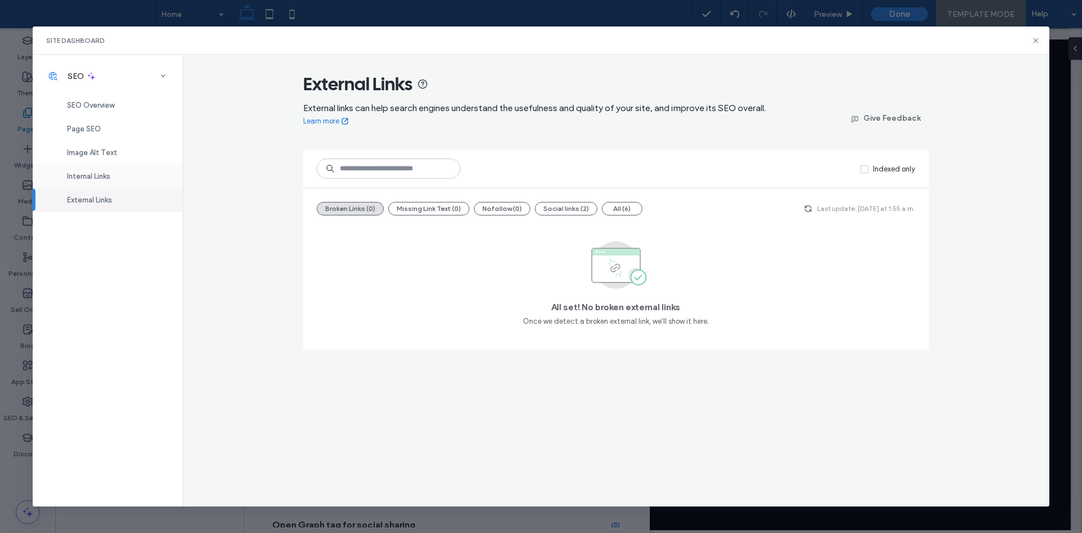
click at [127, 185] on div "Internal Links" at bounding box center [108, 176] width 150 height 24
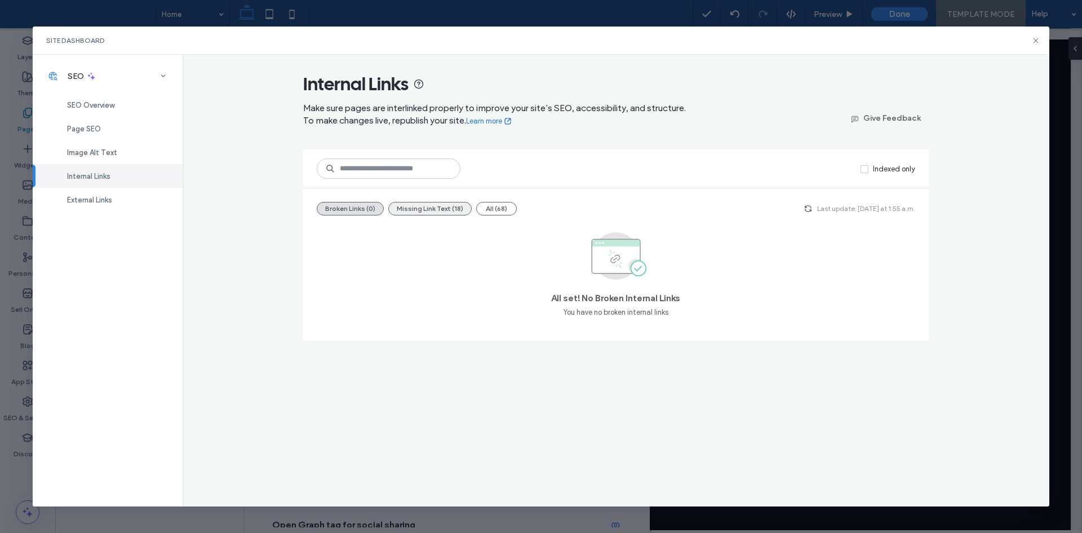
click at [433, 208] on button "Missing Link Text (18)" at bounding box center [429, 209] width 83 height 14
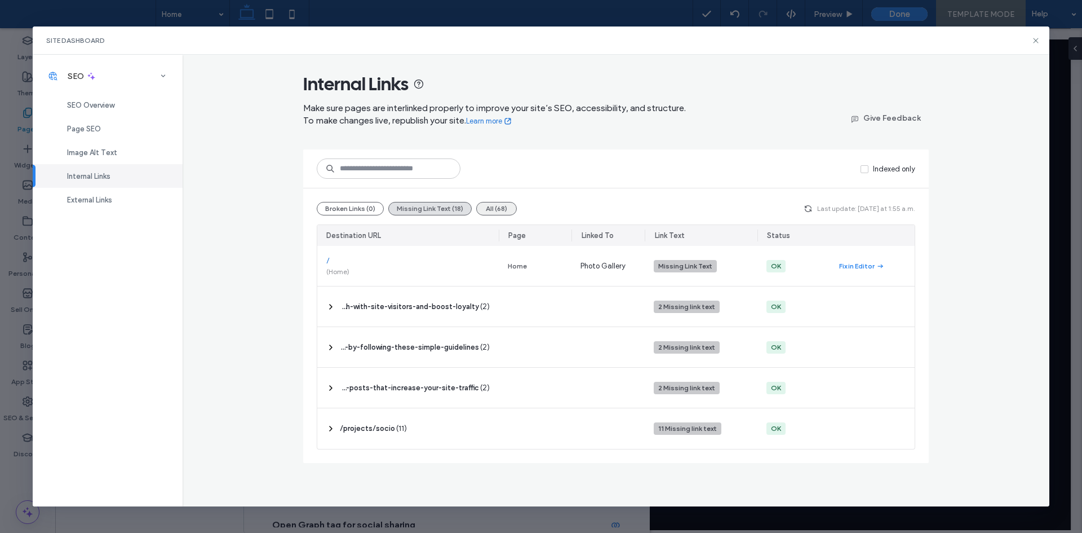
click at [504, 207] on button "All (68)" at bounding box center [496, 209] width 41 height 14
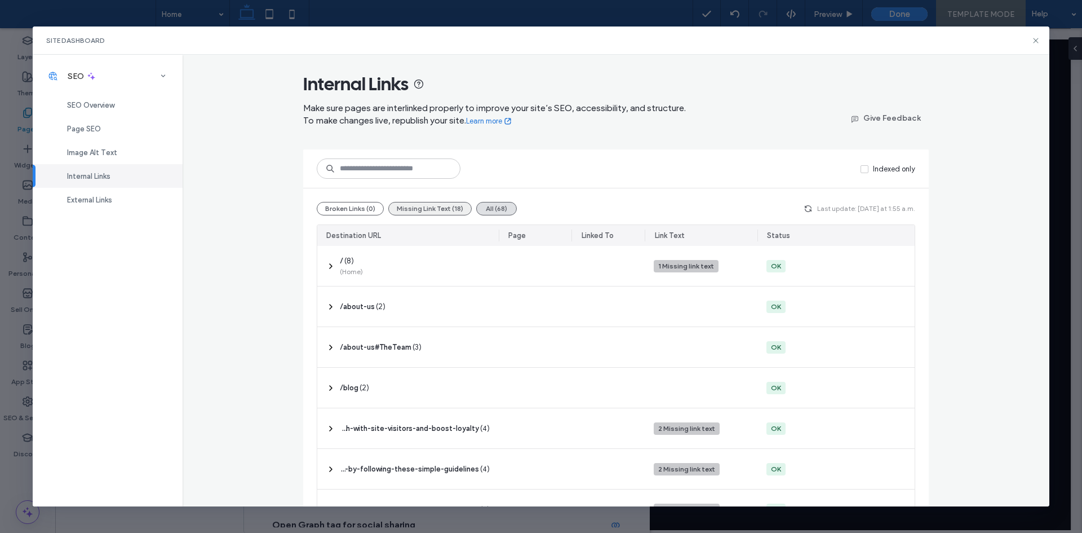
click at [460, 206] on button "Missing Link Text (18)" at bounding box center [429, 209] width 83 height 14
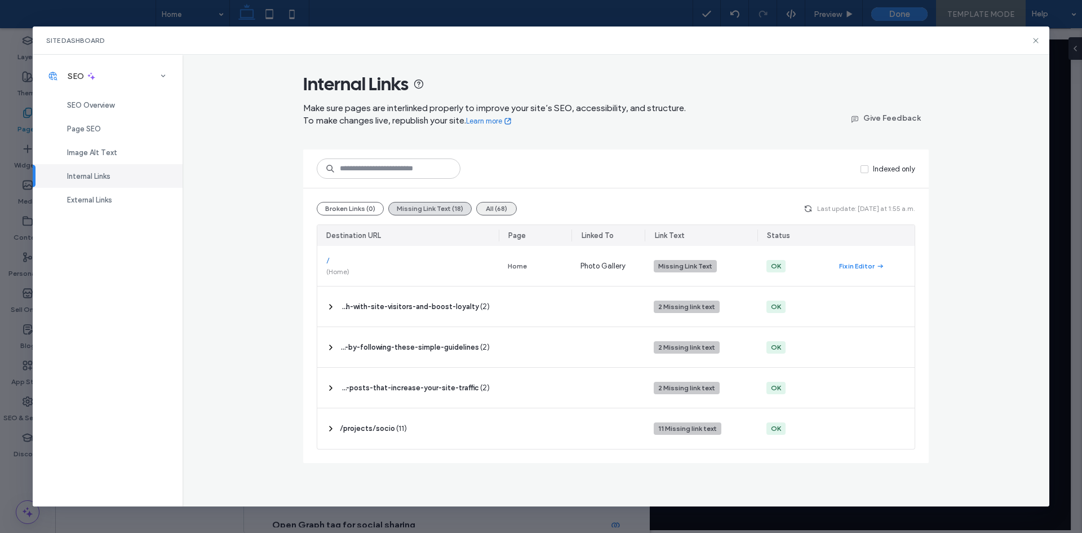
click at [490, 205] on button "All (68)" at bounding box center [496, 209] width 41 height 14
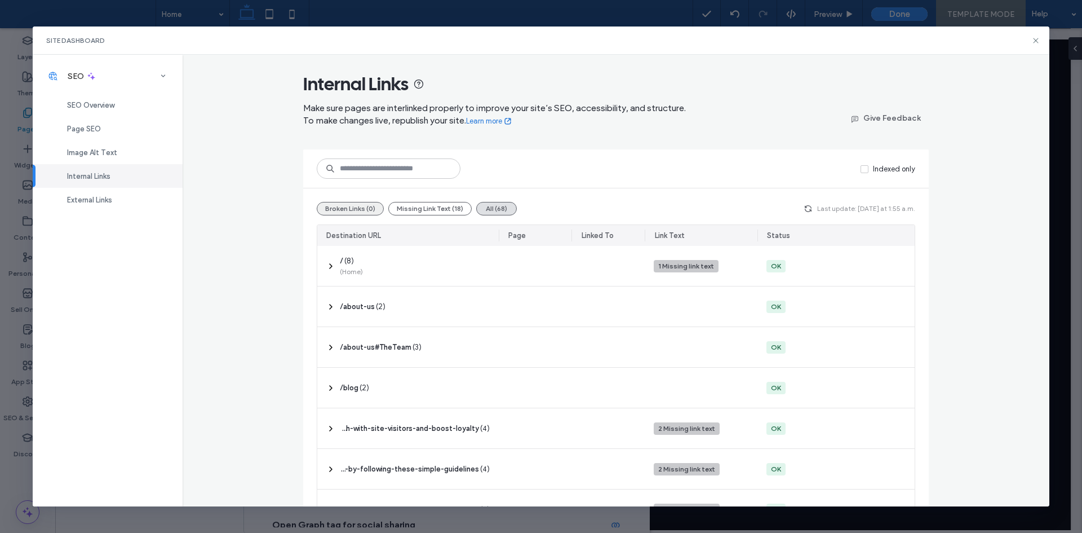
click at [348, 208] on button "Broken Links (0)" at bounding box center [350, 209] width 67 height 14
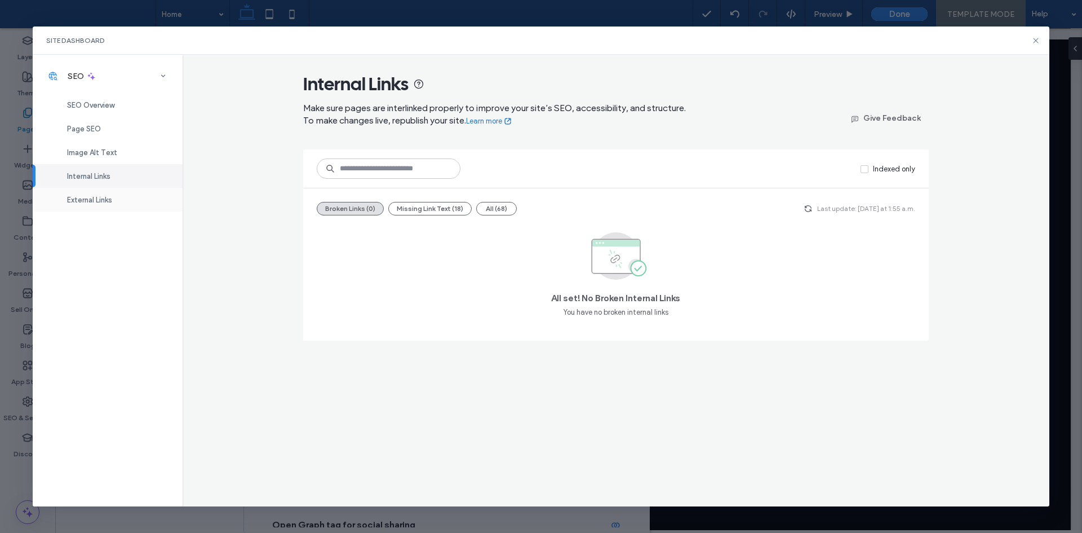
click at [128, 194] on div "External Links" at bounding box center [108, 200] width 150 height 24
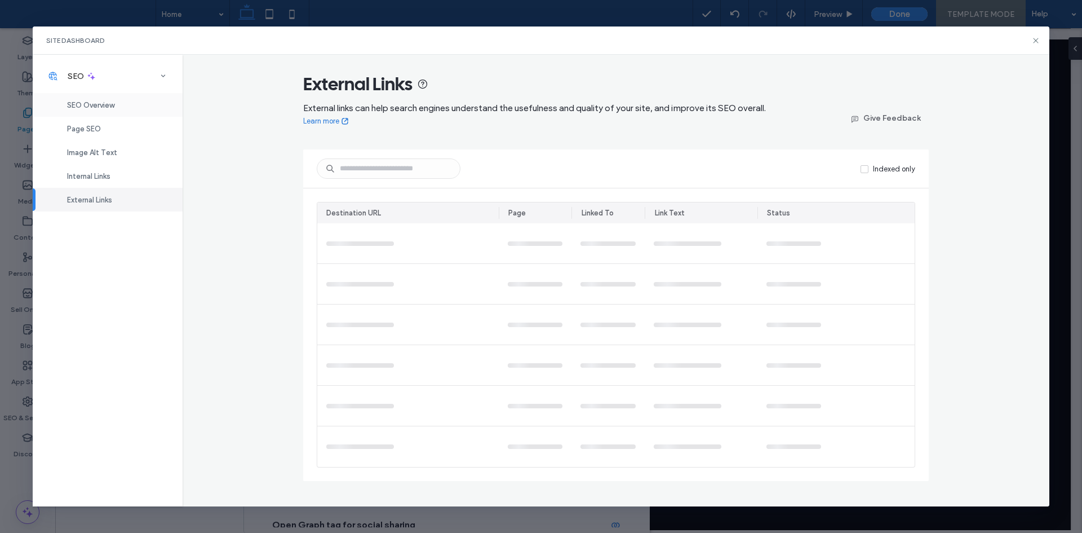
click at [82, 101] on span "SEO Overview" at bounding box center [90, 105] width 47 height 8
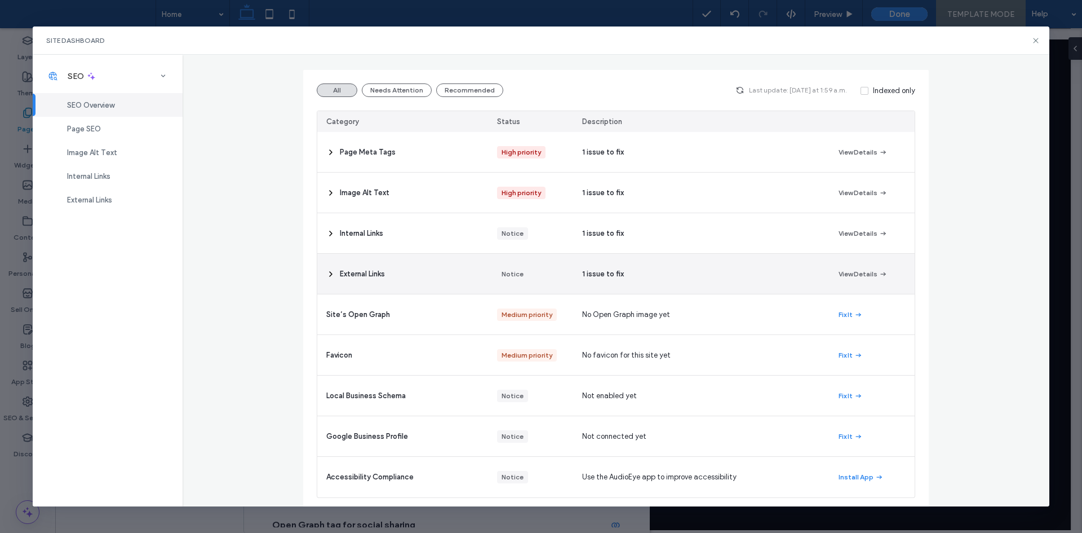
scroll to position [112, 0]
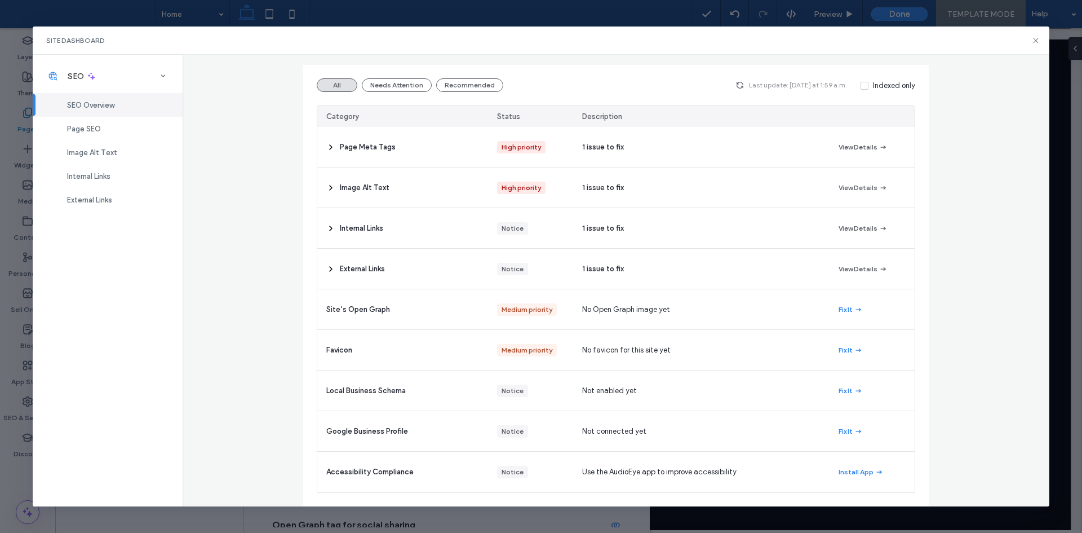
click at [1038, 34] on div "Site Dashboard" at bounding box center [541, 40] width 1017 height 28
click at [1036, 36] on icon at bounding box center [1035, 40] width 9 height 9
